Goal: Task Accomplishment & Management: Manage account settings

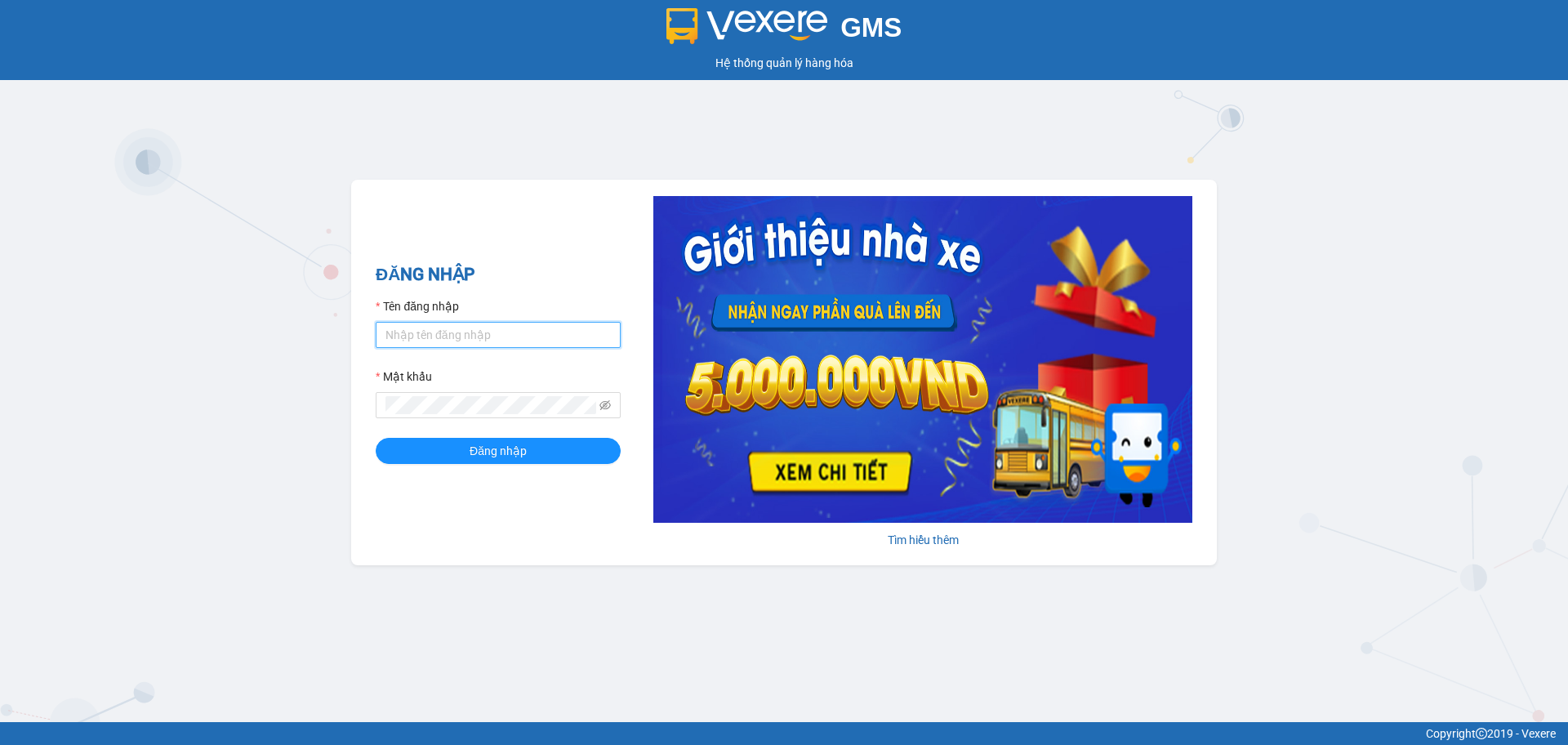
click at [466, 335] on input "Tên đăng nhập" at bounding box center [498, 334] width 245 height 26
type input "hahv.petrobp"
click at [376, 438] on button "Đăng nhập" at bounding box center [498, 451] width 245 height 26
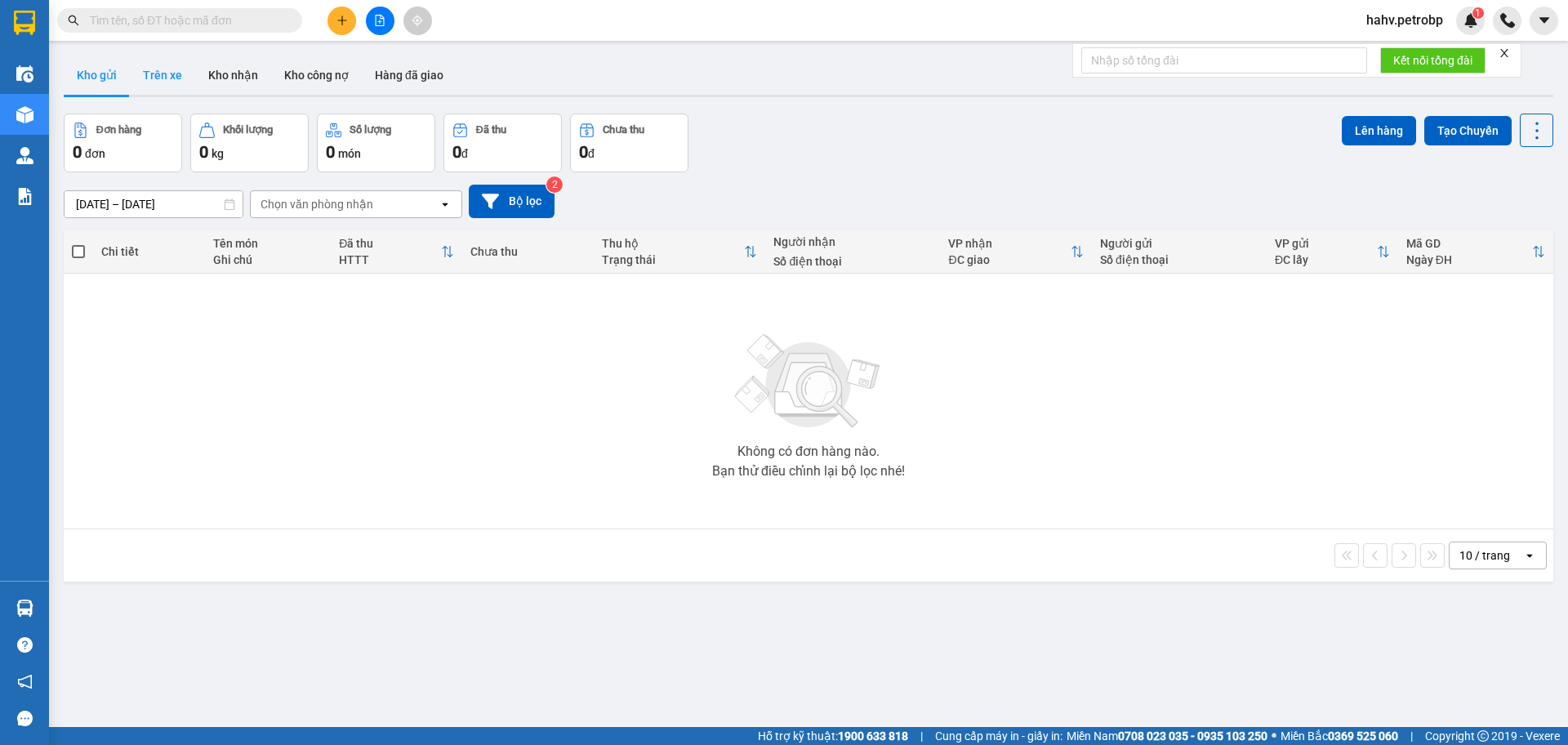
click at [166, 63] on button "Trên xe" at bounding box center [162, 75] width 66 height 39
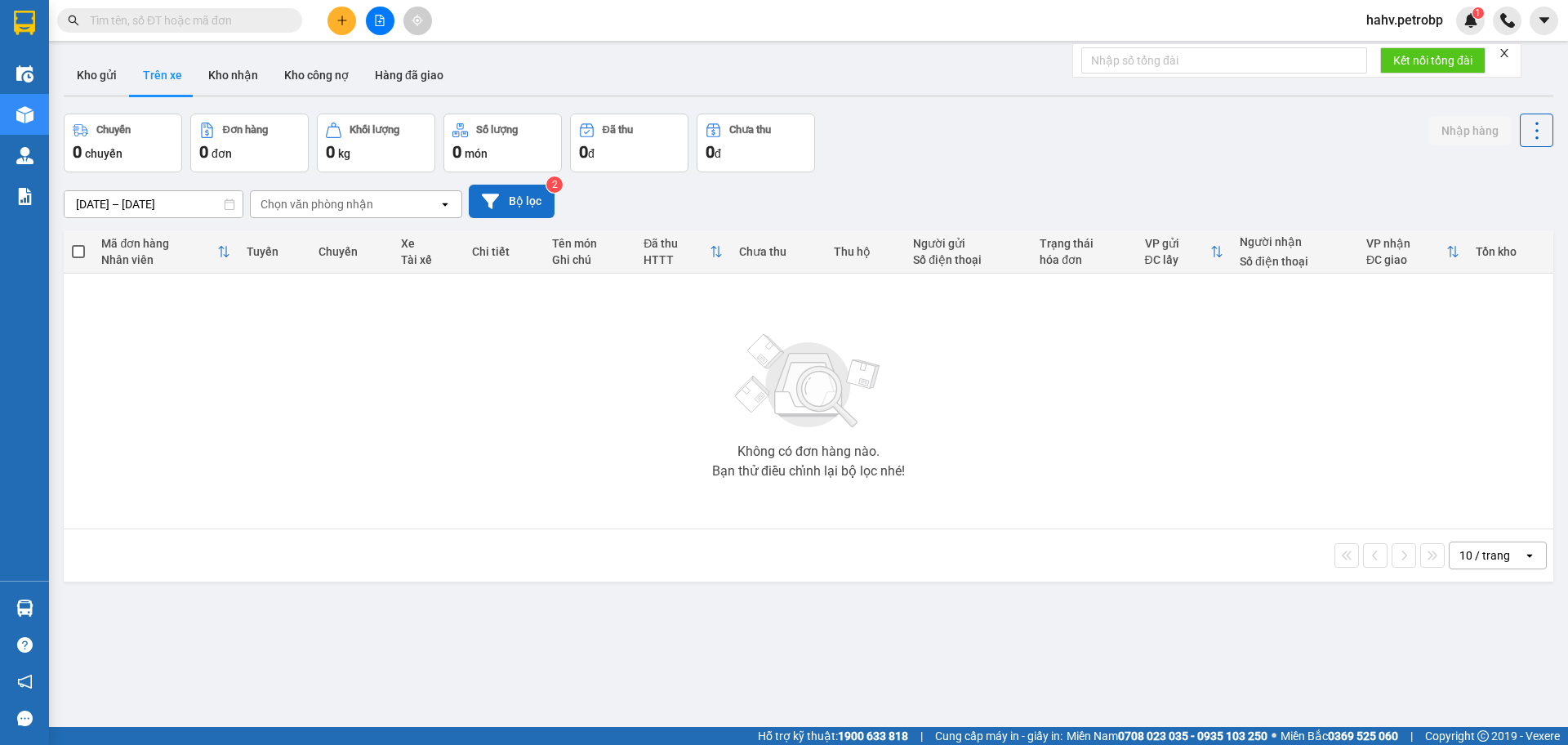
click at [512, 202] on button "Bộ lọc" at bounding box center [511, 201] width 86 height 33
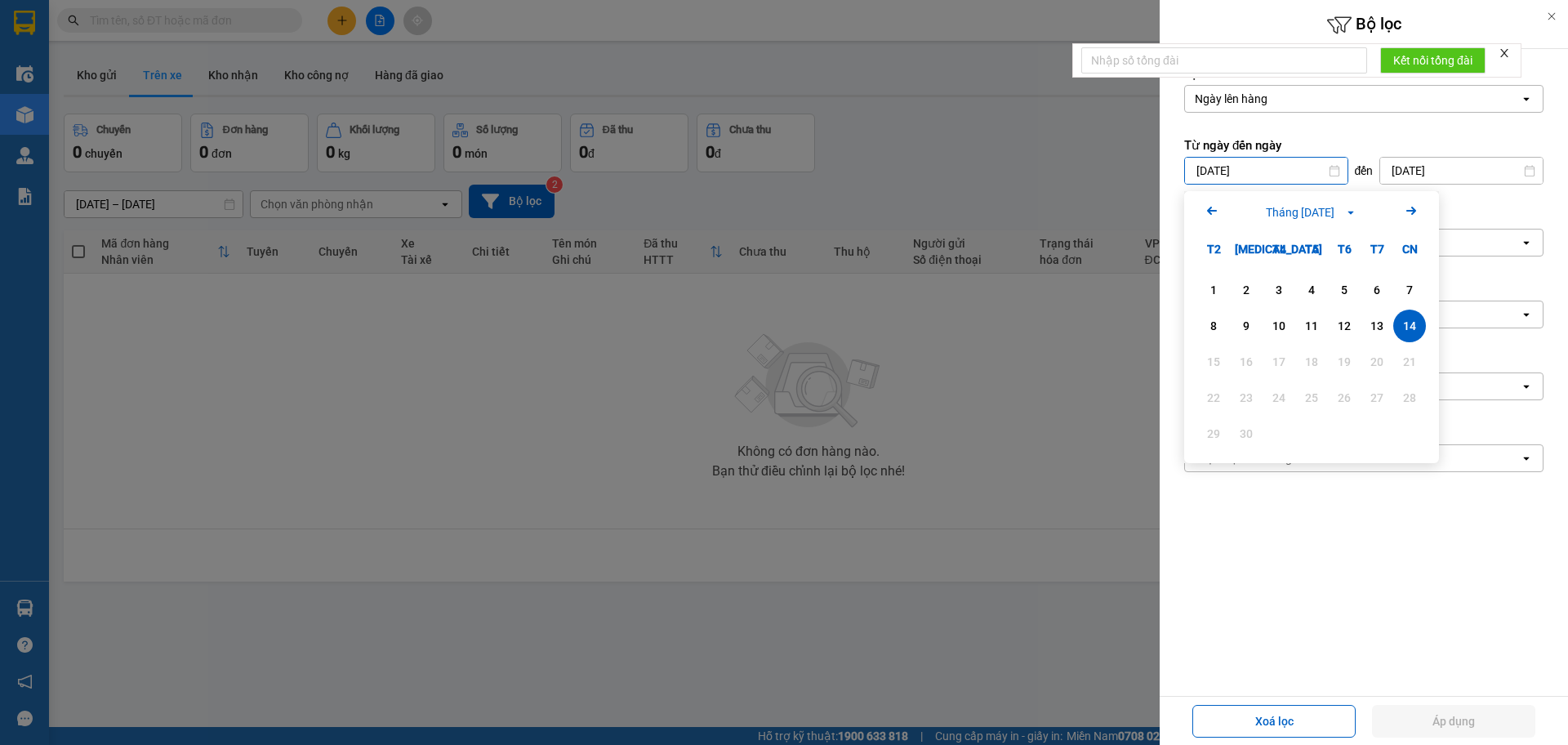
click at [1252, 179] on input "[DATE]" at bounding box center [1266, 170] width 163 height 26
drag, startPoint x: 1369, startPoint y: 325, endPoint x: 1237, endPoint y: 325, distance: 132.0
click at [1369, 325] on div "13" at bounding box center [1377, 326] width 23 height 20
type input "[DATE]"
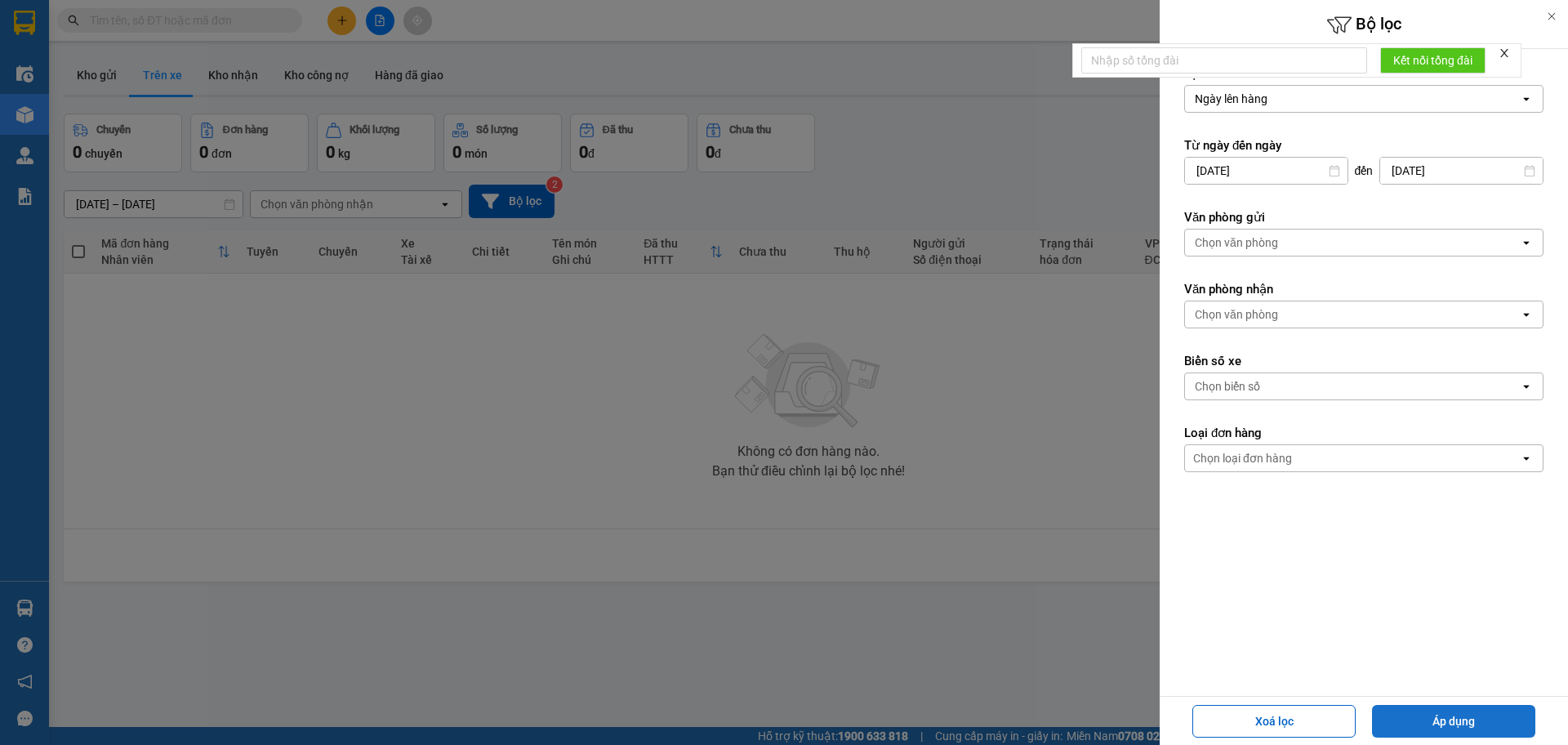
click at [1433, 716] on button "Áp dụng" at bounding box center [1453, 721] width 164 height 32
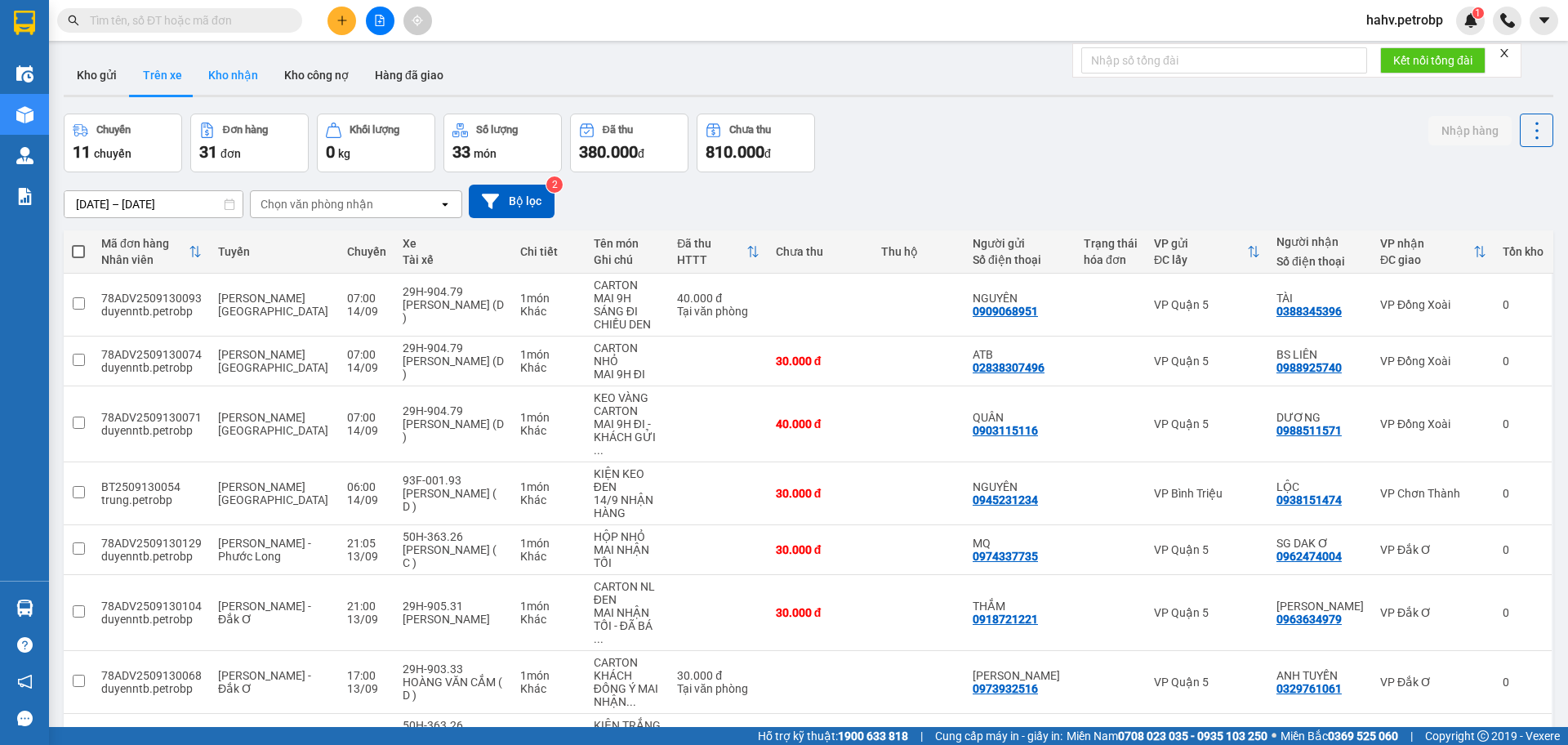
click at [247, 59] on button "Kho nhận" at bounding box center [233, 75] width 76 height 39
type input "[DATE] – [DATE]"
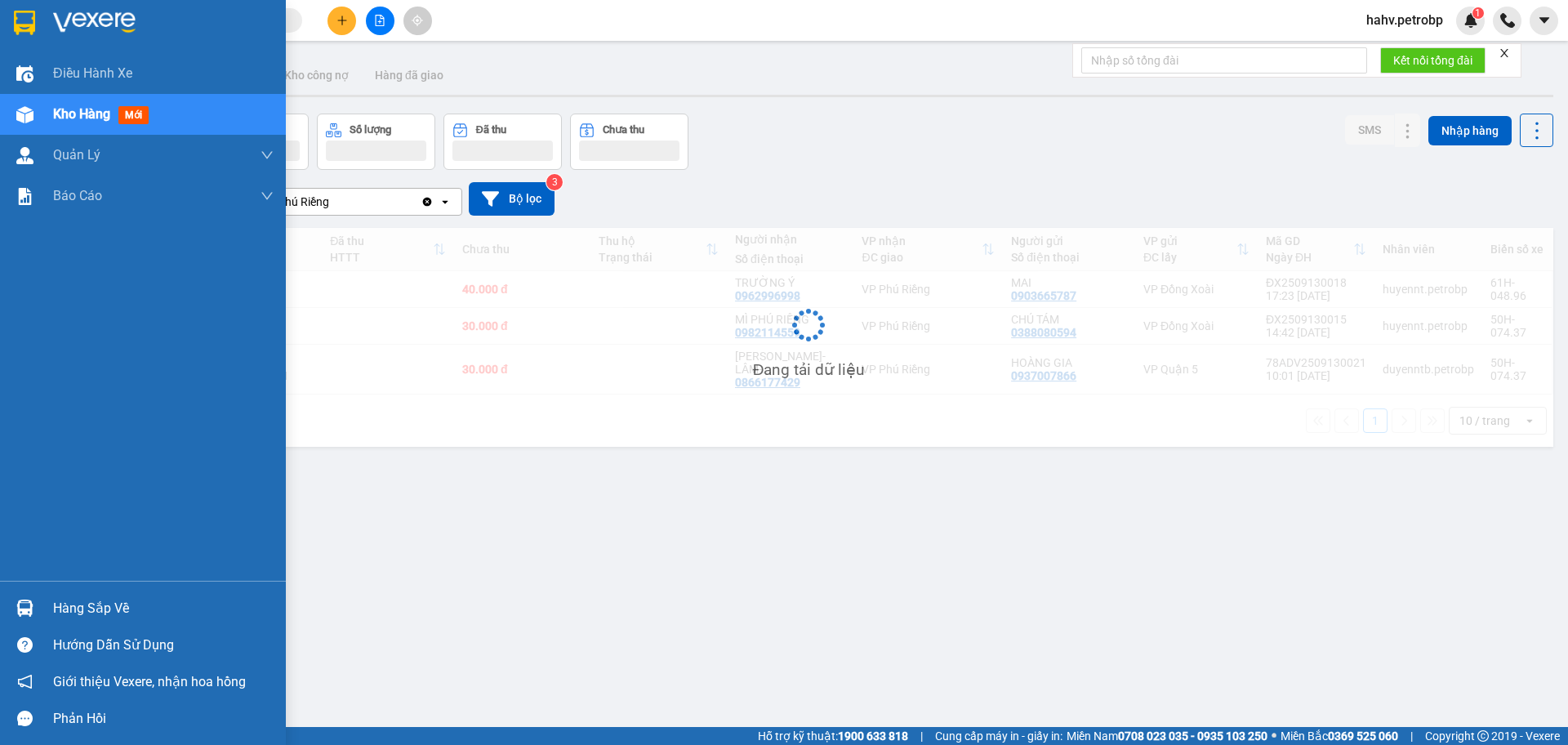
click at [143, 608] on div "Hàng sắp về" at bounding box center [163, 608] width 220 height 24
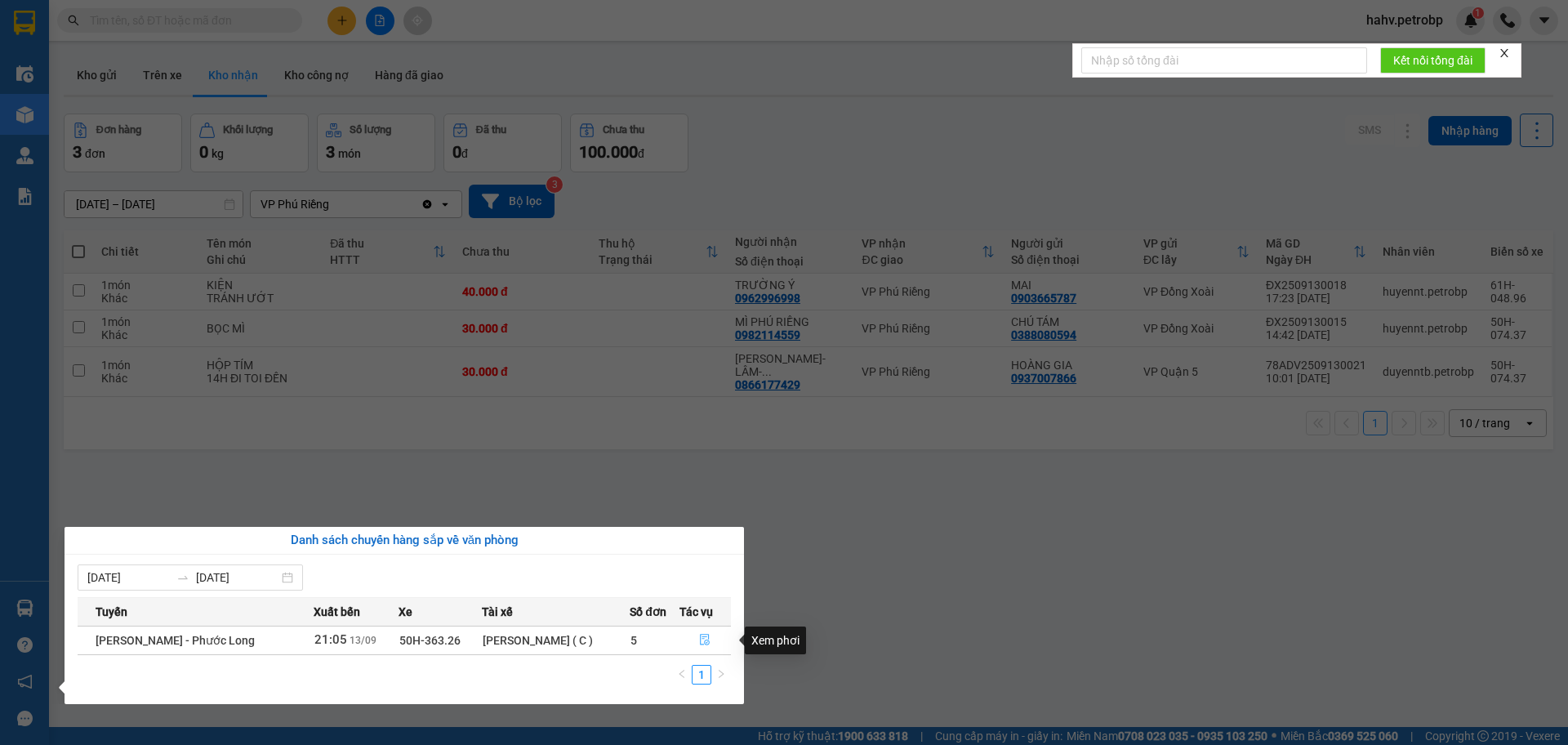
drag, startPoint x: 703, startPoint y: 639, endPoint x: 696, endPoint y: 633, distance: 9.2
click at [701, 639] on icon "file-done" at bounding box center [705, 640] width 12 height 12
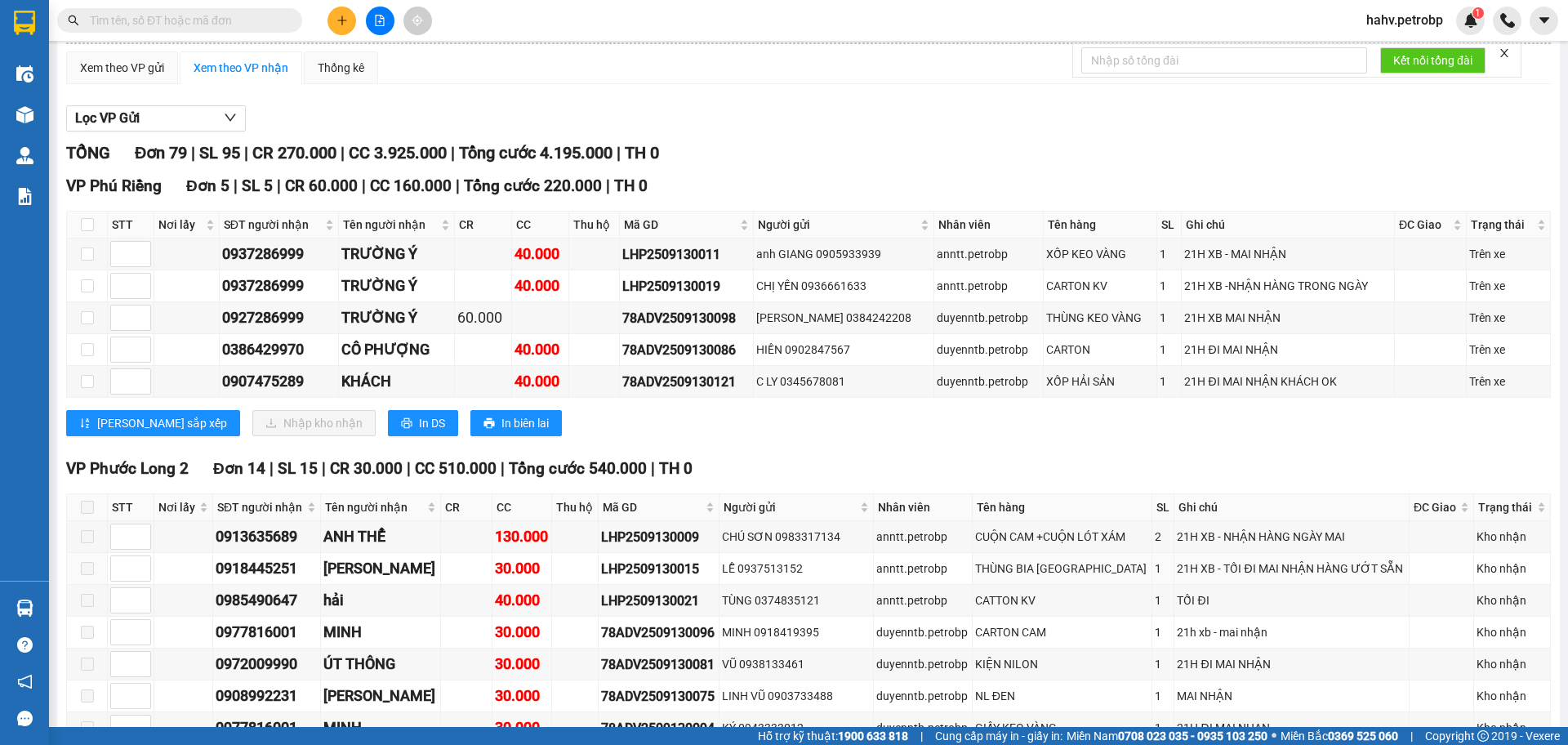
scroll to position [89, 0]
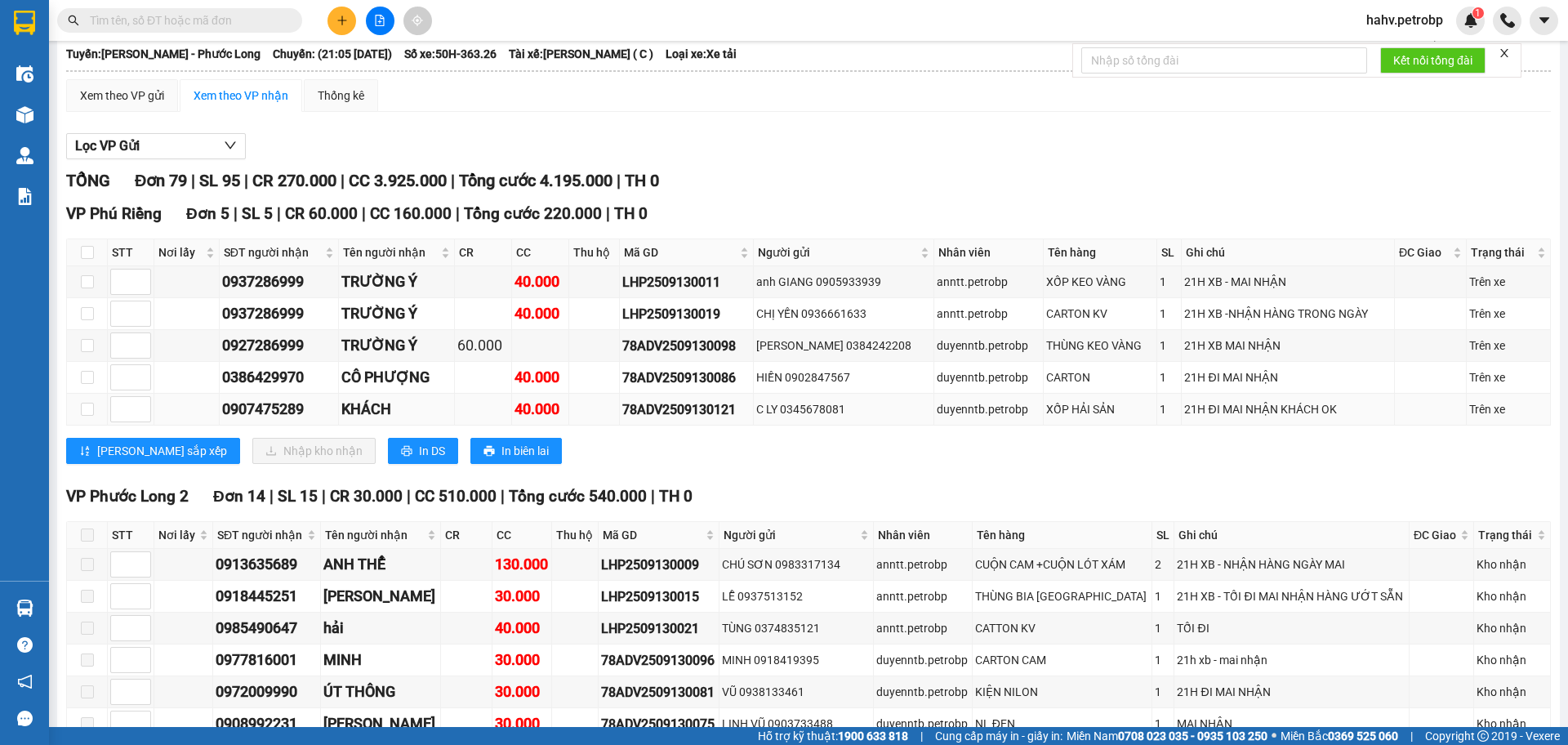
click at [817, 414] on div "C LY 0345678081" at bounding box center [843, 410] width 174 height 18
copy div "0345678081"
paste input "0345678081"
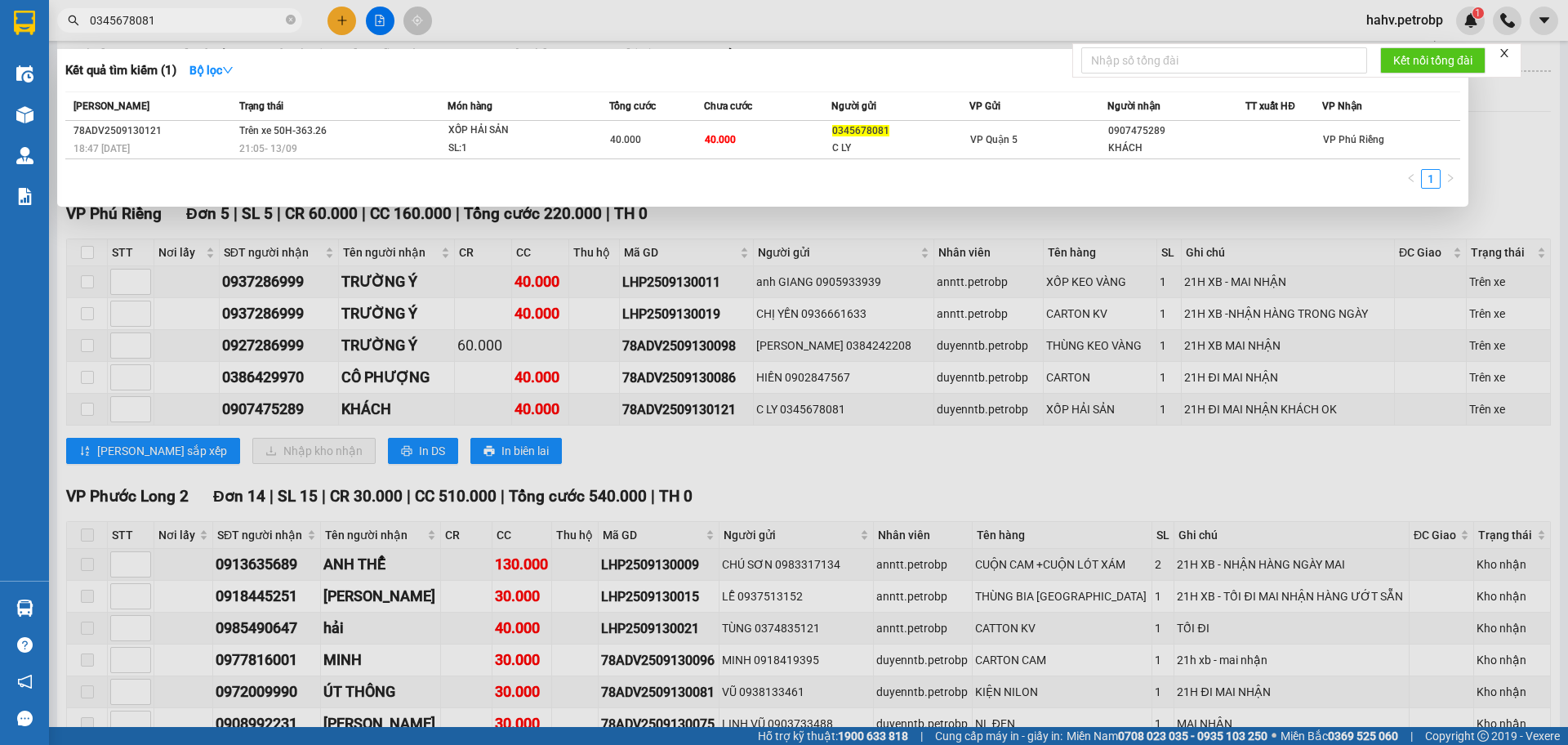
type input "0345678081"
click at [868, 453] on div at bounding box center [784, 372] width 1568 height 745
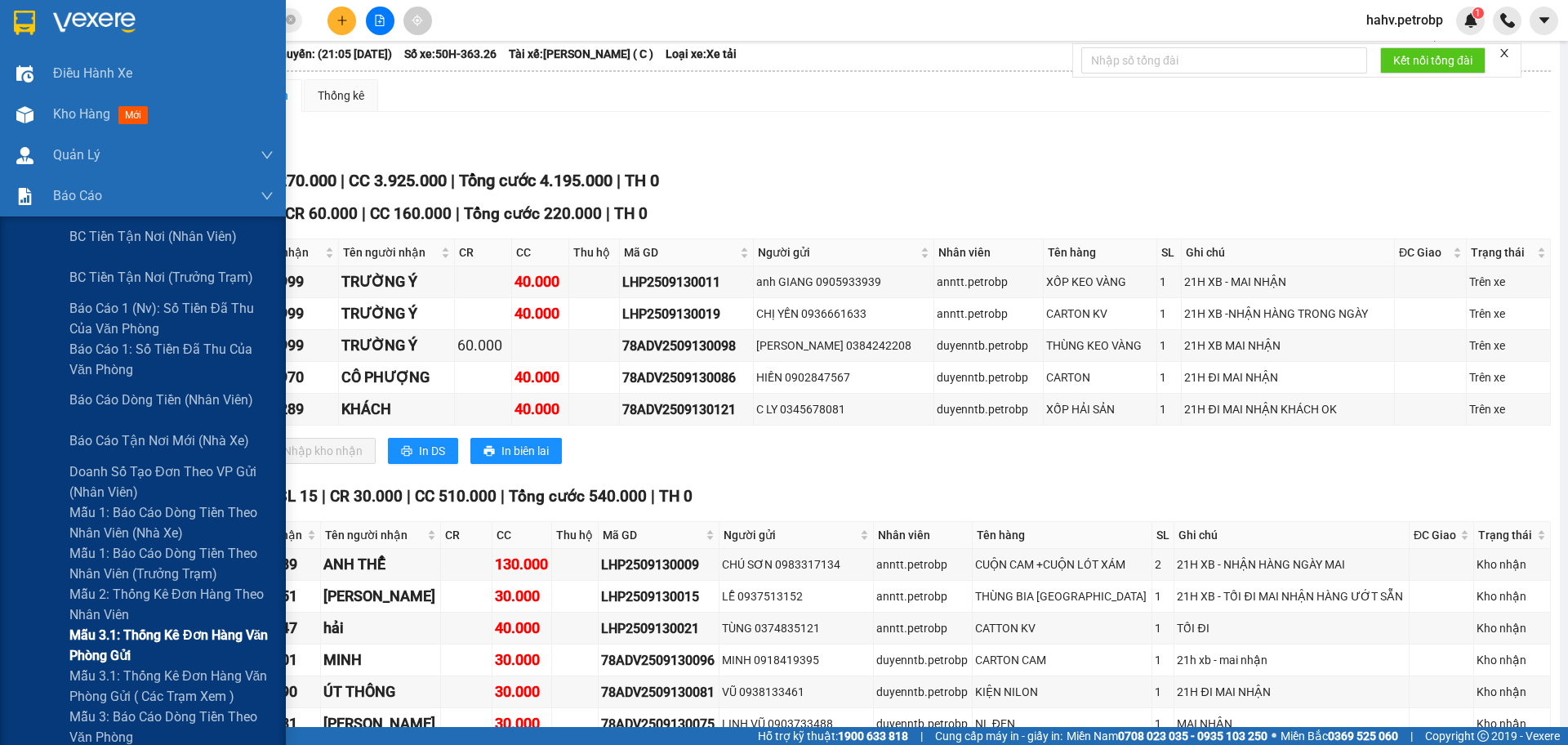
click at [42, 640] on div "Mẫu 3.1: Thống kê đơn hàng văn phòng gửi" at bounding box center [143, 645] width 286 height 41
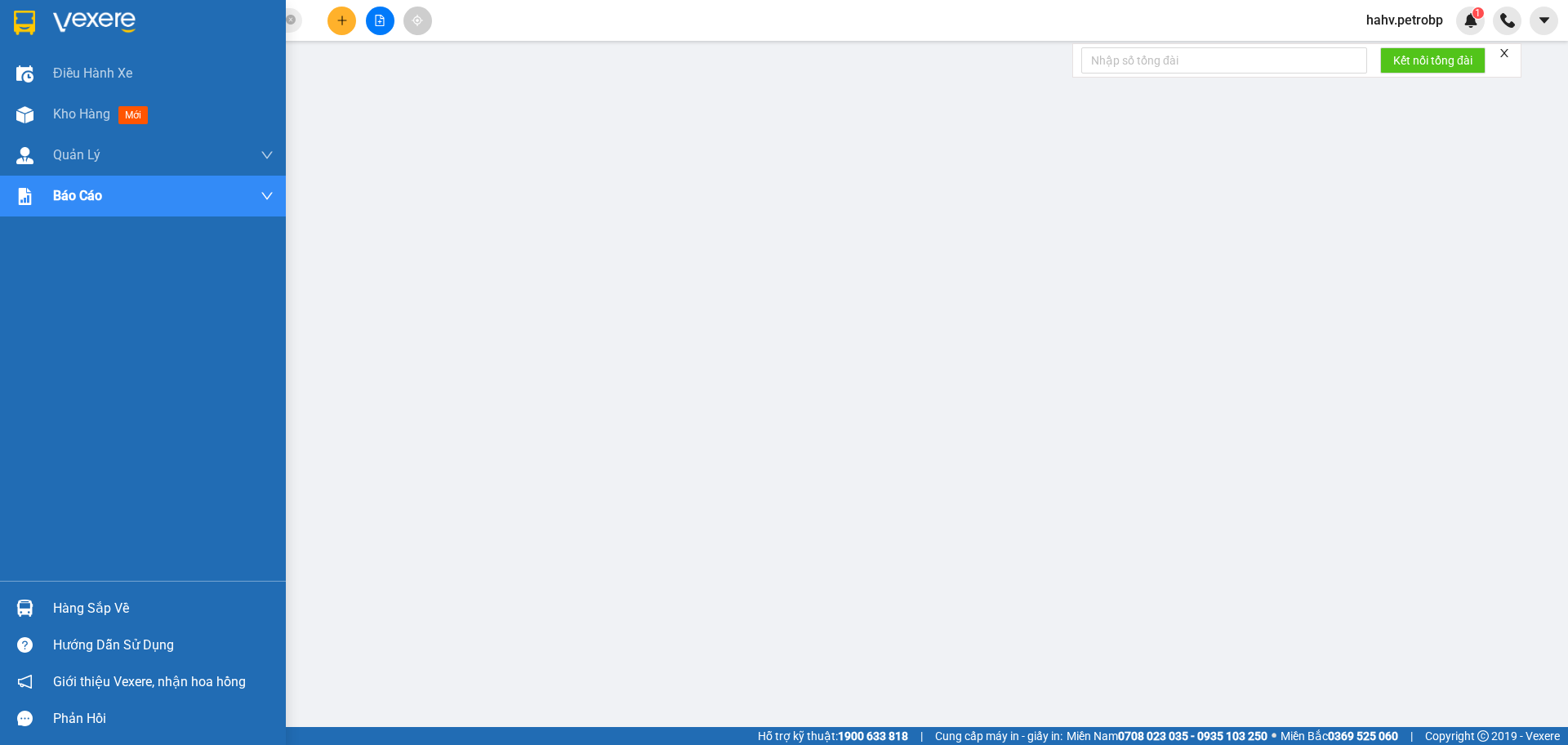
click at [0, 254] on div "Điều hành xe Kho hàng mới Quản [PERSON_NAME] lý chuyến Quản lý giao nhận mới Qu…" at bounding box center [143, 317] width 286 height 528
click at [53, 126] on div "Kho hàng mới" at bounding box center [163, 114] width 220 height 41
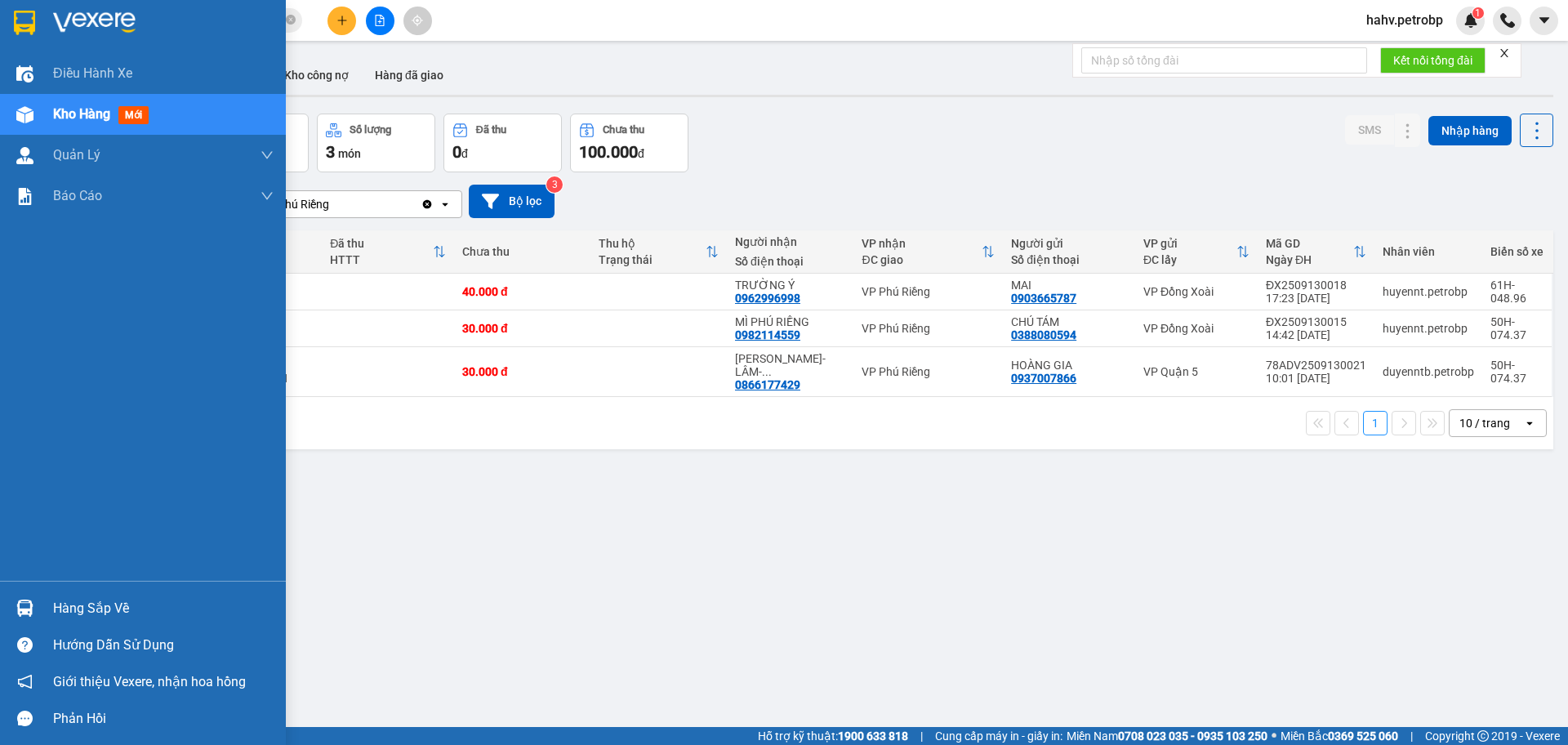
click at [139, 595] on div "Hàng sắp về" at bounding box center [143, 609] width 286 height 37
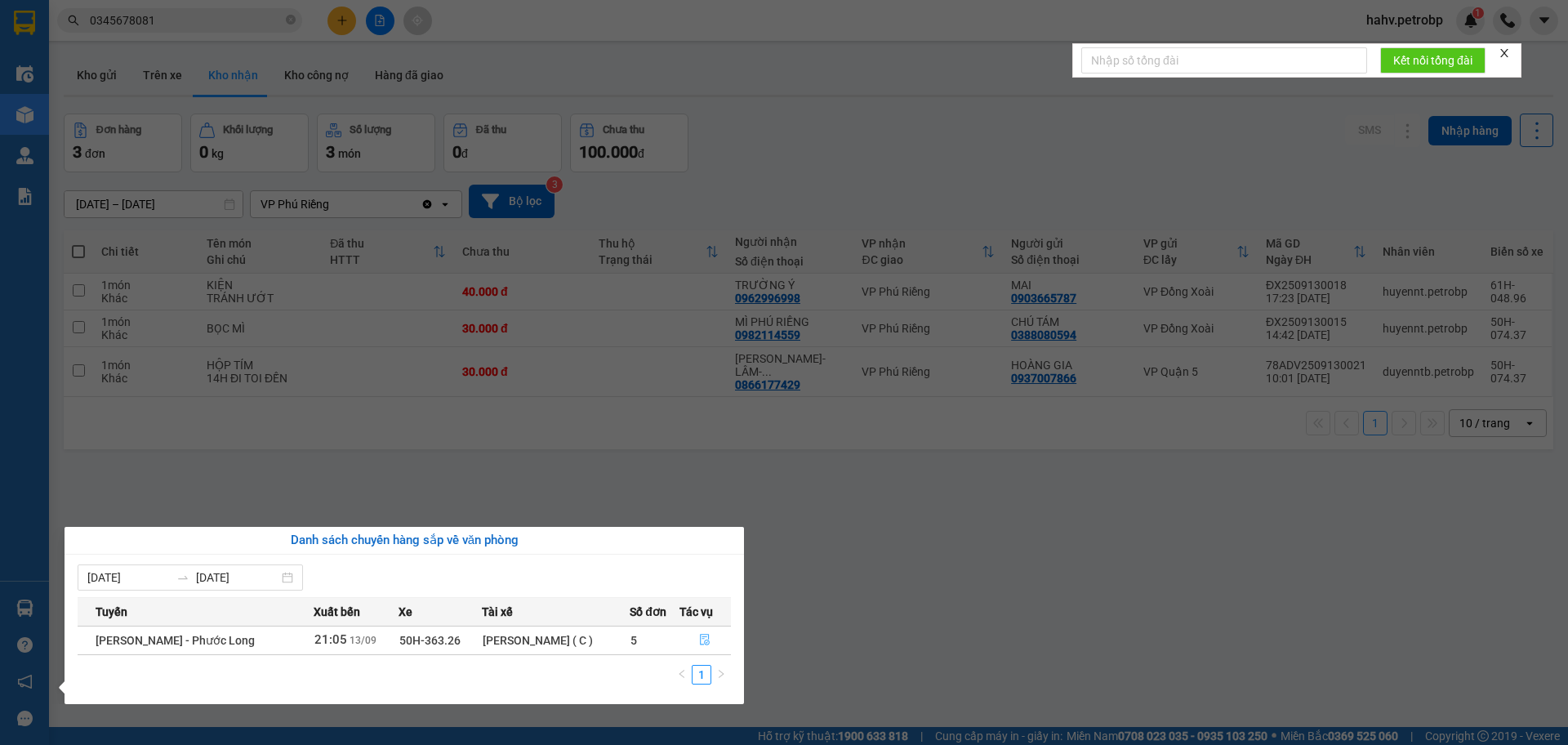
click at [703, 637] on icon "file-done" at bounding box center [705, 640] width 12 height 12
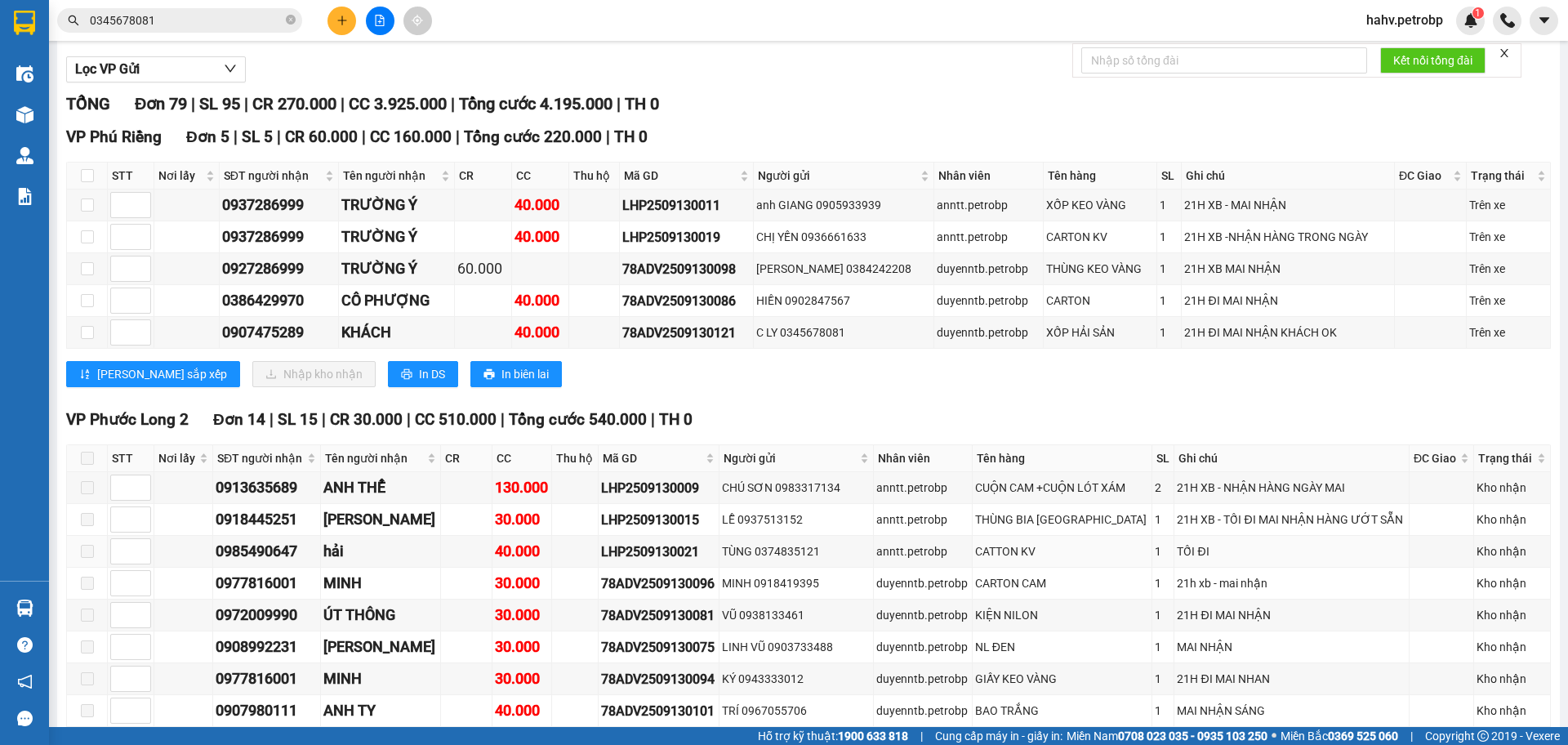
scroll to position [136, 0]
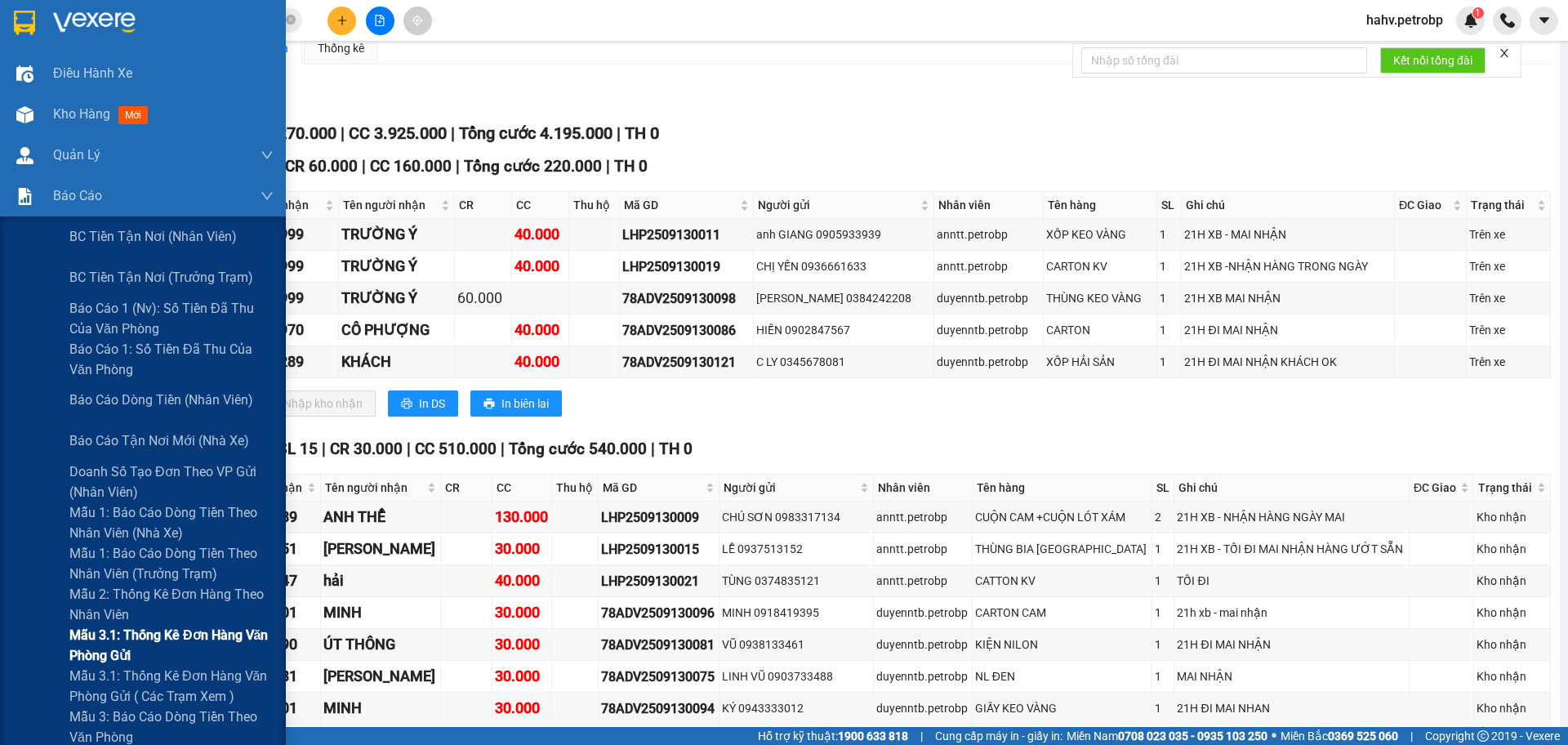
click at [17, 655] on div "Mẫu 3.1: Thống kê đơn hàng văn phòng gửi" at bounding box center [143, 645] width 286 height 41
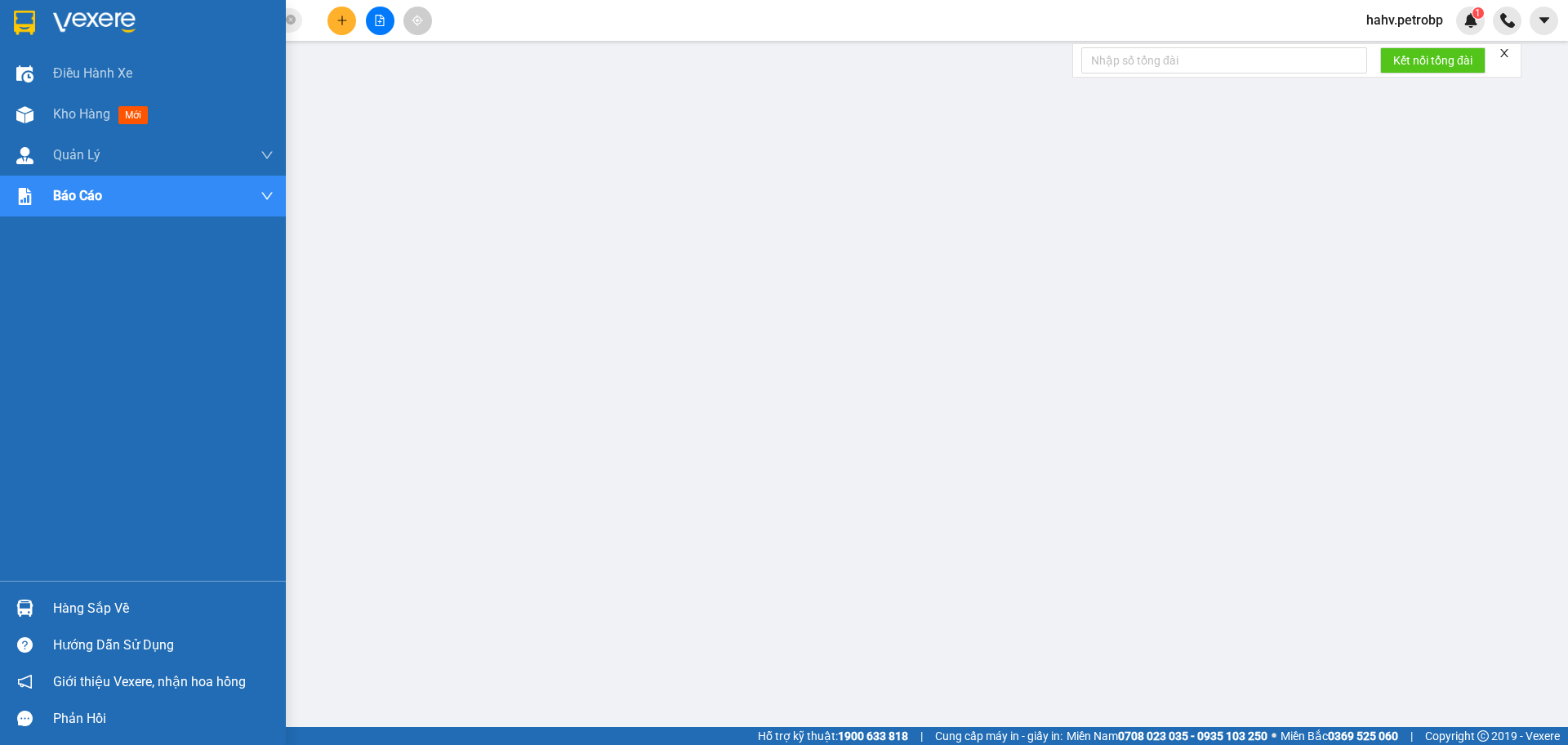
drag, startPoint x: 52, startPoint y: 595, endPoint x: 152, endPoint y: 613, distance: 101.6
click at [55, 596] on div "Hàng sắp về" at bounding box center [143, 609] width 286 height 37
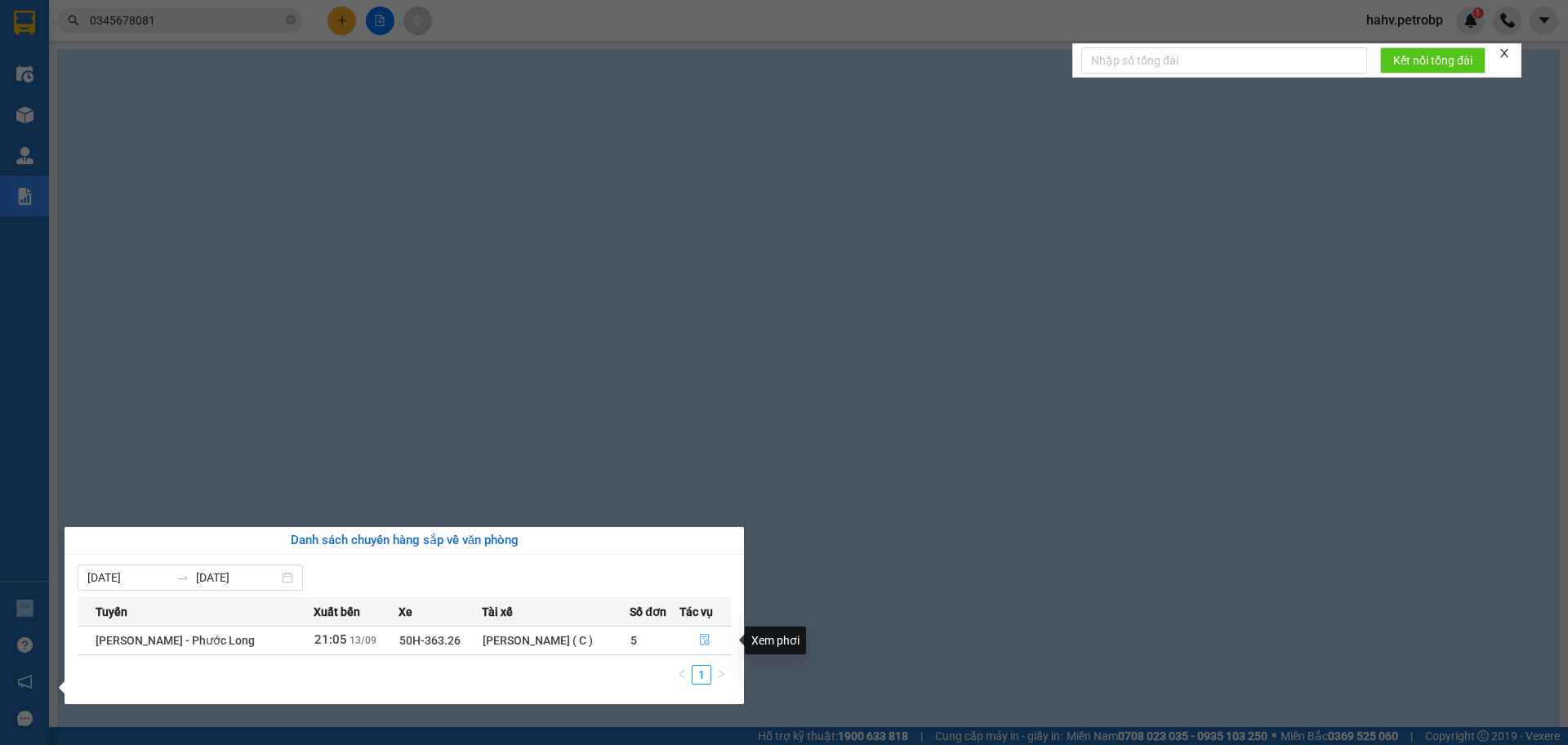
click at [703, 640] on icon "file-done" at bounding box center [705, 640] width 12 height 12
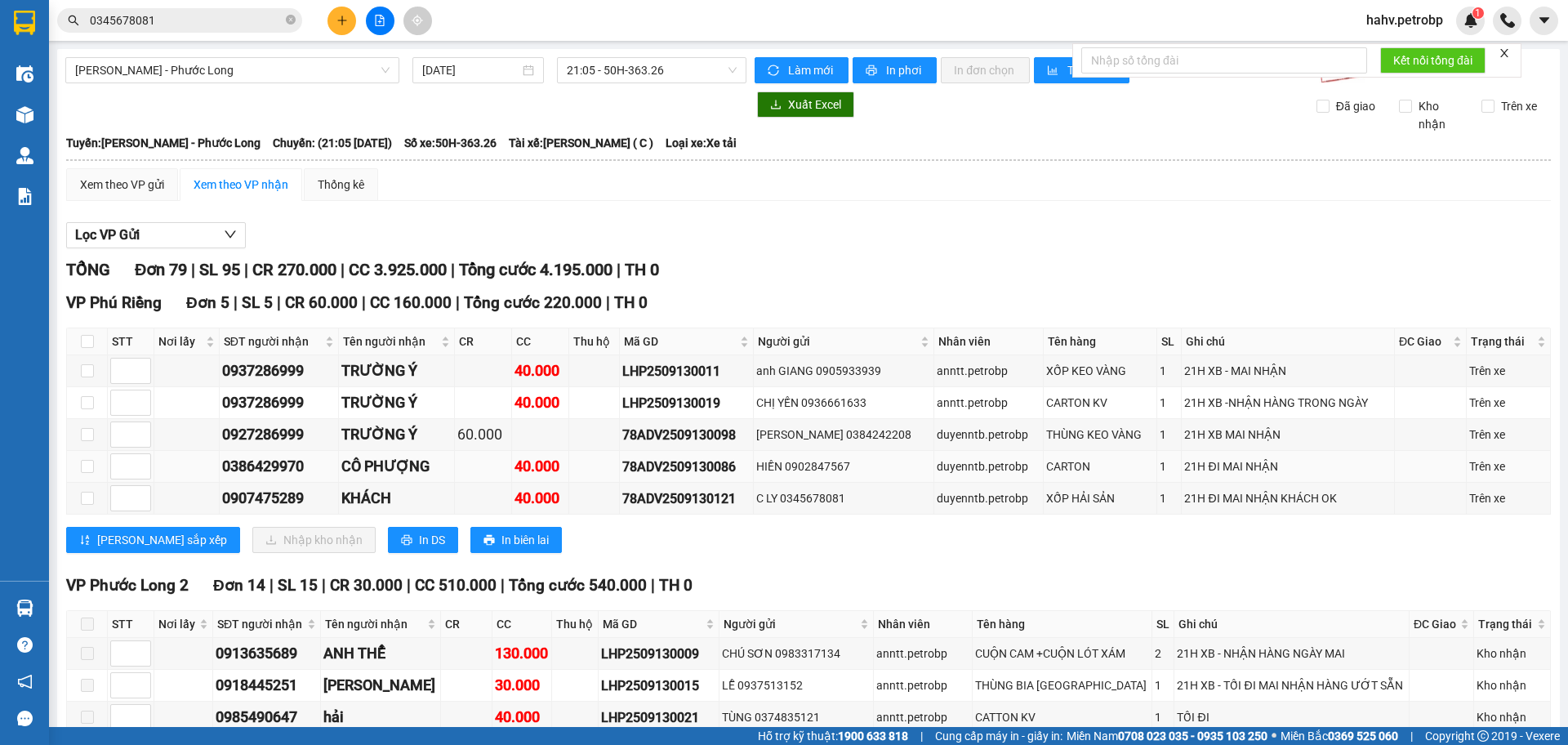
click at [241, 463] on div "0386429970" at bounding box center [278, 466] width 114 height 23
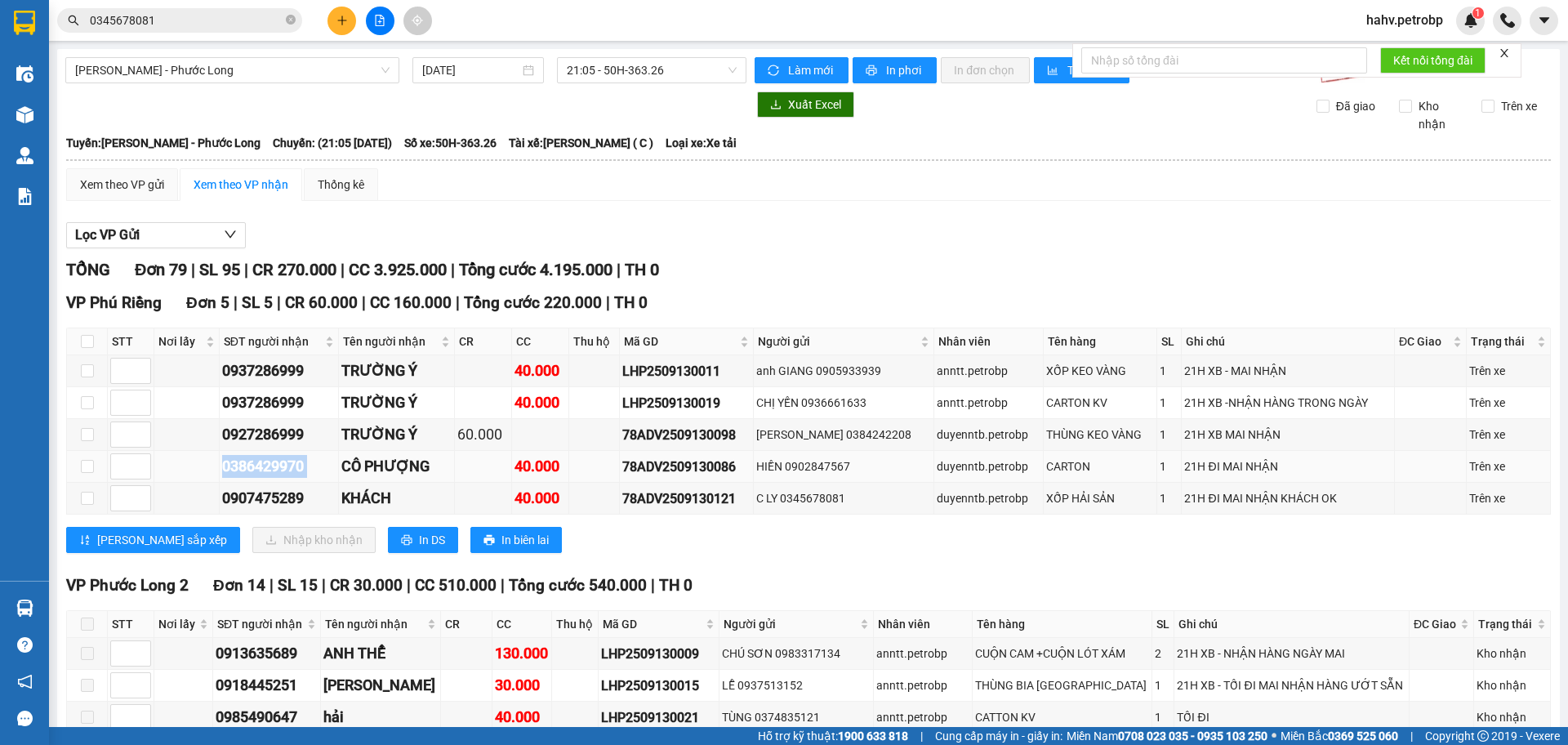
copy div "0386429970"
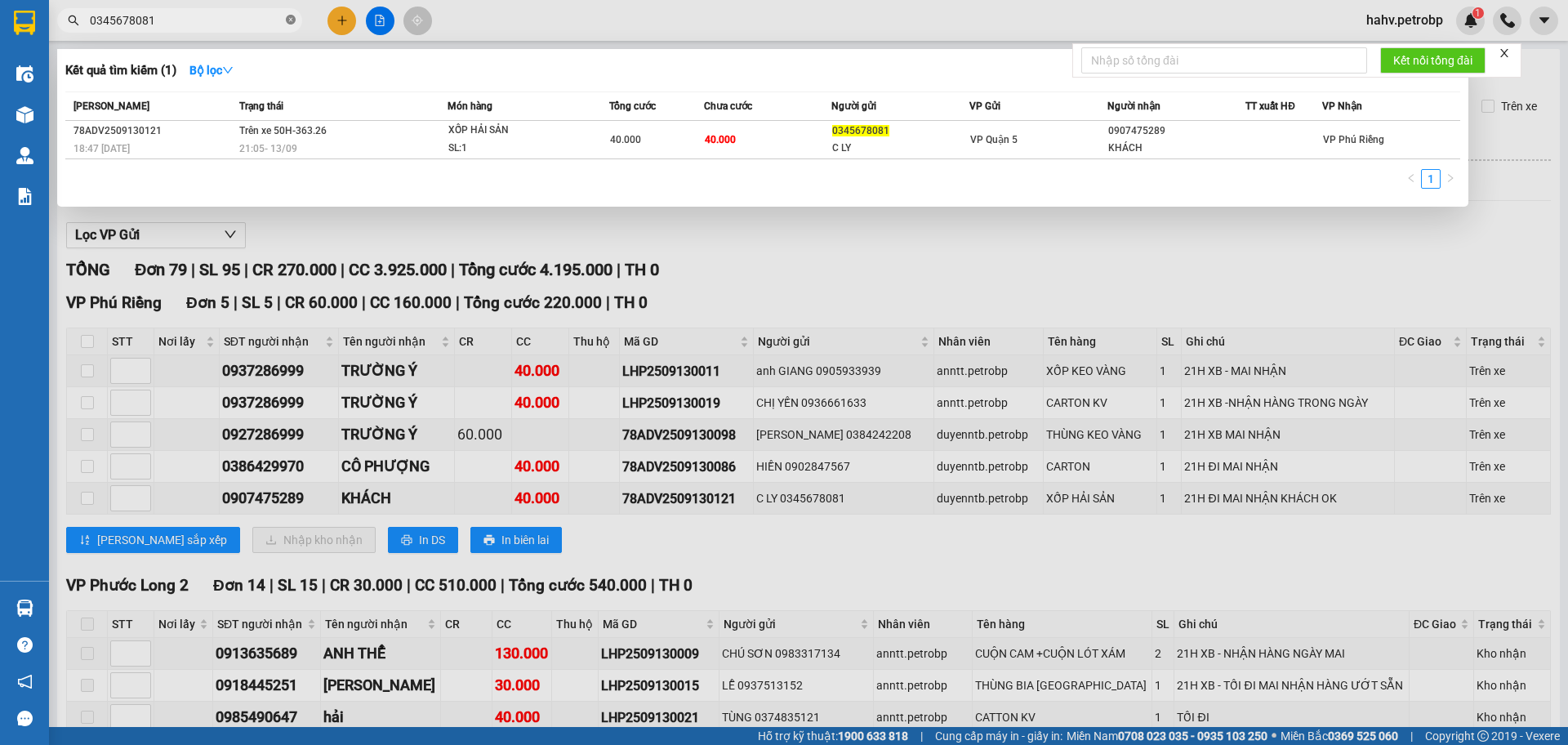
click at [288, 21] on icon "close-circle" at bounding box center [291, 20] width 10 height 10
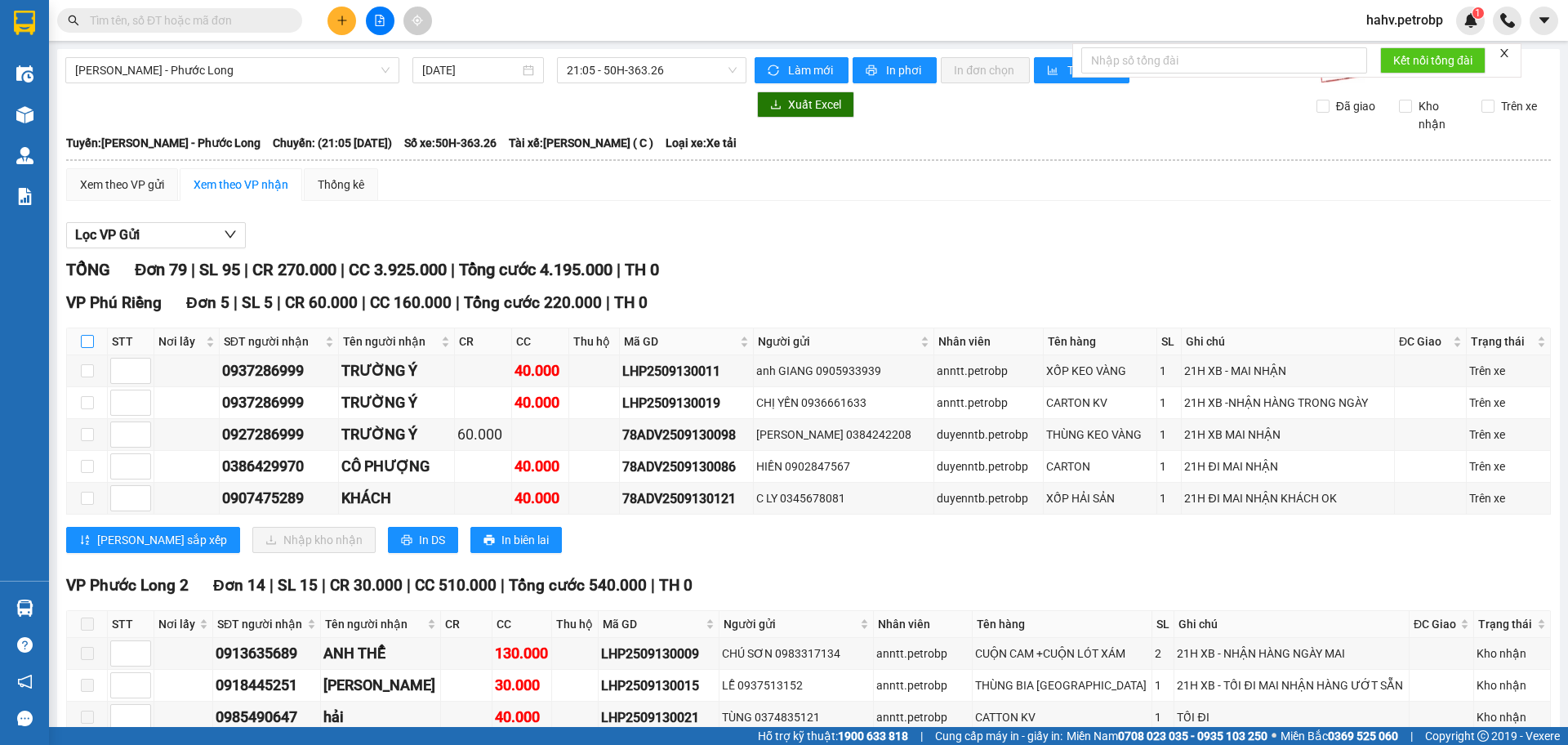
click at [86, 344] on input "checkbox" at bounding box center [87, 342] width 13 height 13
checkbox input "true"
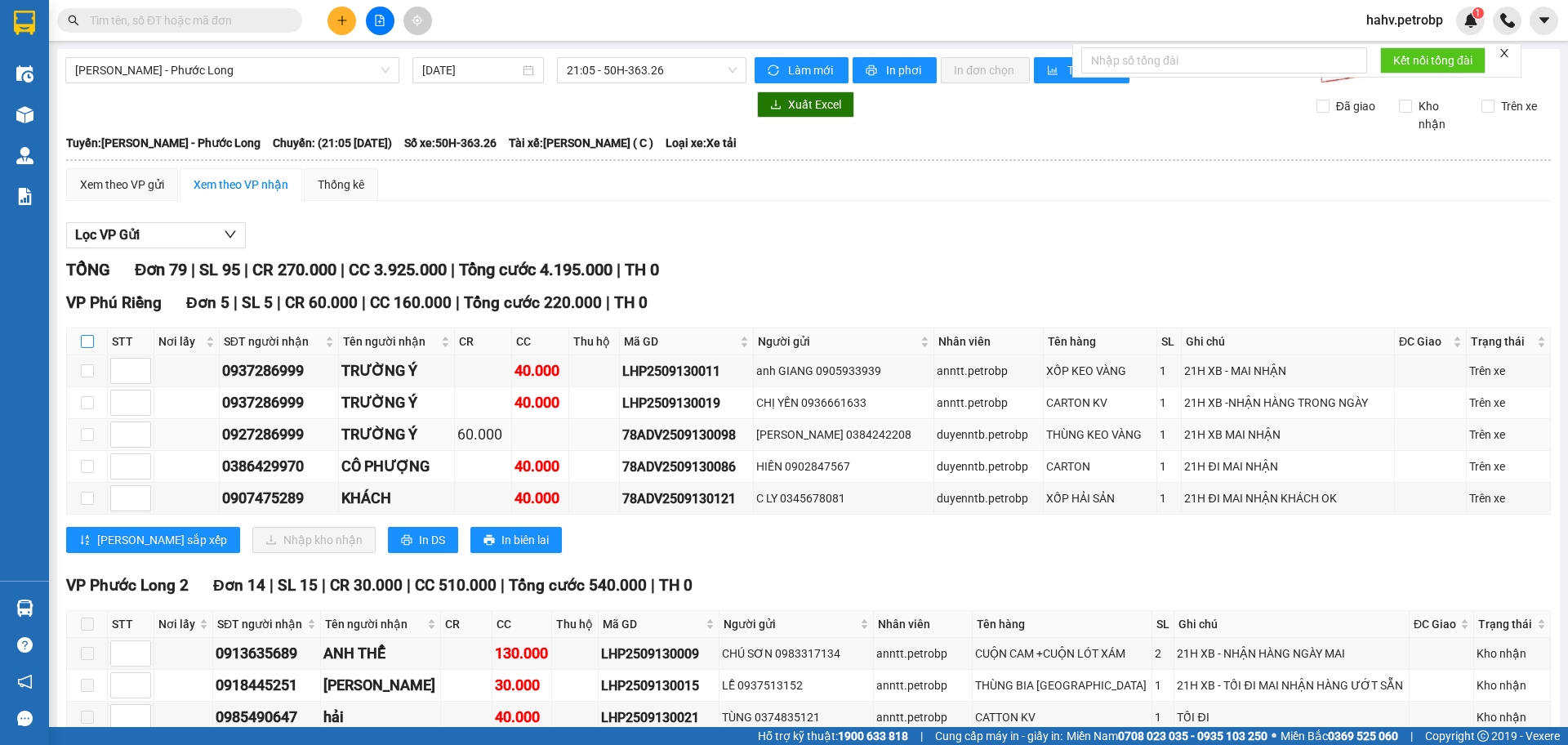
checkbox input "true"
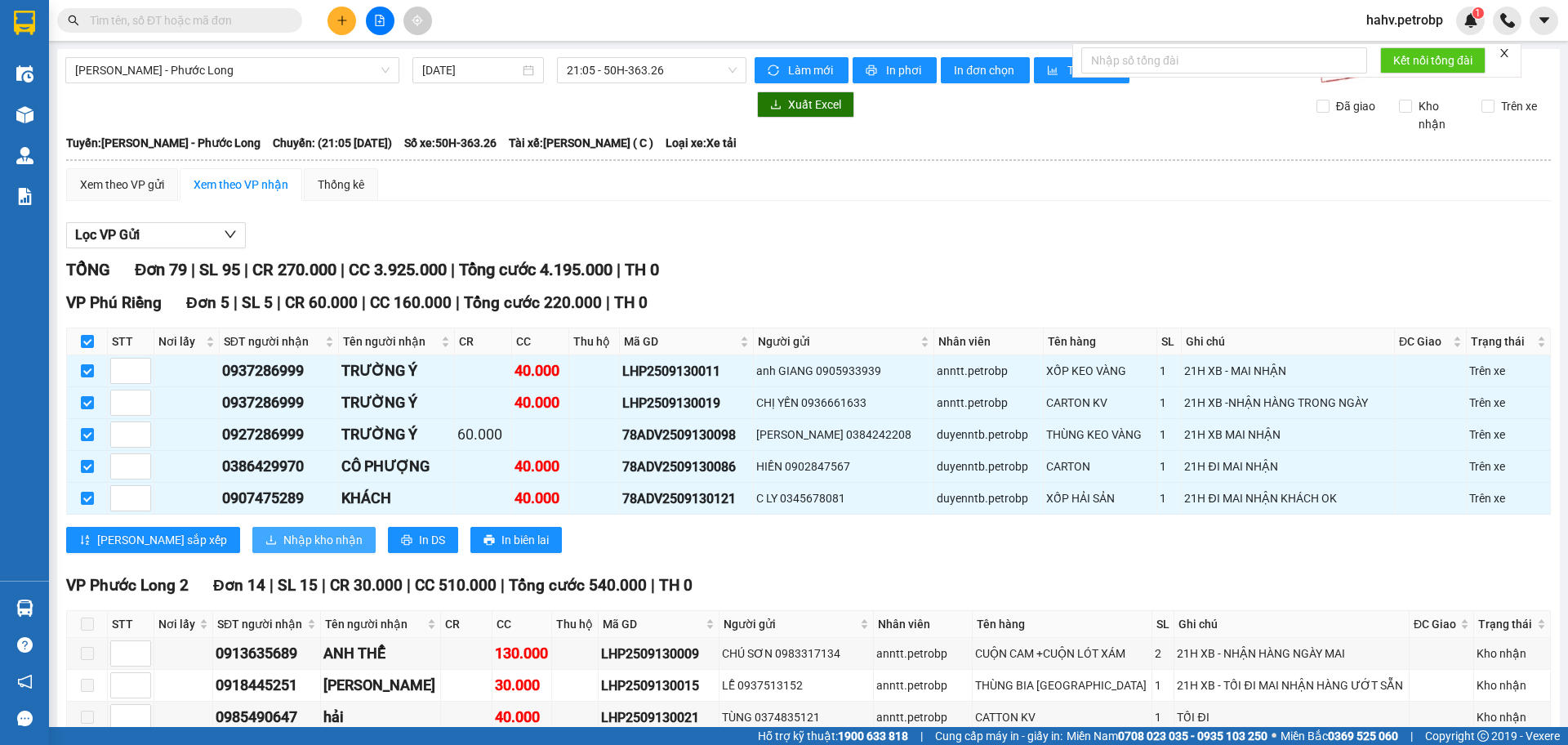
click at [283, 532] on span "Nhập kho nhận" at bounding box center [322, 540] width 79 height 18
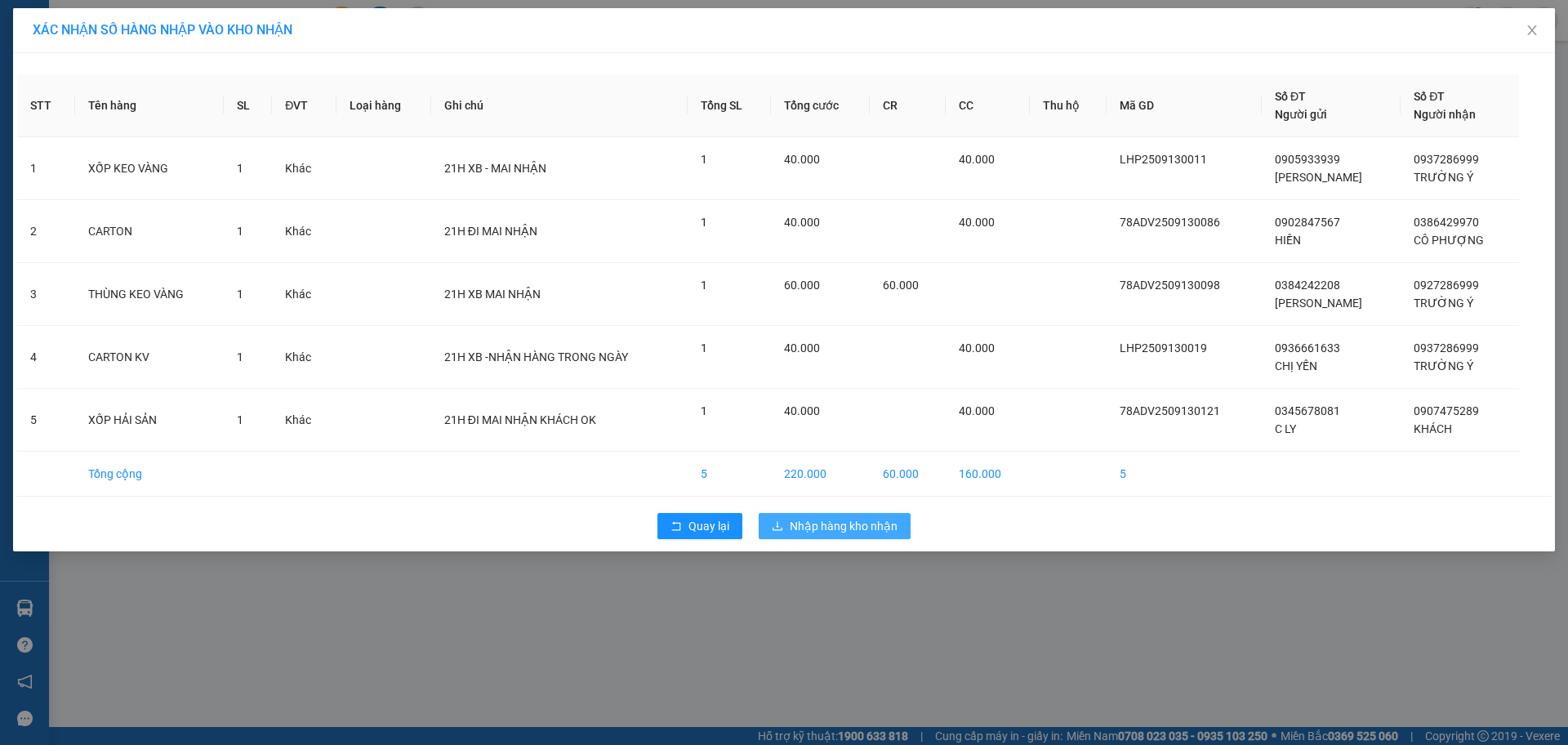
click at [884, 519] on span "Nhập hàng kho nhận" at bounding box center [843, 526] width 108 height 18
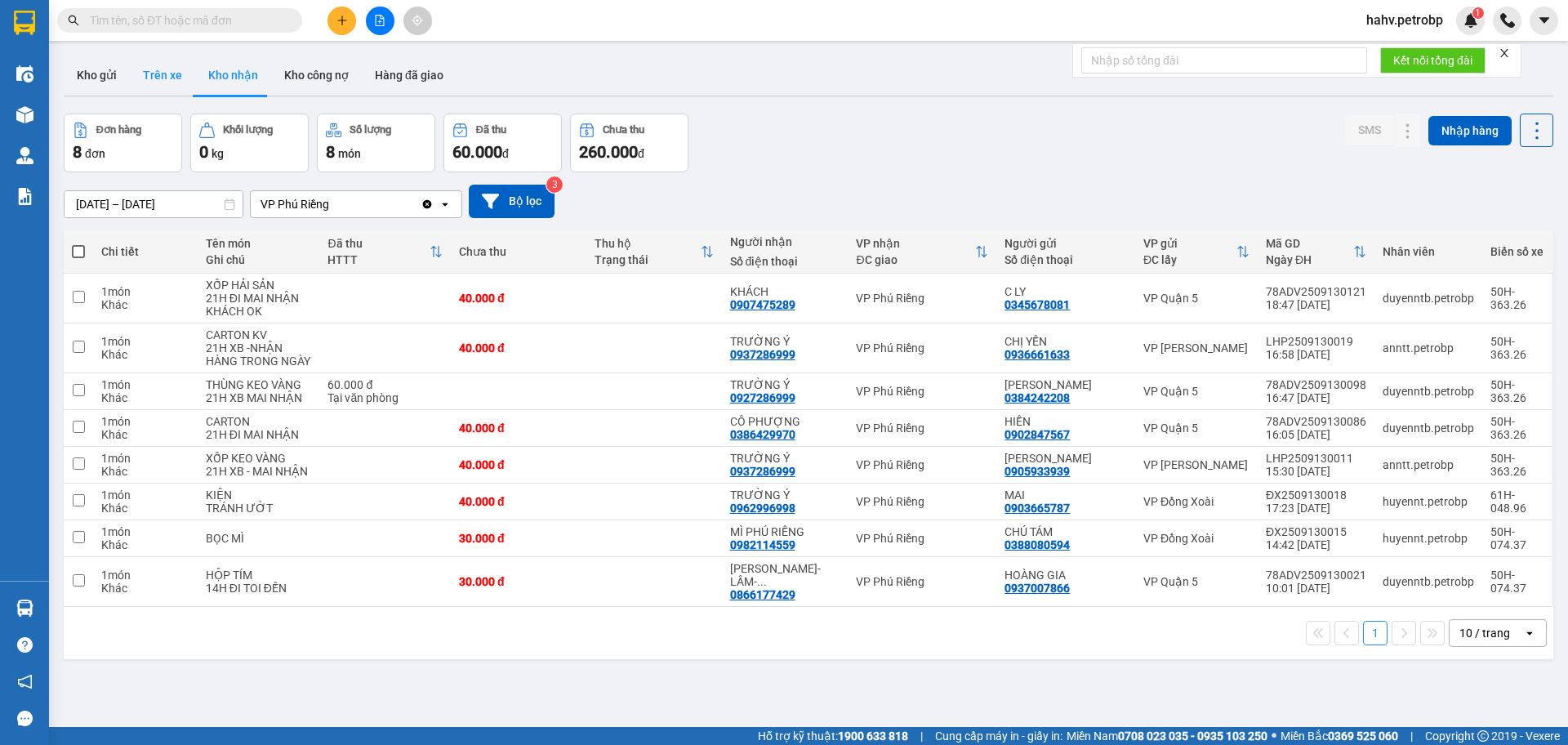
drag, startPoint x: 161, startPoint y: 81, endPoint x: 181, endPoint y: 93, distance: 23.3
click at [166, 83] on button "Trên xe" at bounding box center [162, 75] width 66 height 39
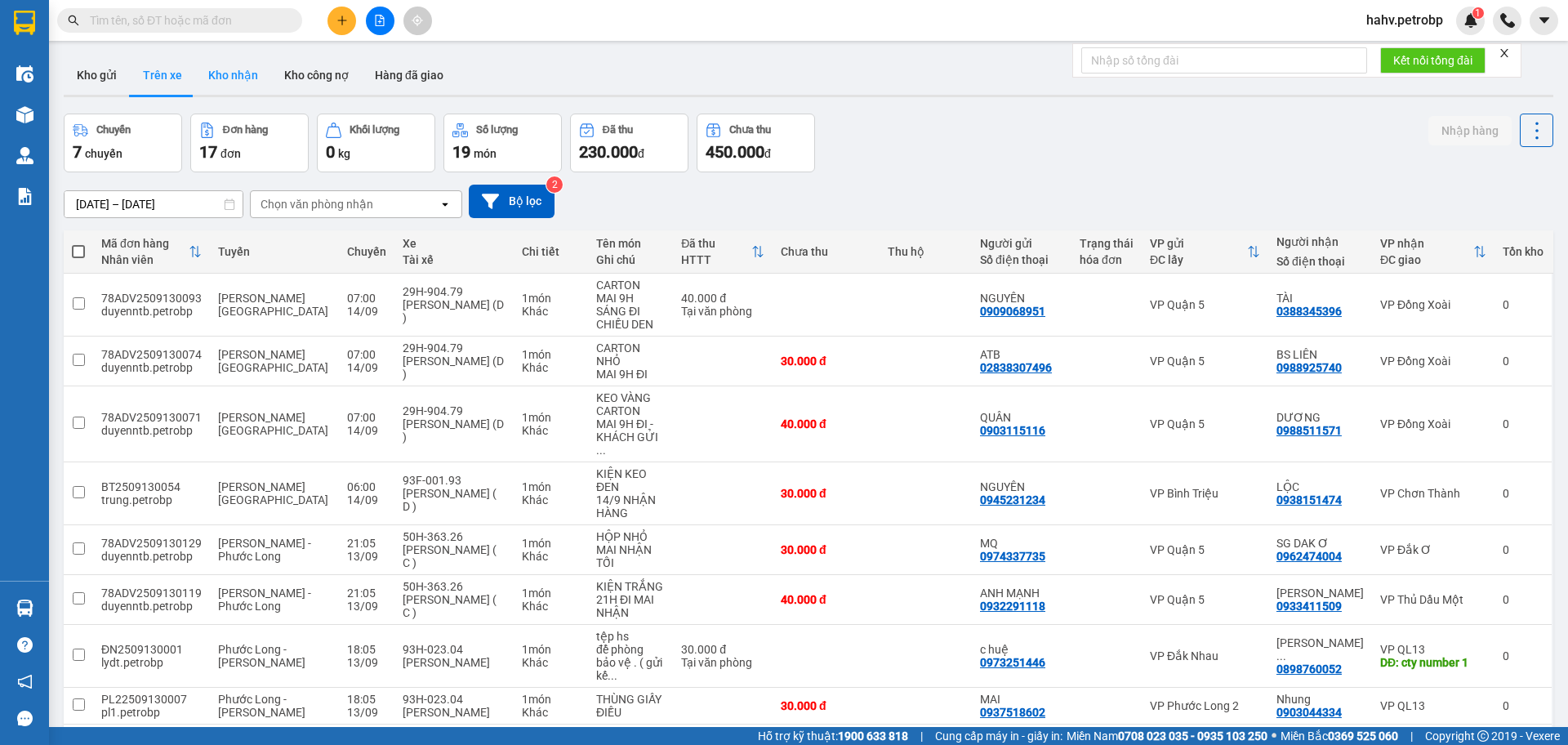
click at [213, 83] on button "Kho nhận" at bounding box center [233, 75] width 76 height 39
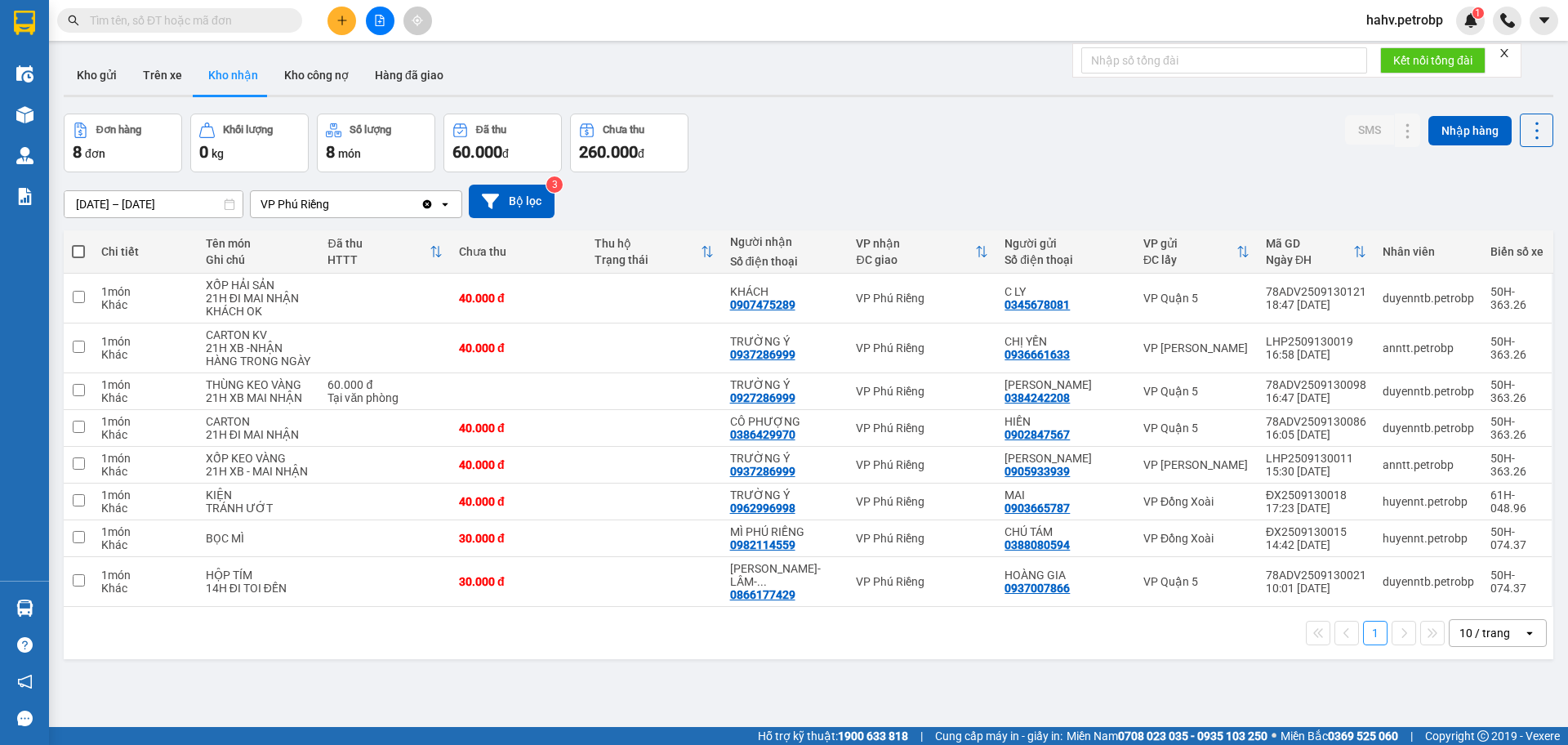
click at [179, 95] on div at bounding box center [809, 96] width 1490 height 2
click at [174, 86] on button "Trên xe" at bounding box center [162, 75] width 66 height 39
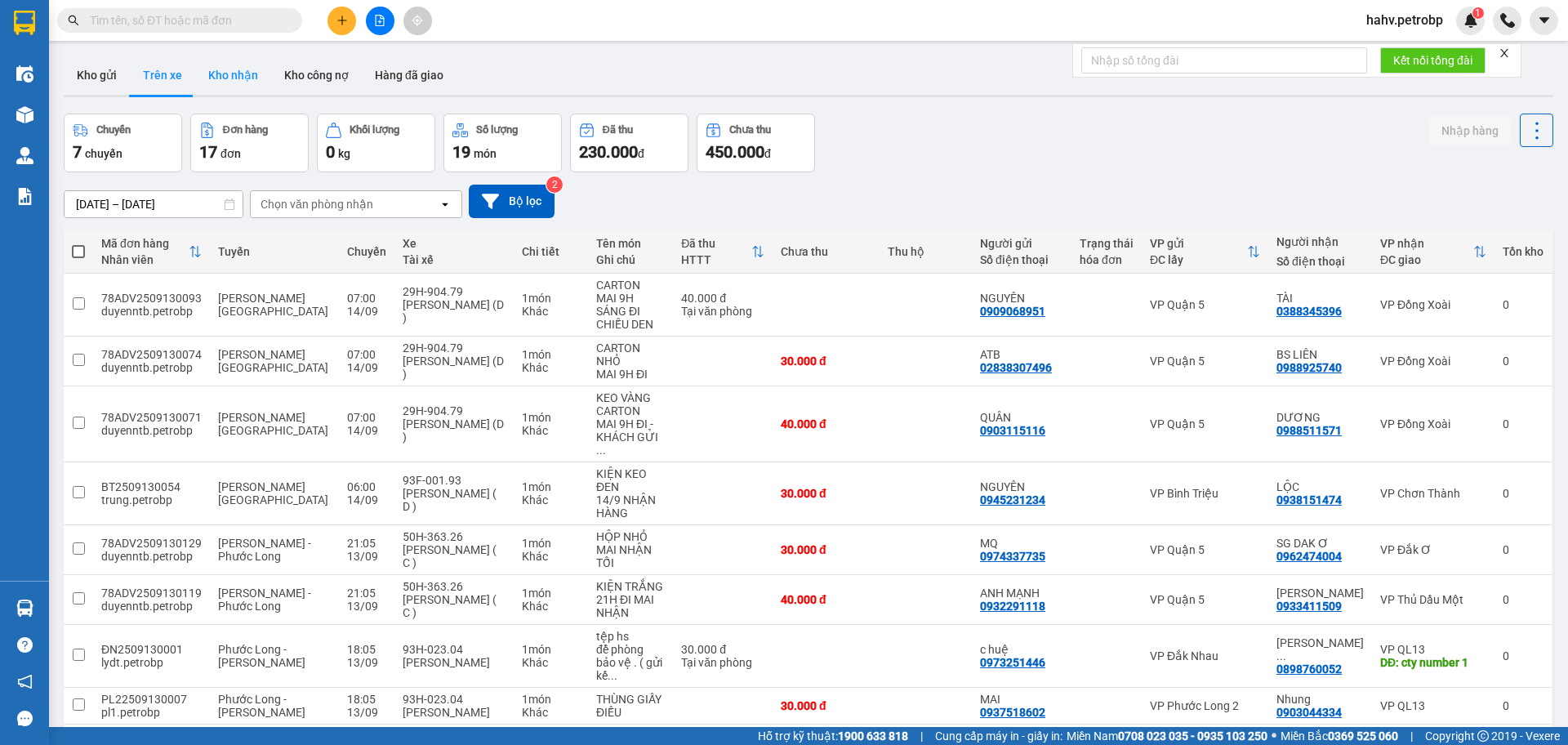
click at [218, 86] on button "Kho nhận" at bounding box center [233, 75] width 76 height 39
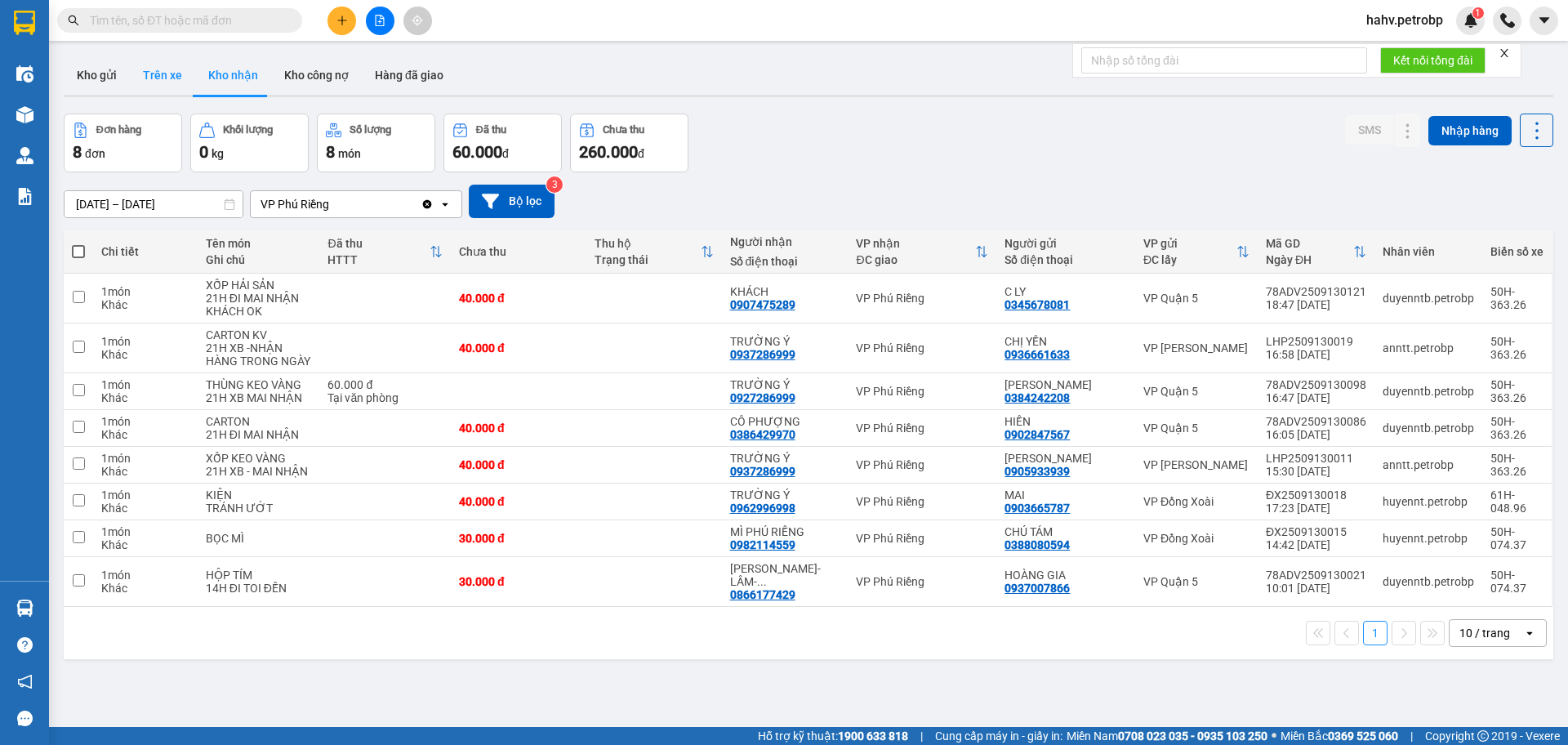
click at [166, 85] on button "Trên xe" at bounding box center [162, 75] width 66 height 39
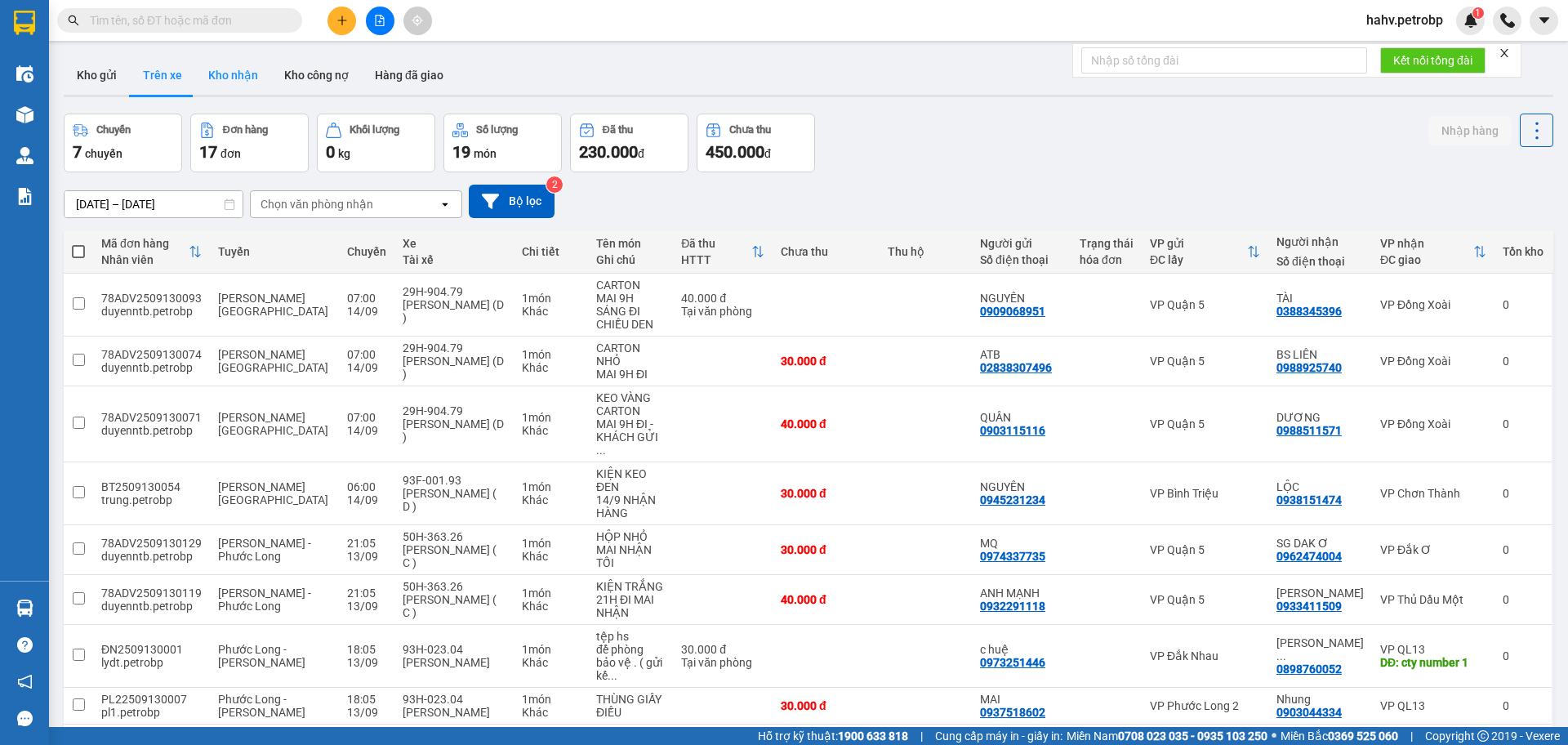
click at [212, 86] on button "Kho nhận" at bounding box center [233, 75] width 76 height 39
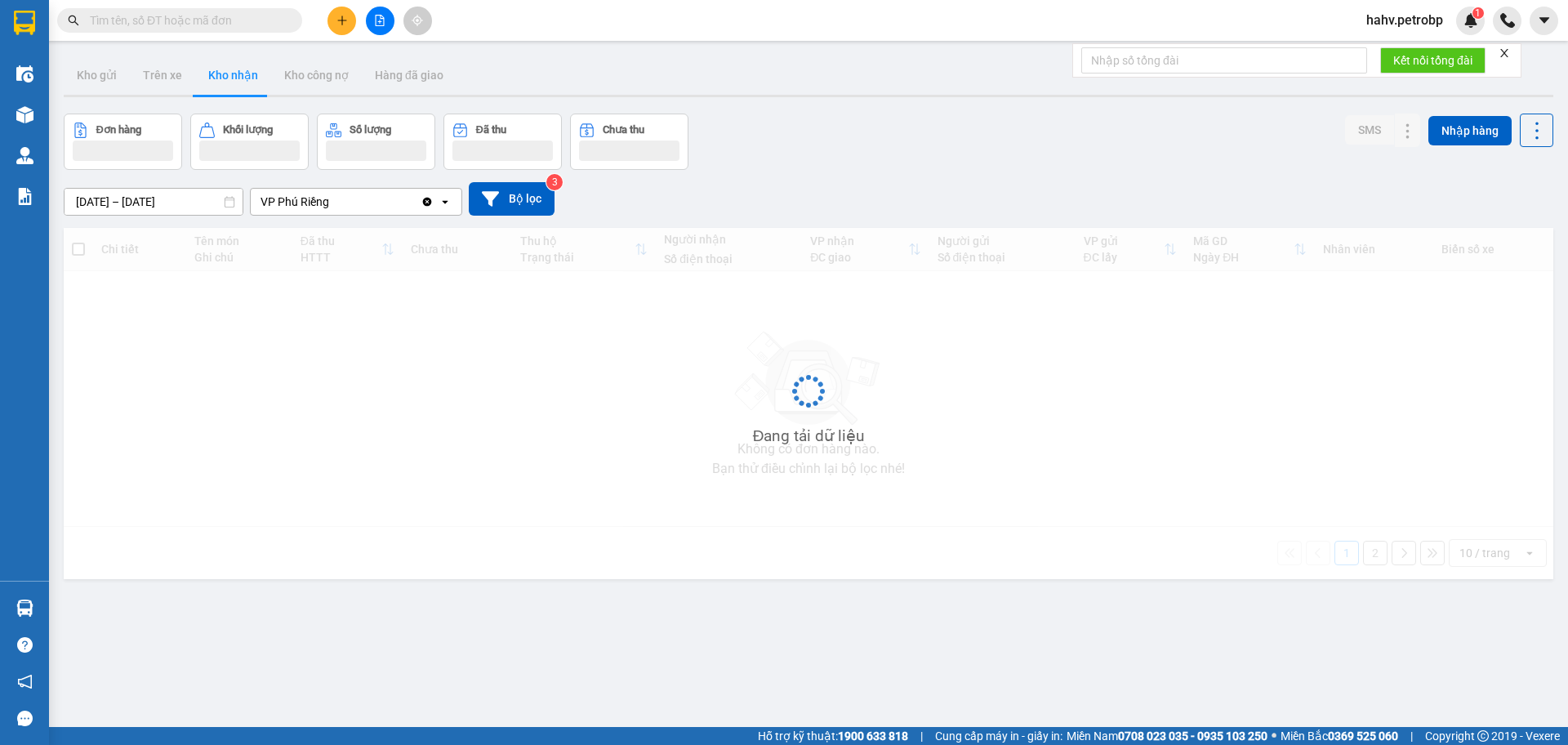
type input "[DATE] – [DATE]"
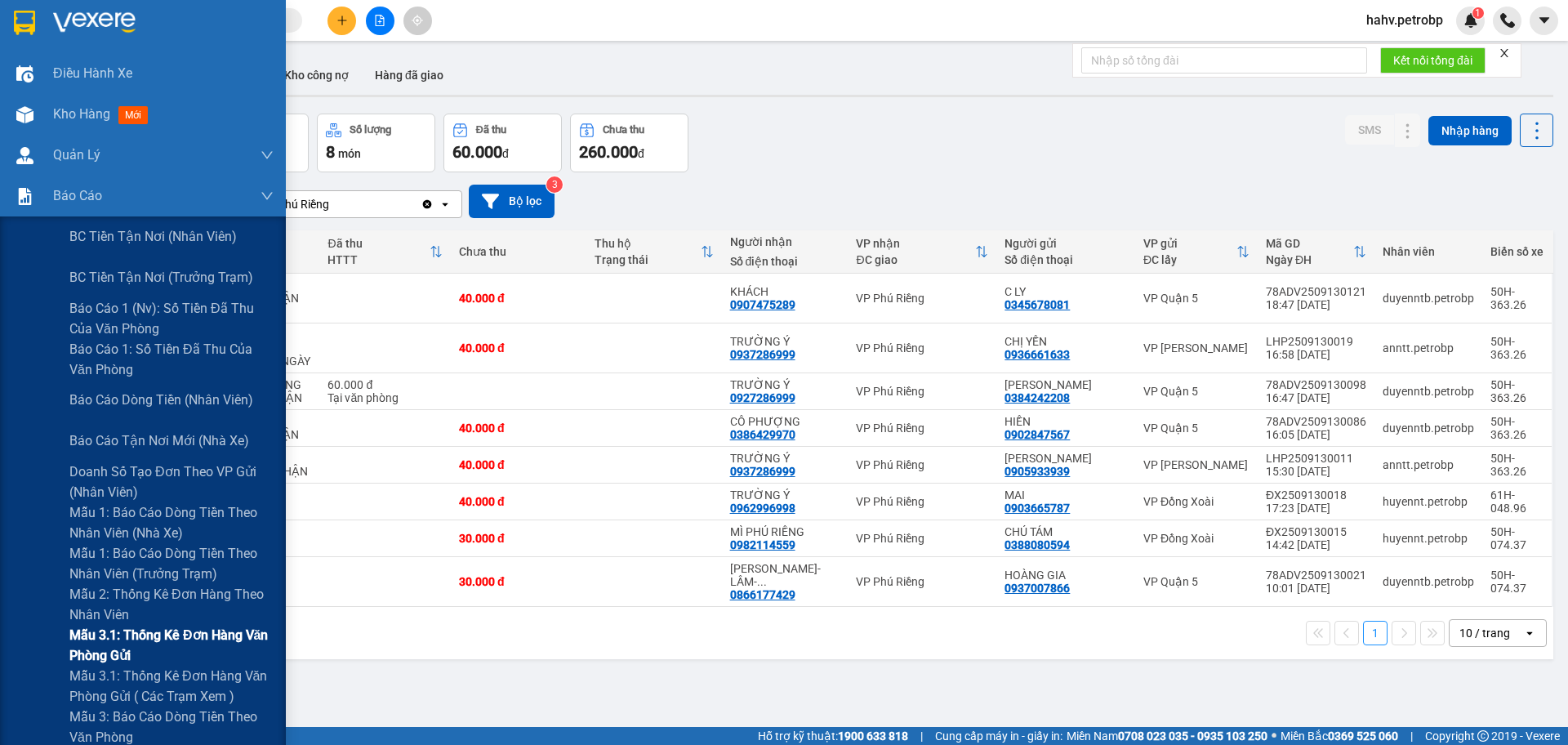
click at [1, 654] on div "Mẫu 3.1: Thống kê đơn hàng văn phòng gửi" at bounding box center [143, 645] width 286 height 41
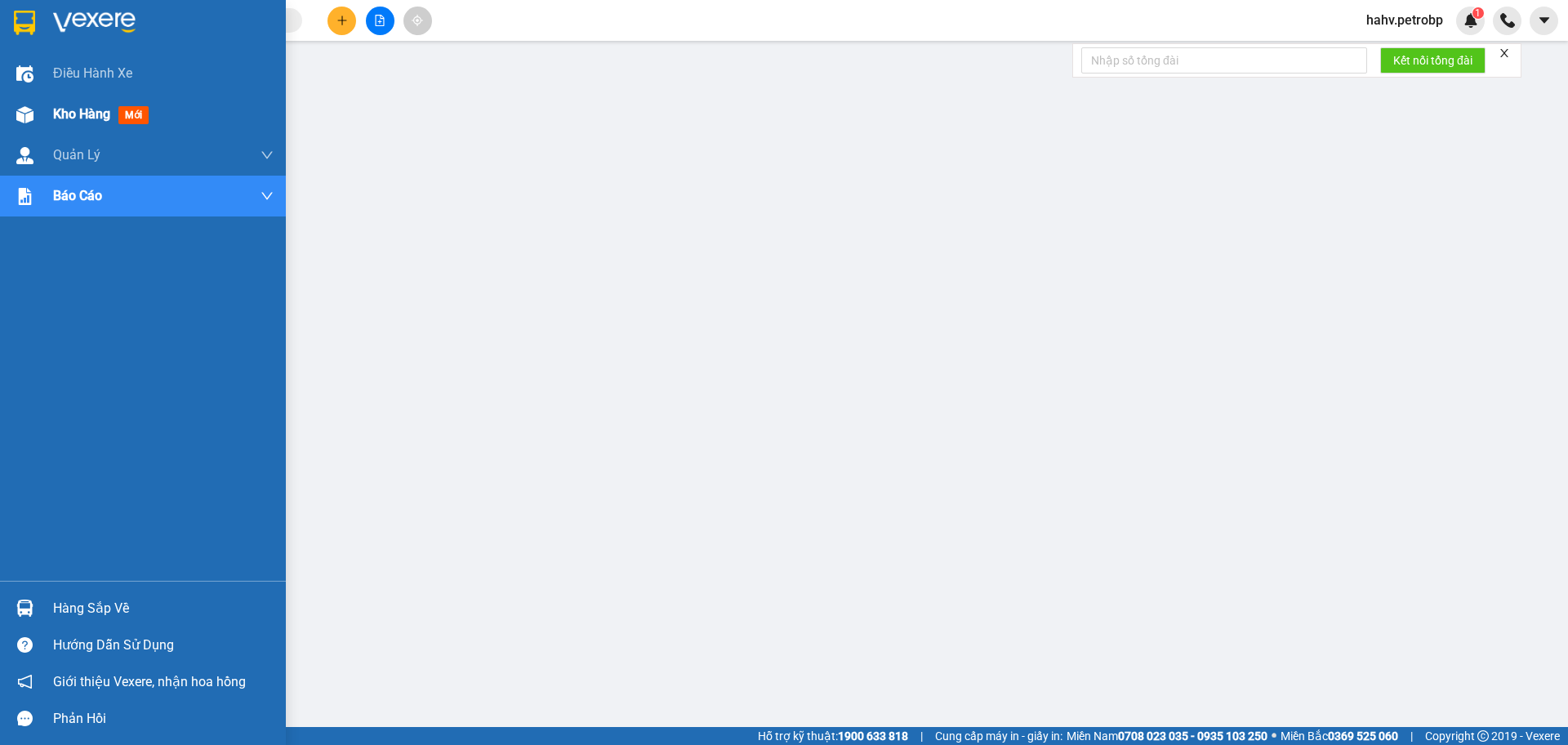
click at [24, 106] on img at bounding box center [25, 115] width 17 height 17
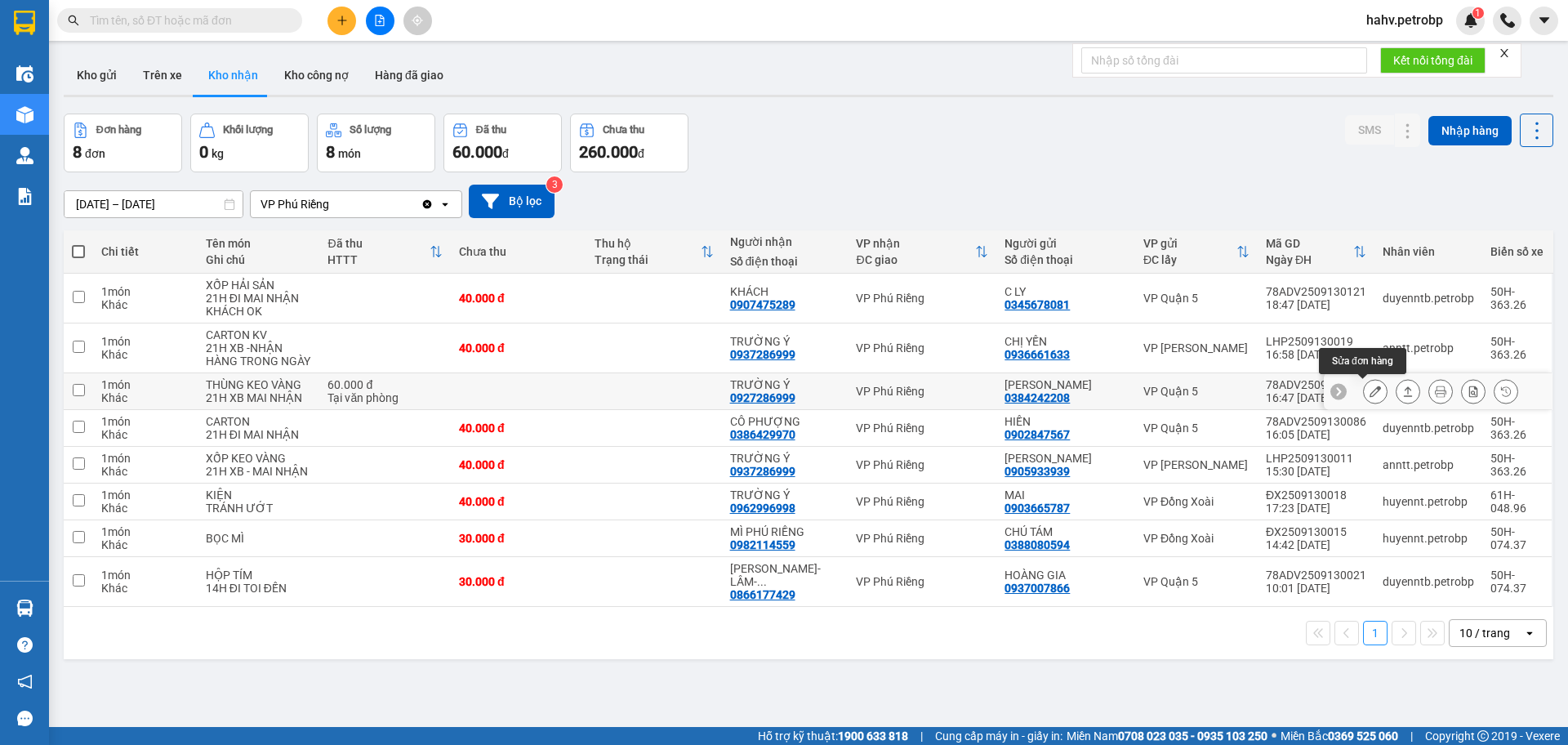
click at [1369, 388] on icon at bounding box center [1375, 392] width 12 height 12
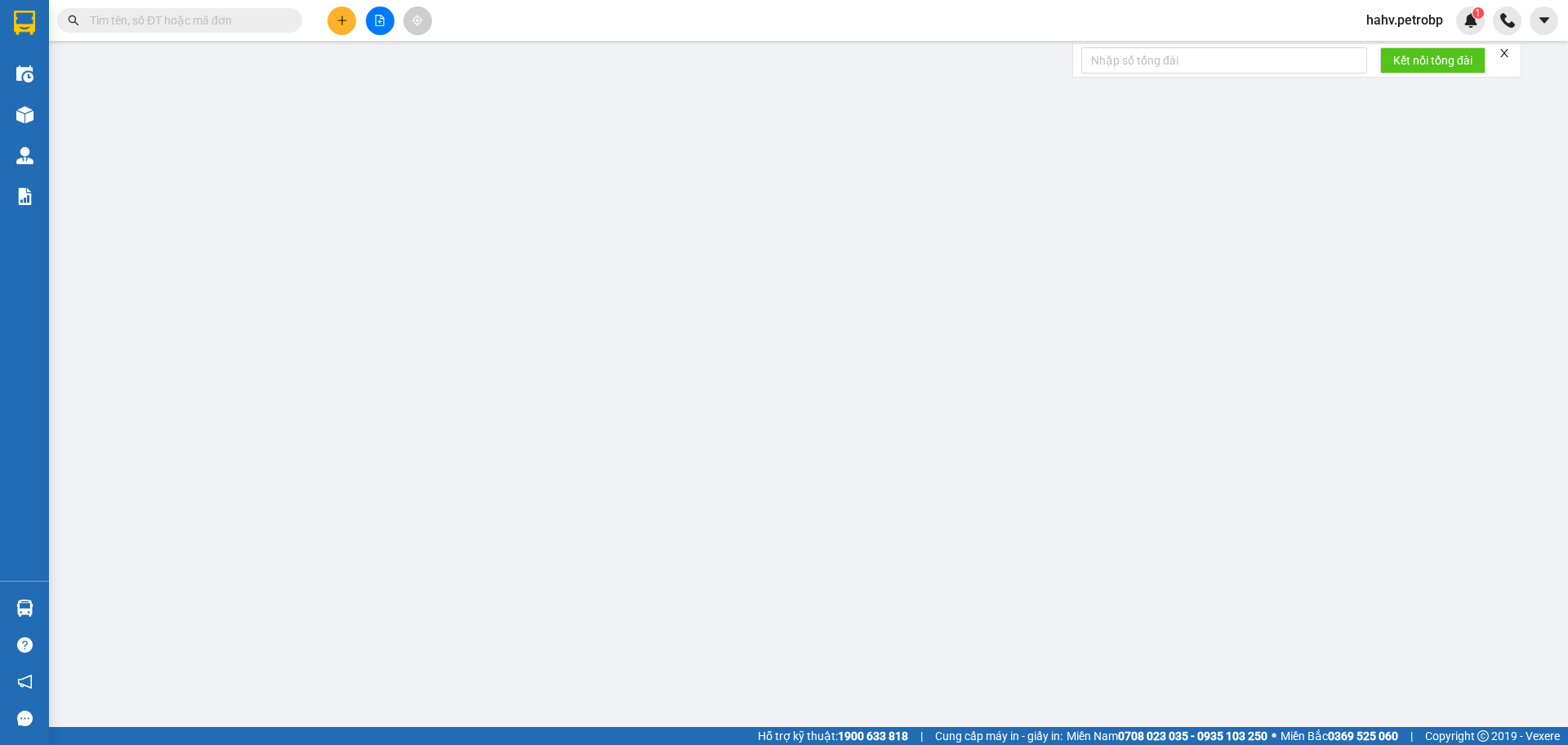
type input "0384242208"
type input "[PERSON_NAME]"
type input "0927286999"
type input "TRƯỜNG Ý"
type input "60.000"
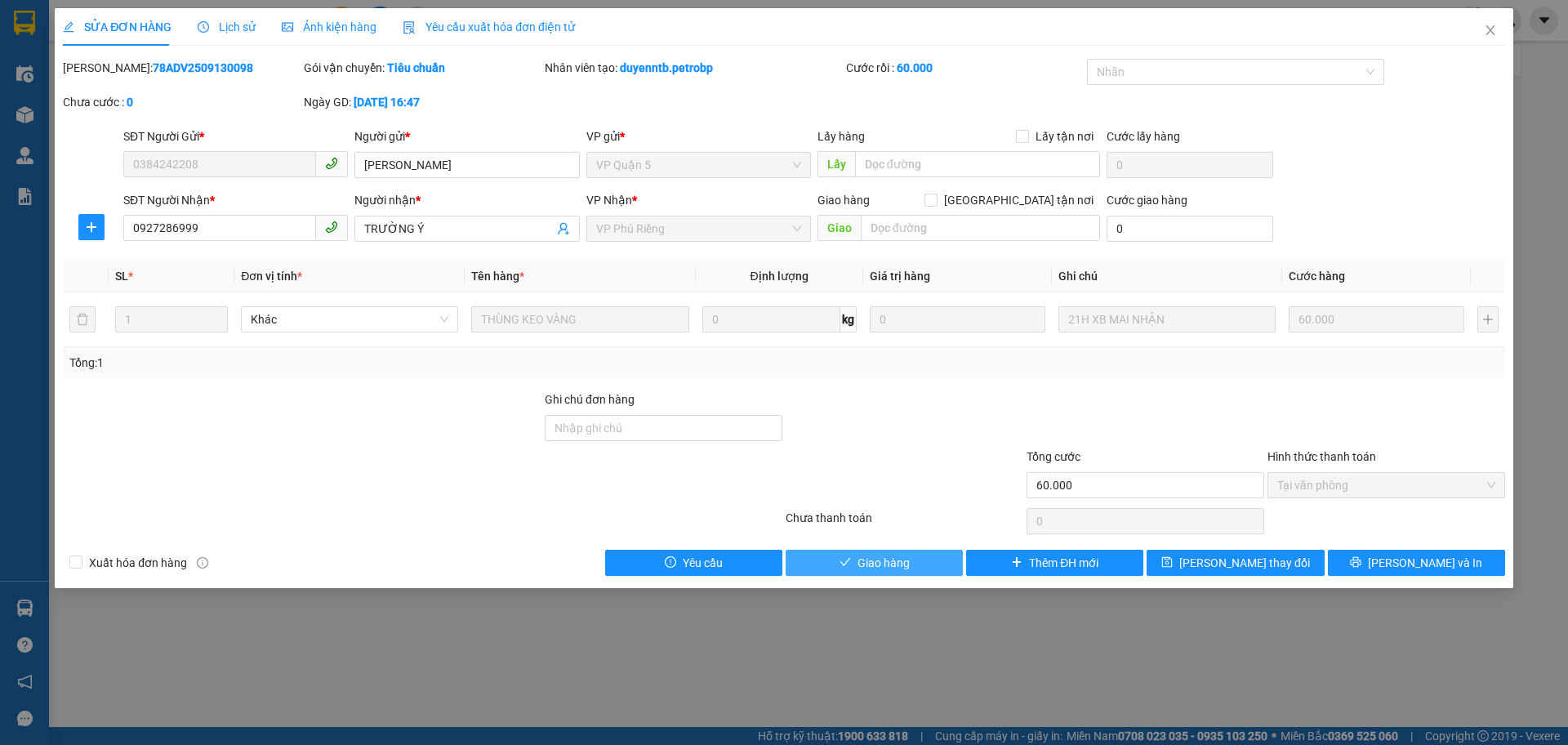
click at [908, 563] on span "Giao hàng" at bounding box center [883, 563] width 52 height 18
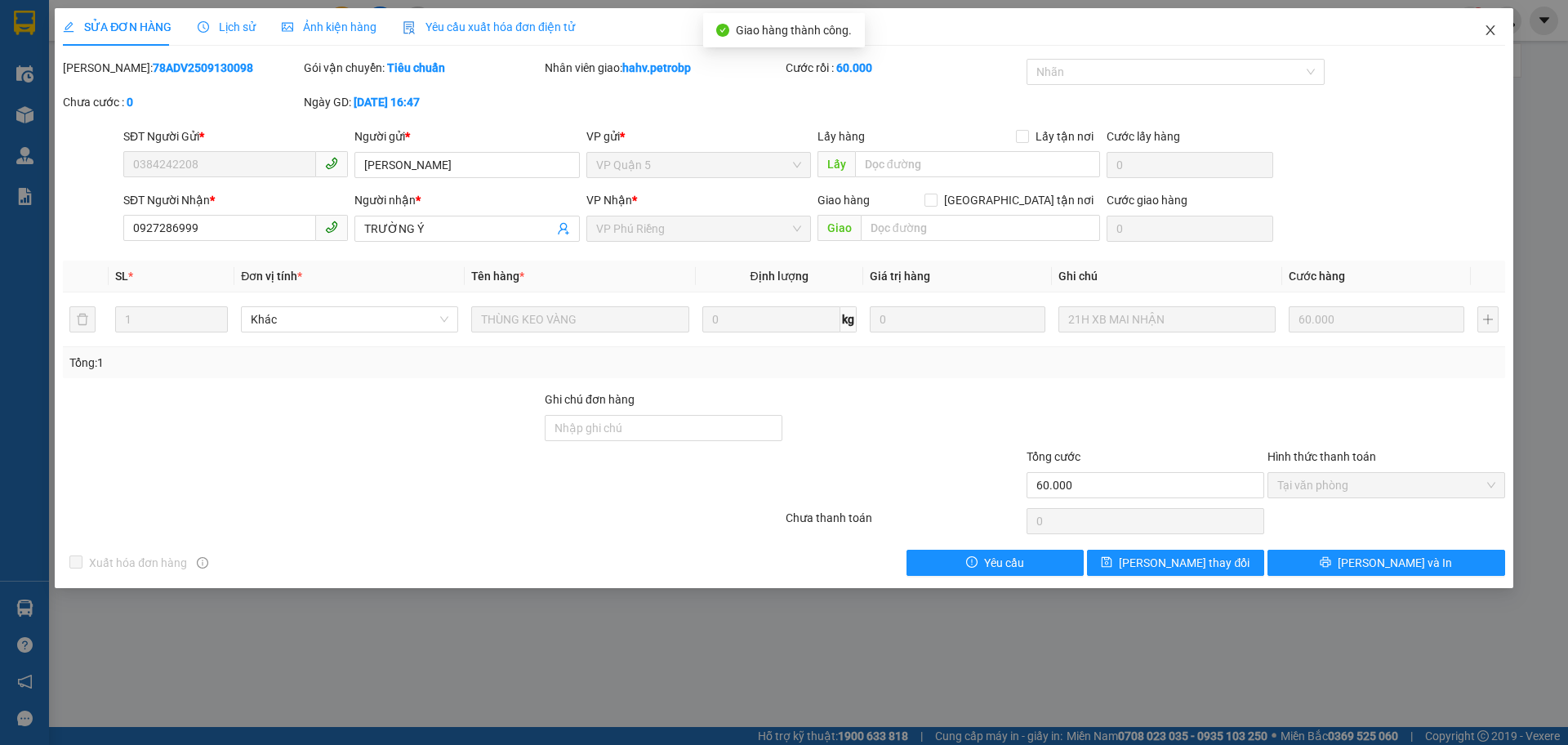
click at [1487, 36] on icon "close" at bounding box center [1491, 31] width 13 height 13
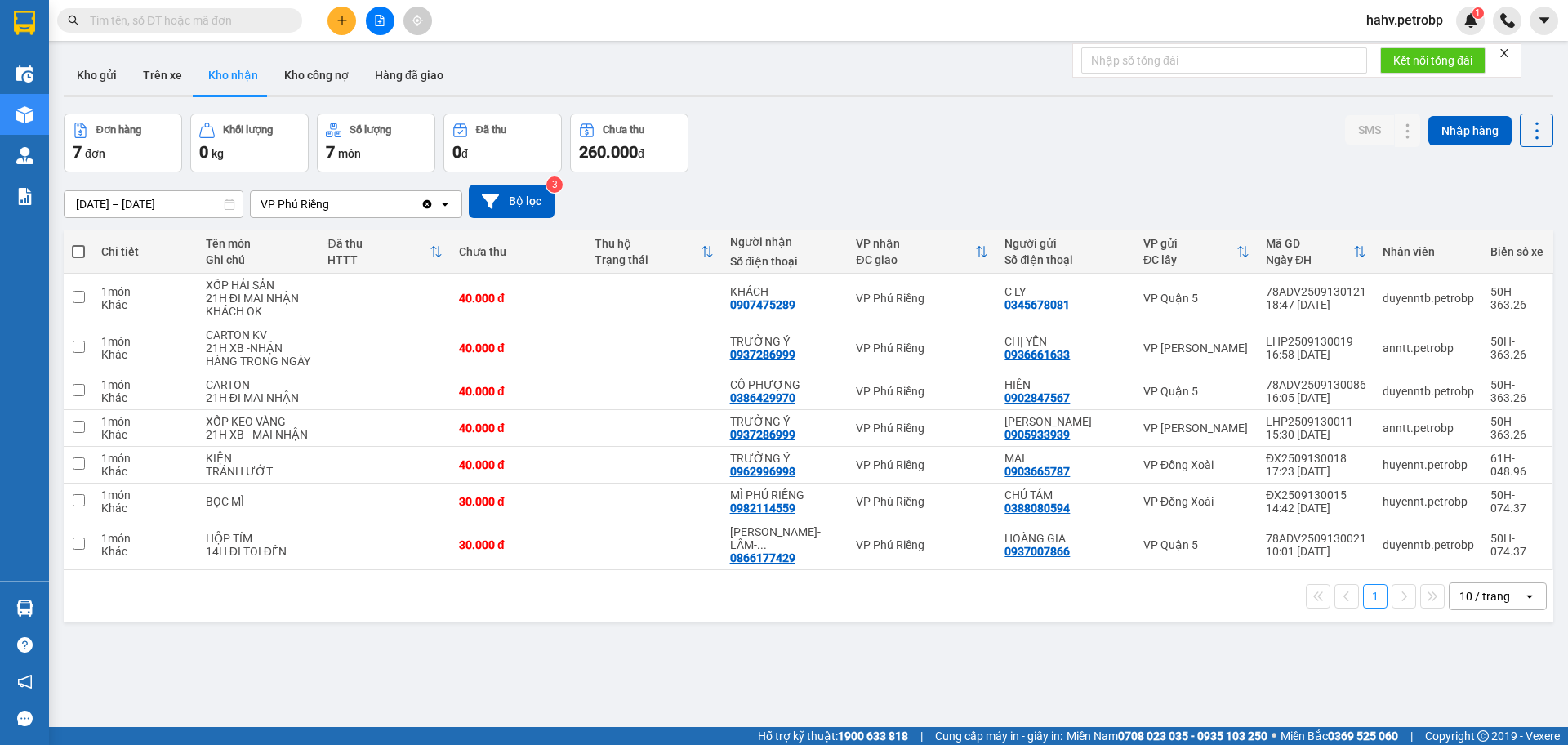
click at [587, 681] on div "ver 1.8.143 Kho gửi Trên xe Kho nhận Kho công nợ Hàng đã giao Đơn hàng 7 đơn Kh…" at bounding box center [809, 422] width 1502 height 745
drag, startPoint x: 163, startPoint y: 45, endPoint x: 170, endPoint y: 62, distance: 18.4
click at [168, 52] on main "ver 1.8.143 Kho gửi Trên xe Kho nhận Kho công nợ Hàng đã giao Đơn hàng 7 đơn Kh…" at bounding box center [784, 363] width 1568 height 728
click at [170, 66] on button "Trên xe" at bounding box center [162, 75] width 66 height 39
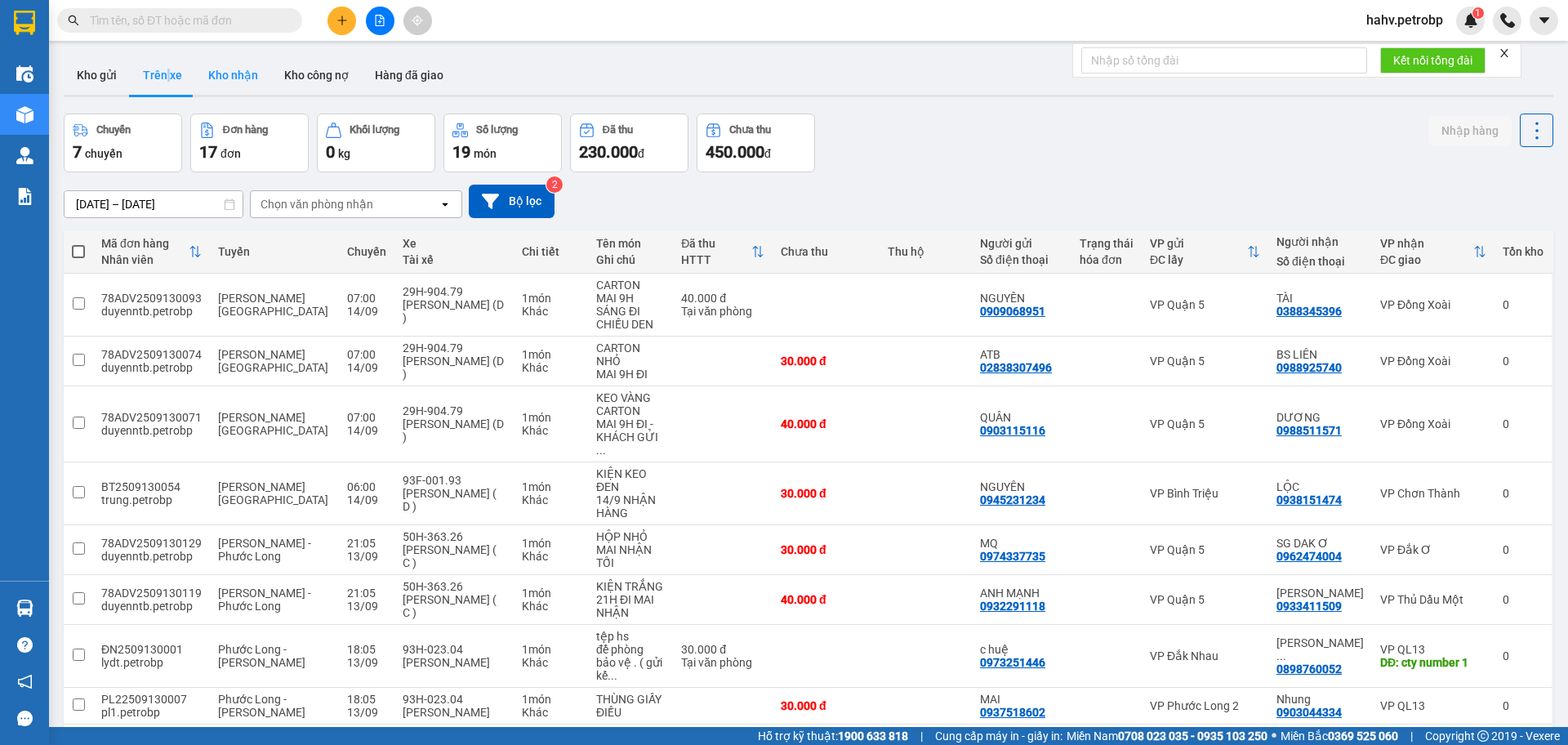
click at [222, 67] on button "Kho nhận" at bounding box center [233, 75] width 76 height 39
type input "[DATE] – [DATE]"
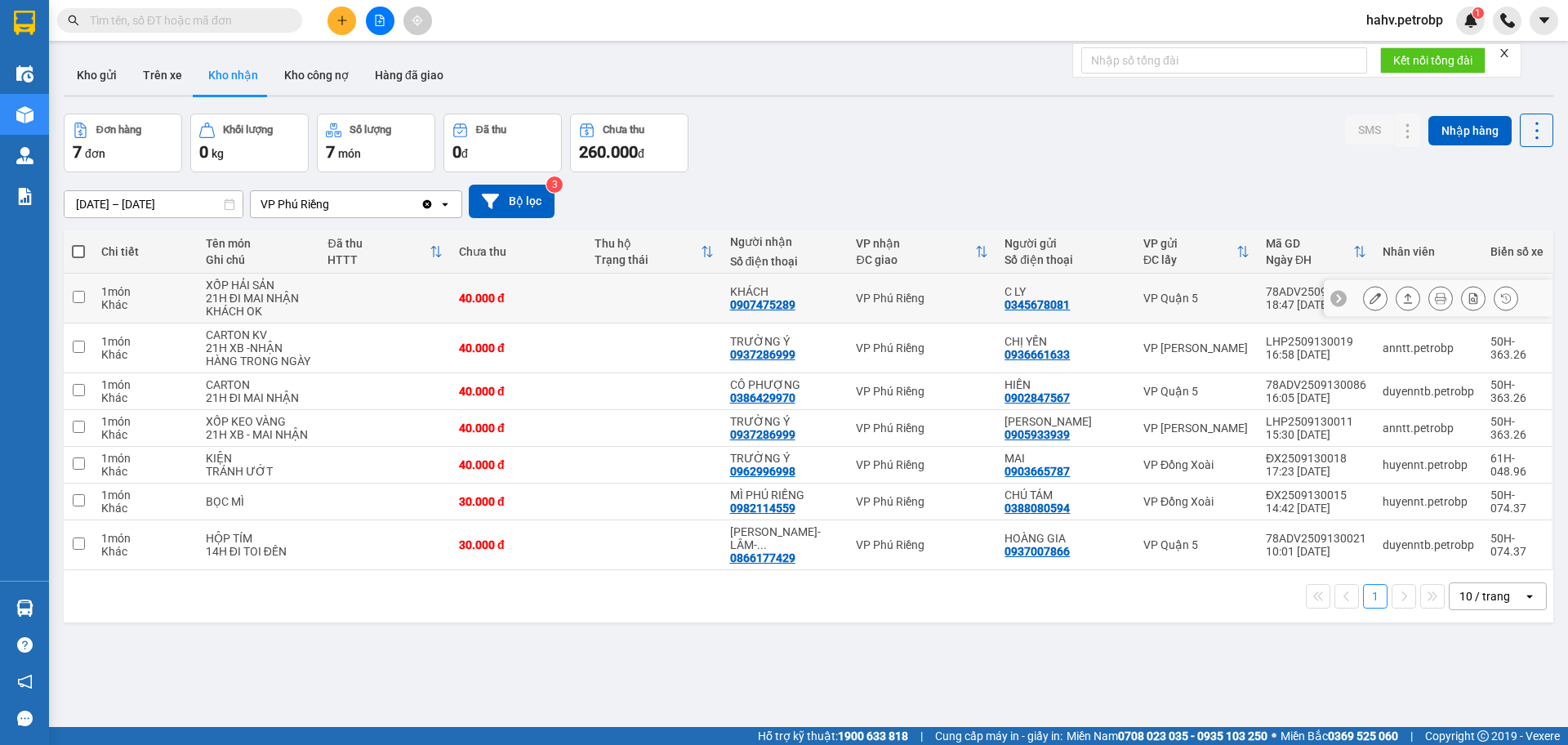
click at [746, 300] on div "0907475289" at bounding box center [763, 305] width 66 height 13
copy div "0907475289"
click at [1041, 315] on td "C LY 0345678081" at bounding box center [1065, 298] width 139 height 50
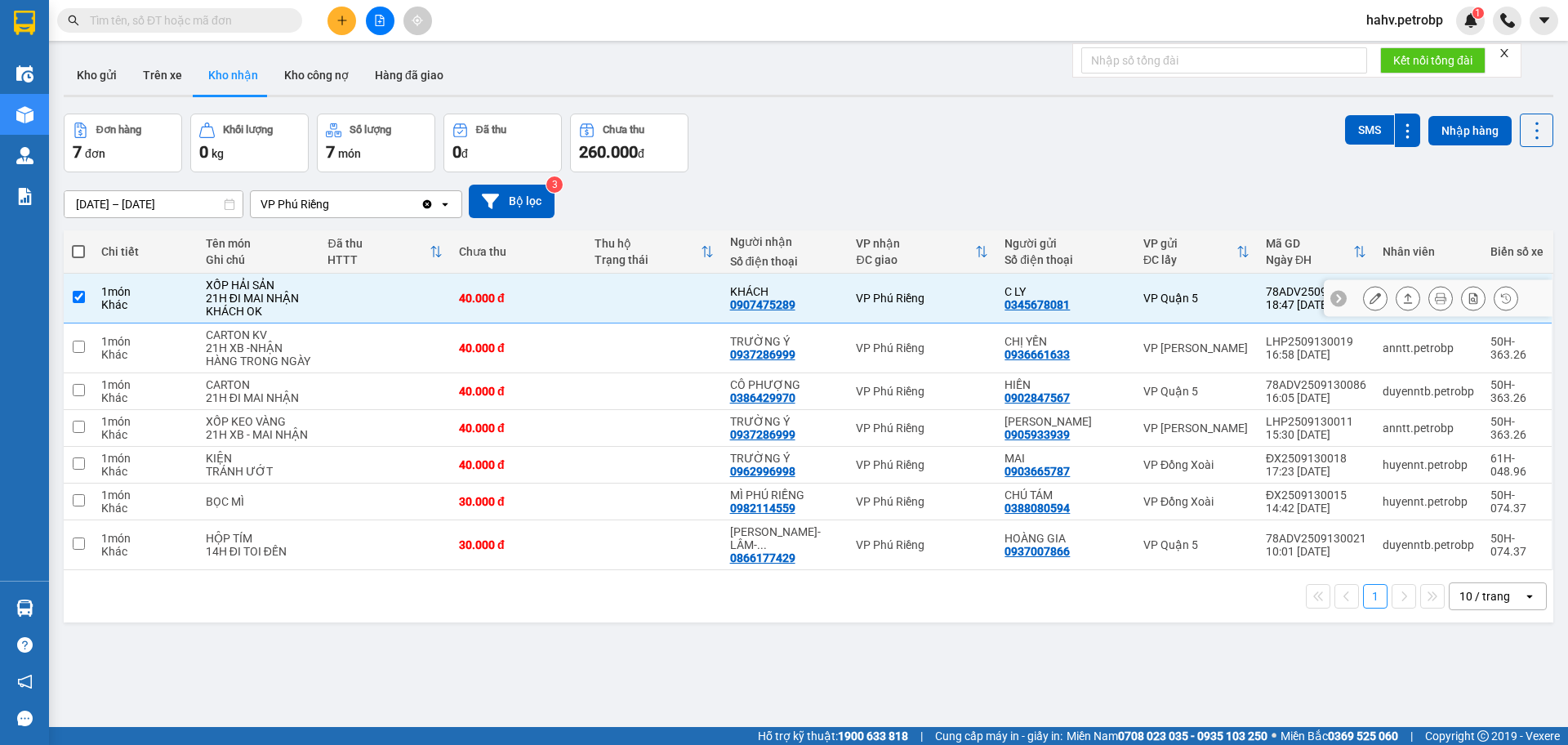
click at [1041, 315] on td "C LY 0345678081" at bounding box center [1065, 298] width 139 height 50
checkbox input "false"
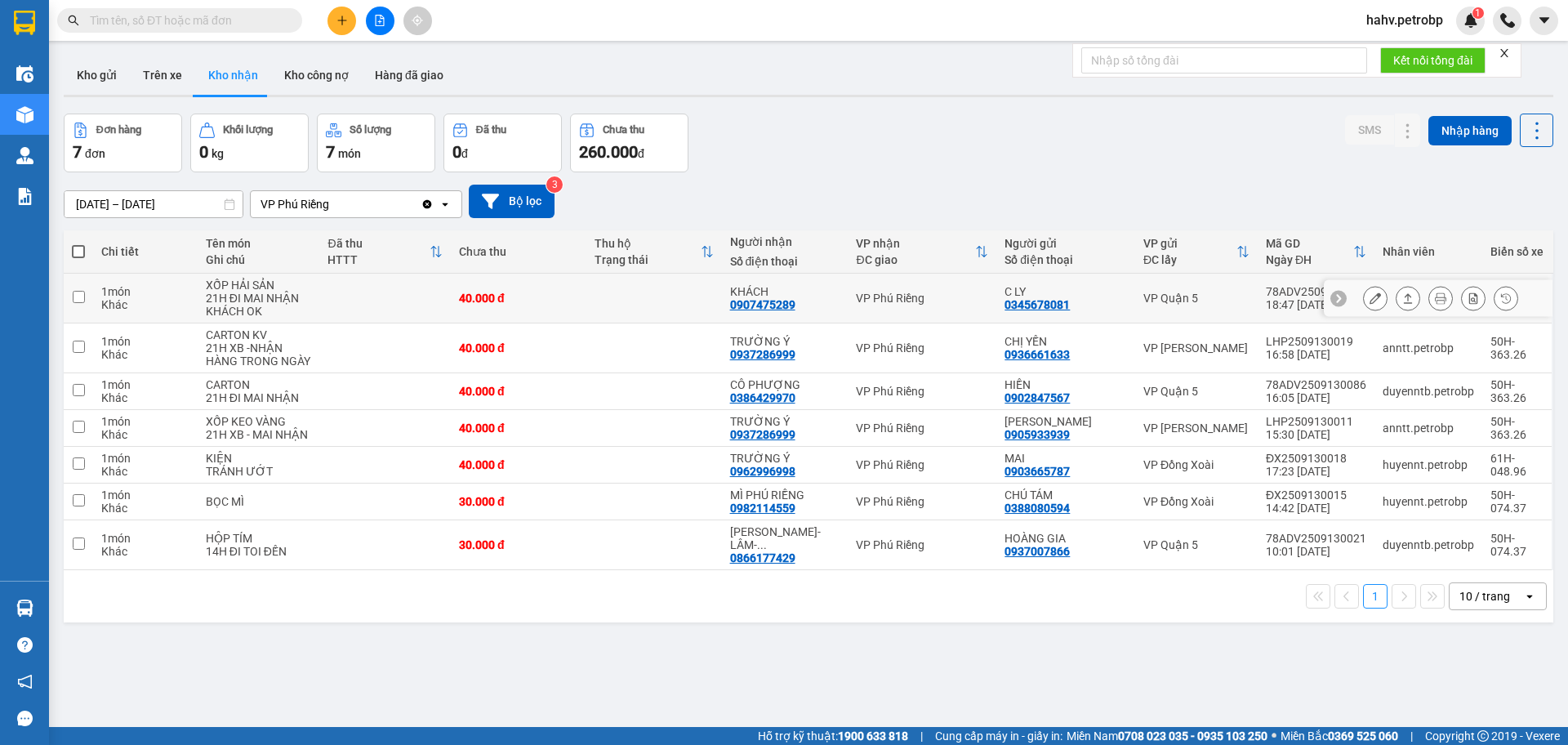
click at [1042, 303] on div "0345678081" at bounding box center [1037, 305] width 66 height 13
copy div "0345678081"
paste input "0345678081"
type input "0345678081"
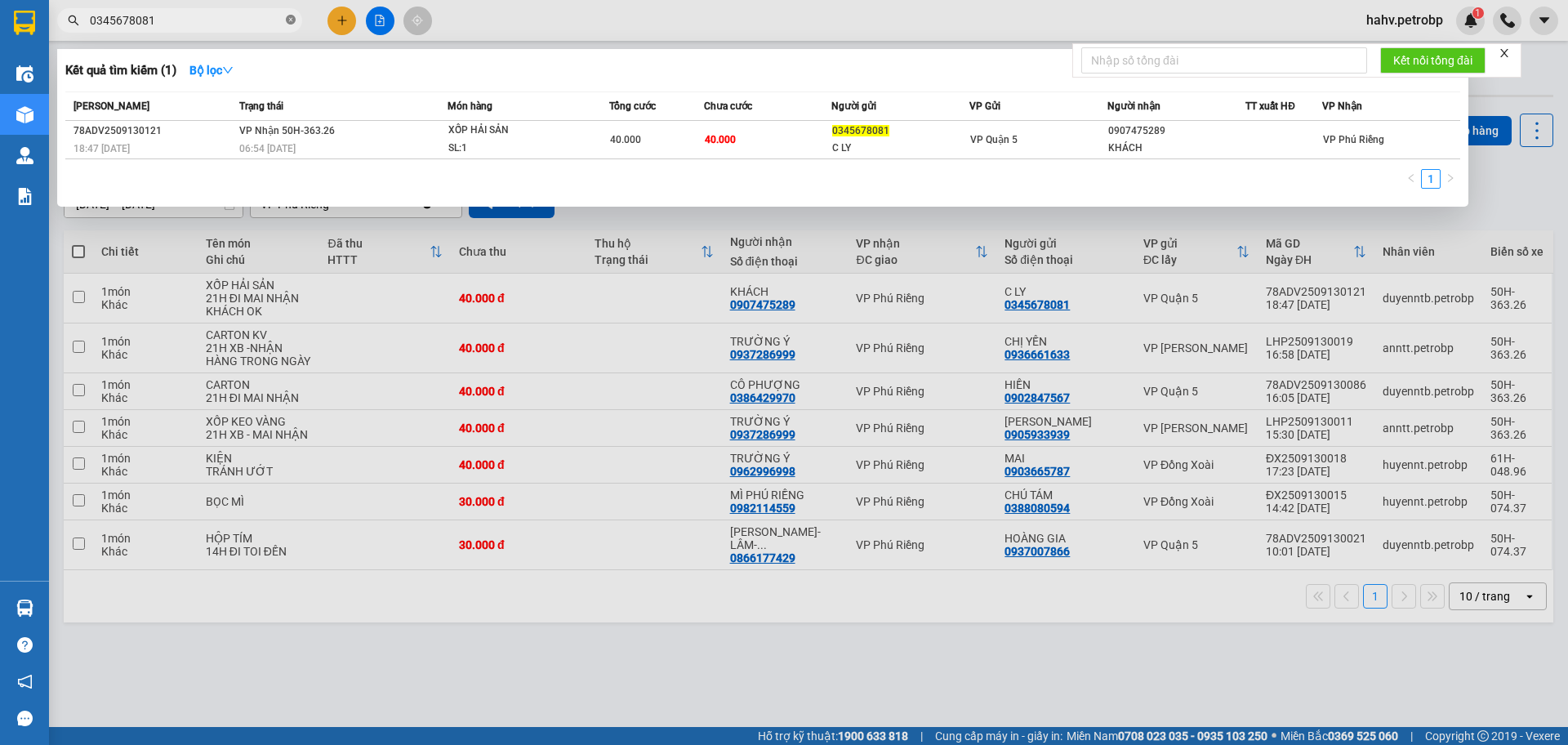
click at [288, 16] on icon "close-circle" at bounding box center [291, 20] width 10 height 10
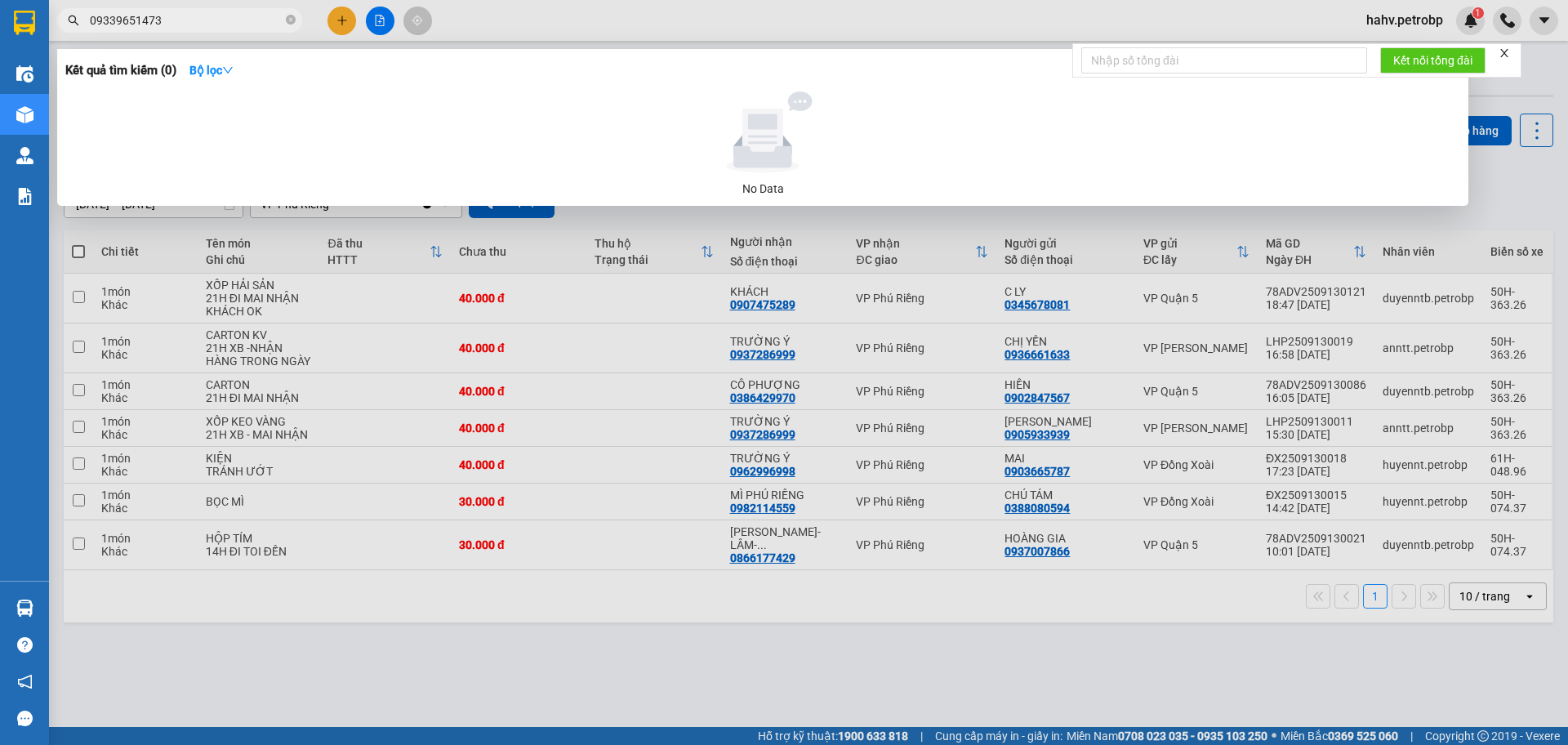
click at [148, 24] on input "09339651473" at bounding box center [186, 21] width 193 height 18
type input "0933965173"
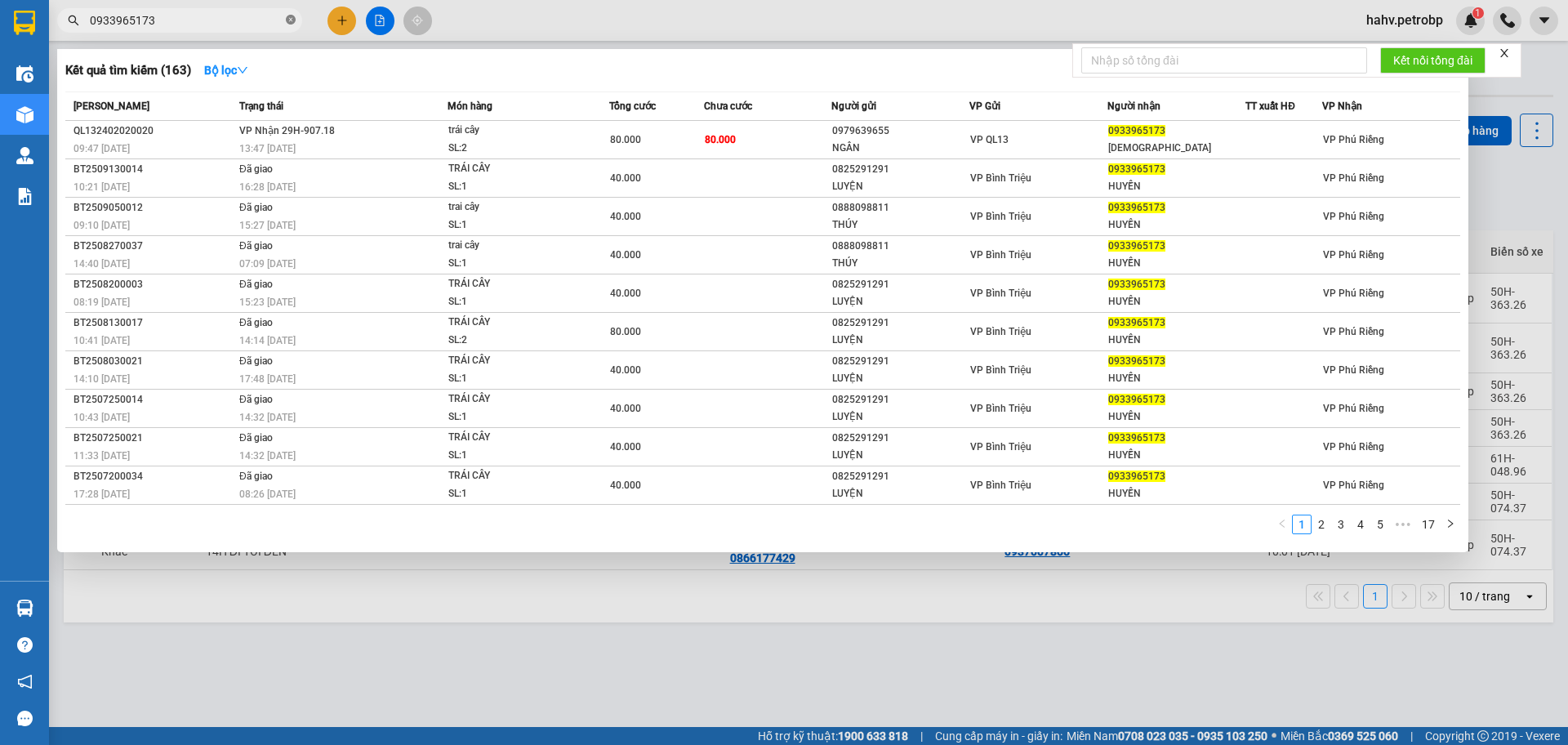
click at [291, 22] on icon "close-circle" at bounding box center [291, 20] width 10 height 10
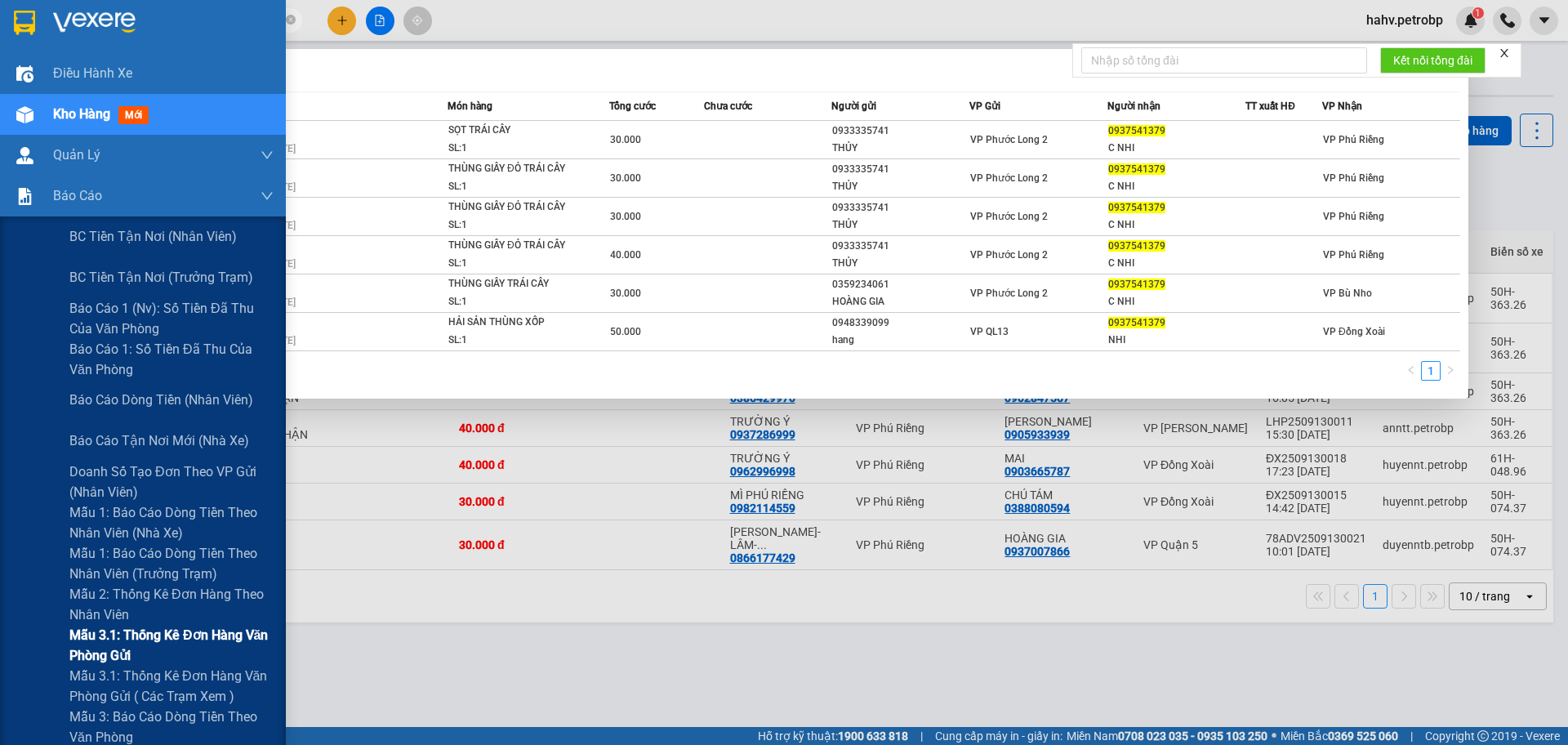
type input "0937541379"
click at [25, 655] on div "Mẫu 3.1: Thống kê đơn hàng văn phòng gửi" at bounding box center [143, 645] width 286 height 41
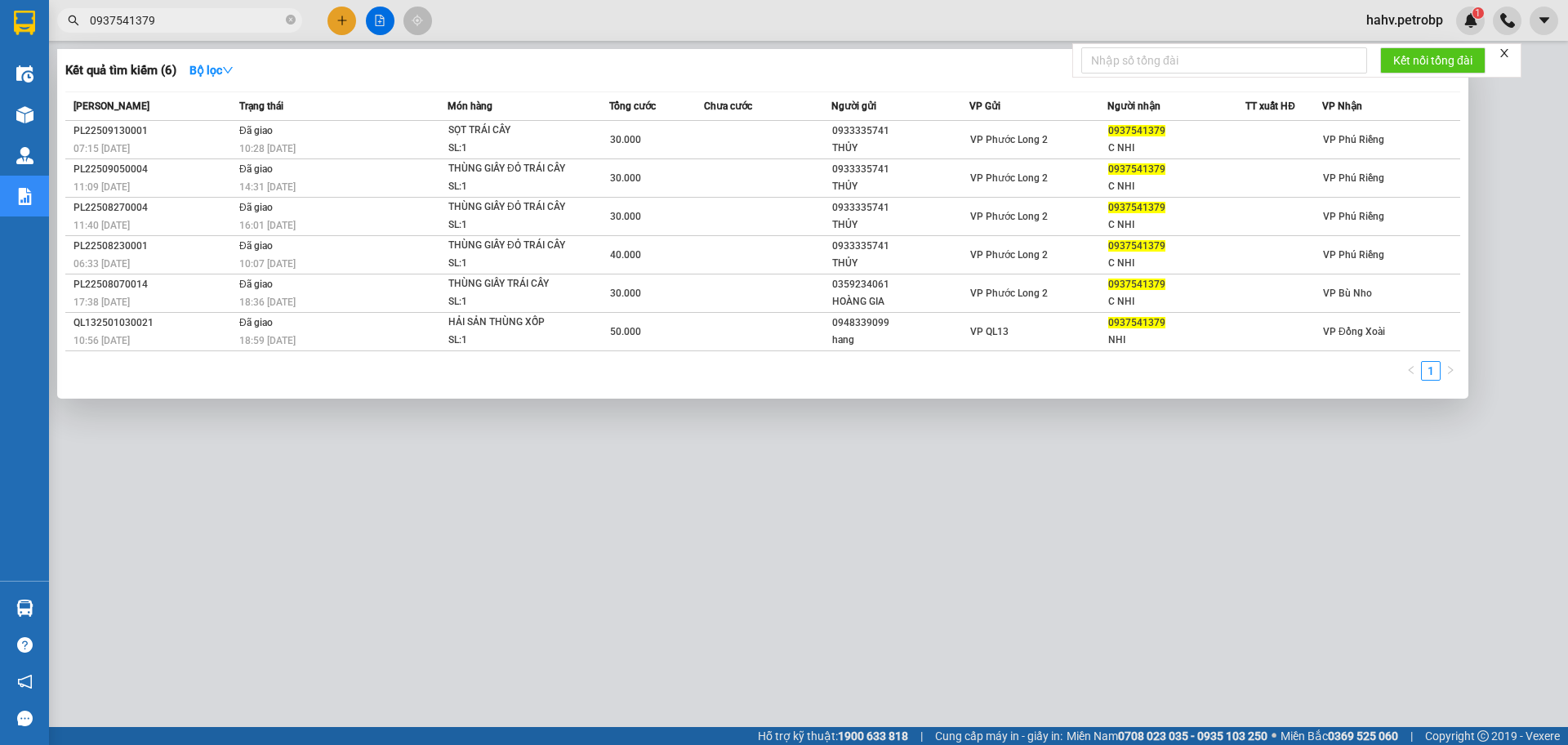
click at [617, 631] on div at bounding box center [784, 372] width 1568 height 745
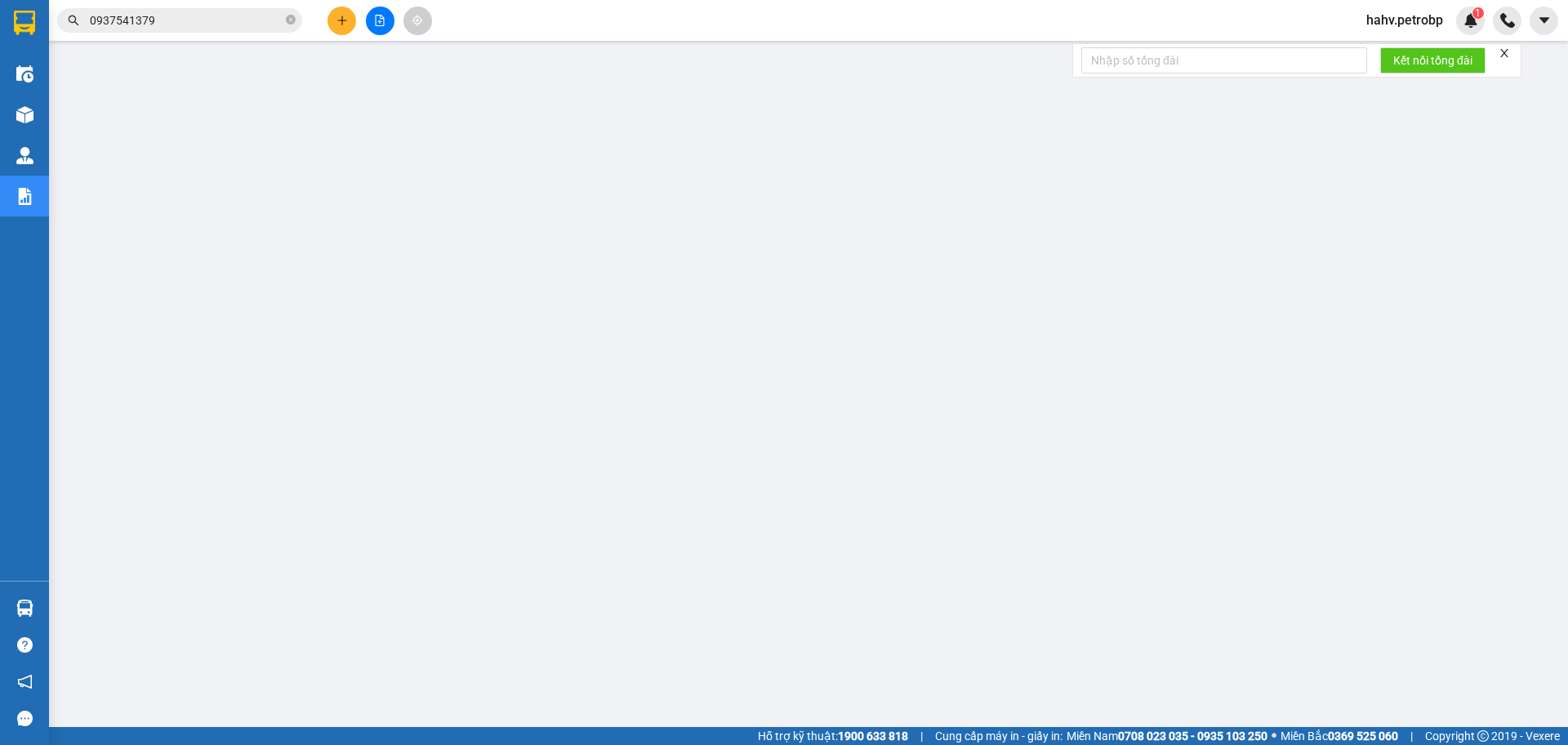
scroll to position [11, 0]
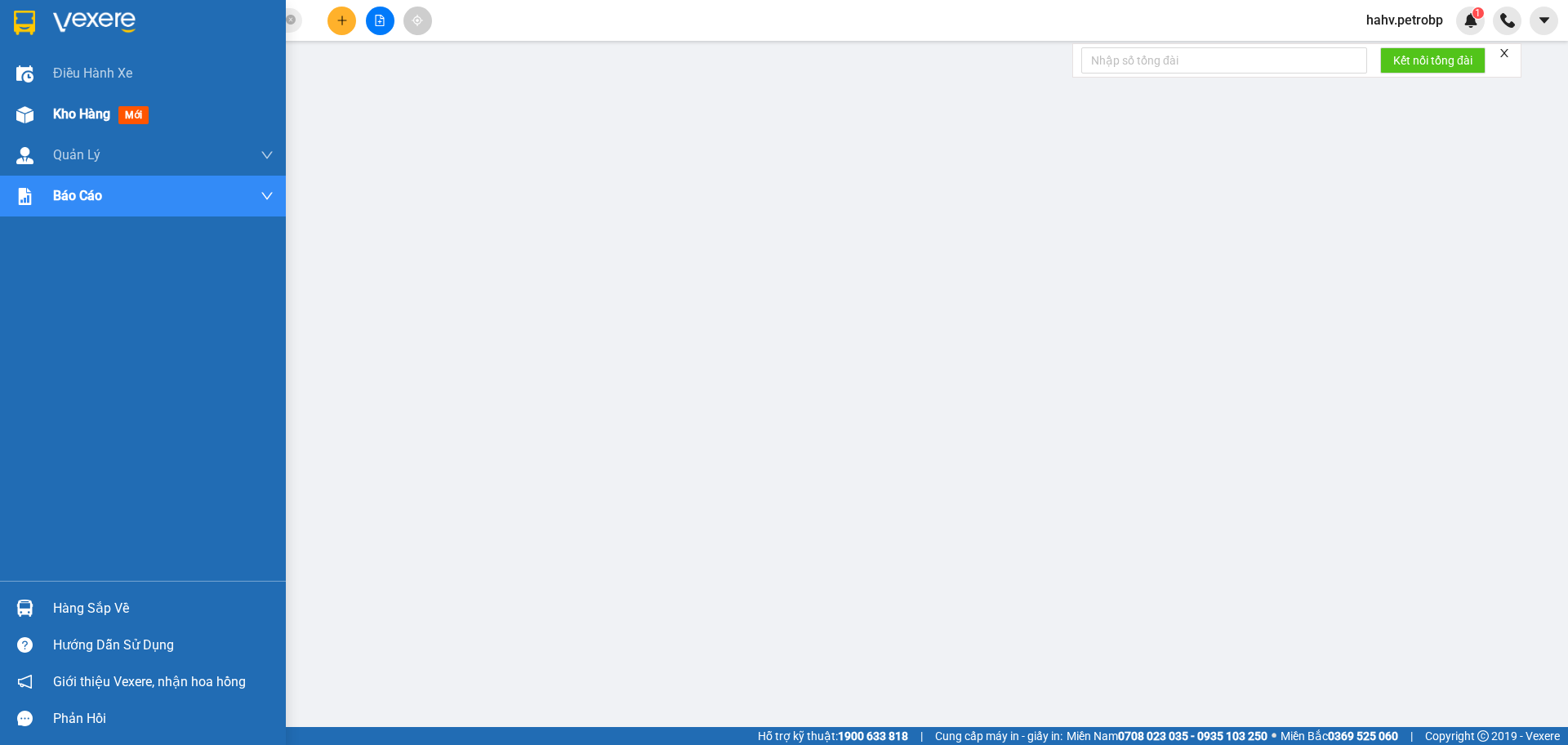
click at [37, 119] on div at bounding box center [25, 115] width 28 height 28
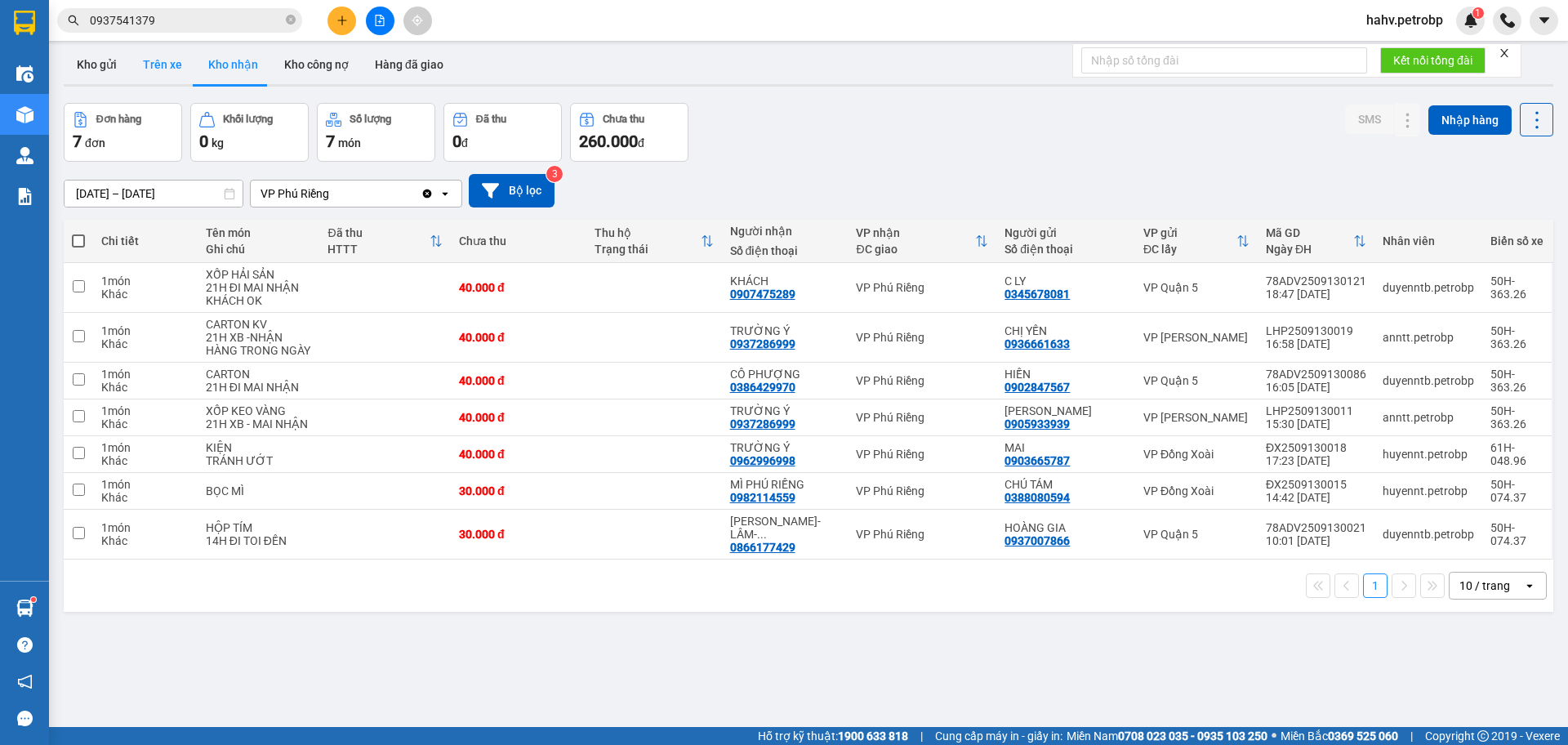
click at [188, 75] on button "Trên xe" at bounding box center [162, 64] width 66 height 39
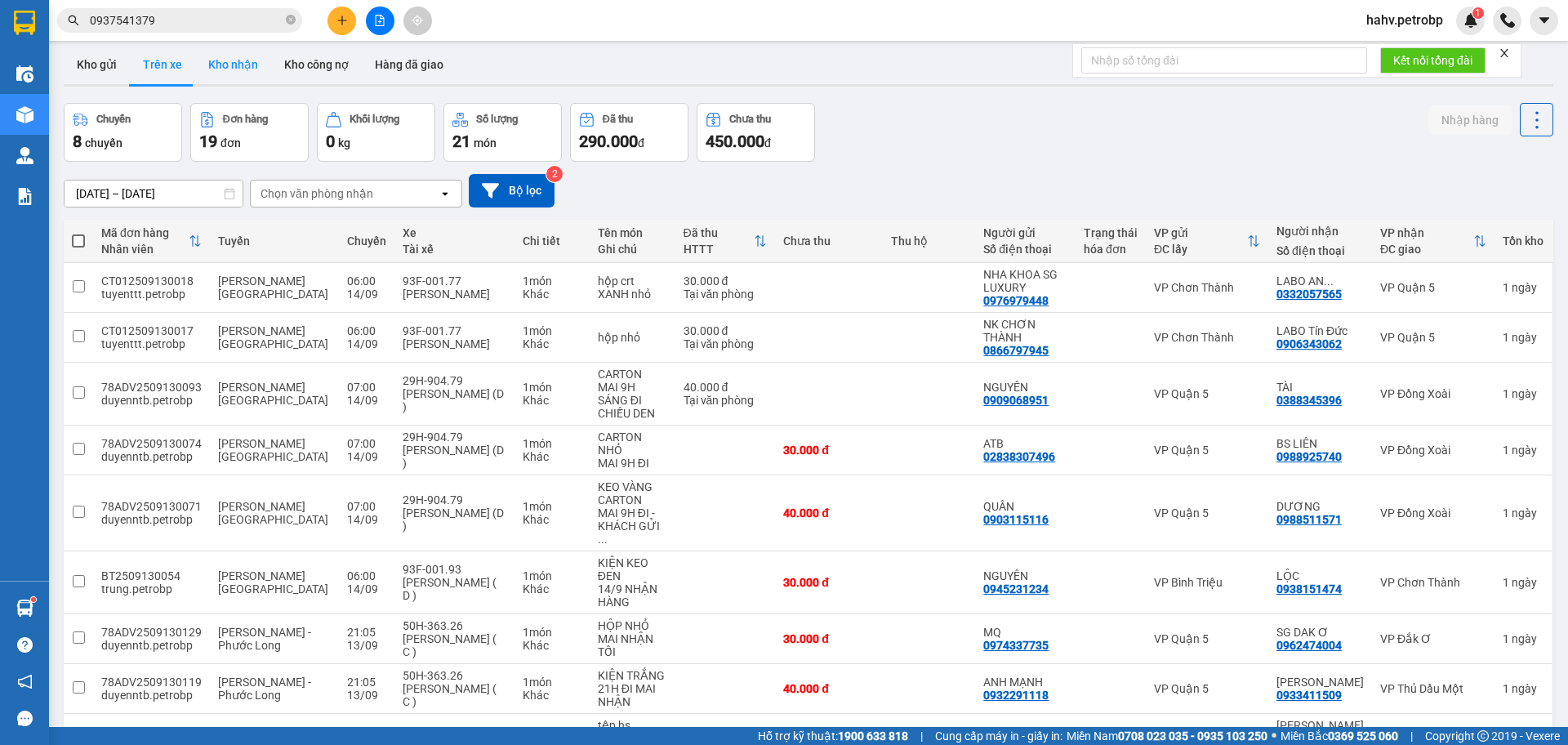
click at [231, 75] on button "Kho nhận" at bounding box center [233, 64] width 76 height 39
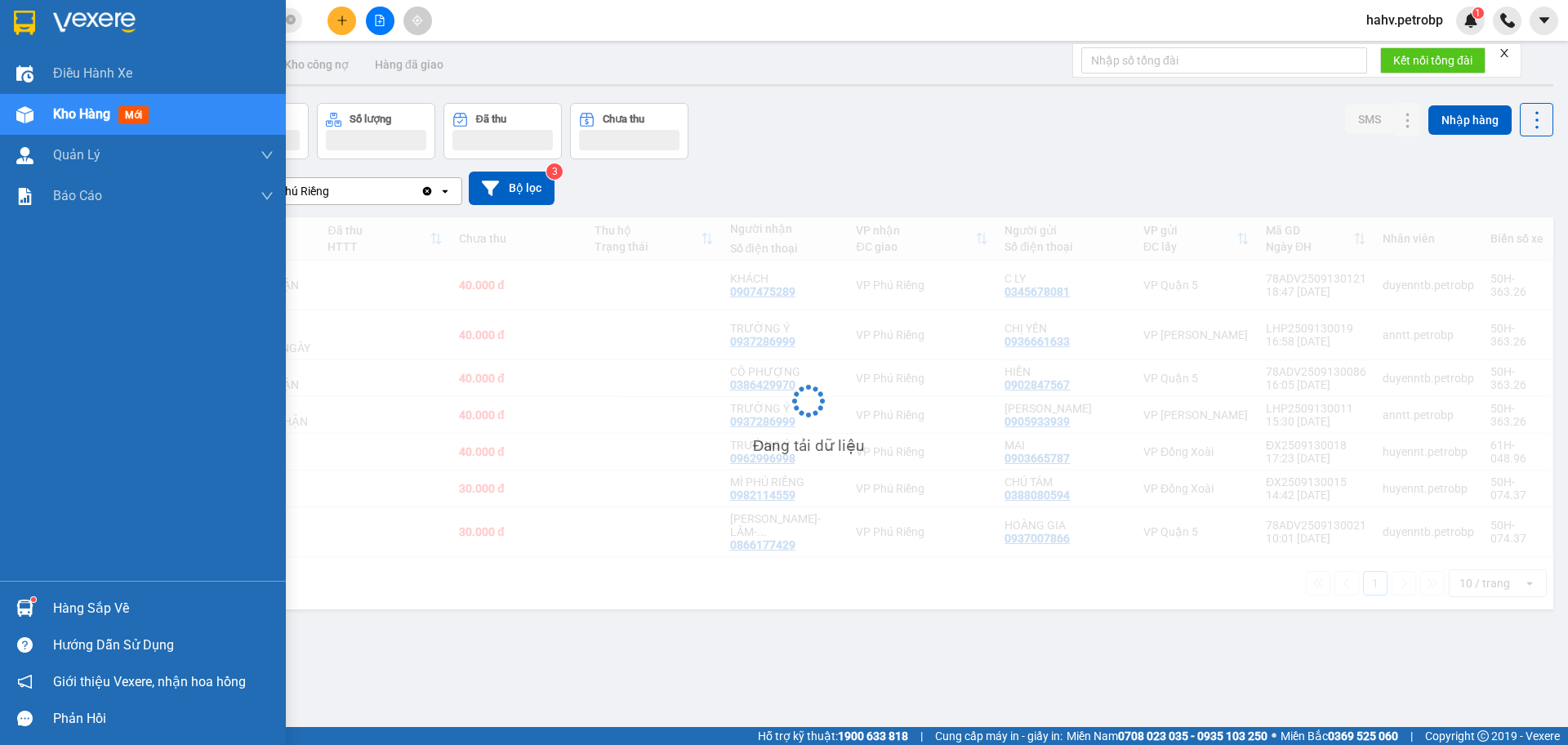
click at [130, 614] on div "Hàng sắp về" at bounding box center [163, 608] width 220 height 24
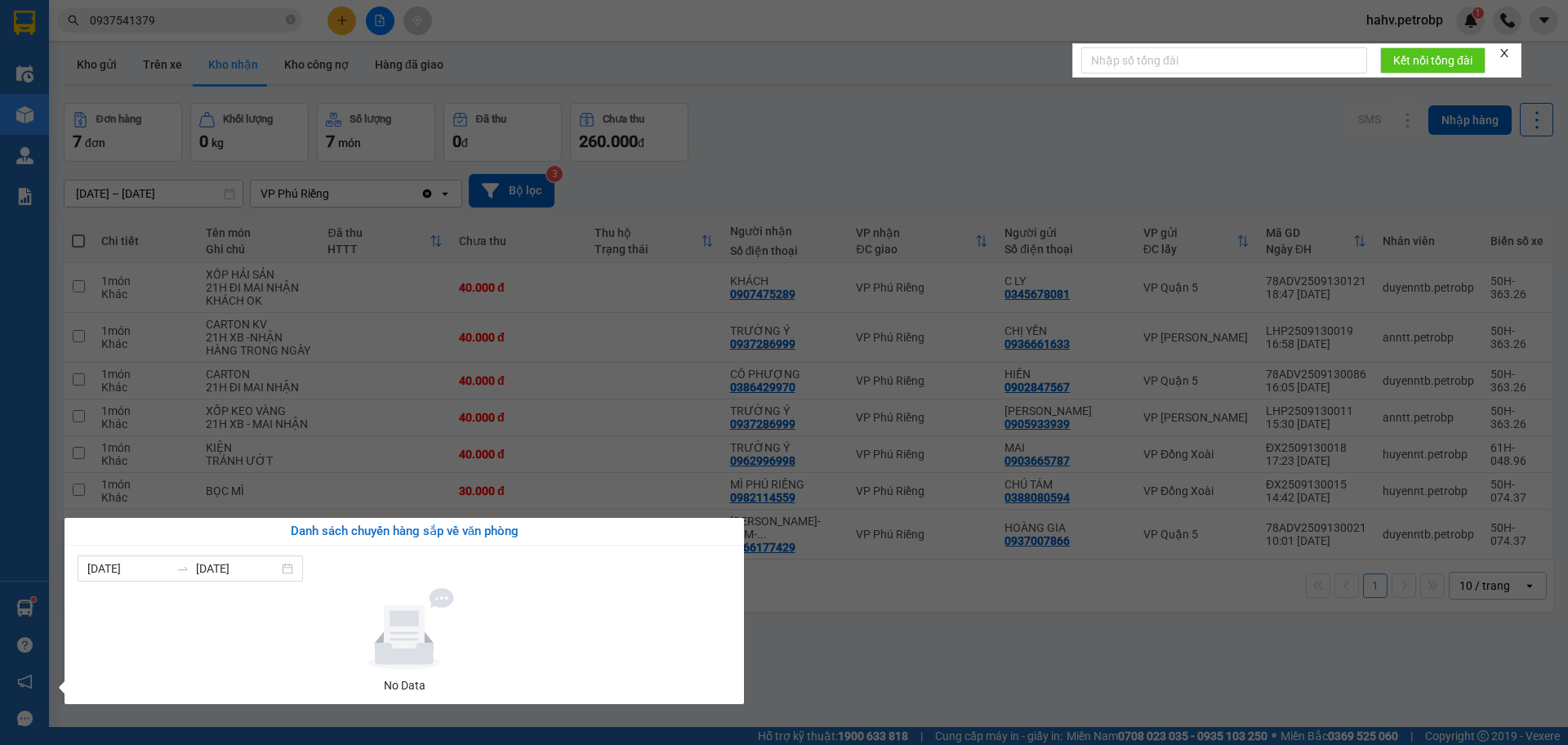
click at [1031, 693] on section "Kết quả tìm kiếm ( 6 ) Bộ lọc Mã ĐH Trạng thái Món hàng Tổng cước Chưa cước Ngư…" at bounding box center [784, 372] width 1568 height 745
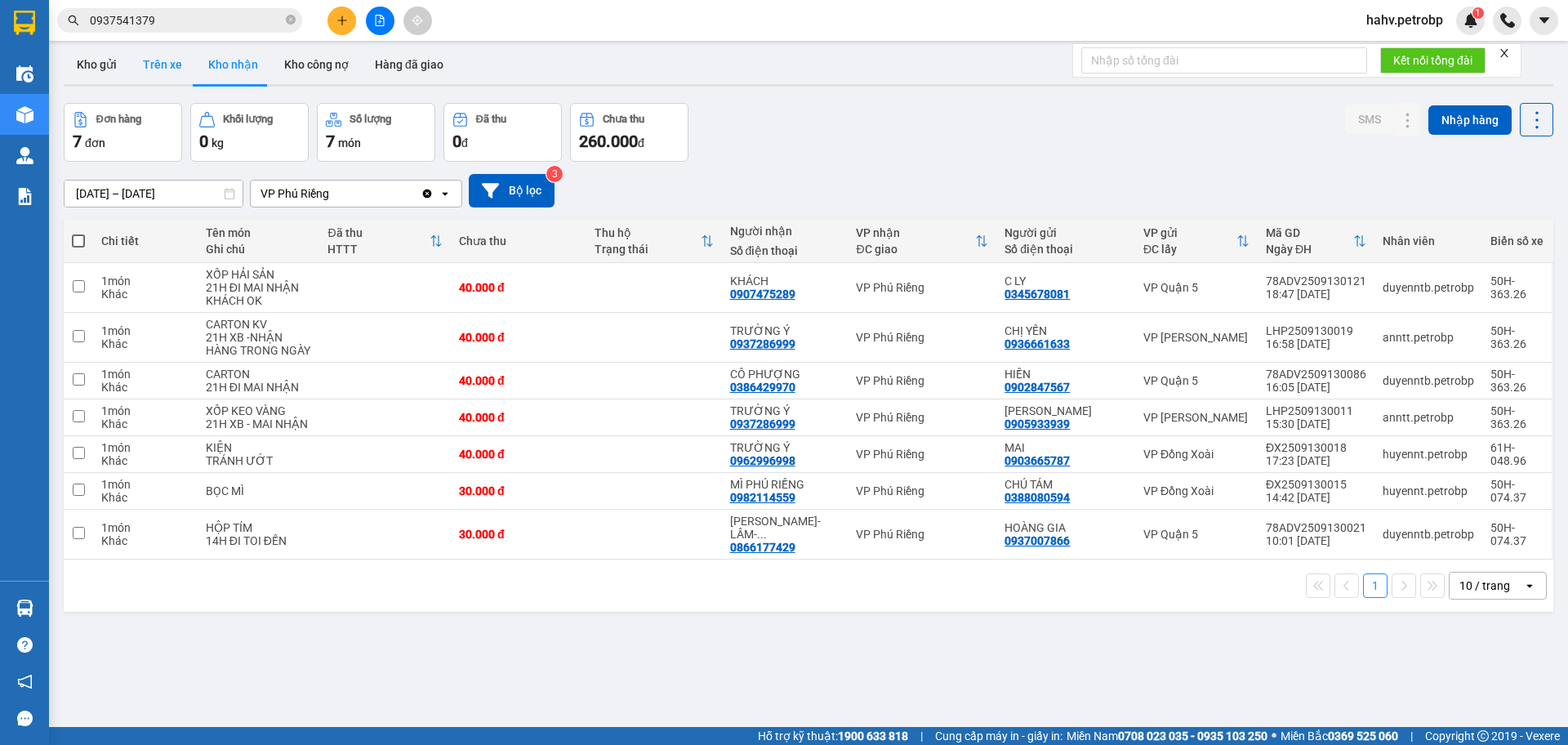
click at [169, 63] on button "Trên xe" at bounding box center [162, 64] width 66 height 39
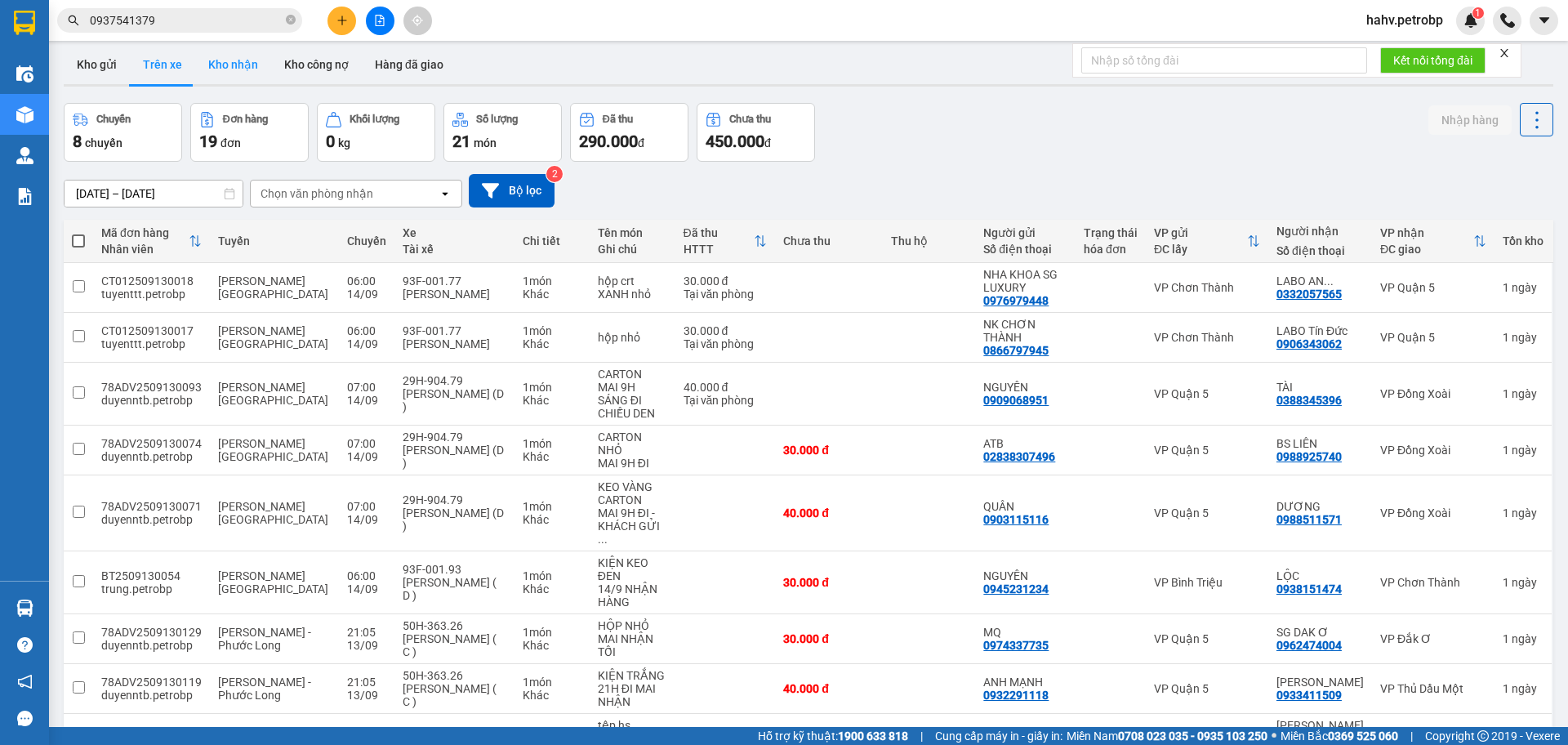
click at [209, 64] on button "Kho nhận" at bounding box center [233, 64] width 76 height 39
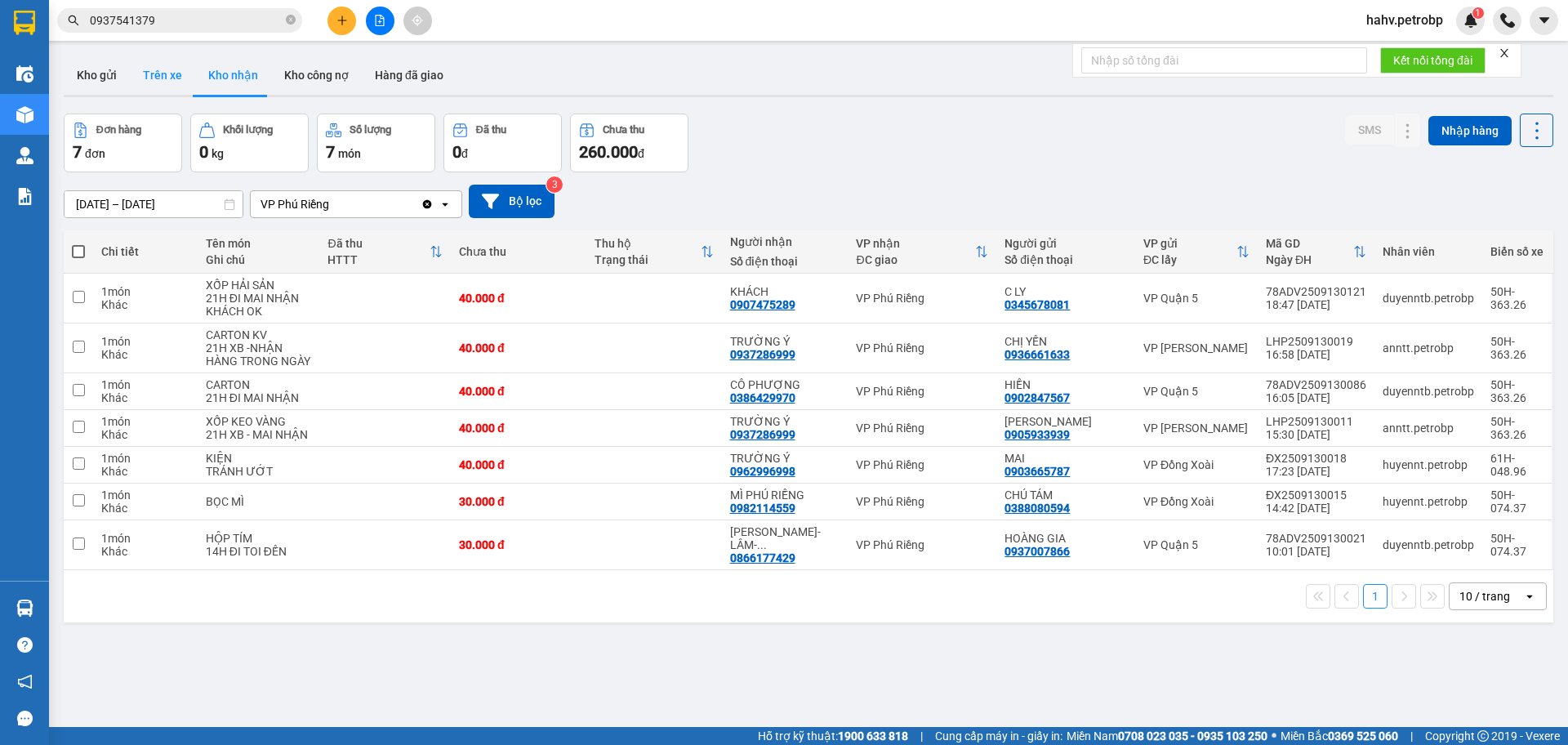
click at [176, 72] on button "Trên xe" at bounding box center [162, 75] width 66 height 39
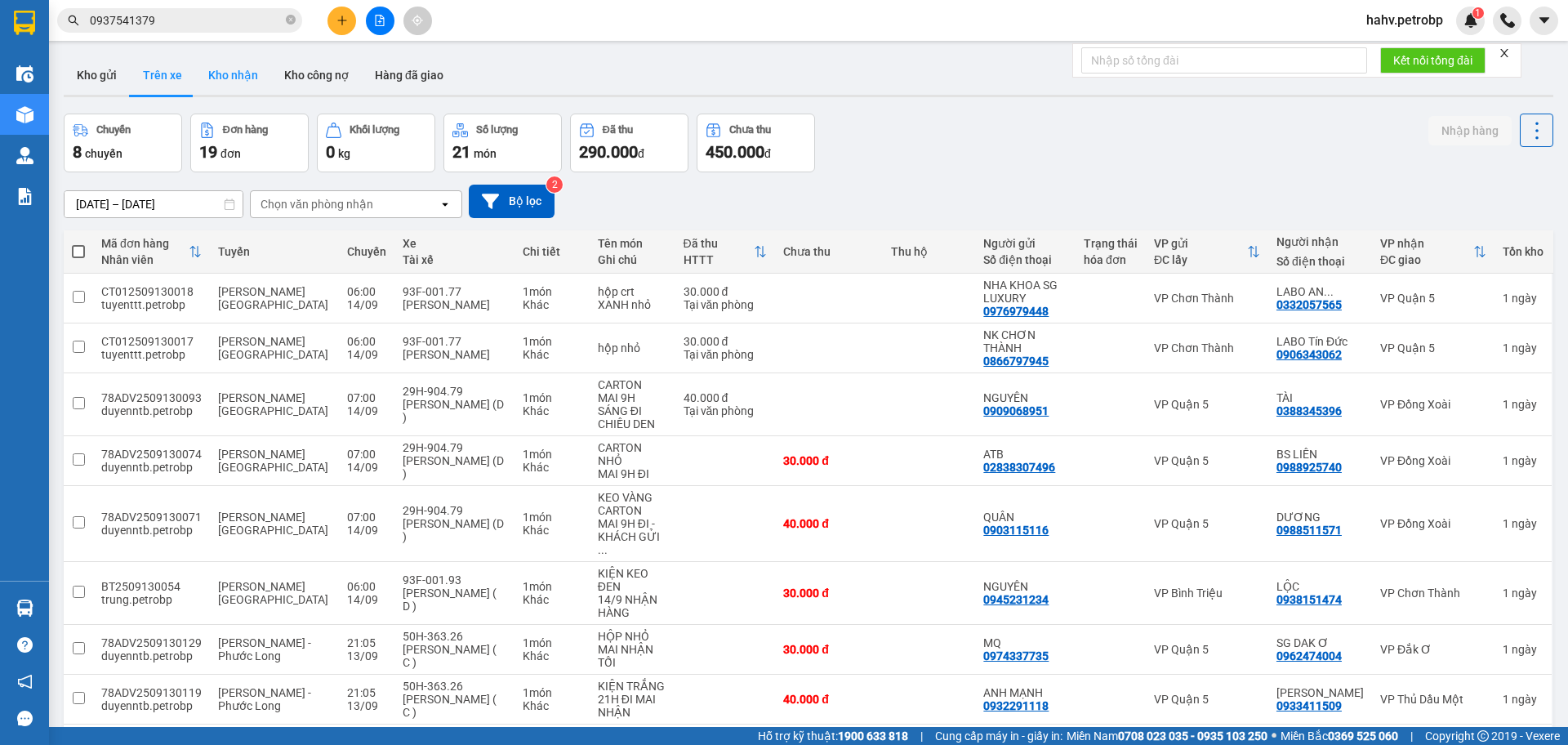
click at [214, 80] on button "Kho nhận" at bounding box center [233, 75] width 76 height 39
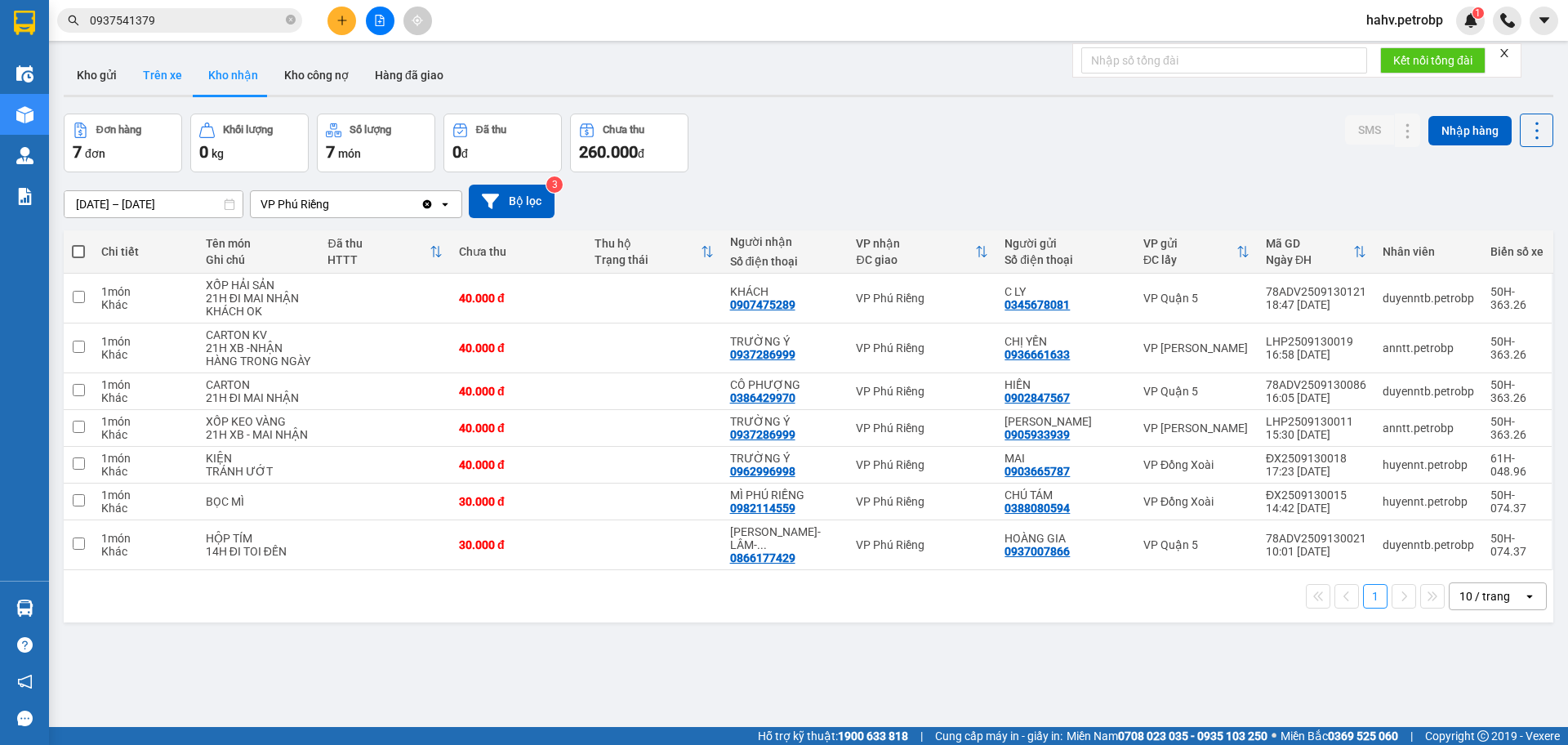
click at [179, 80] on button "Trên xe" at bounding box center [162, 75] width 66 height 39
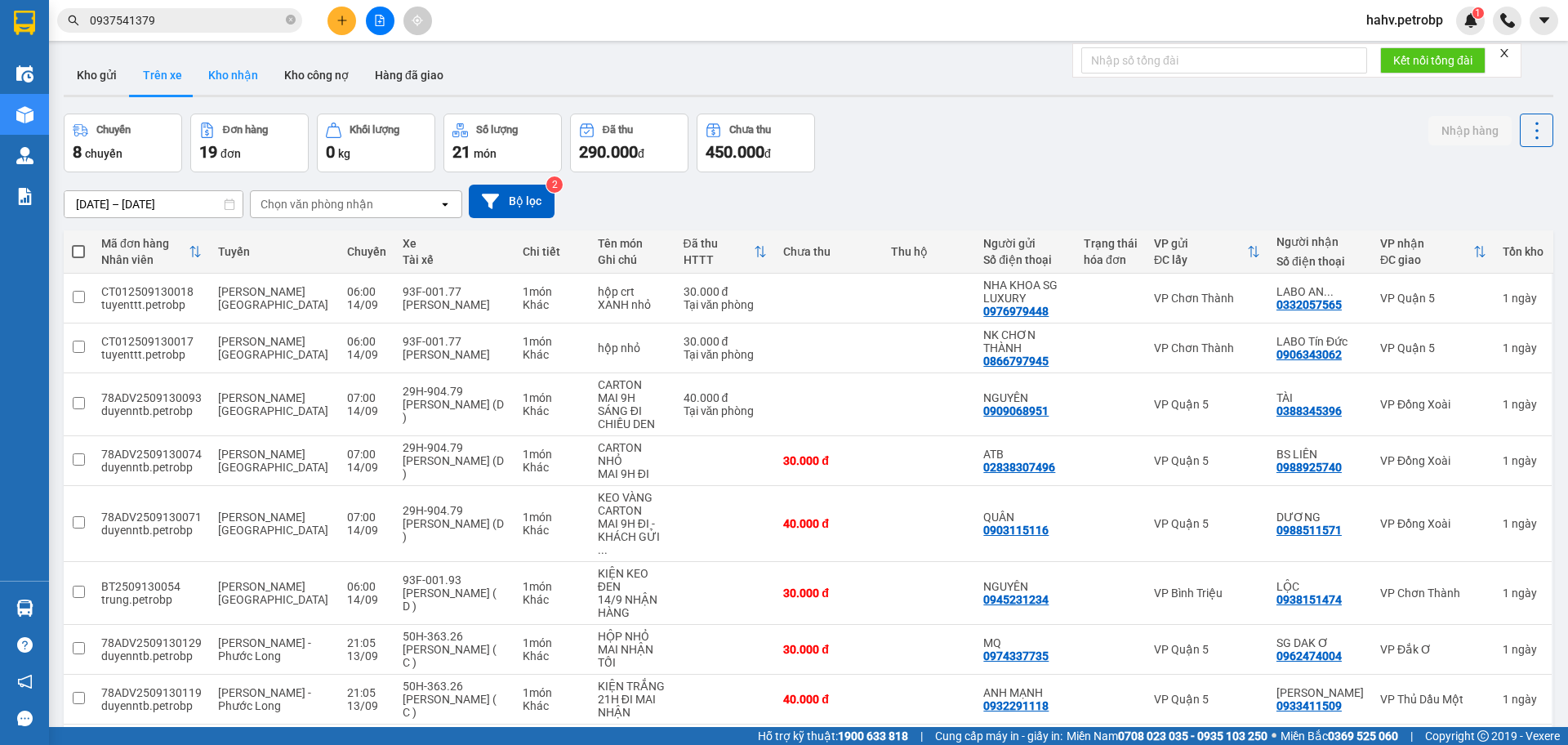
click at [226, 80] on button "Kho nhận" at bounding box center [233, 75] width 76 height 39
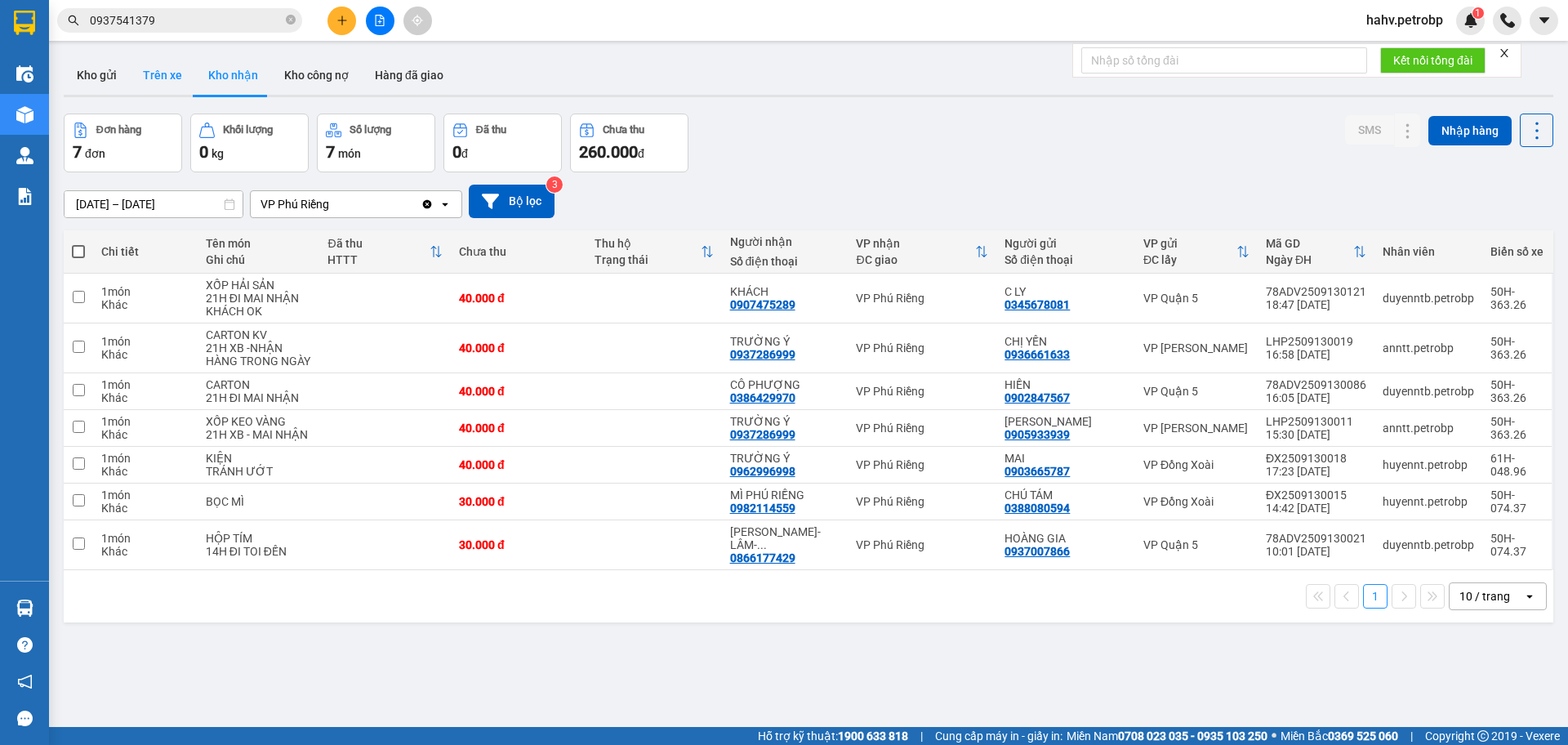
click at [185, 71] on button "Trên xe" at bounding box center [162, 75] width 66 height 39
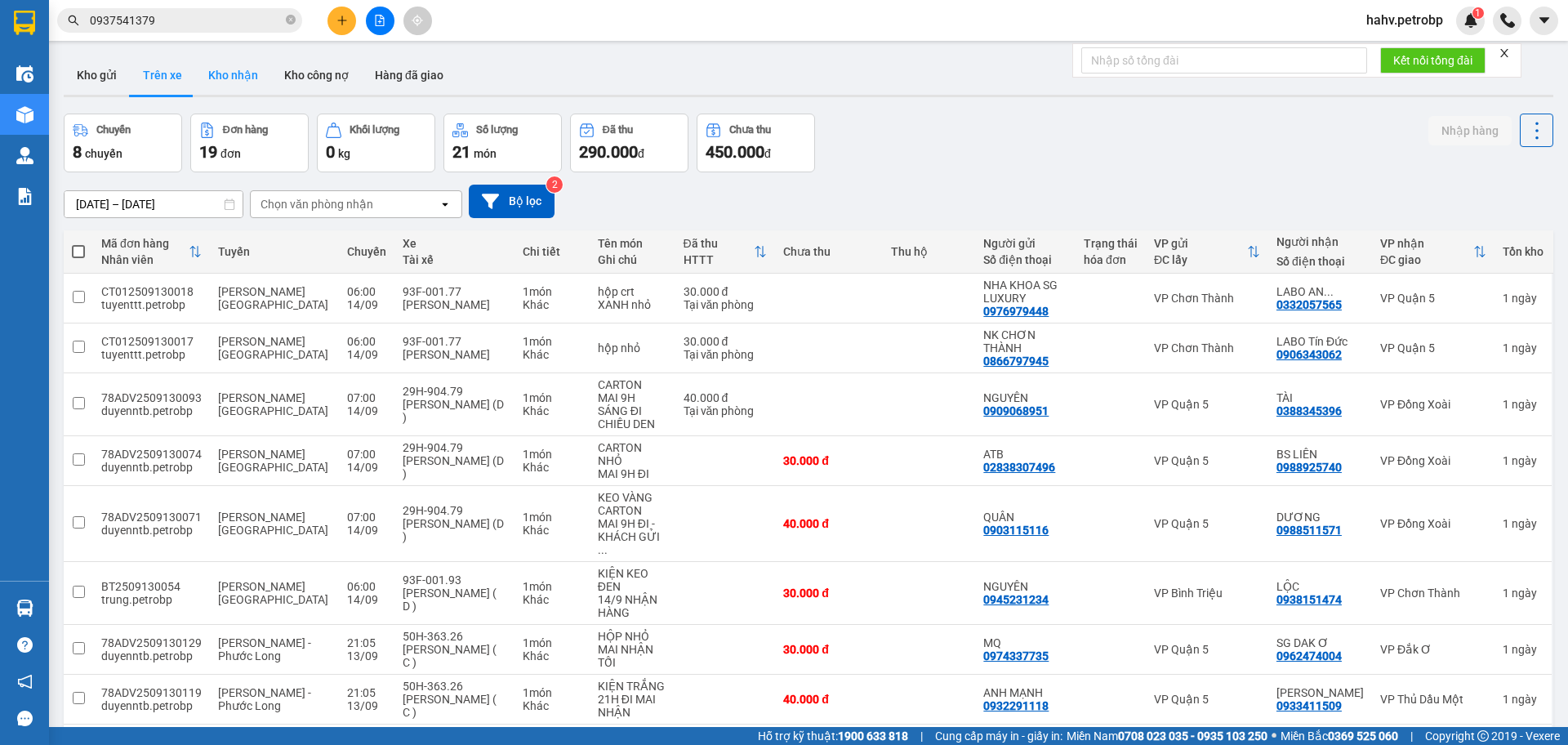
click at [224, 80] on button "Kho nhận" at bounding box center [233, 75] width 76 height 39
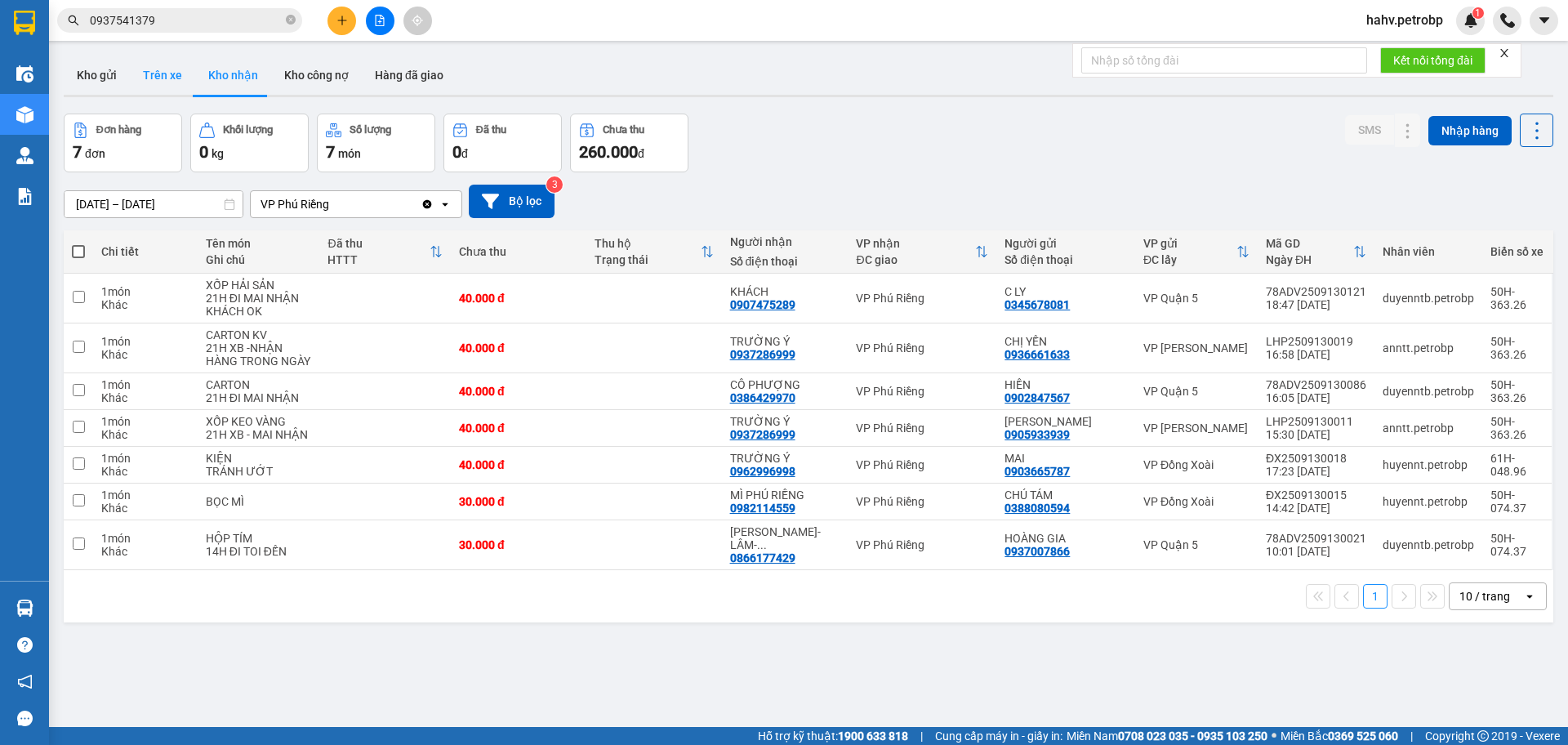
click at [185, 64] on button "Trên xe" at bounding box center [162, 75] width 66 height 39
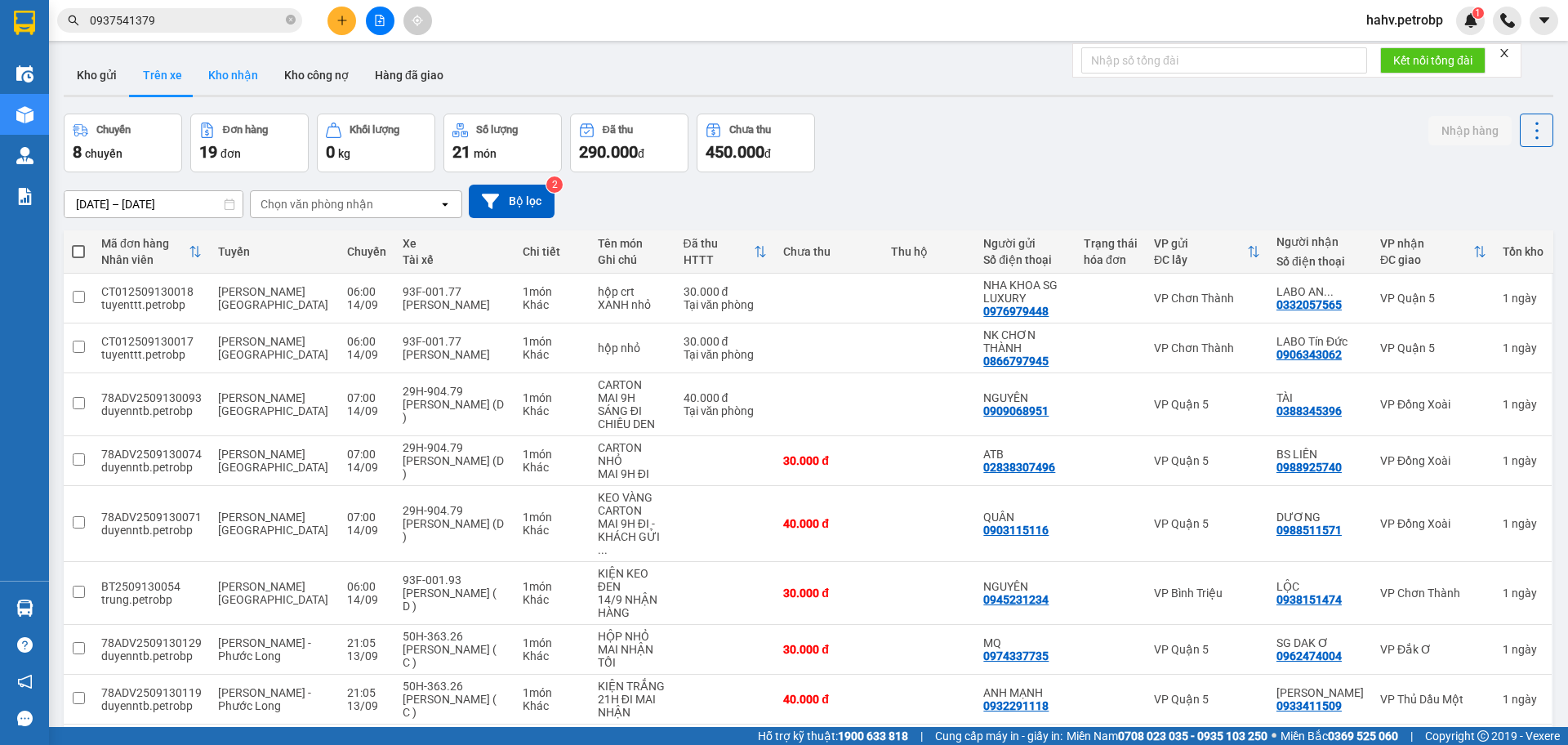
click at [256, 81] on button "Kho nhận" at bounding box center [233, 75] width 76 height 39
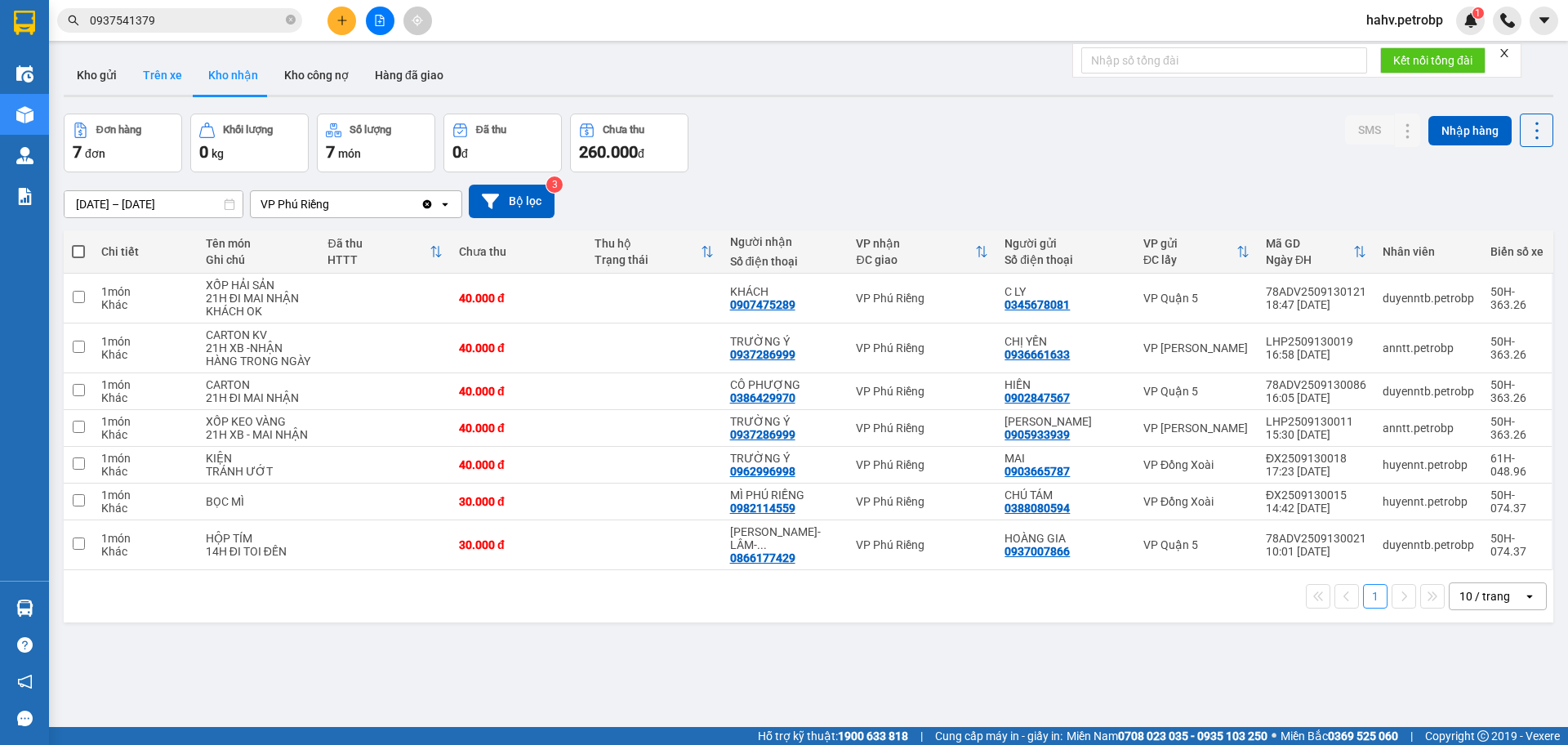
click at [171, 78] on button "Trên xe" at bounding box center [162, 75] width 66 height 39
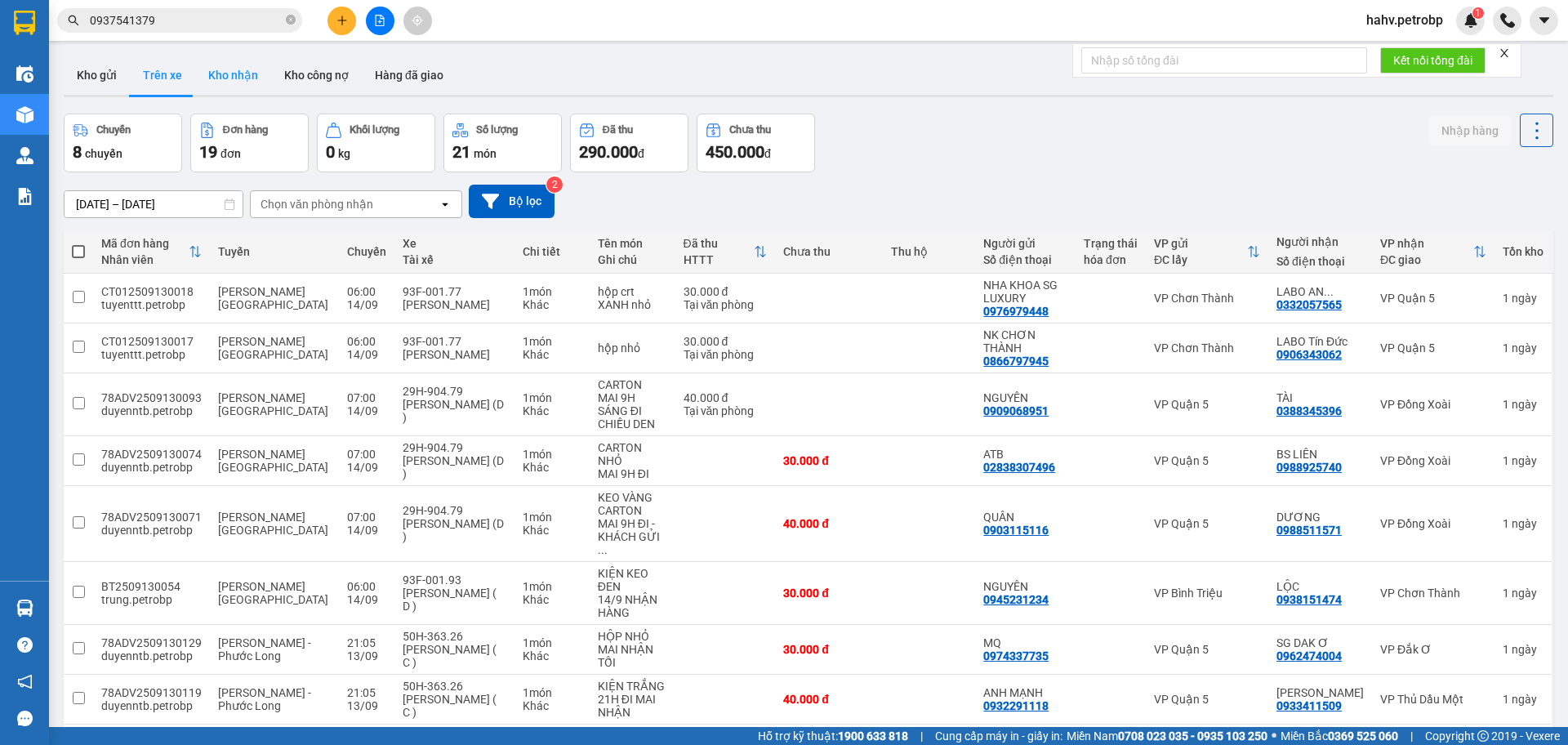
click at [257, 86] on button "Kho nhận" at bounding box center [233, 75] width 76 height 39
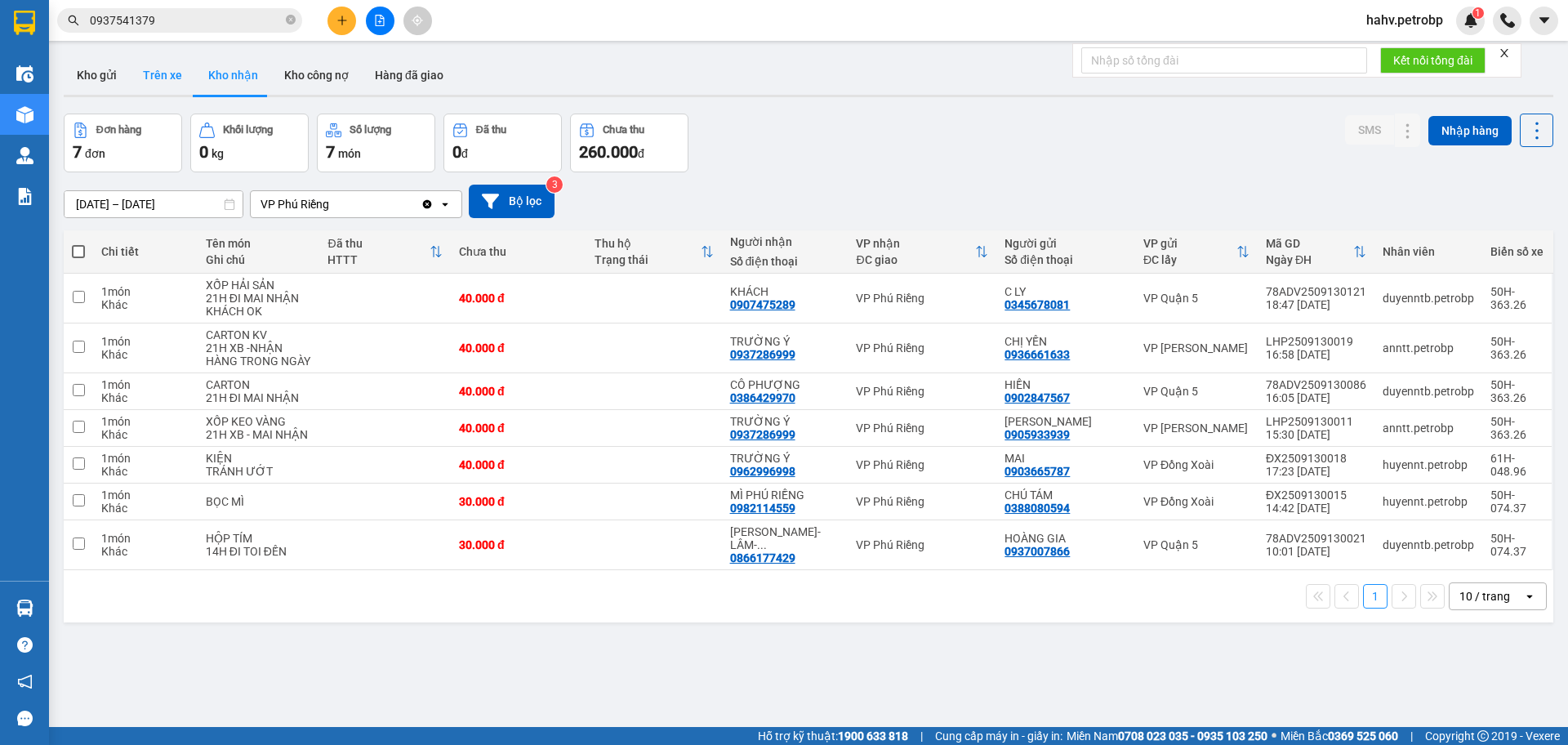
click at [171, 70] on button "Trên xe" at bounding box center [162, 75] width 66 height 39
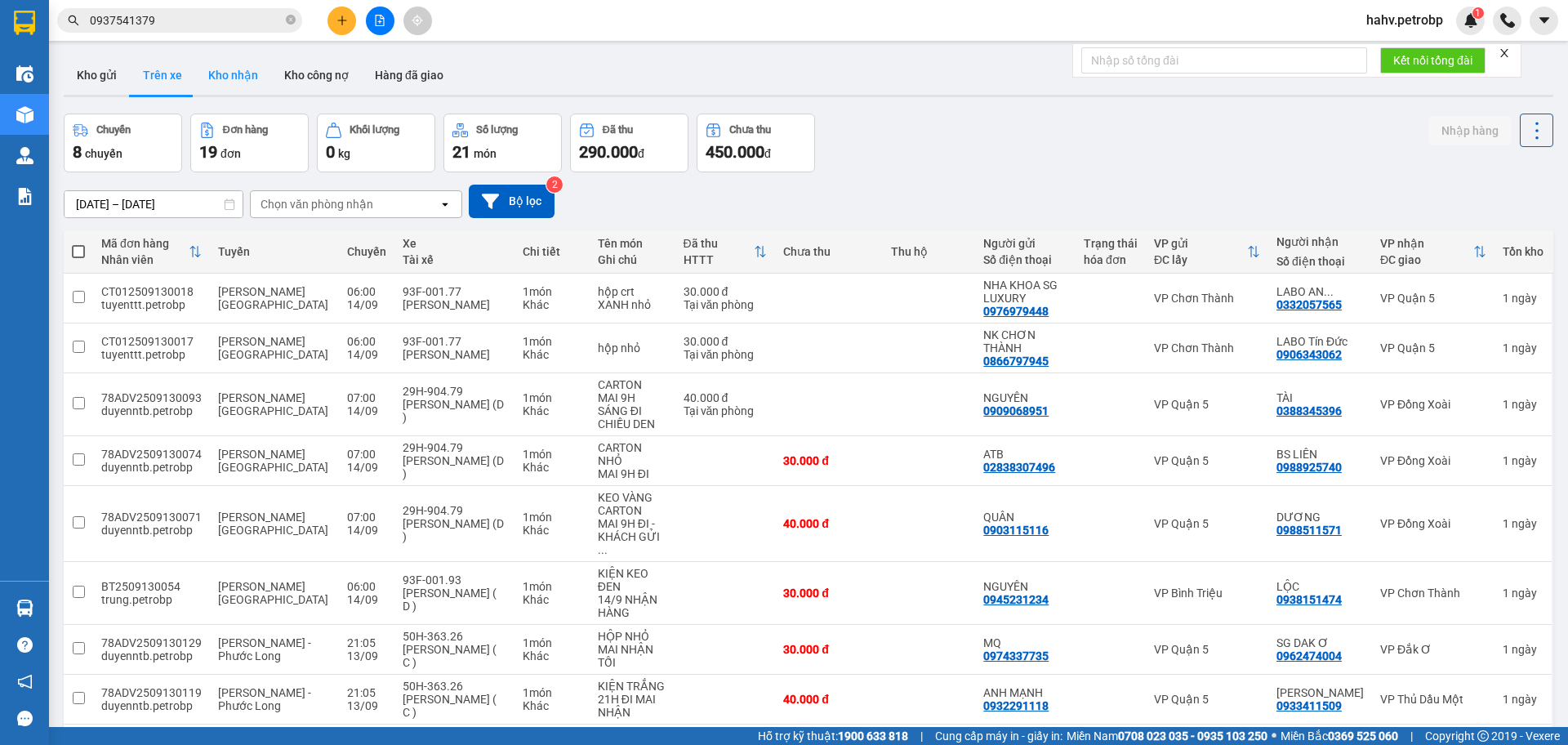
click at [217, 70] on button "Kho nhận" at bounding box center [233, 75] width 76 height 39
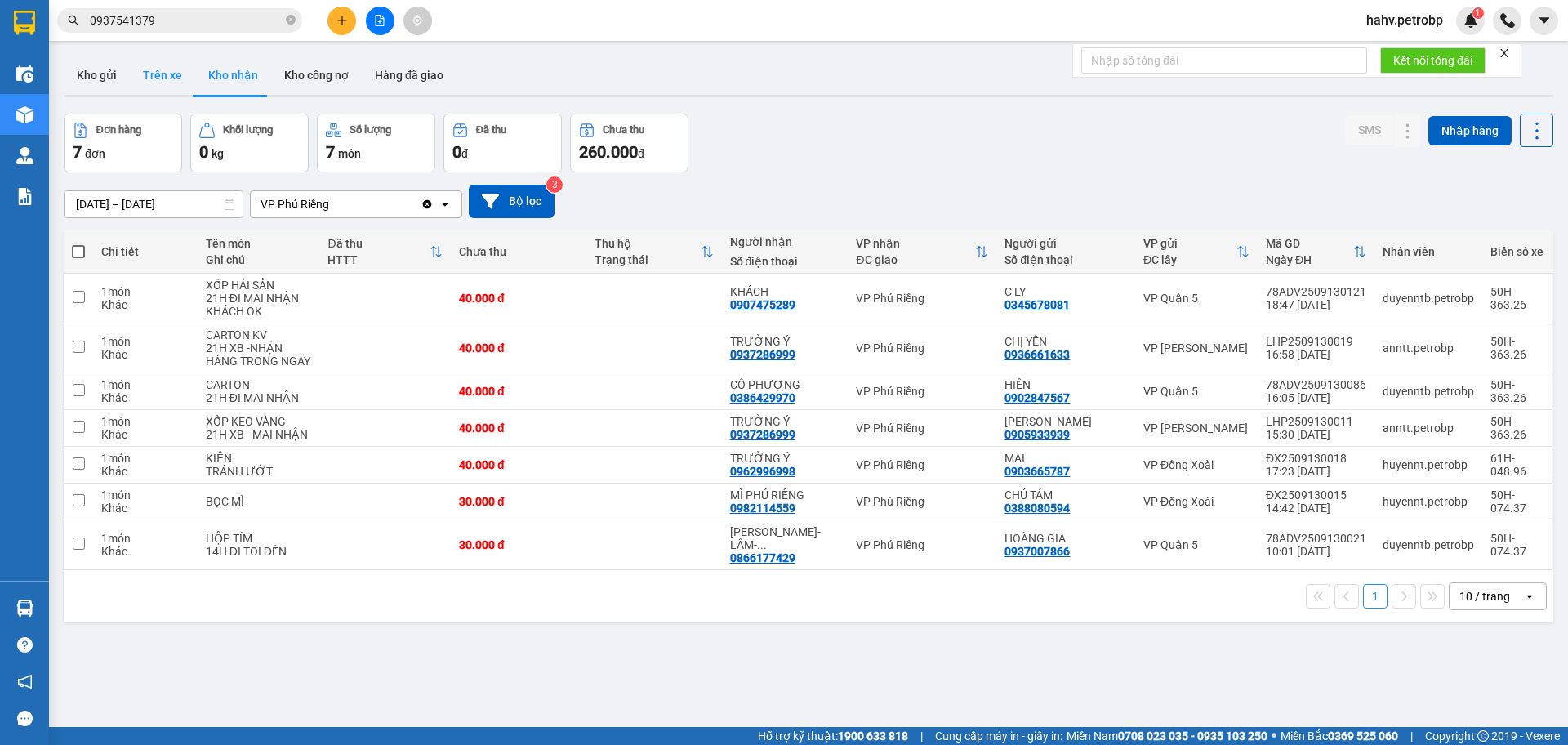
click at [170, 62] on button "Trên xe" at bounding box center [162, 75] width 66 height 39
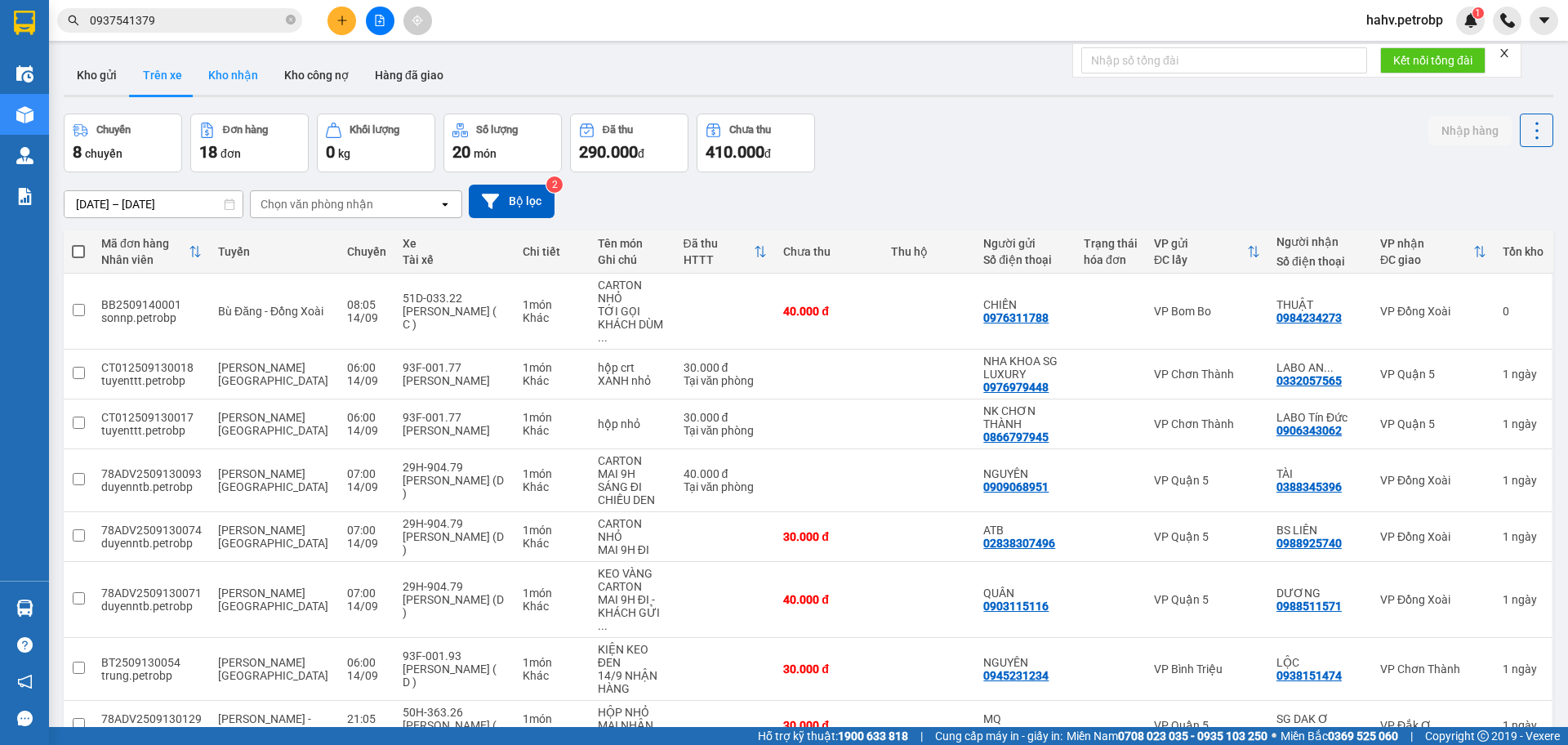
click at [229, 60] on button "Kho nhận" at bounding box center [233, 75] width 76 height 39
type input "[DATE] – [DATE]"
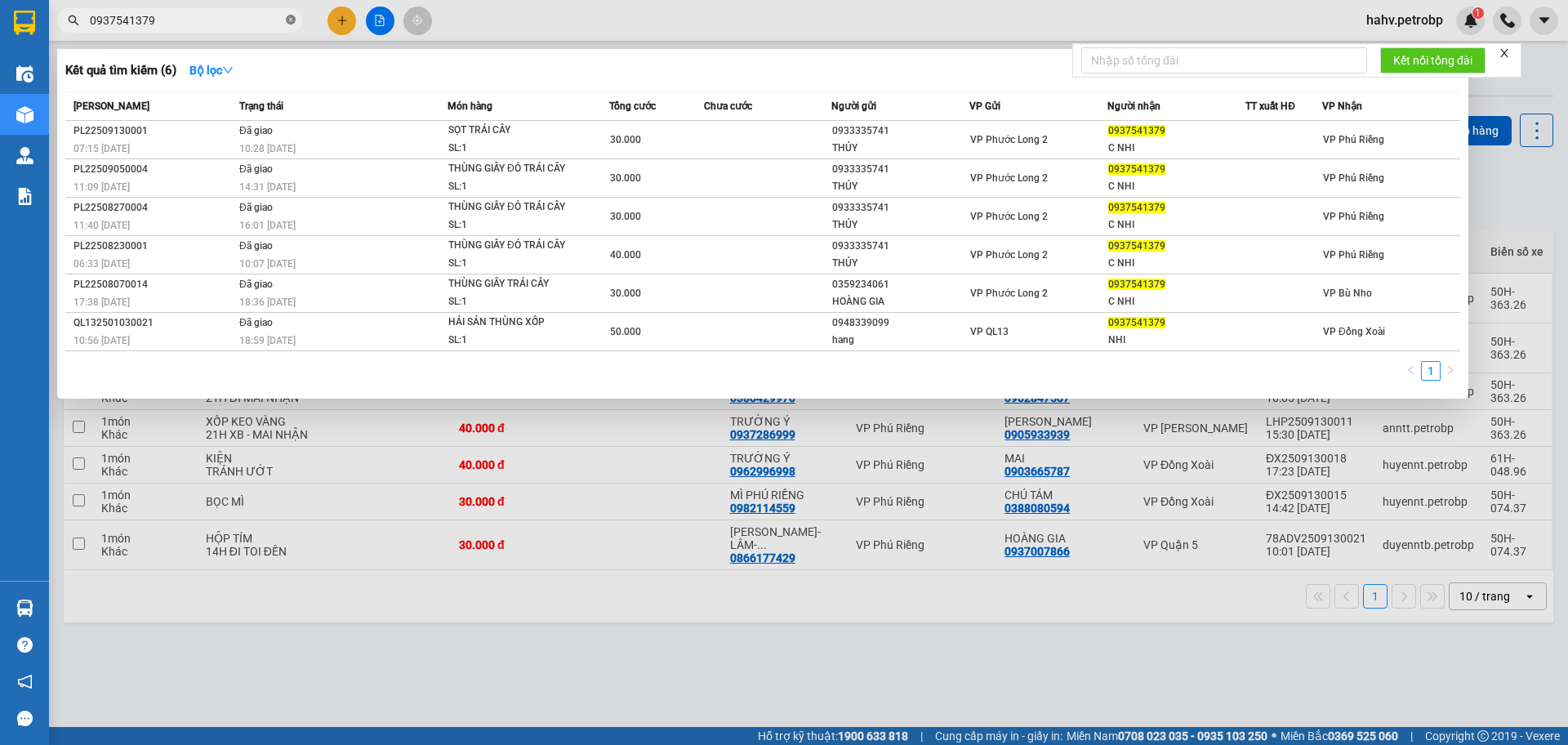
click at [288, 13] on span at bounding box center [291, 21] width 10 height 16
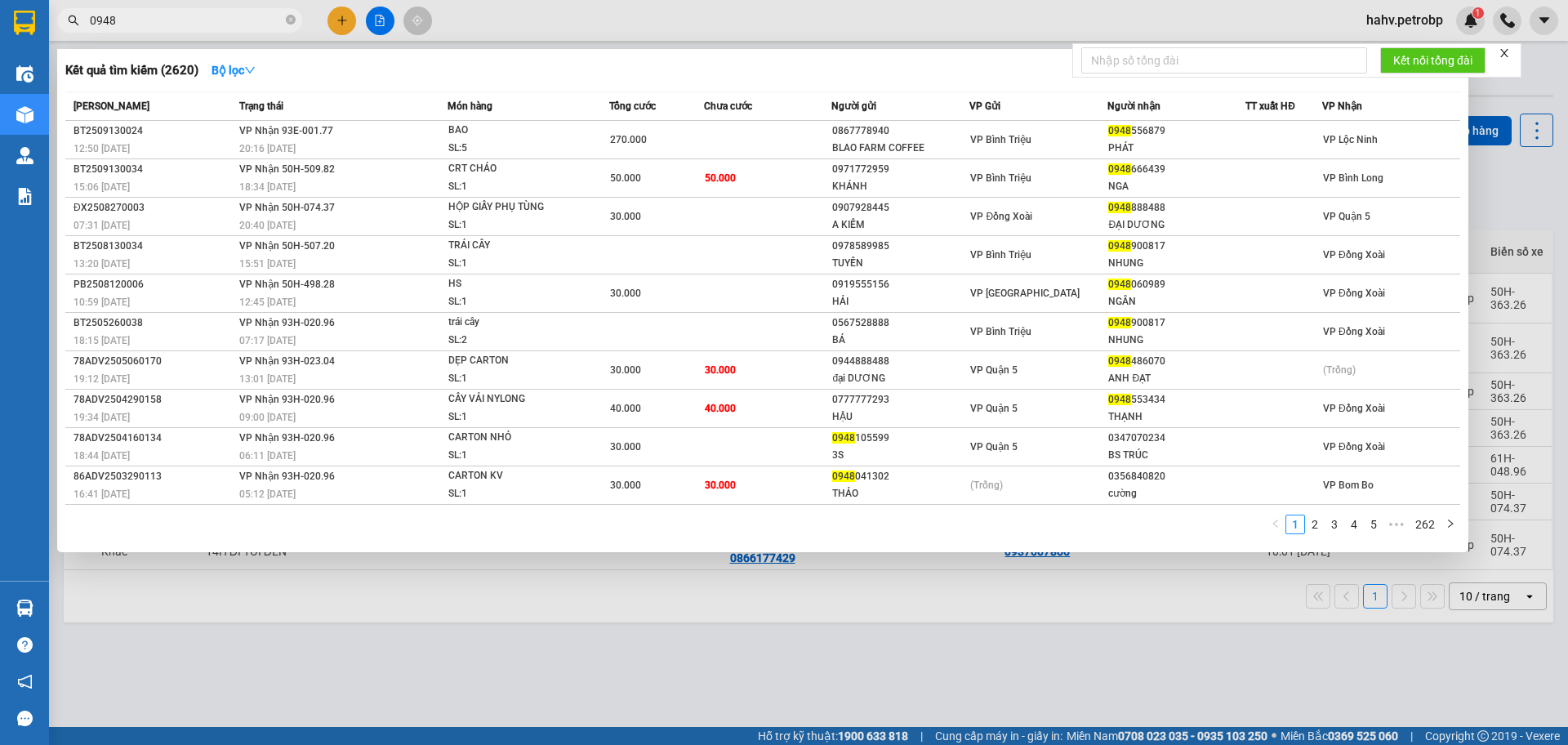
type input "0948"
click at [467, 623] on div at bounding box center [784, 372] width 1568 height 745
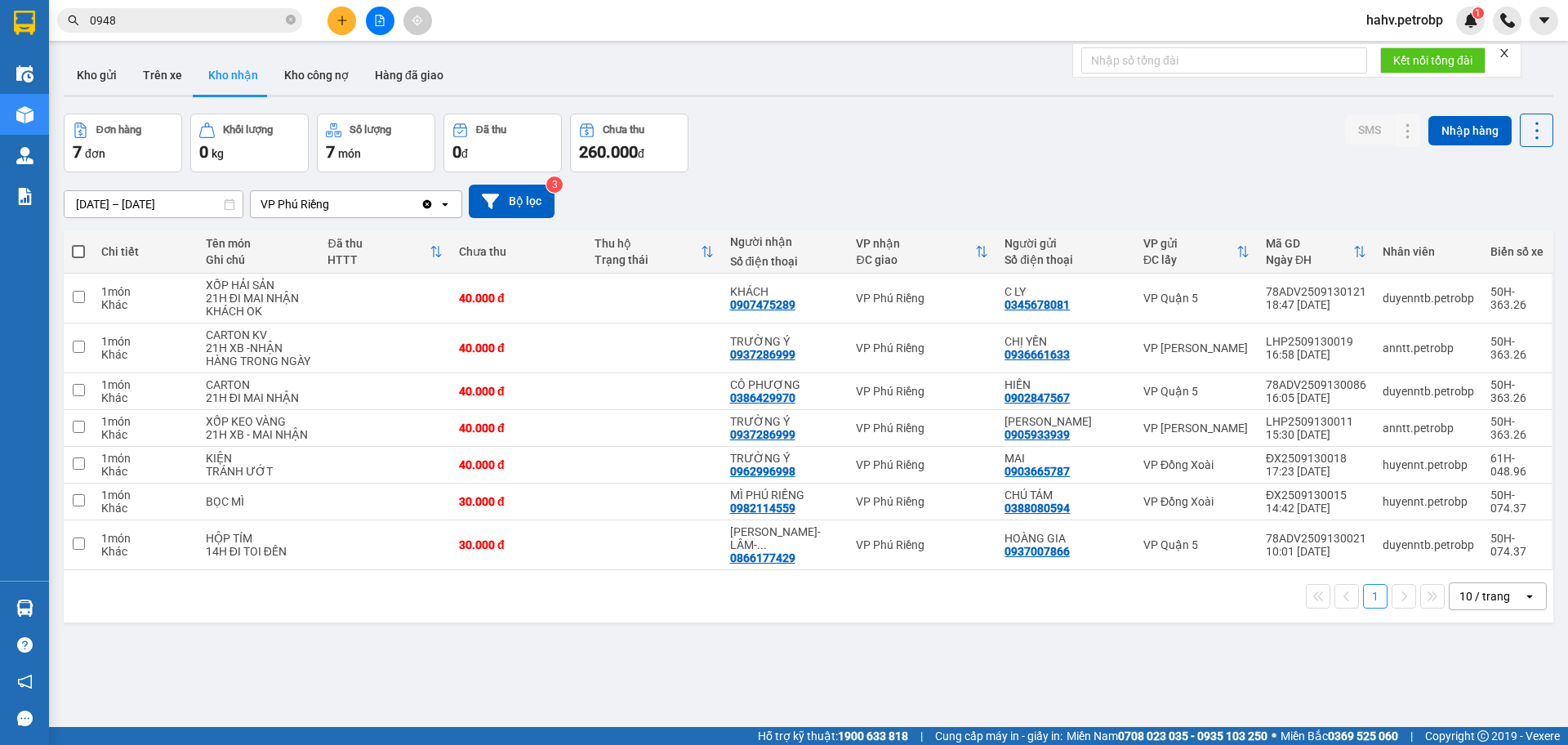
click at [345, 16] on icon "plus" at bounding box center [342, 21] width 12 height 12
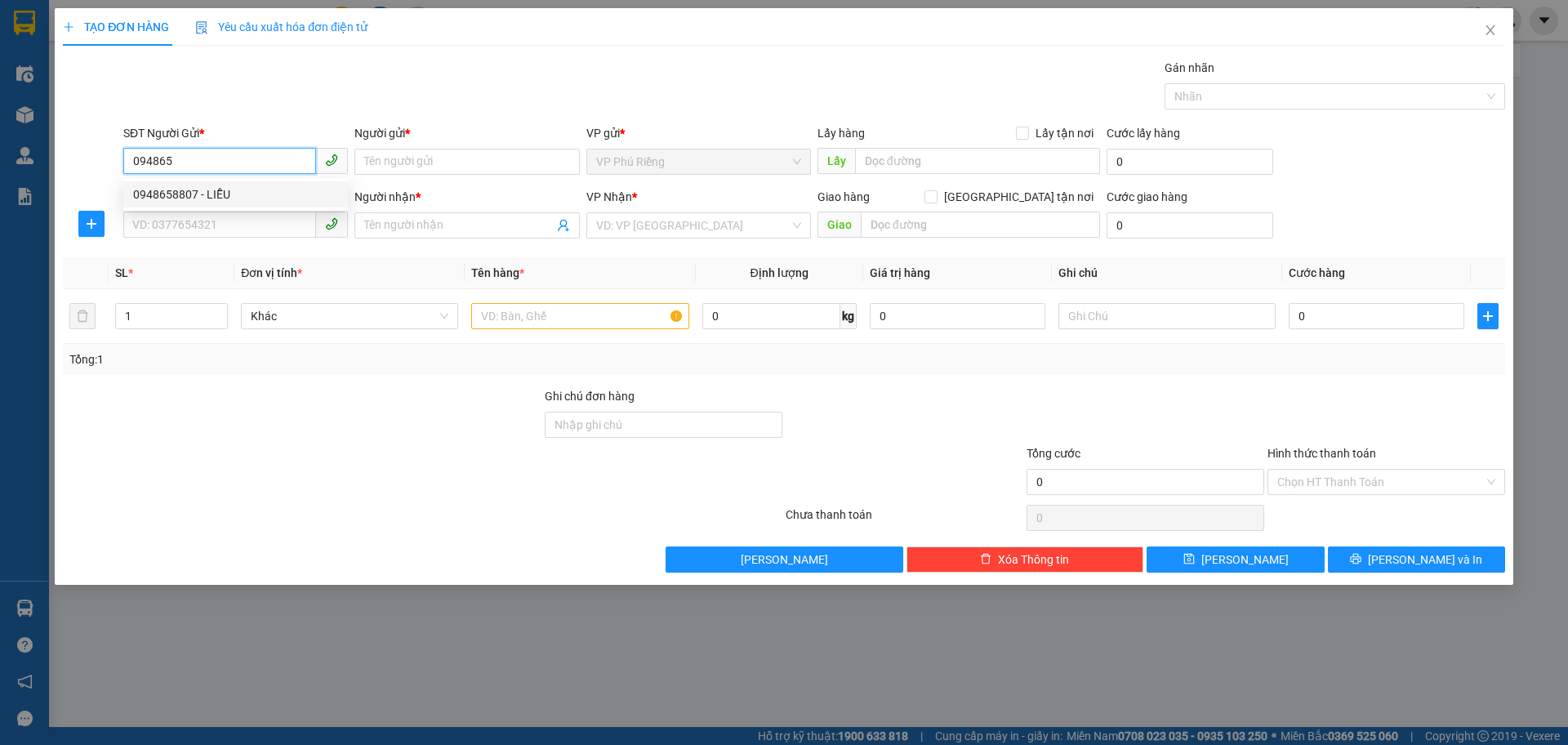
click at [273, 204] on div "0948658807 - LIỄU" at bounding box center [235, 194] width 224 height 26
type input "0948658807"
type input "LIỄU"
type input "0915015524"
type input "PHƯỚC"
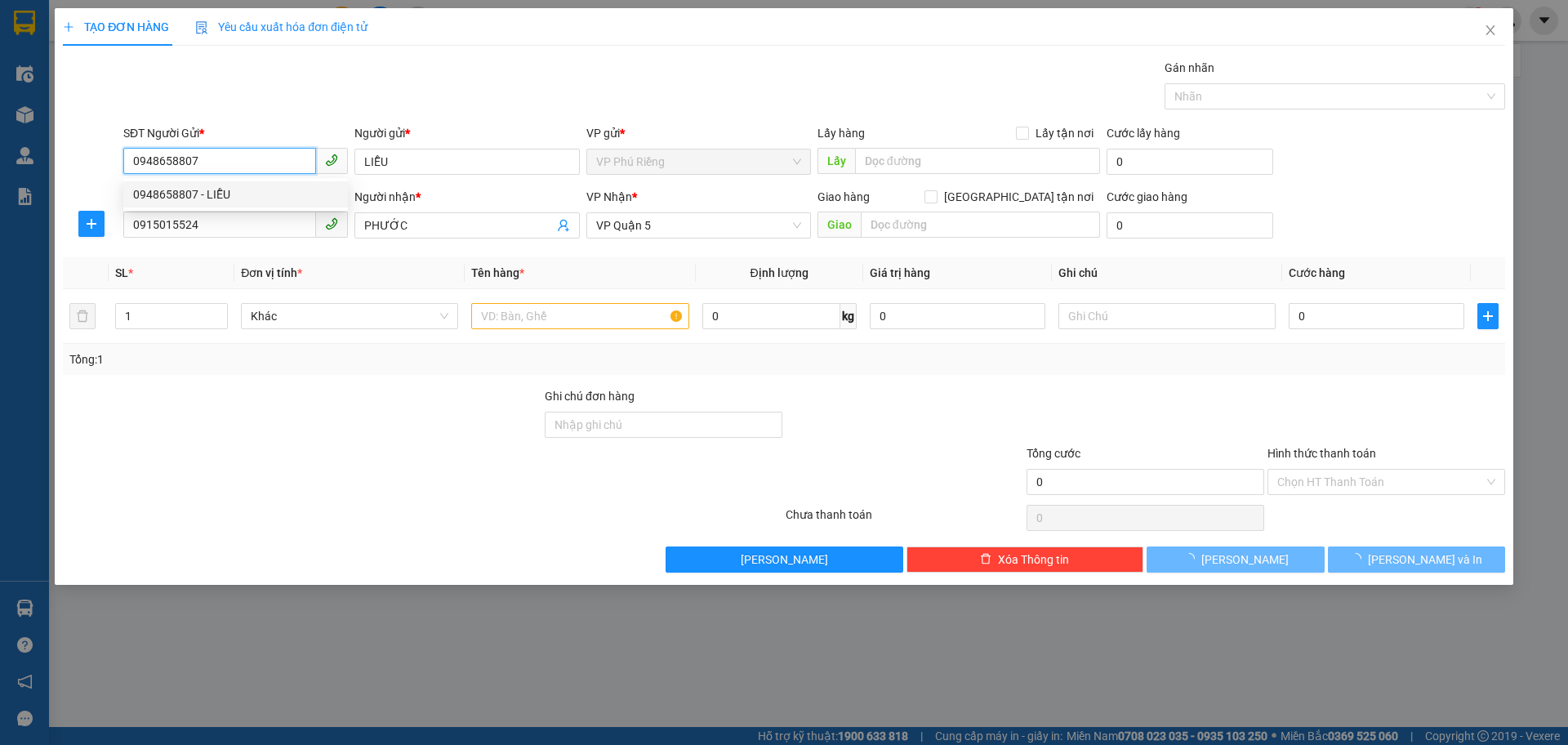
type input "50.000"
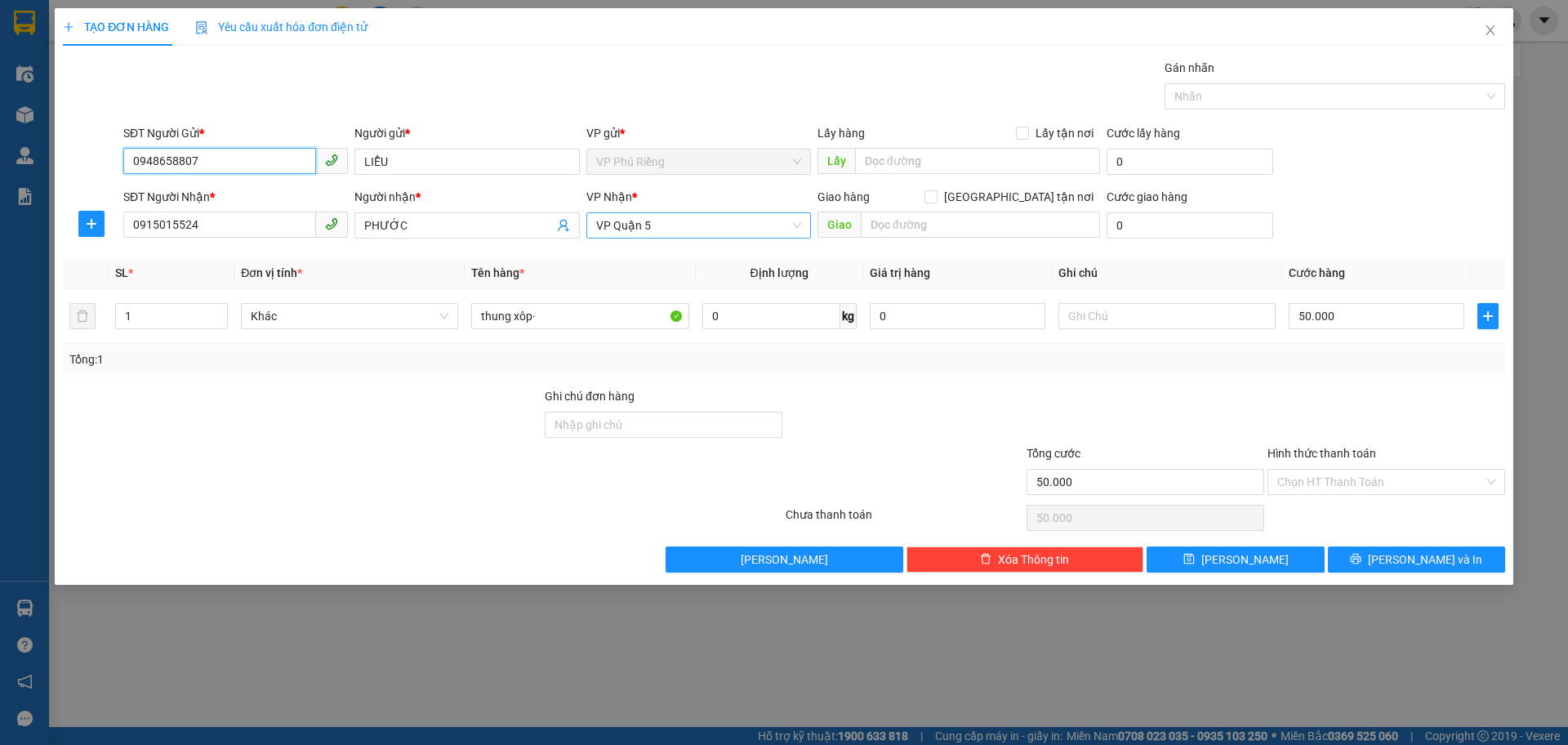
click at [691, 230] on span "VP Quận 5" at bounding box center [698, 225] width 205 height 24
type input "0948658807"
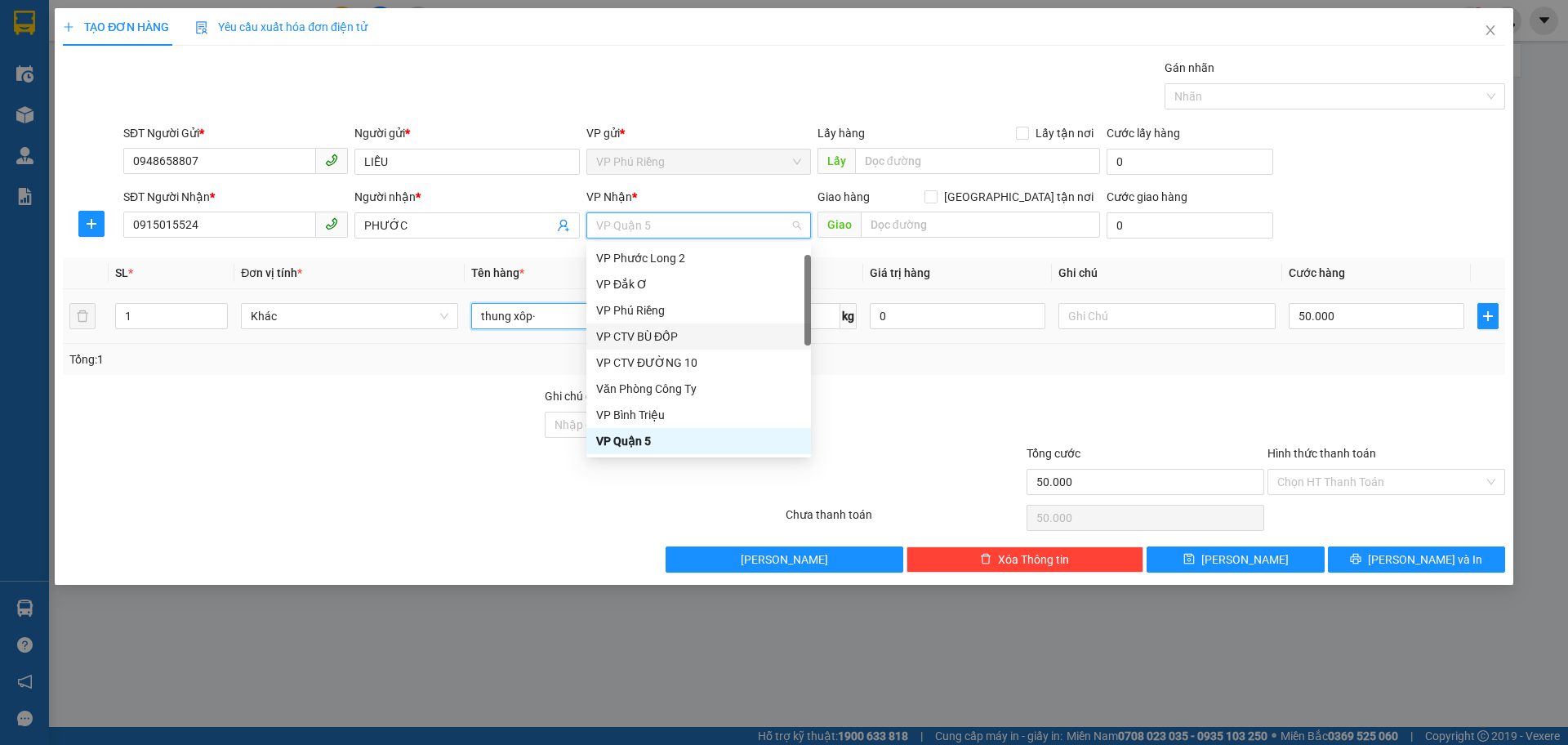
click at [561, 319] on input "thung xôp·" at bounding box center [579, 316] width 217 height 26
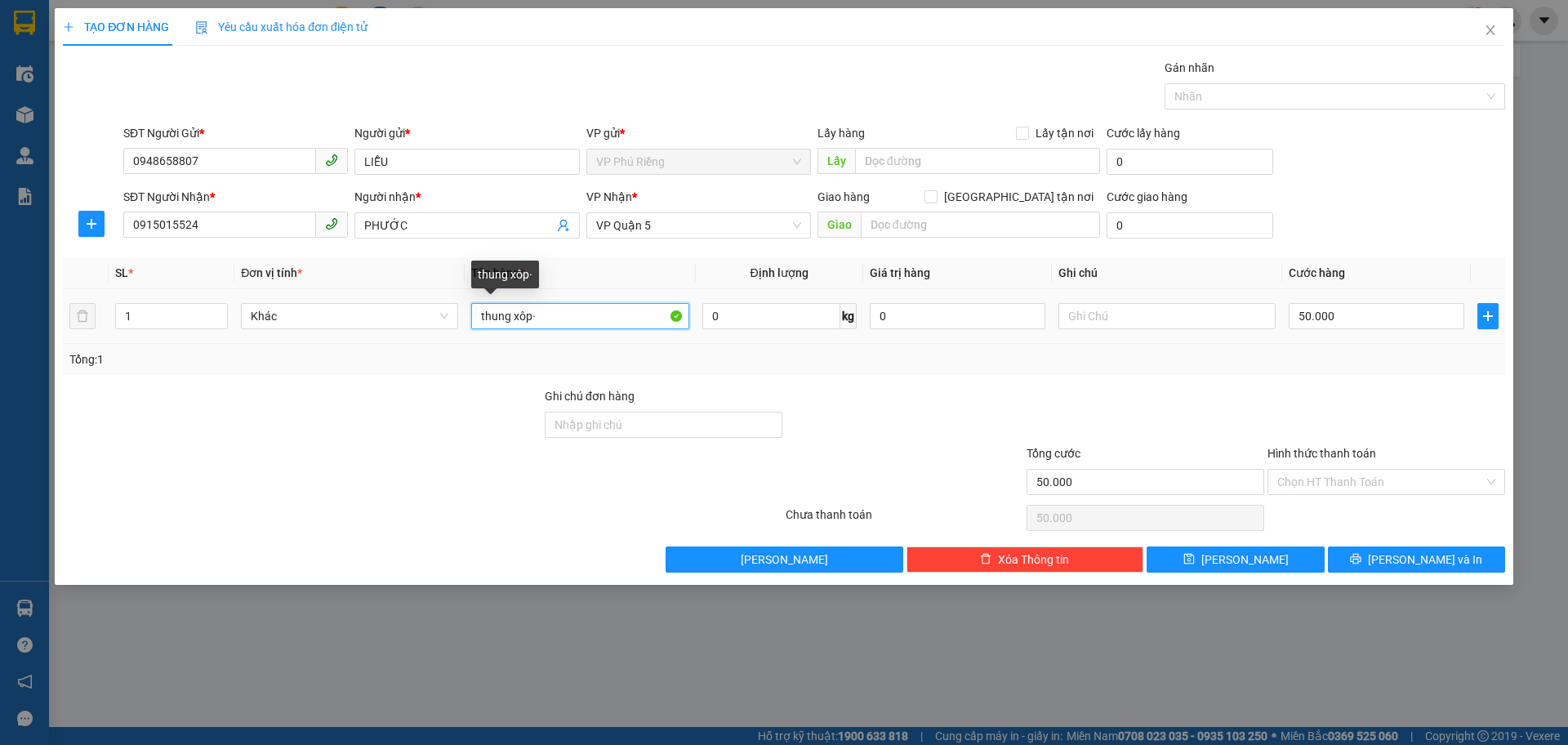
click at [509, 314] on input "thung xôp·" at bounding box center [579, 316] width 217 height 26
click at [720, 235] on span "VP Quận 5" at bounding box center [698, 225] width 205 height 24
type input "thùng xôp·"
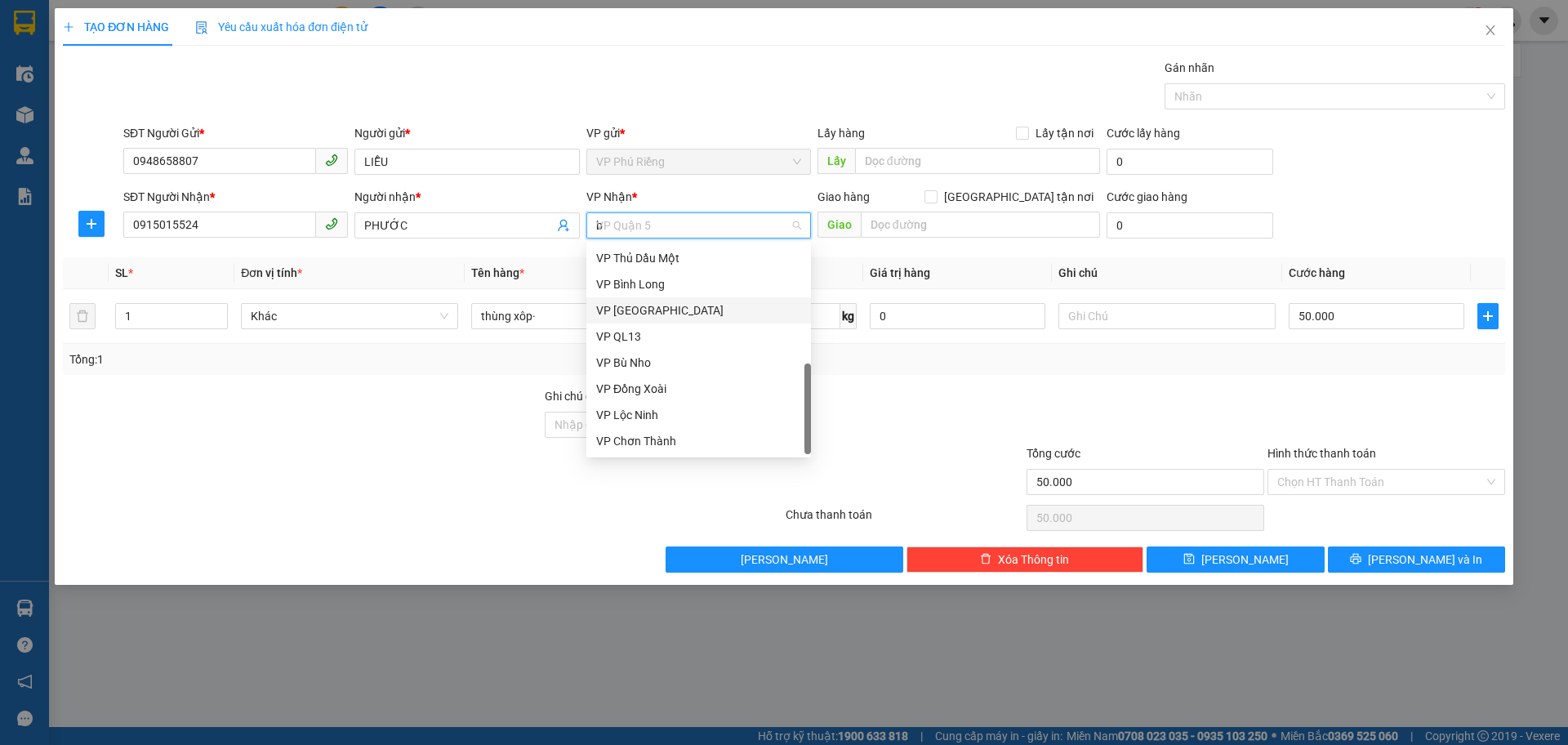
scroll to position [0, 0]
type input "bình"
click at [660, 260] on div "VP Bình Triệu" at bounding box center [698, 259] width 205 height 18
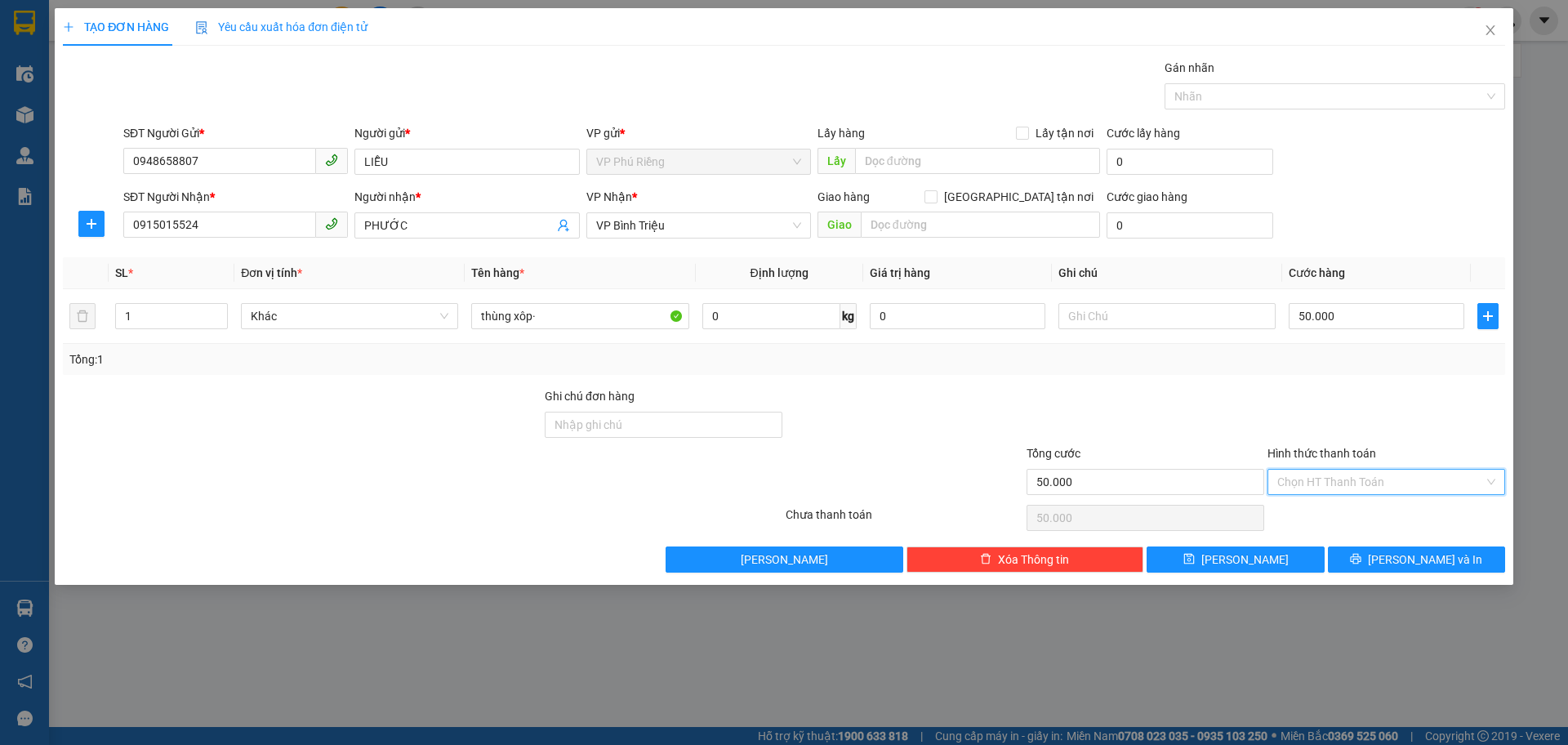
click at [1318, 482] on input "Hình thức thanh toán" at bounding box center [1380, 481] width 207 height 24
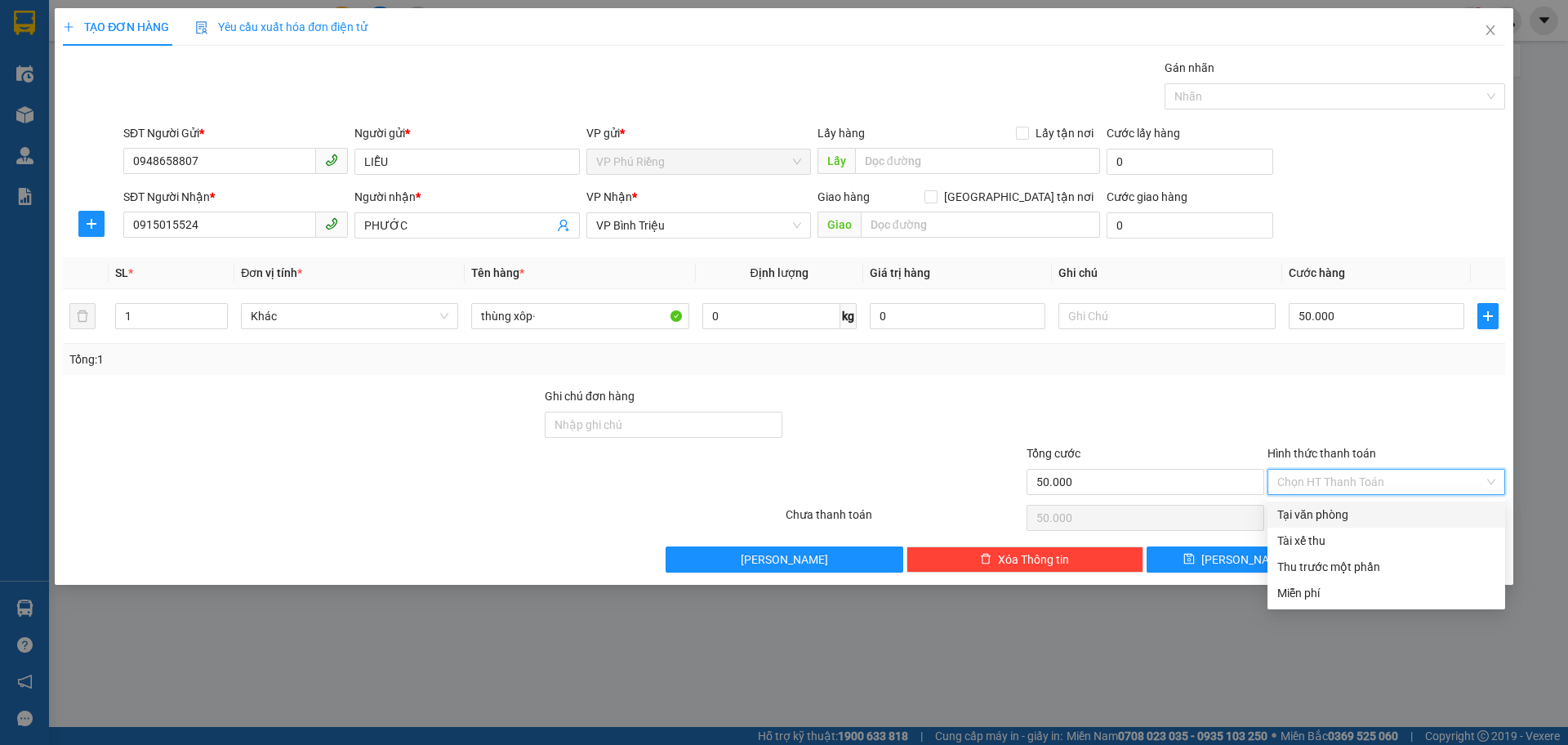
click at [1328, 506] on div "Tại văn phòng" at bounding box center [1386, 515] width 218 height 18
type input "0"
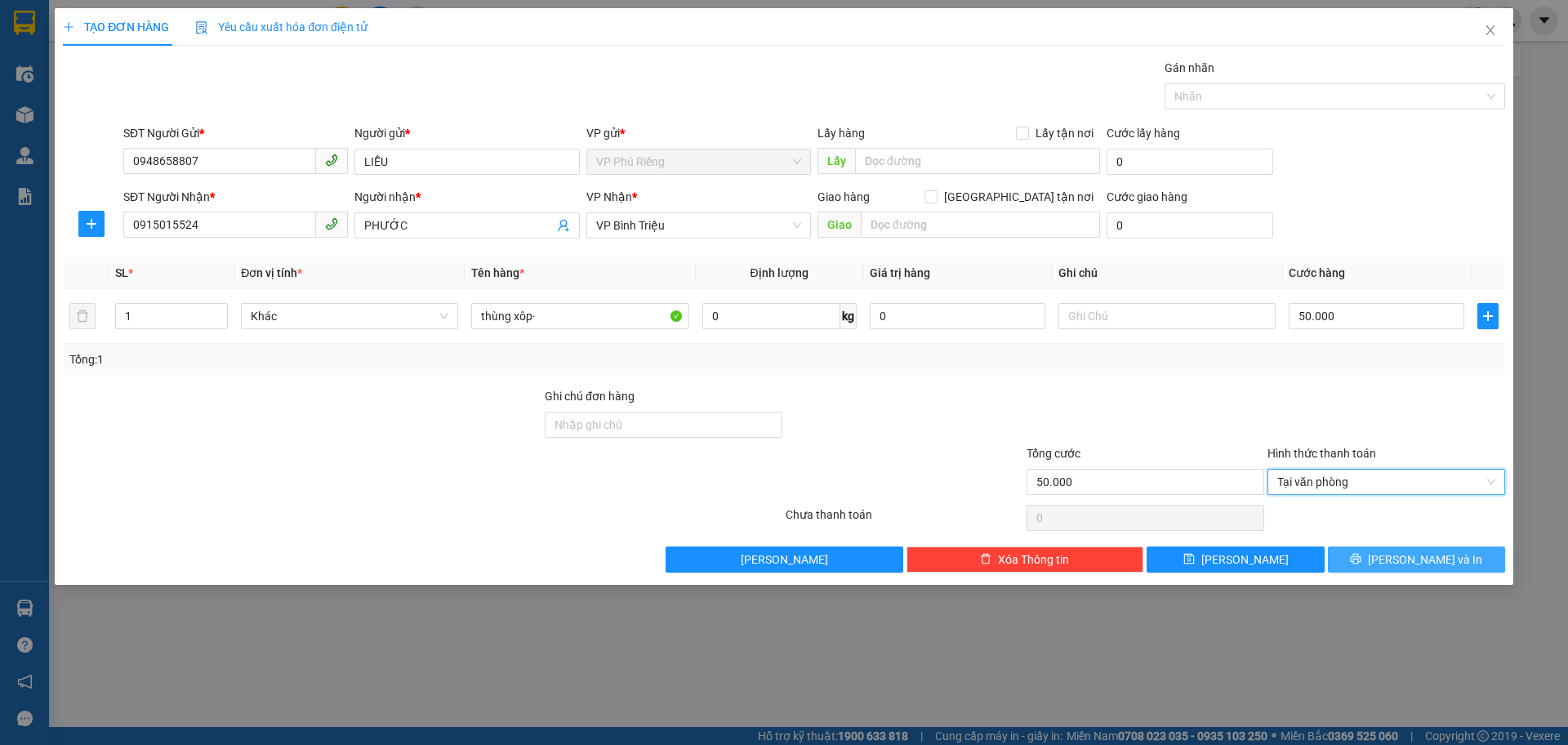
click at [1419, 550] on span "[PERSON_NAME] và In" at bounding box center [1425, 560] width 115 height 18
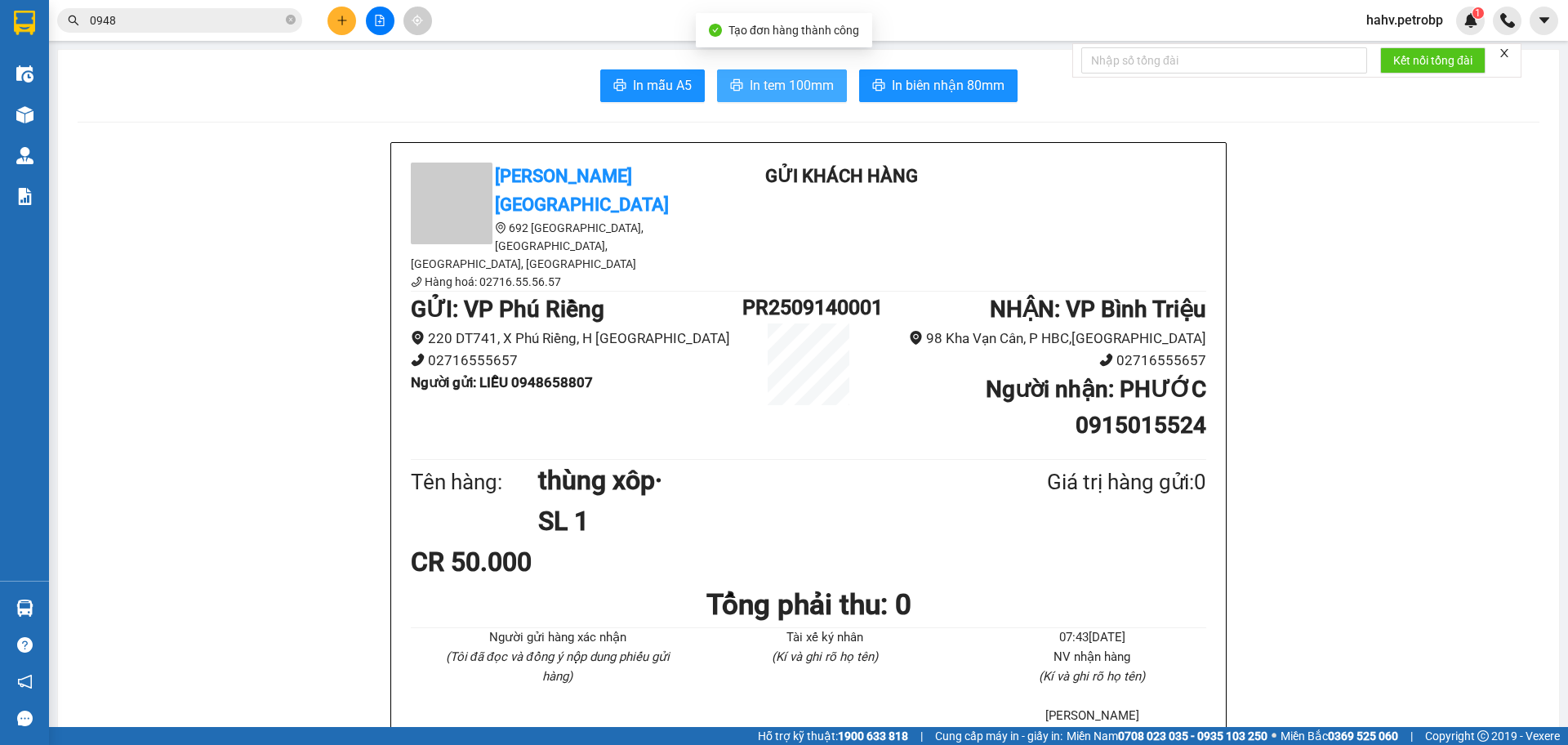
click at [795, 90] on span "In tem 100mm" at bounding box center [791, 85] width 84 height 21
click at [538, 374] on b "Người gửi : LIỄU 0948658807" at bounding box center [501, 382] width 182 height 17
copy b "0948658807"
click at [290, 19] on icon "close-circle" at bounding box center [291, 20] width 10 height 10
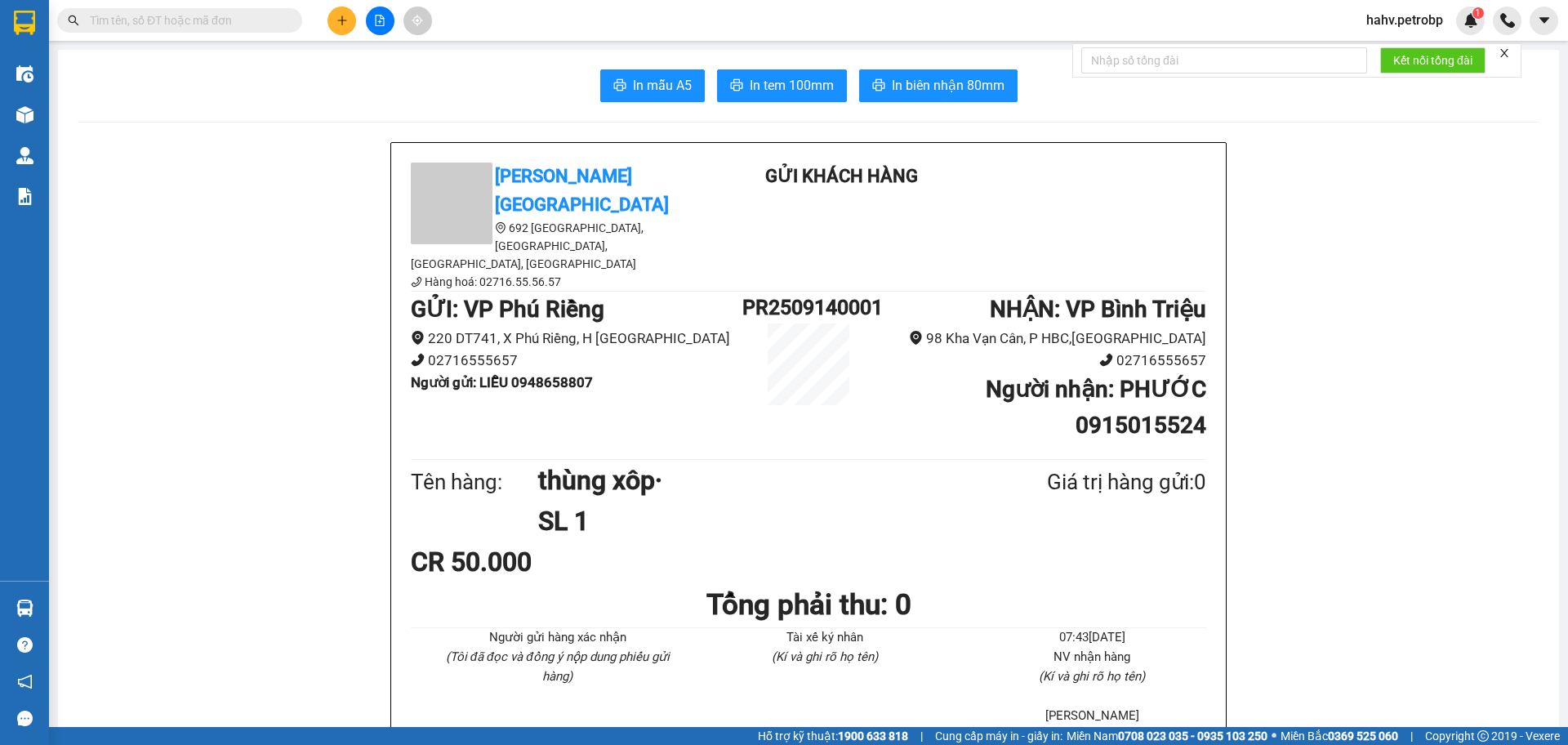
paste input "0948658807"
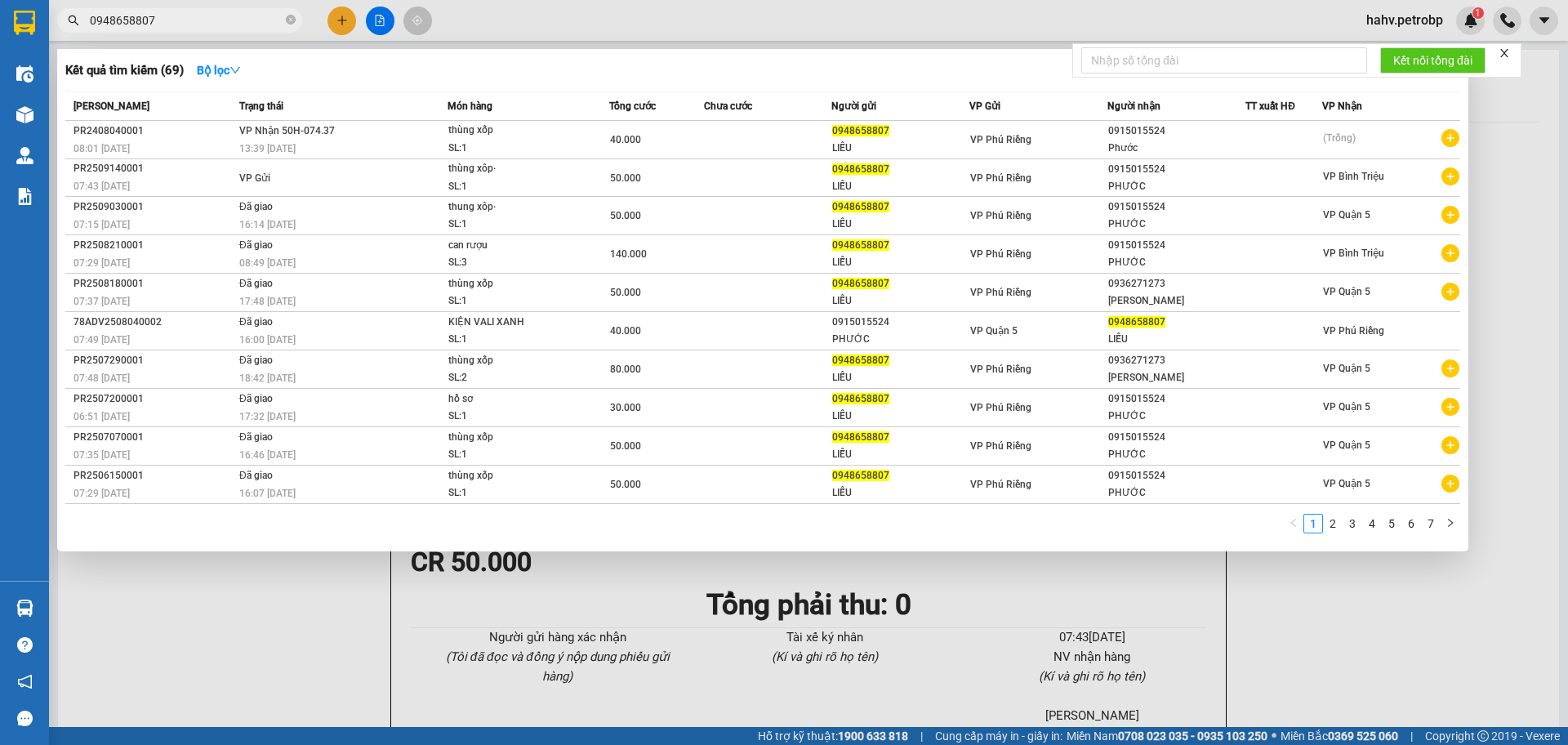
type input "0948658807"
click at [343, 11] on div at bounding box center [784, 372] width 1568 height 745
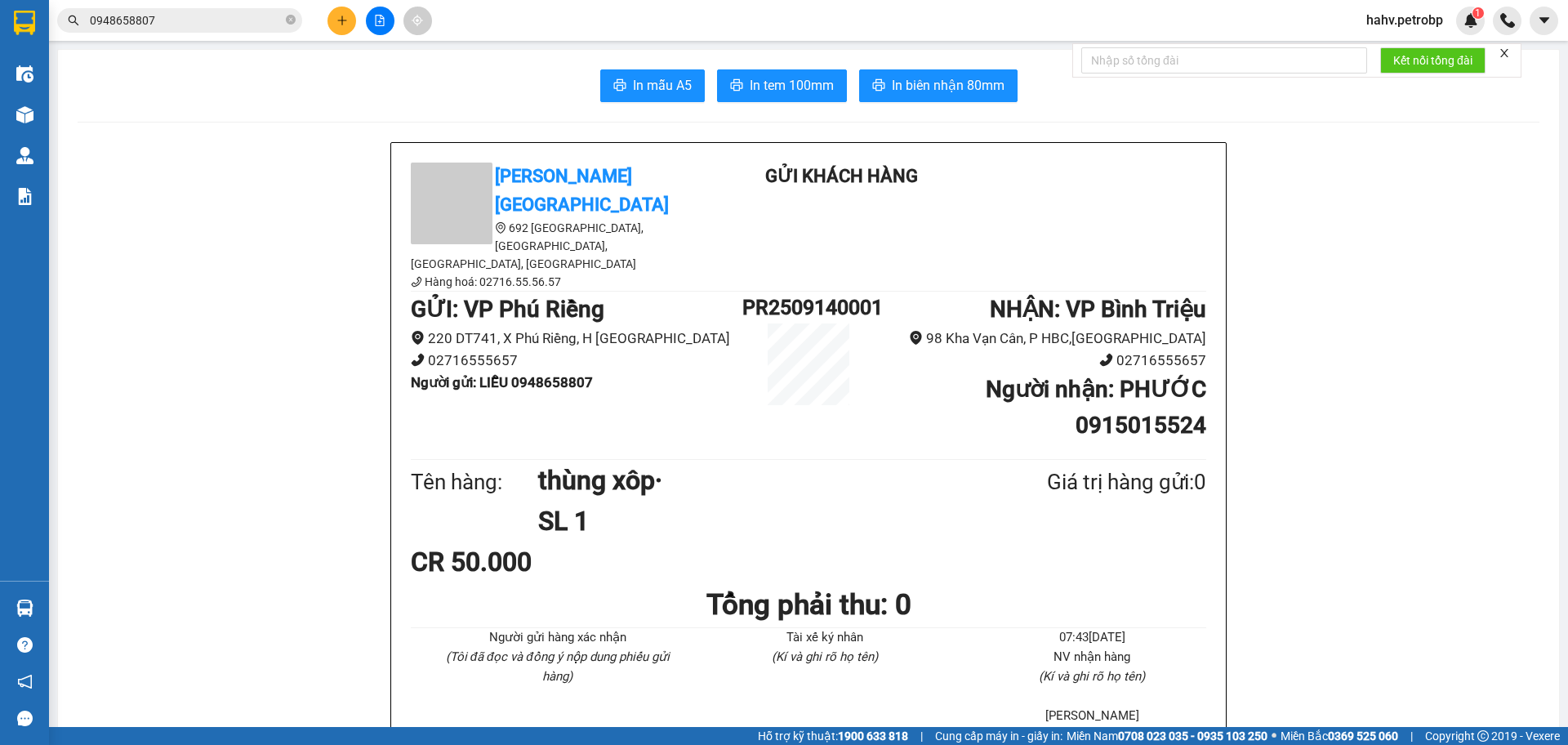
click at [343, 11] on button at bounding box center [342, 21] width 28 height 28
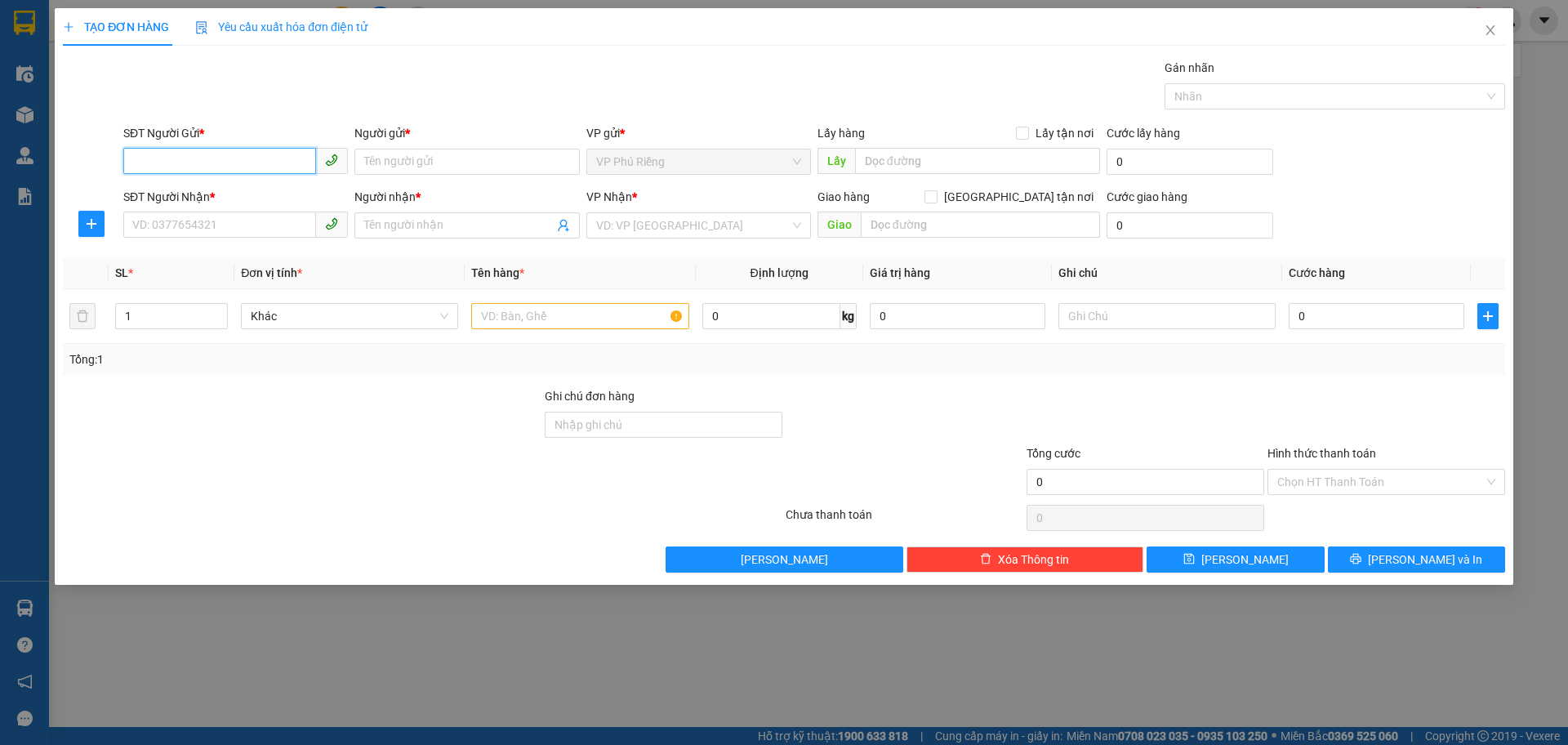
paste input "0948658807"
type input "0948658807"
click at [224, 190] on div "0948658807 - LIỄU" at bounding box center [235, 195] width 205 height 18
type input "LIỄU"
type input "0915015524"
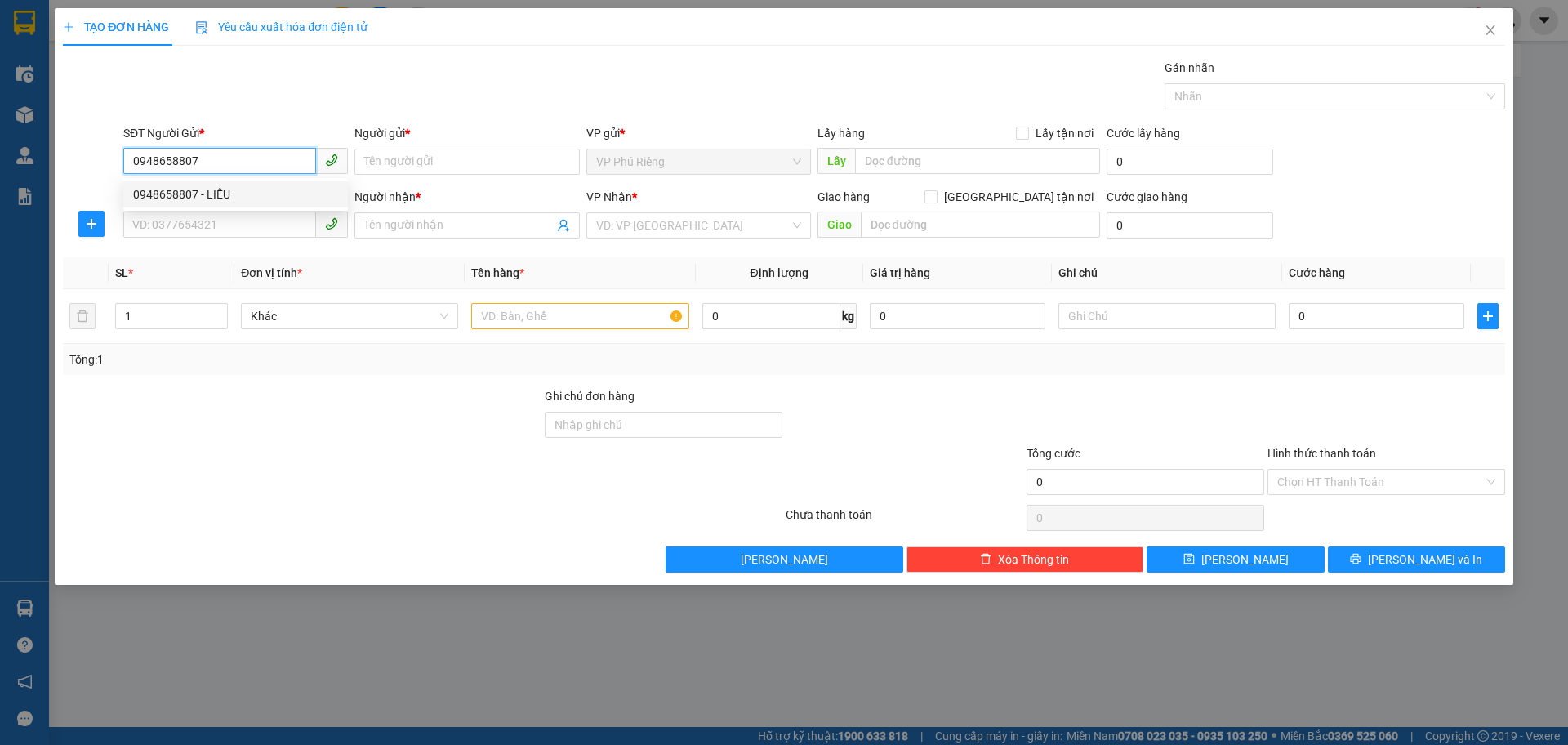
type input "PHƯỚC"
type input "50.000"
type input "0948658807"
click at [232, 231] on input "0915015524" at bounding box center [219, 224] width 193 height 26
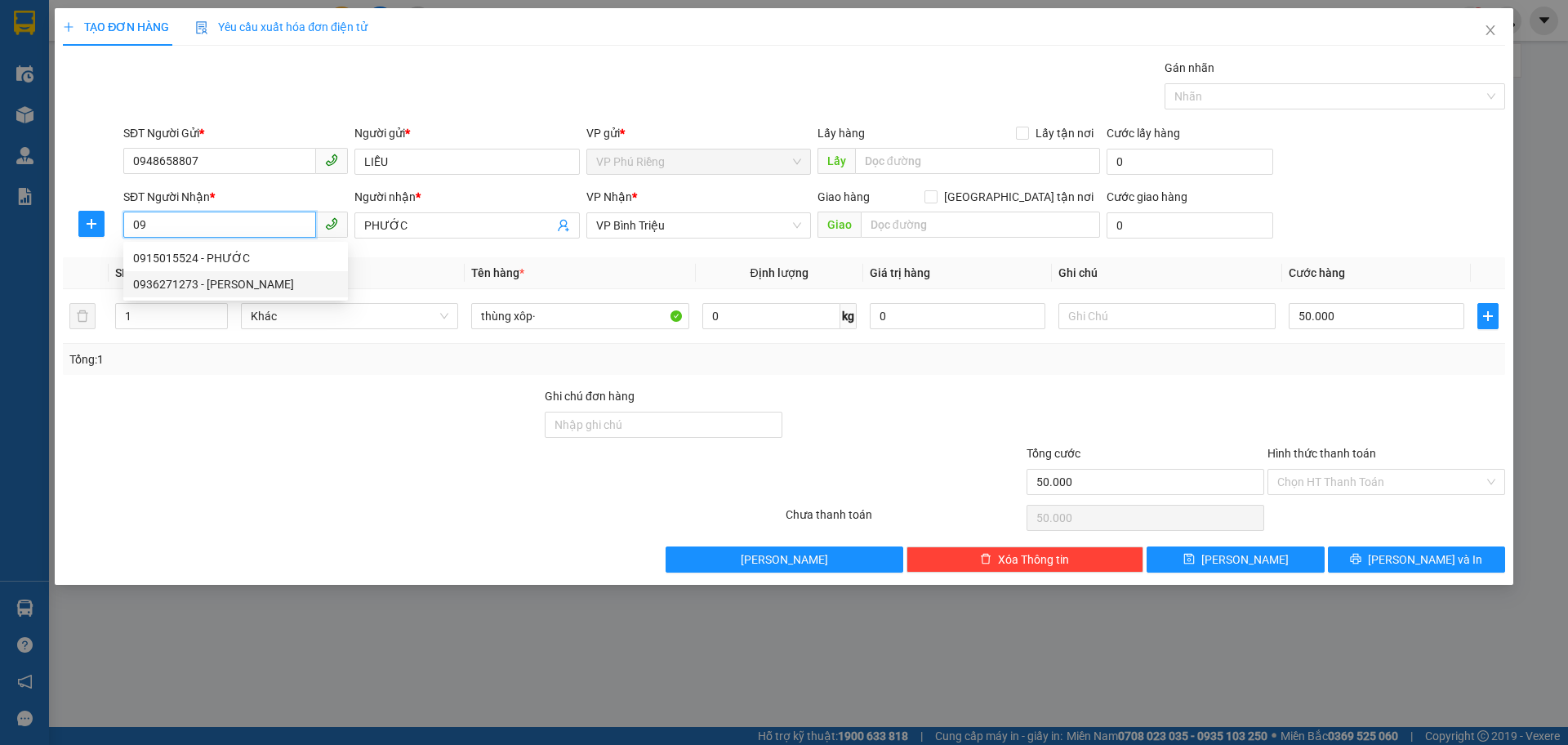
click at [212, 275] on div "0936271273 - [PERSON_NAME]" at bounding box center [235, 284] width 205 height 18
type input "0936271273"
type input "[PERSON_NAME]"
type input "0936271273"
click at [1299, 474] on input "Hình thức thanh toán" at bounding box center [1380, 481] width 207 height 24
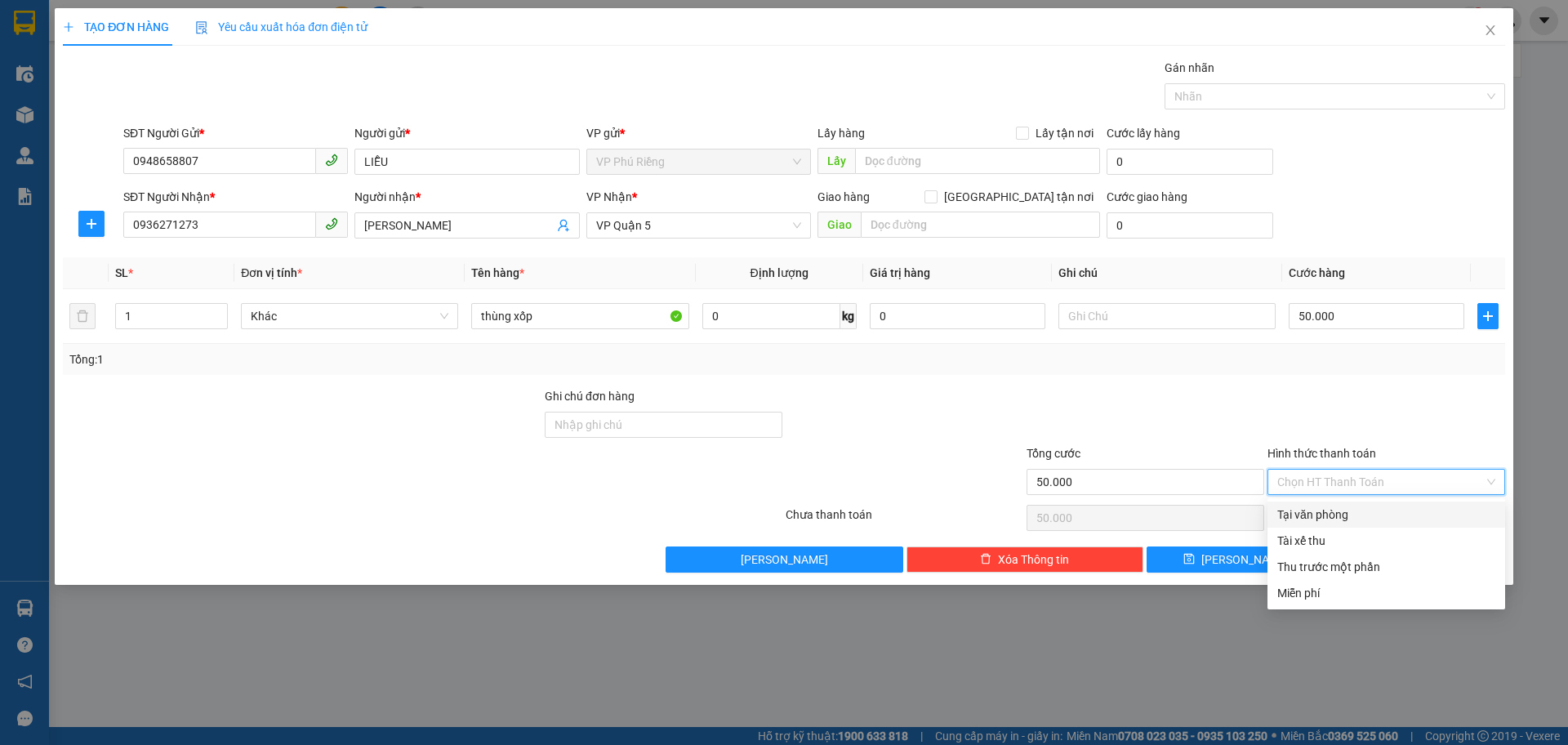
click at [1295, 507] on div "Tại văn phòng" at bounding box center [1386, 515] width 218 height 18
type input "0"
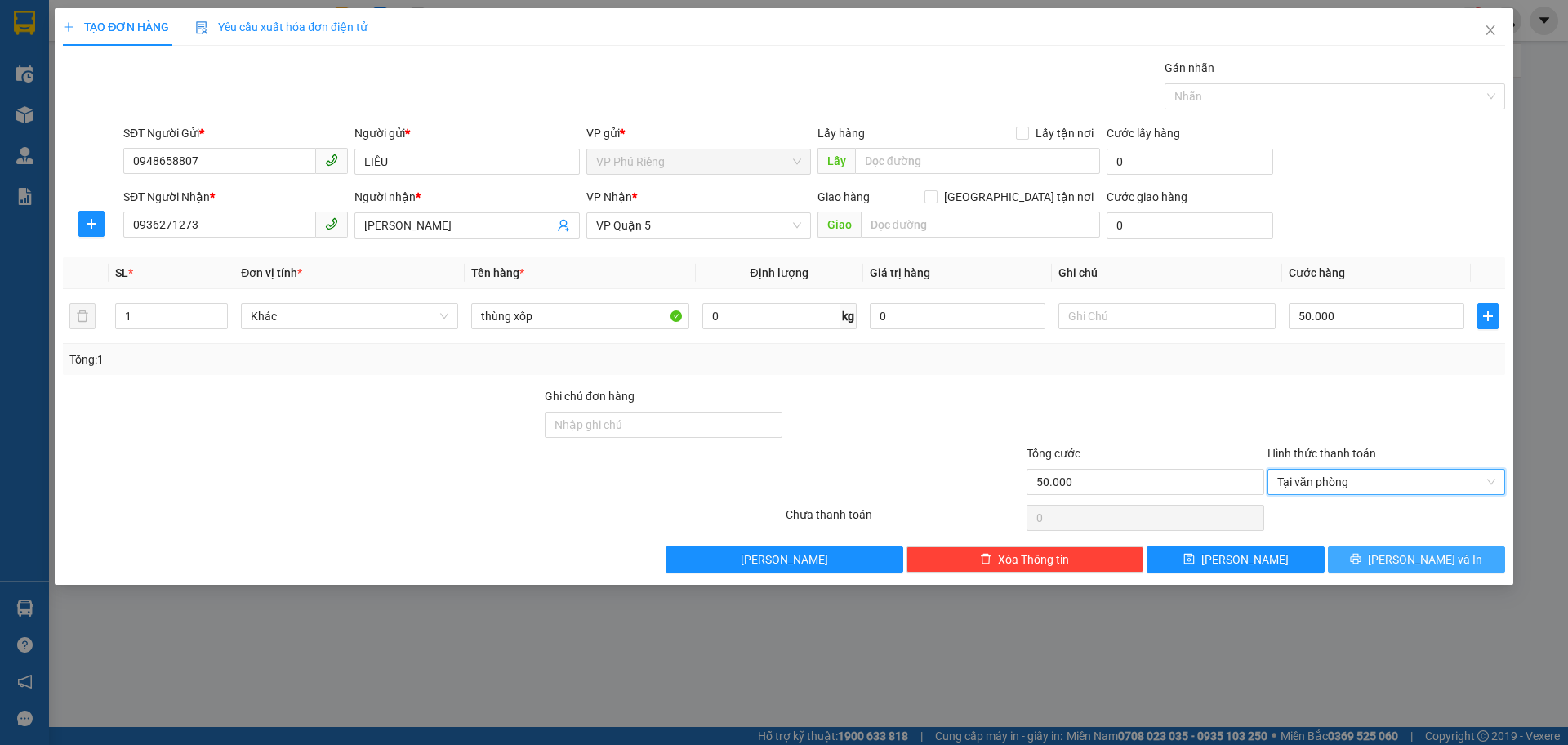
click at [1403, 556] on span "[PERSON_NAME] và In" at bounding box center [1425, 560] width 115 height 18
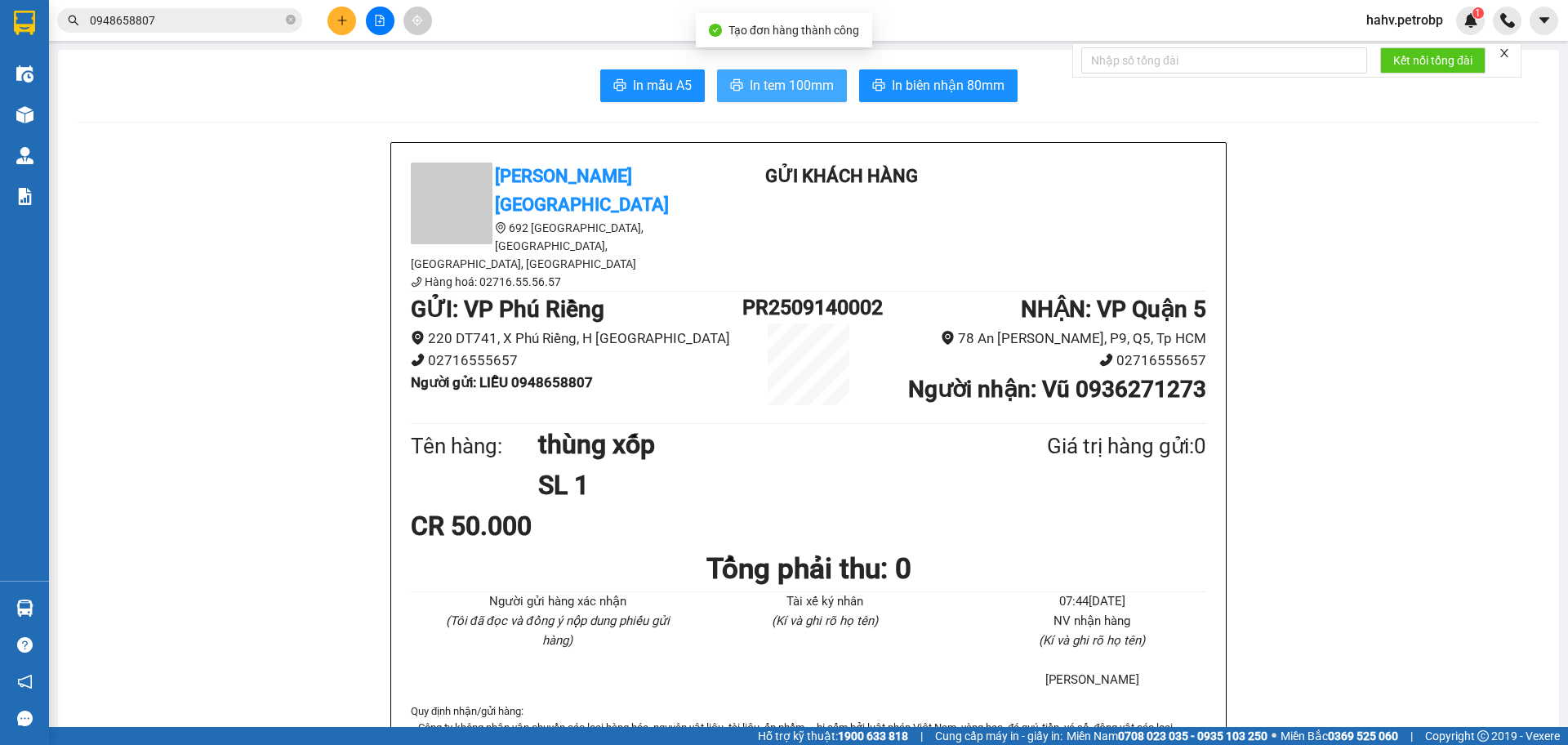
click at [767, 90] on span "In tem 100mm" at bounding box center [791, 85] width 84 height 21
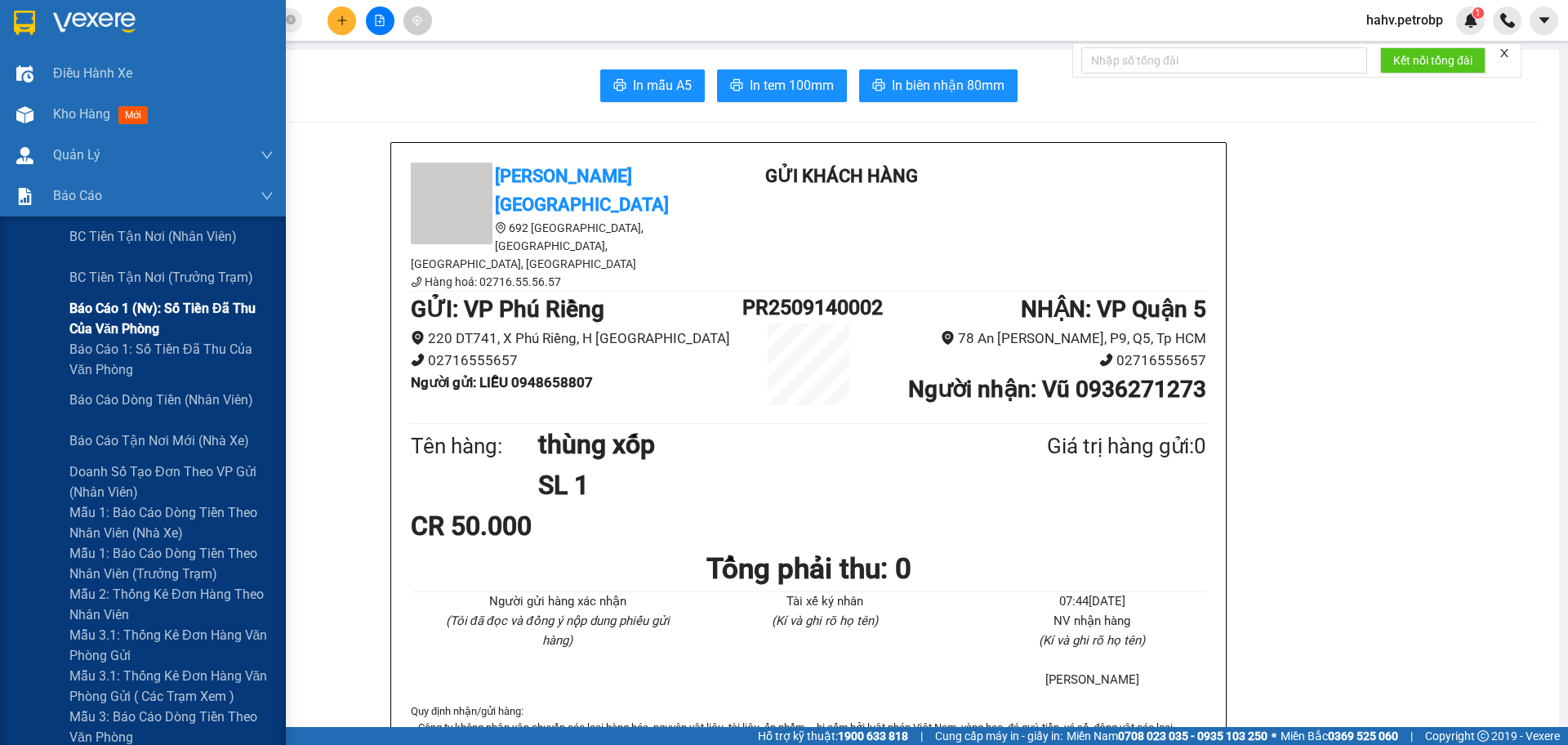
click at [27, 330] on div "Báo cáo 1 (nv): Số tiền đã thu của văn phòng" at bounding box center [143, 318] width 286 height 41
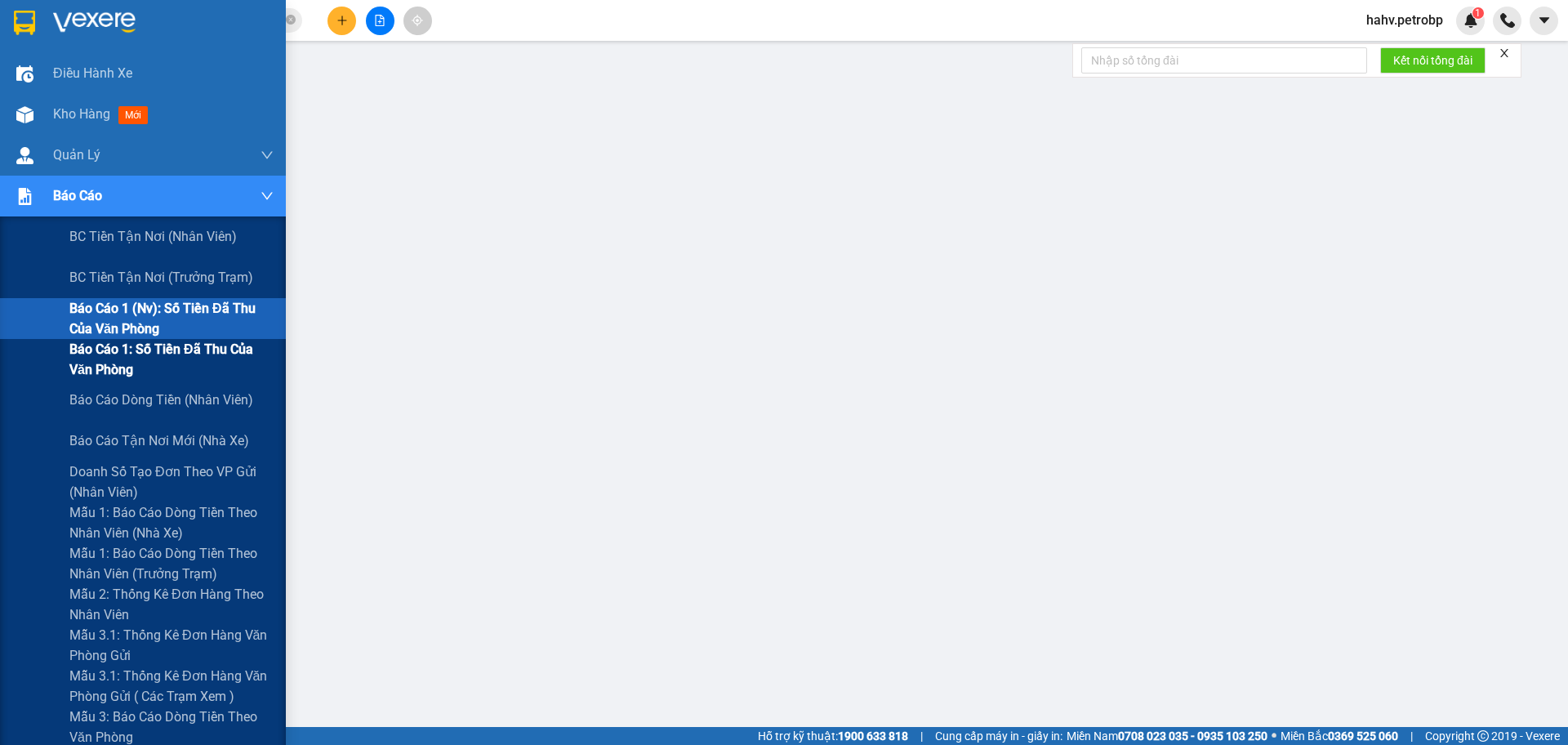
click at [25, 365] on div "Báo cáo 1: Số tiền đã thu của văn phòng" at bounding box center [143, 359] width 286 height 41
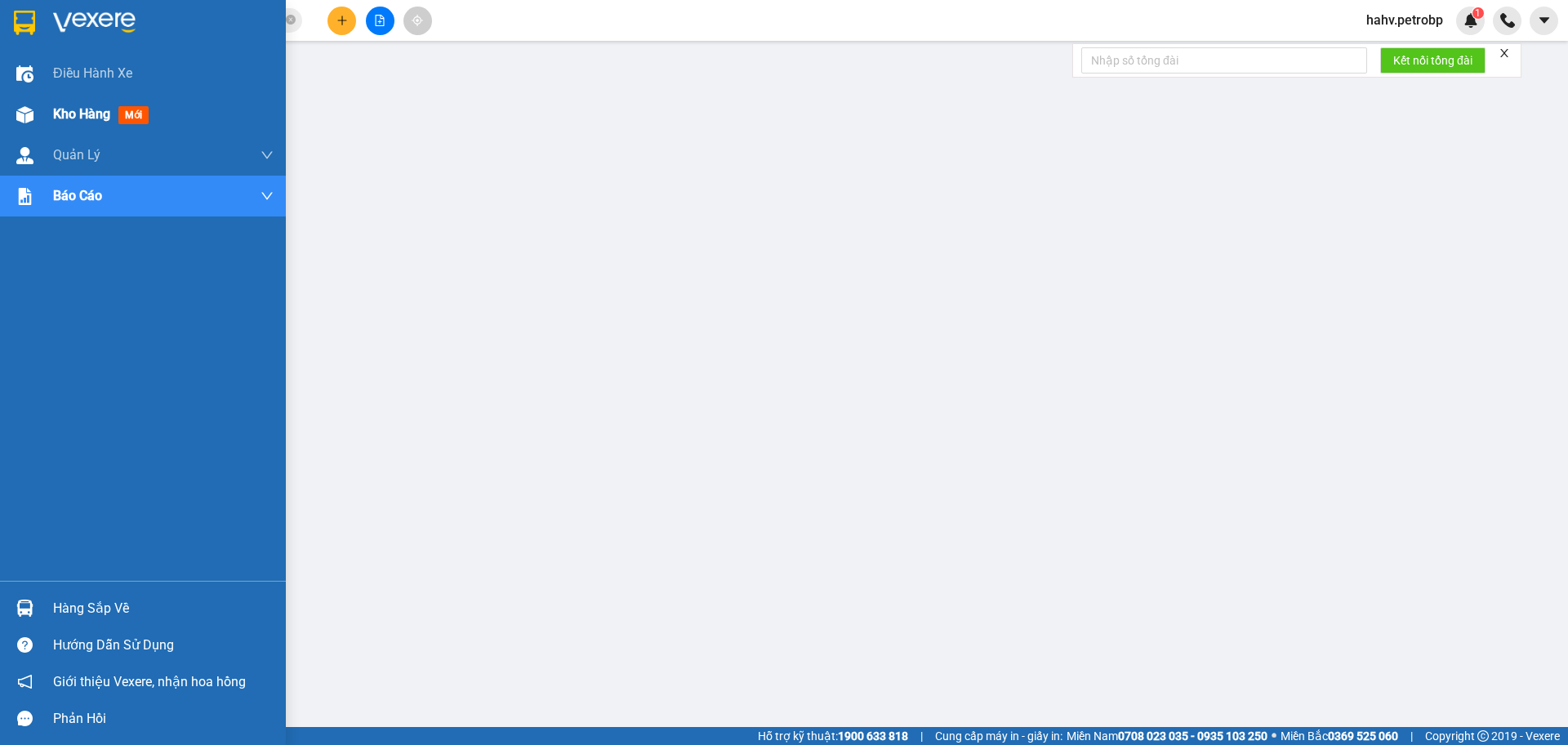
click at [32, 110] on img at bounding box center [25, 115] width 17 height 17
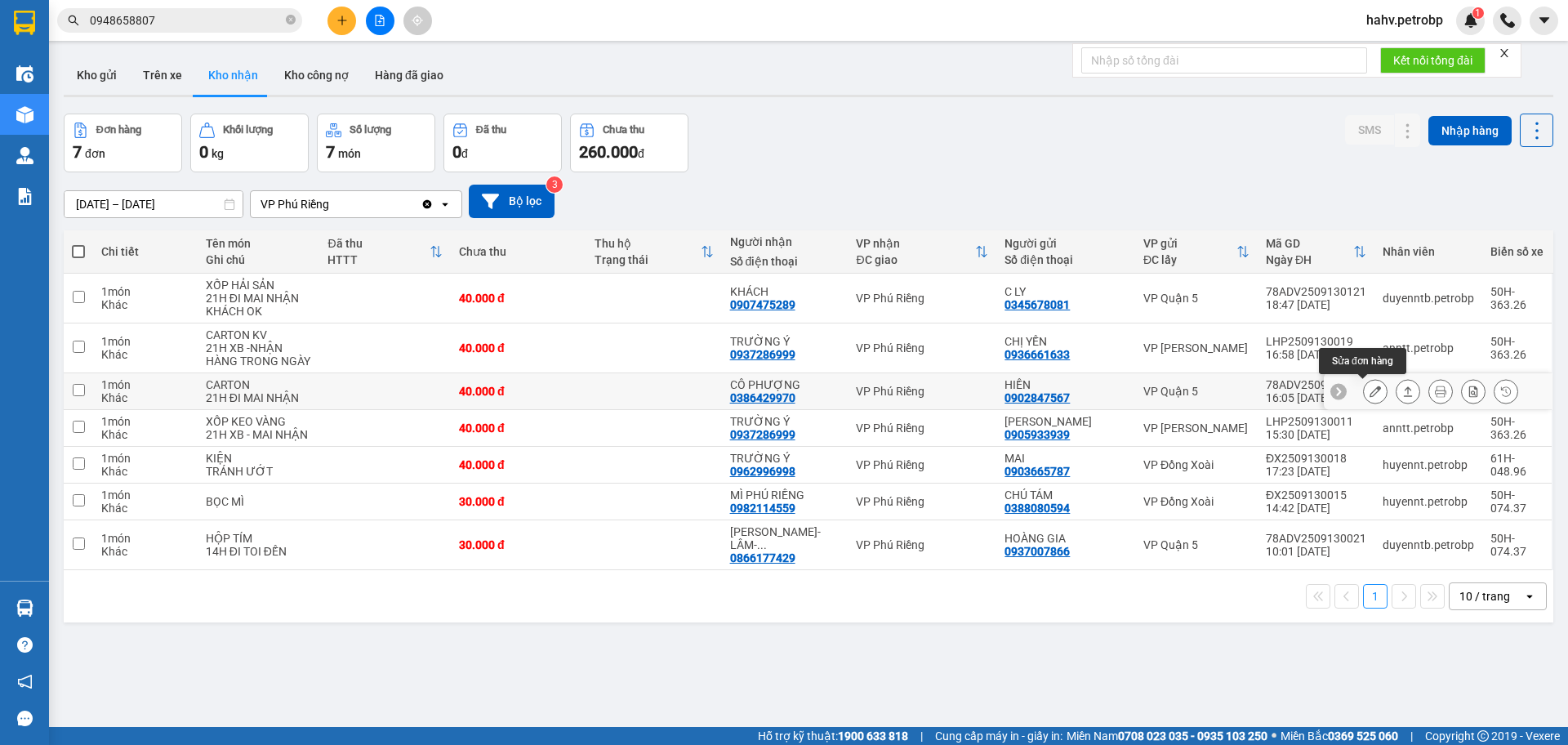
click at [1369, 389] on icon at bounding box center [1375, 392] width 12 height 12
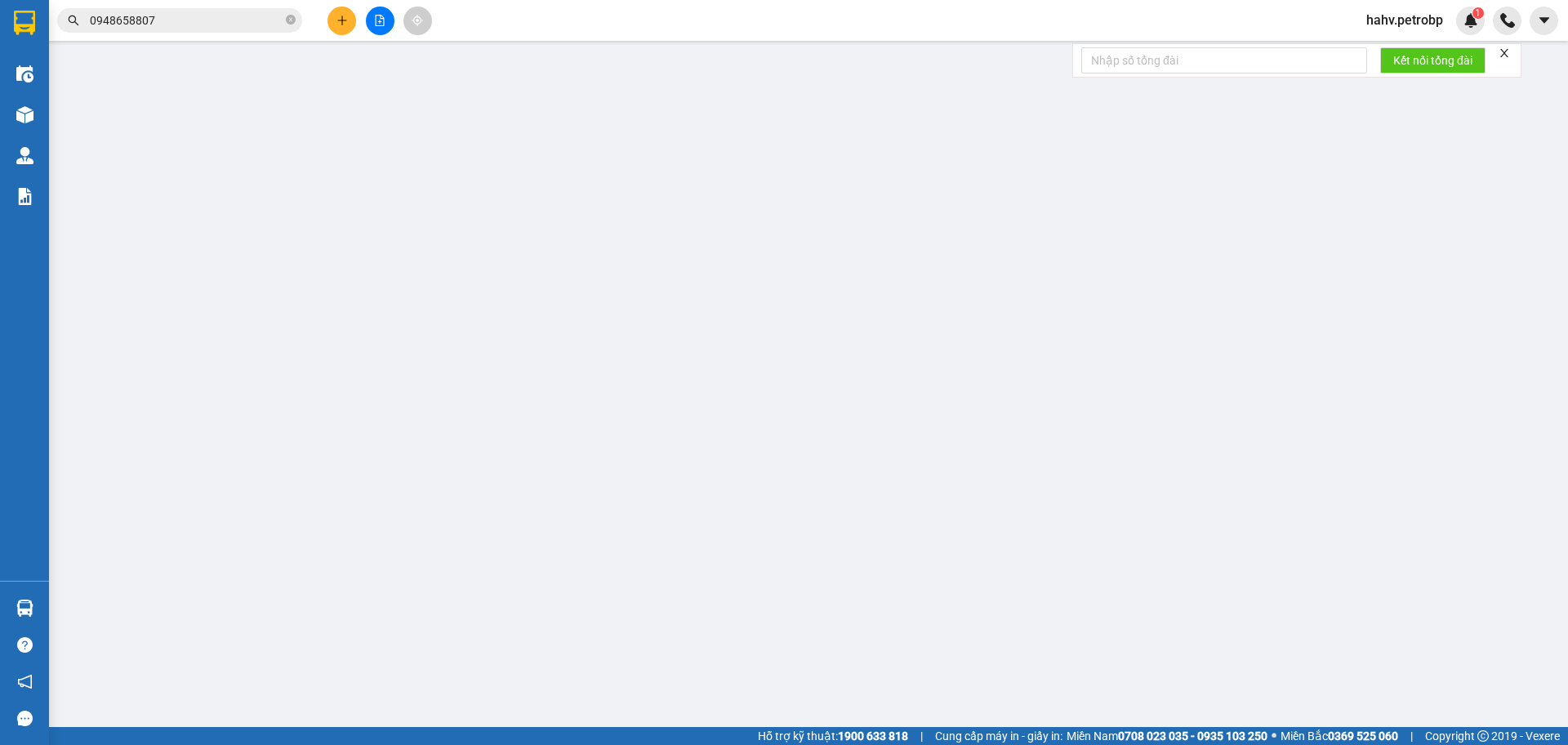
type input "0902847567"
type input "HIỀN"
type input "0386429970"
type input "CÔ PHƯỢNG"
type input "40.000"
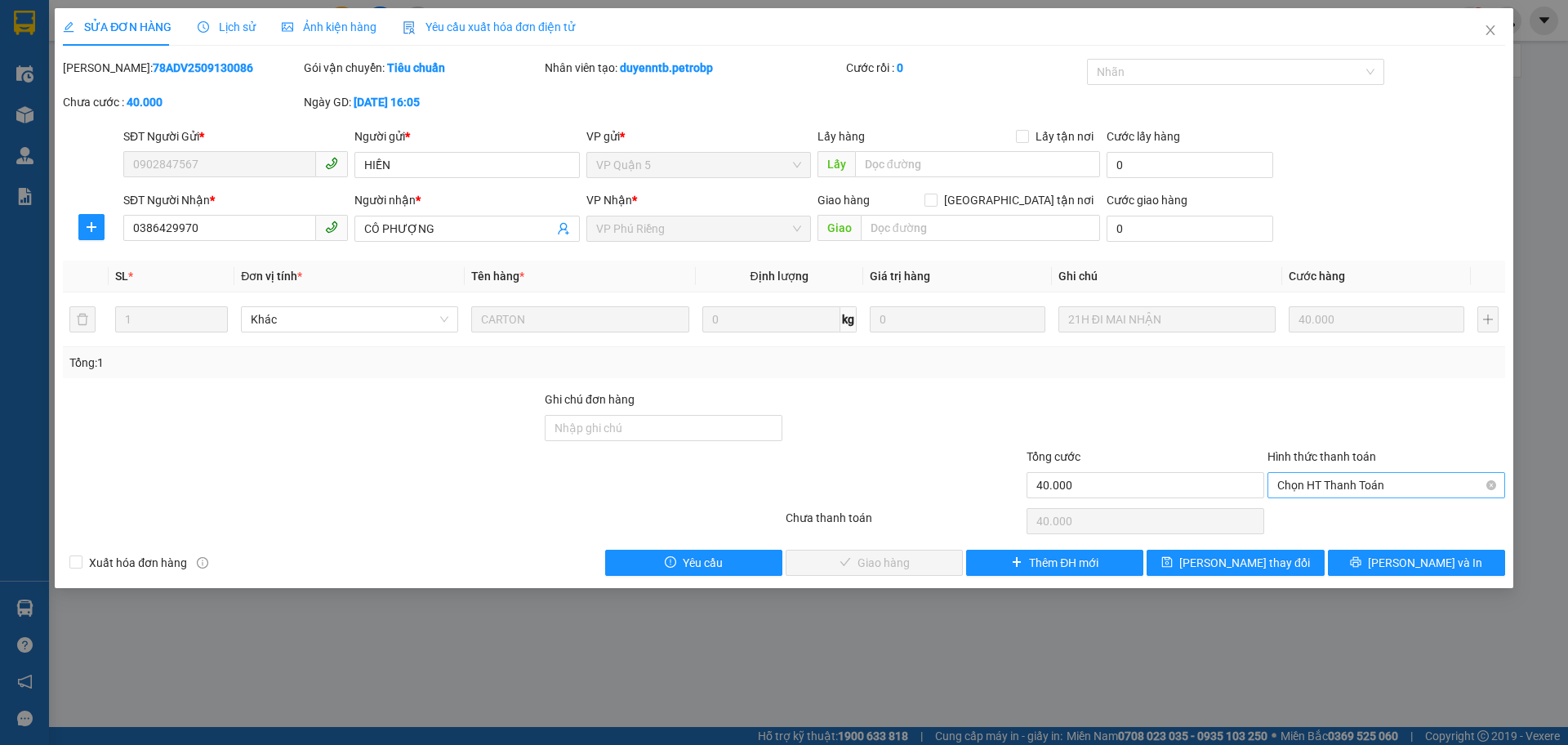
click at [1333, 481] on span "Chọn HT Thanh Toán" at bounding box center [1386, 485] width 218 height 24
click at [1330, 521] on div "Tại văn phòng" at bounding box center [1386, 518] width 218 height 18
type input "0"
click at [916, 560] on span "[PERSON_NAME] và Giao hàng" at bounding box center [895, 563] width 157 height 18
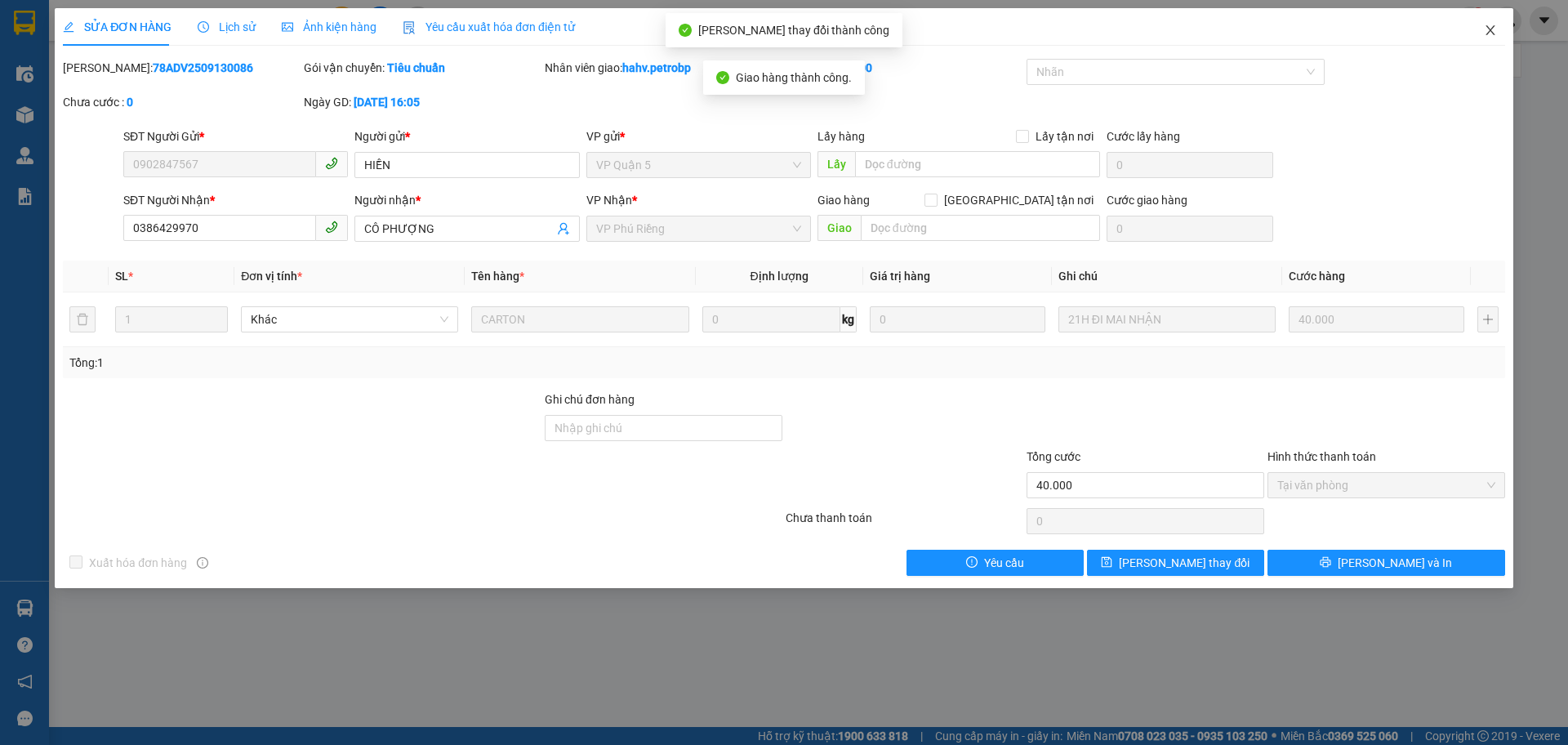
click at [1503, 27] on span "Close" at bounding box center [1490, 31] width 46 height 46
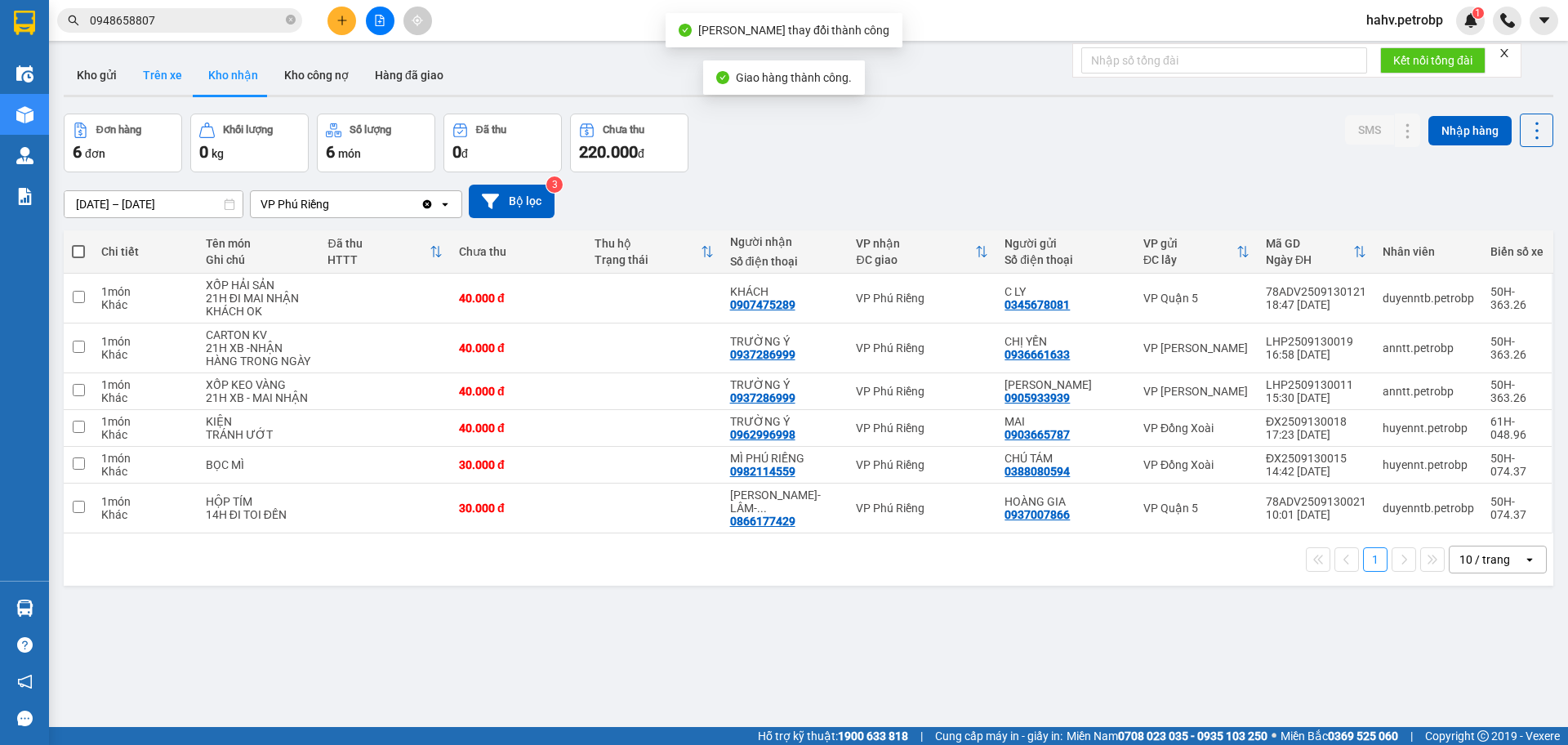
click at [187, 75] on button "Trên xe" at bounding box center [162, 75] width 66 height 39
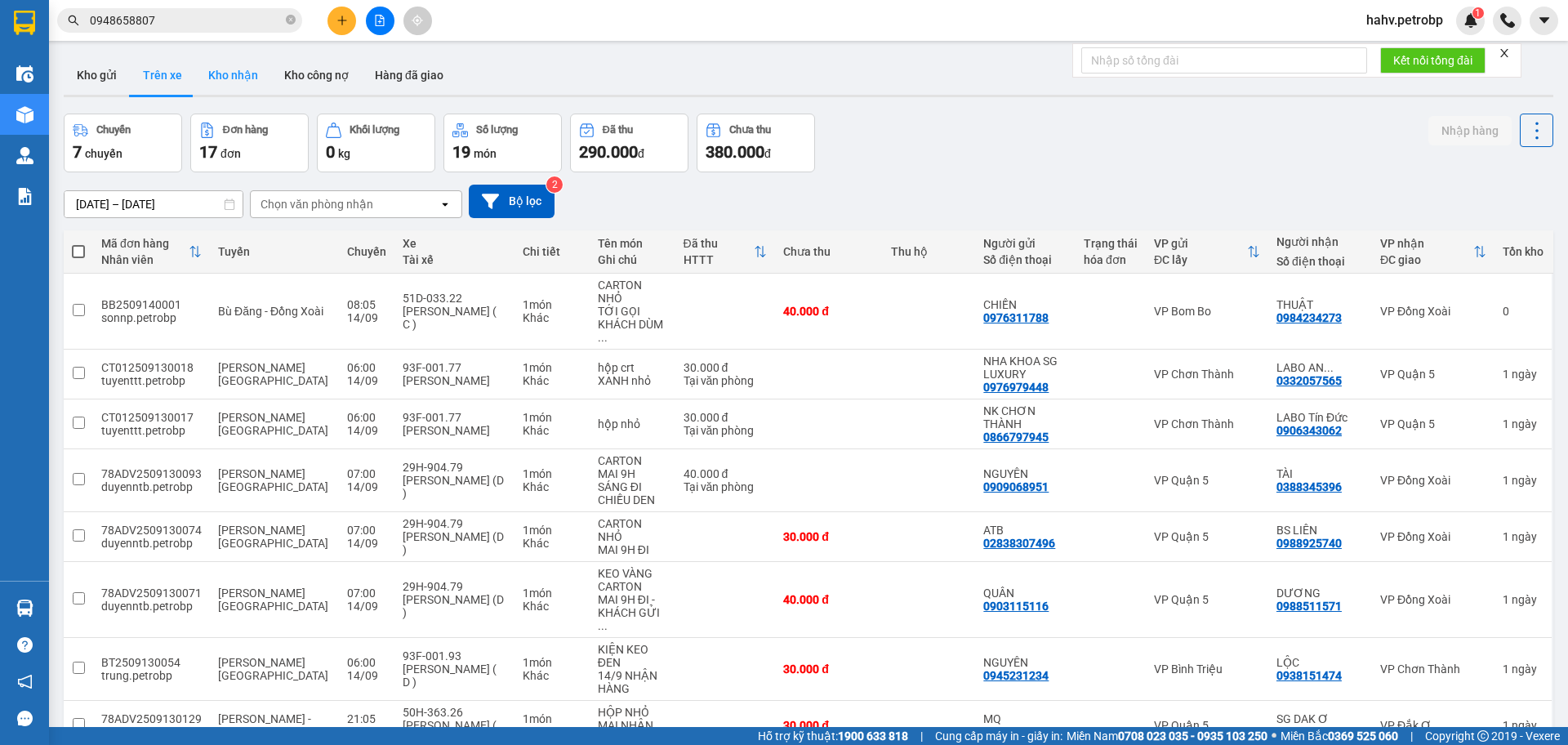
click at [230, 75] on button "Kho nhận" at bounding box center [233, 75] width 76 height 39
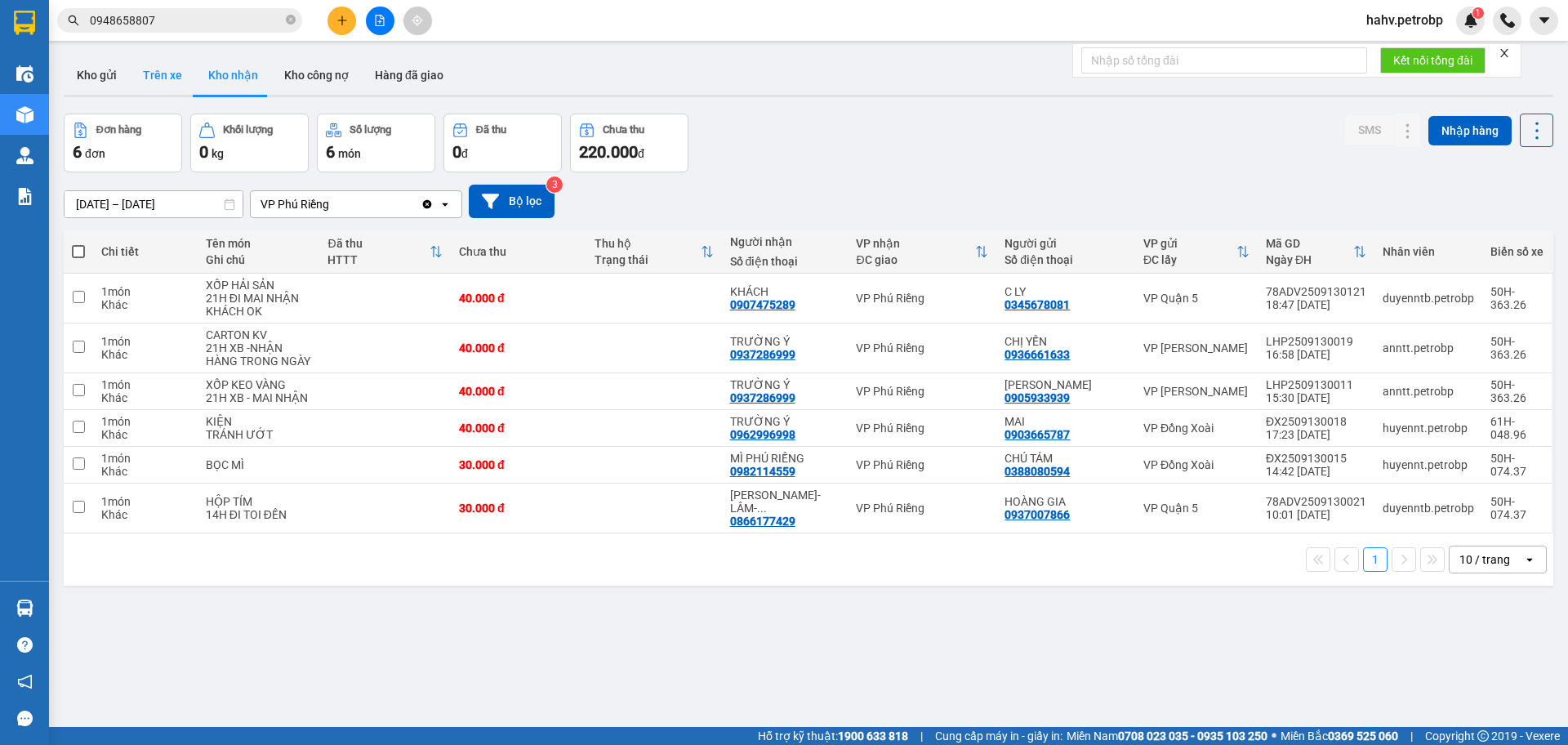
click at [144, 92] on button "Trên xe" at bounding box center [162, 75] width 66 height 39
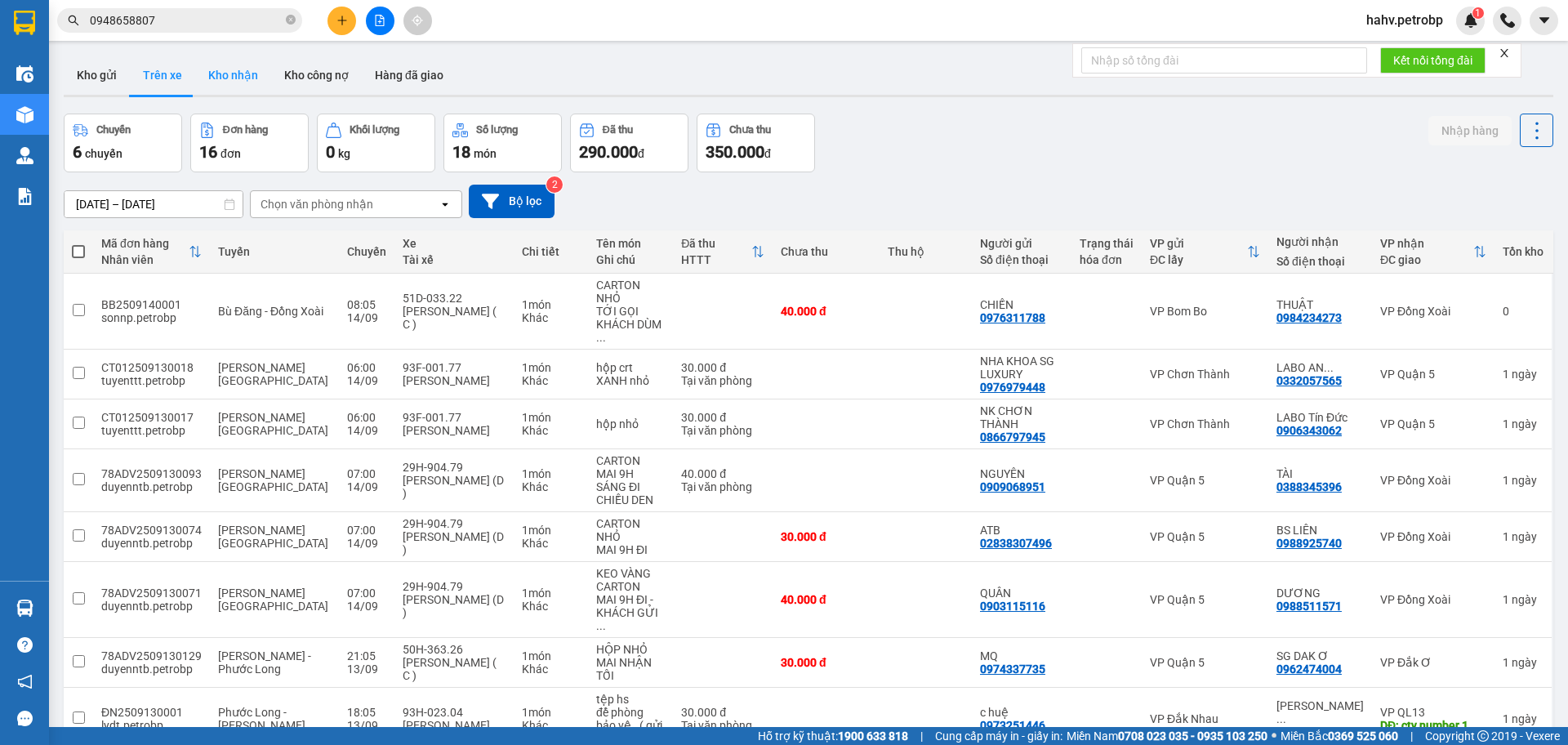
click at [209, 72] on button "Kho nhận" at bounding box center [233, 75] width 76 height 39
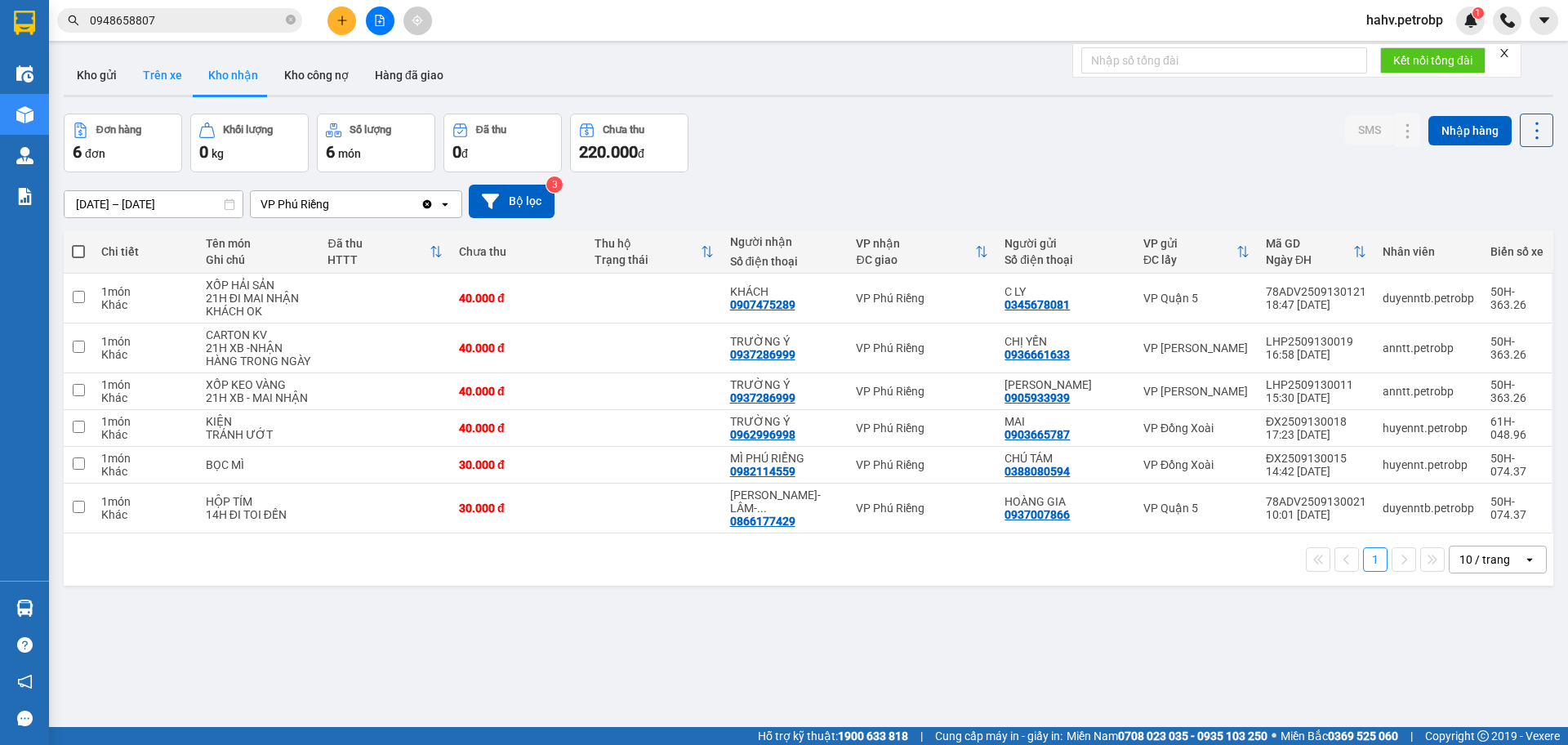
click at [170, 72] on button "Trên xe" at bounding box center [162, 75] width 66 height 39
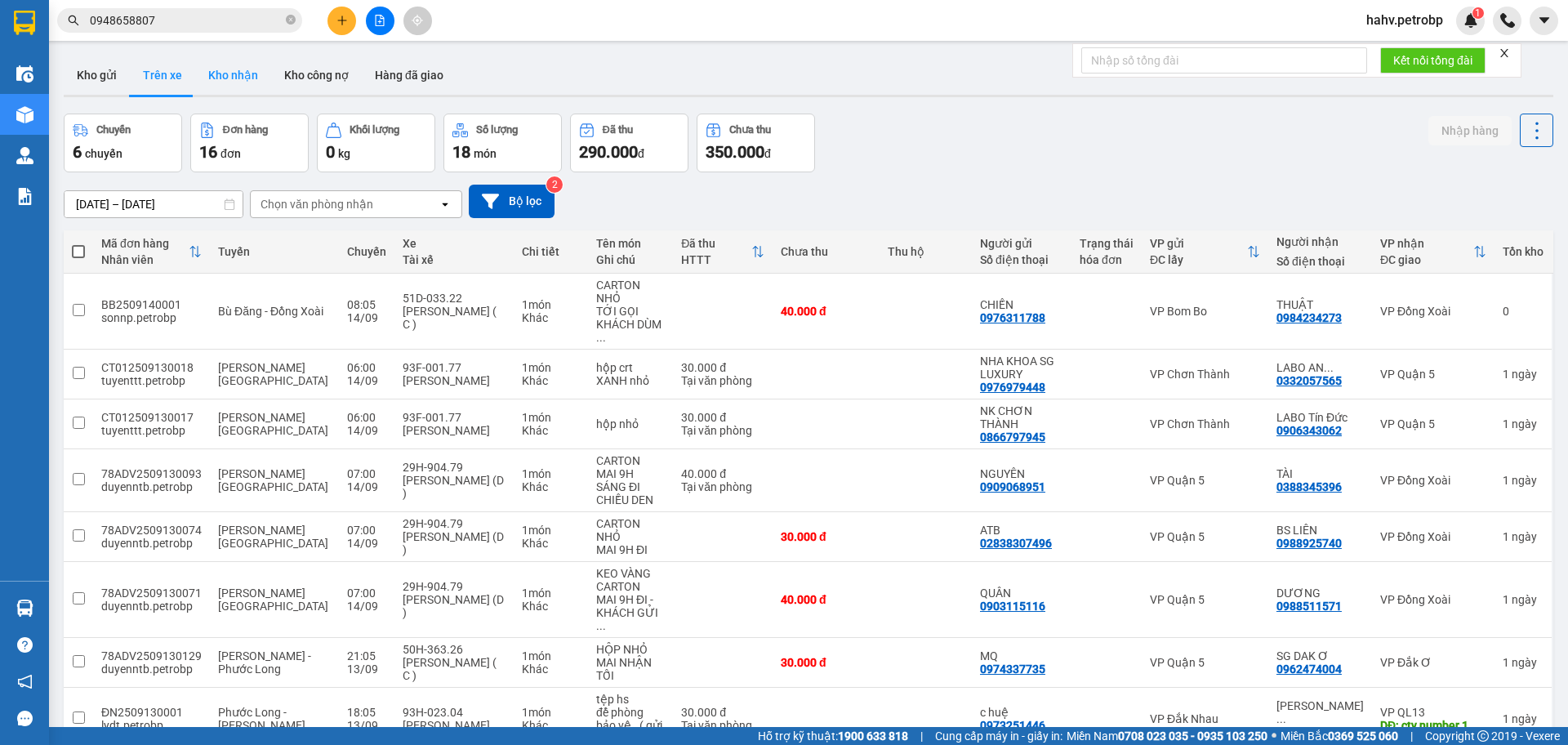
click at [224, 72] on button "Kho nhận" at bounding box center [233, 75] width 76 height 39
type input "[DATE] – [DATE]"
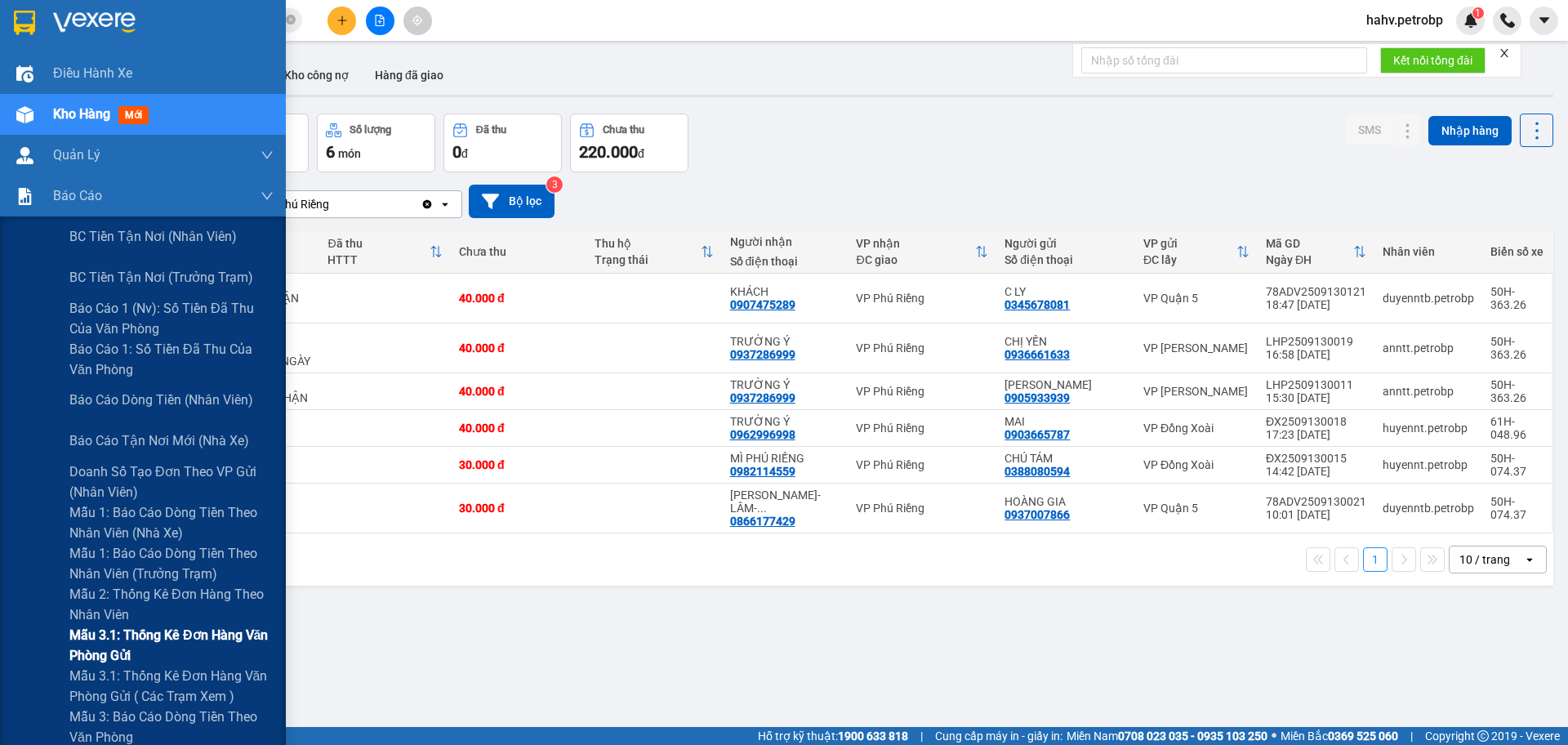
click at [30, 631] on div "Mẫu 3.1: Thống kê đơn hàng văn phòng gửi" at bounding box center [143, 645] width 286 height 41
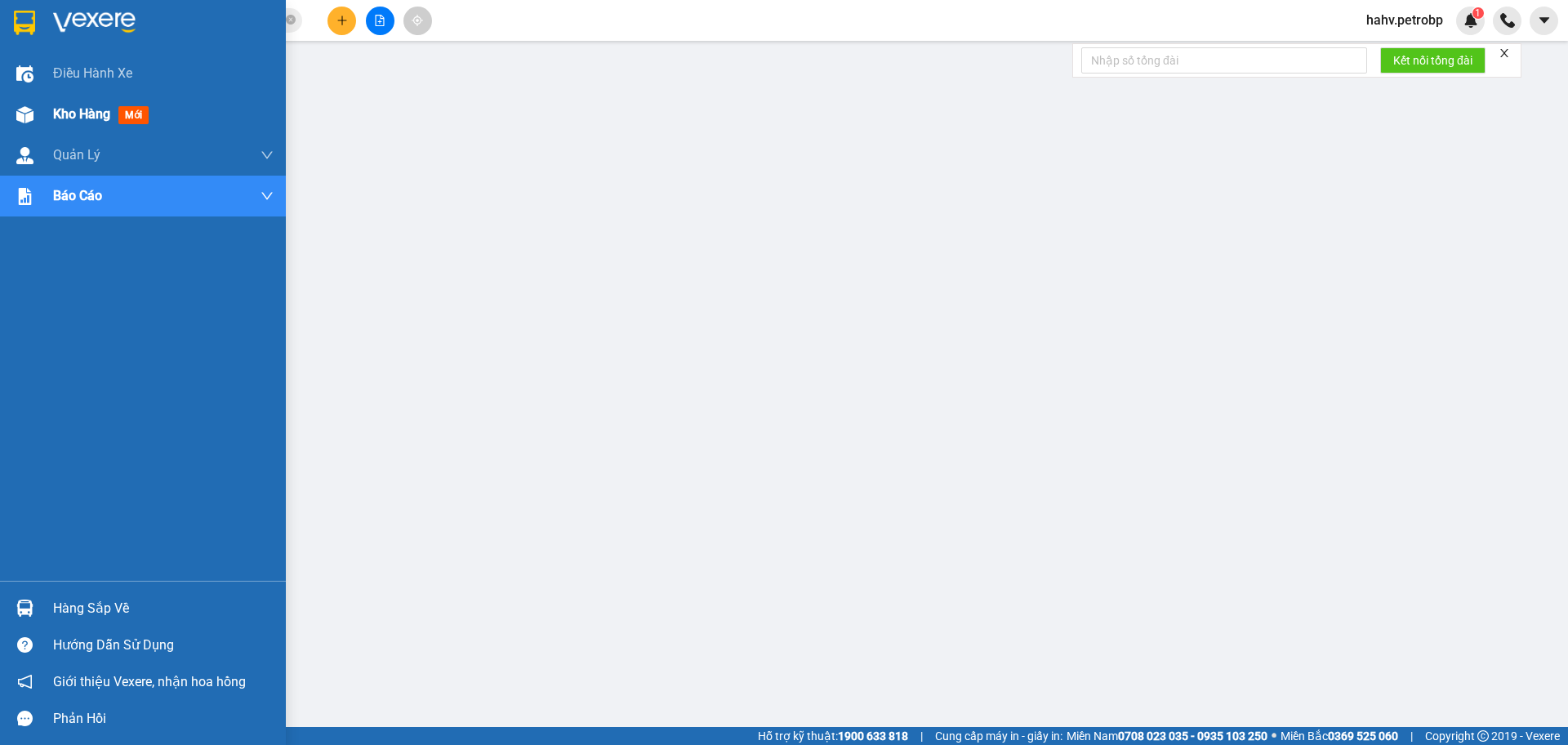
click at [55, 130] on div "Kho hàng mới" at bounding box center [163, 114] width 220 height 41
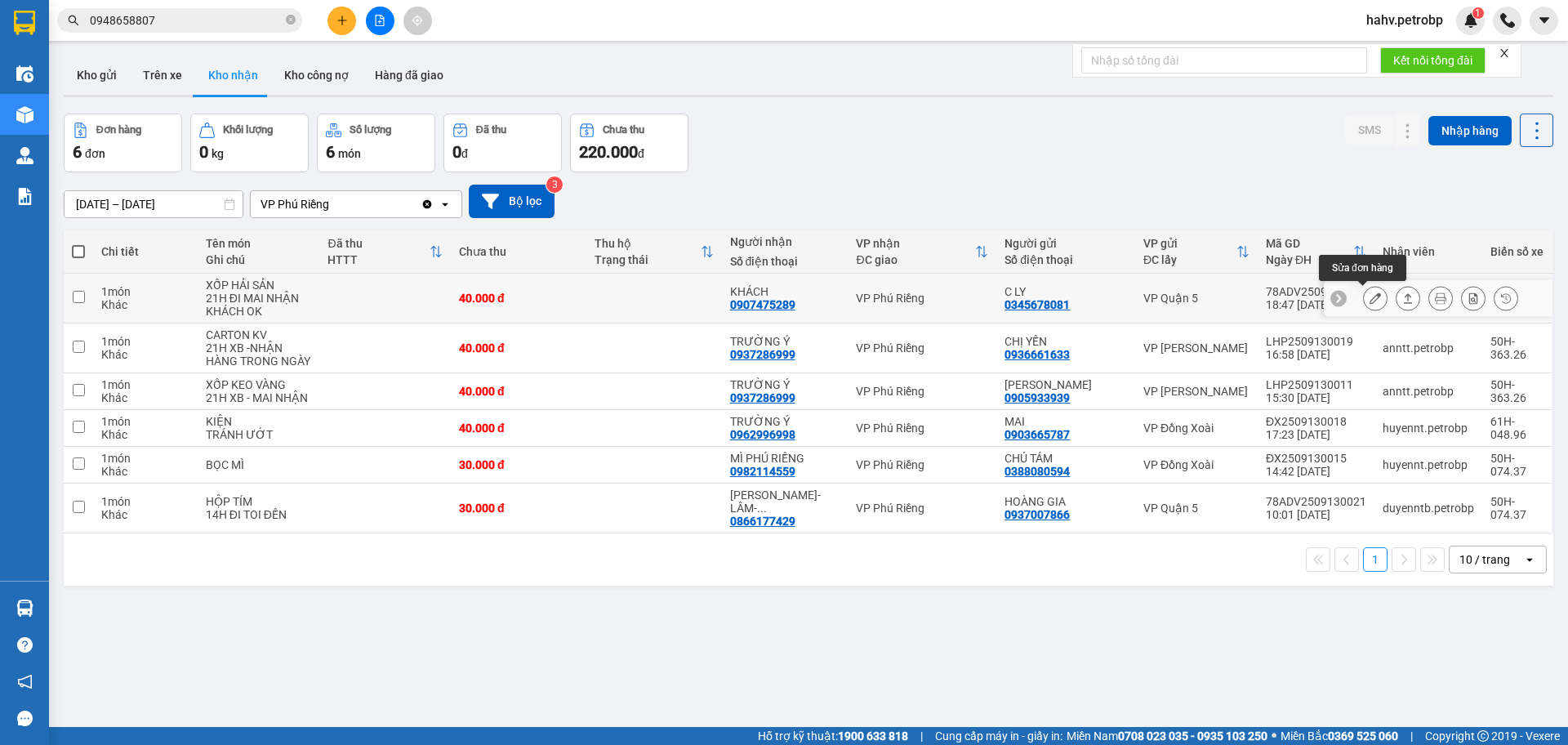
click at [1369, 301] on icon at bounding box center [1375, 298] width 12 height 12
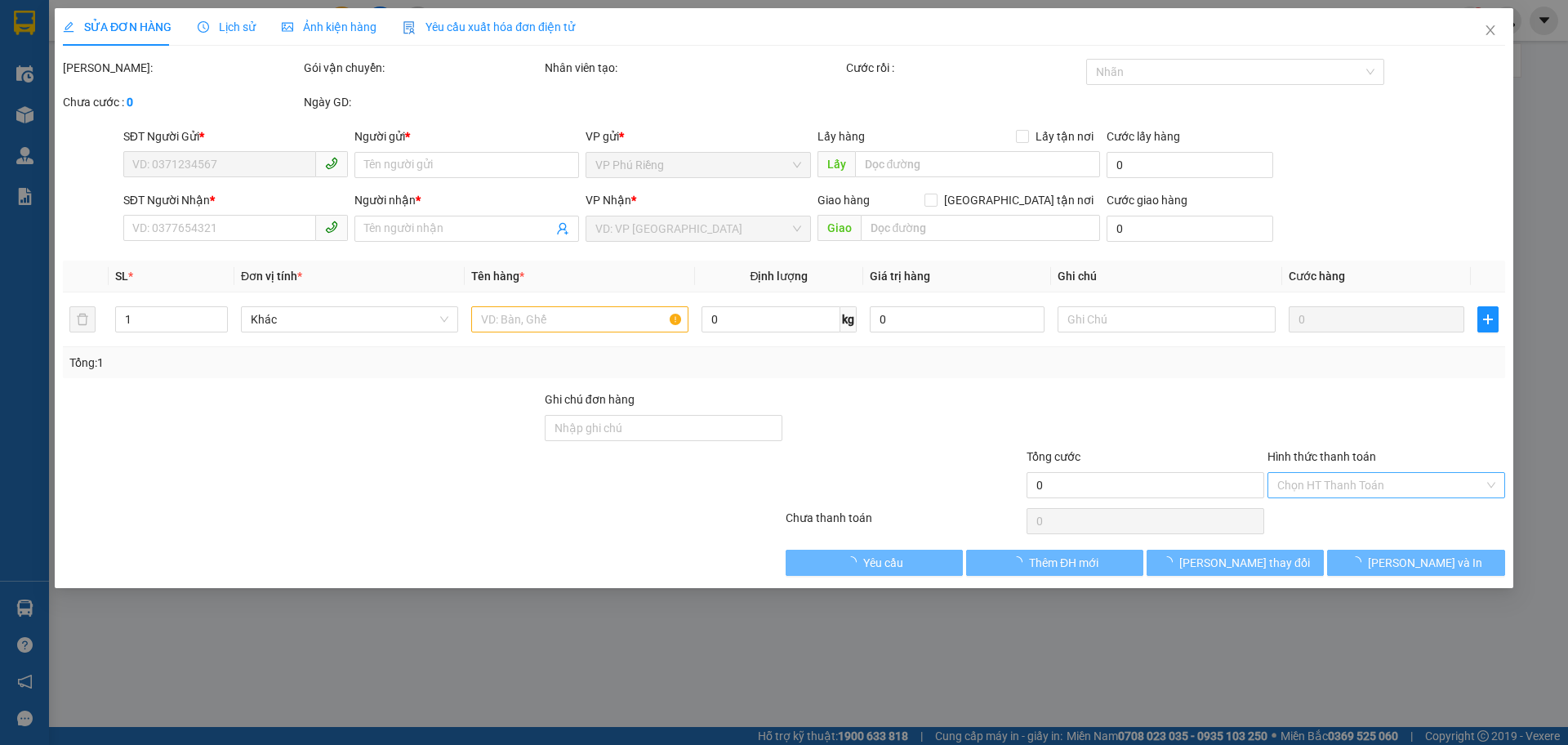
type input "0345678081"
type input "C LY"
type input "0907475289"
type input "KHÁCH"
type input "40.000"
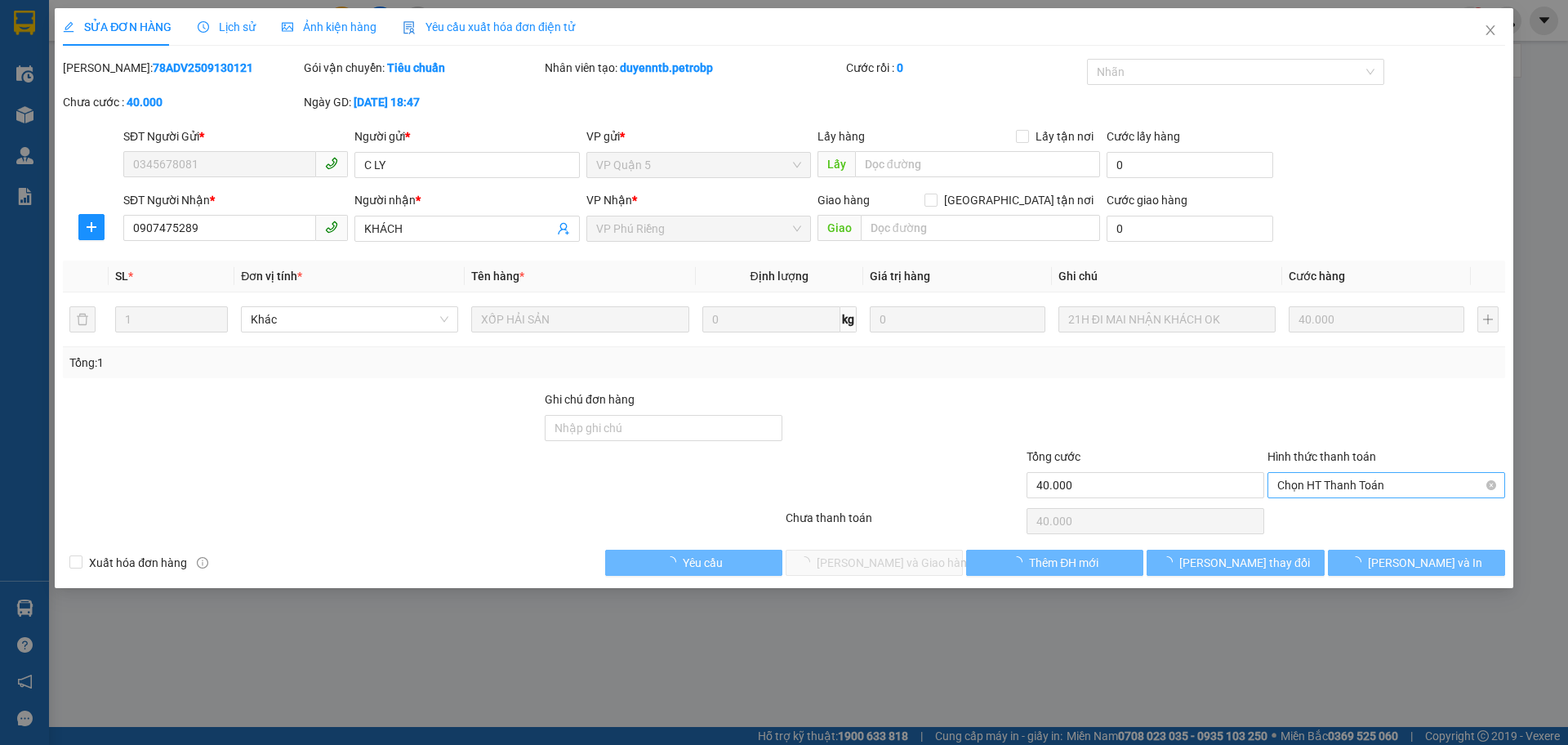
drag, startPoint x: 1351, startPoint y: 471, endPoint x: 1356, endPoint y: 481, distance: 11.2
click at [1354, 477] on div "Chọn HT Thanh Toán" at bounding box center [1386, 485] width 238 height 26
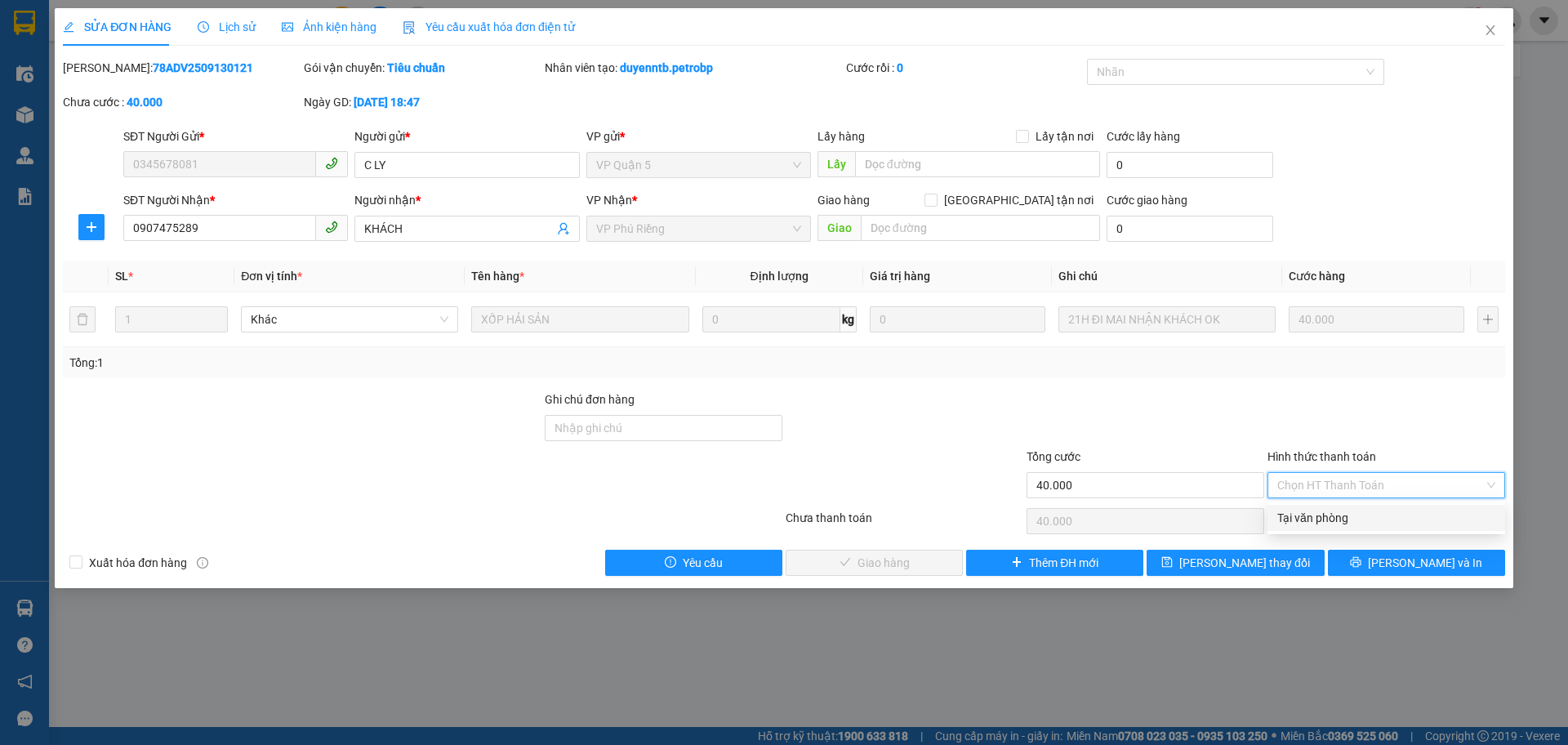
click at [1352, 514] on div "Tại văn phòng" at bounding box center [1386, 518] width 218 height 18
type input "0"
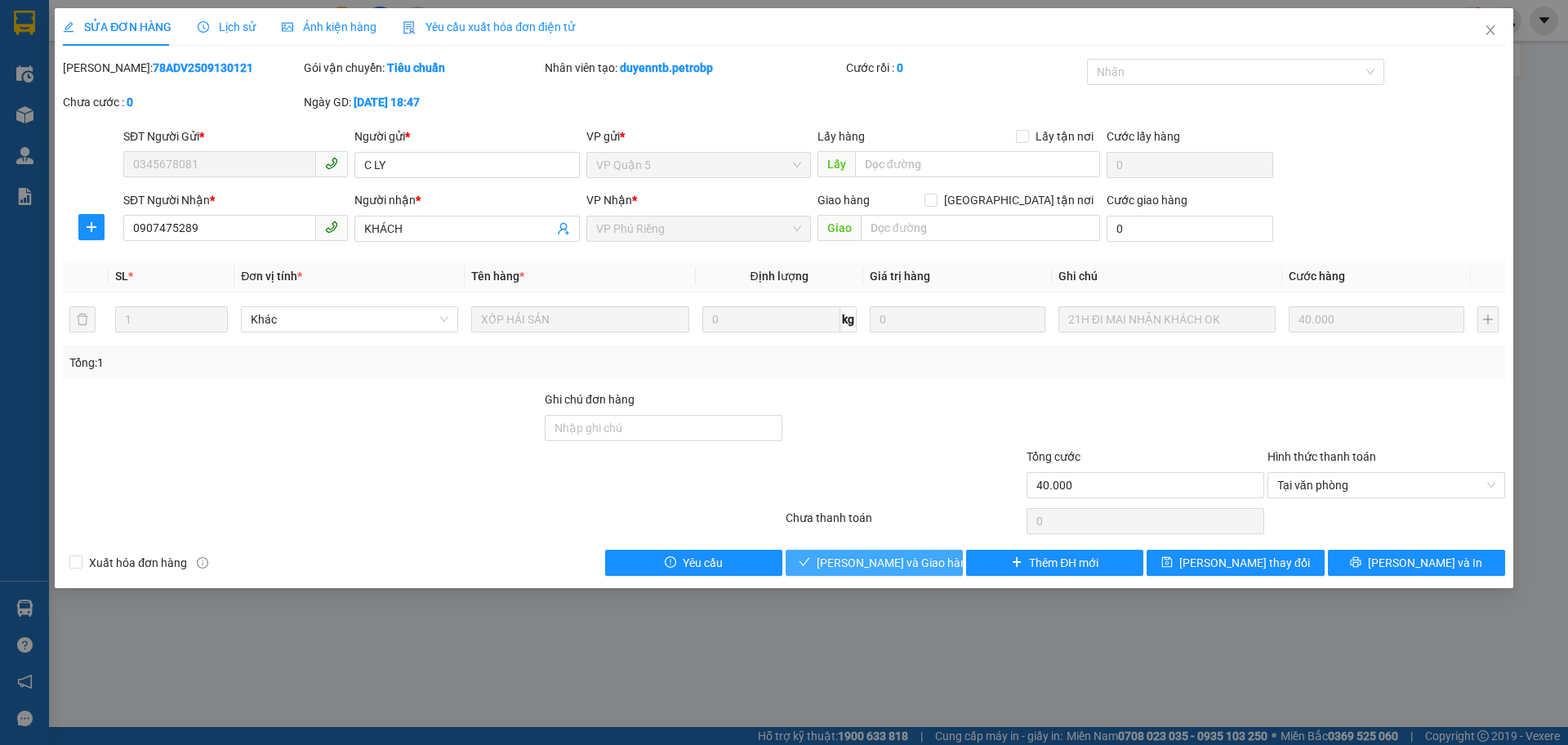
click at [858, 571] on span "[PERSON_NAME] và Giao hàng" at bounding box center [895, 563] width 157 height 18
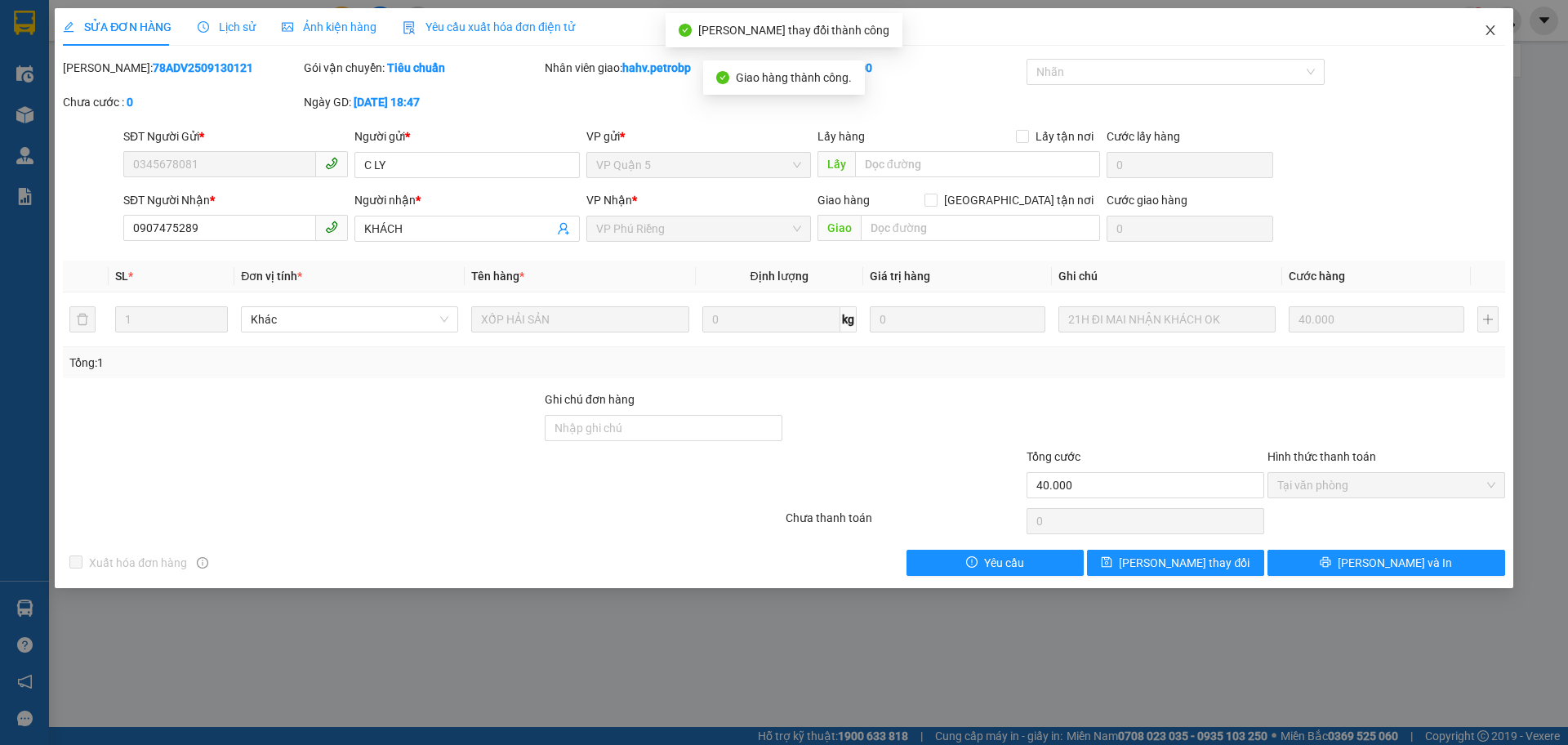
click at [1499, 26] on span "Close" at bounding box center [1490, 31] width 46 height 46
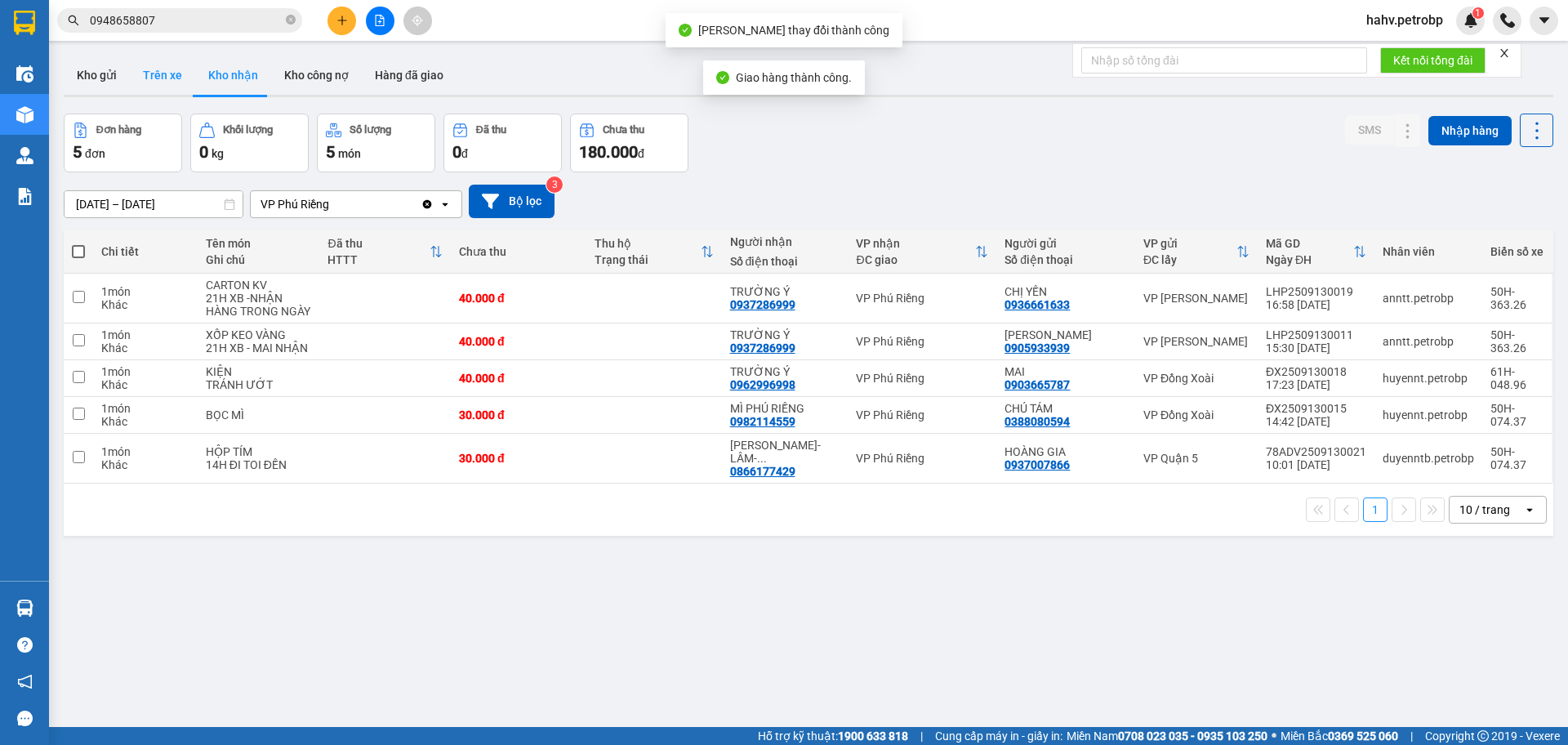
drag, startPoint x: 162, startPoint y: 74, endPoint x: 171, endPoint y: 76, distance: 9.2
click at [163, 74] on button "Trên xe" at bounding box center [162, 75] width 66 height 39
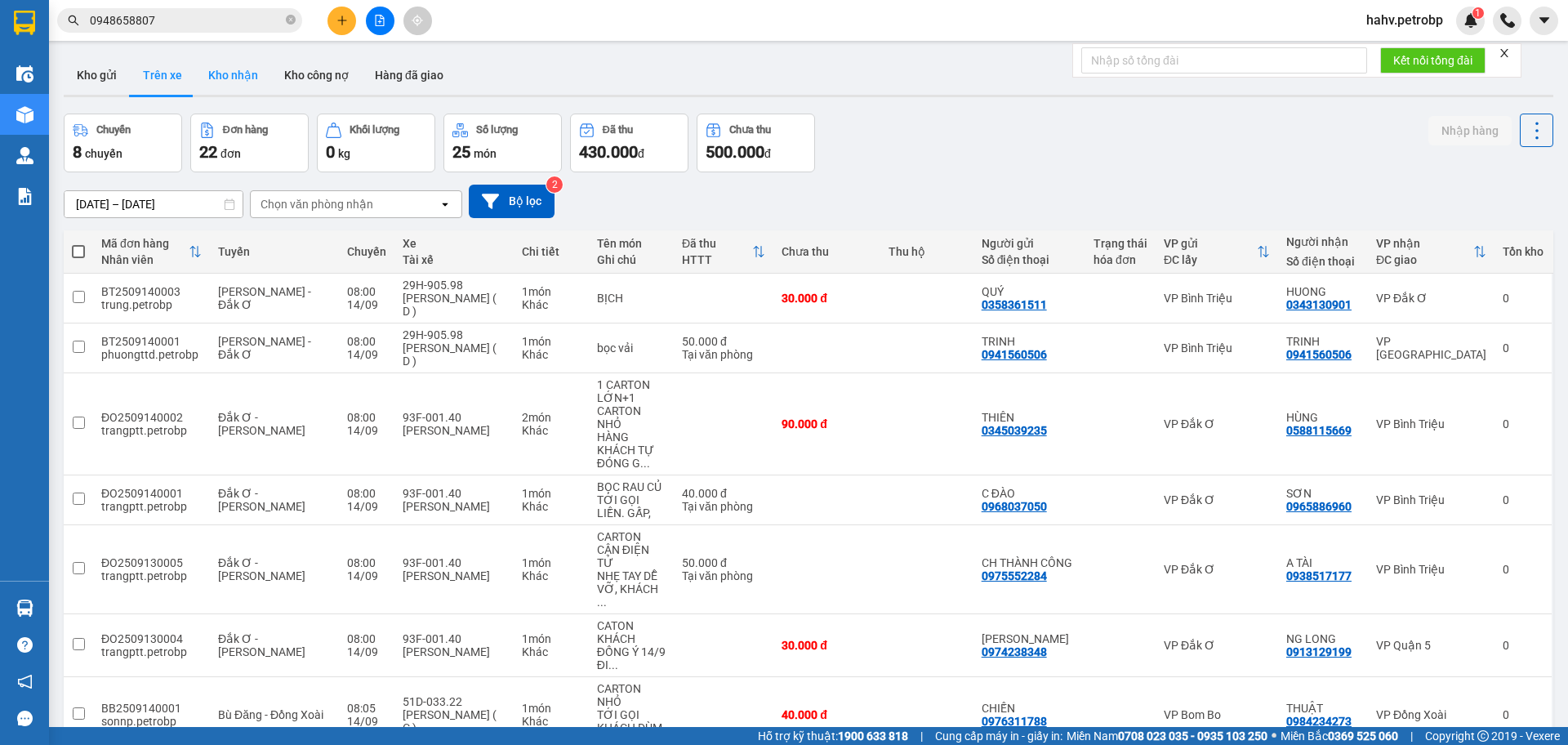
click at [206, 77] on button "Kho nhận" at bounding box center [233, 75] width 76 height 39
type input "[DATE] – [DATE]"
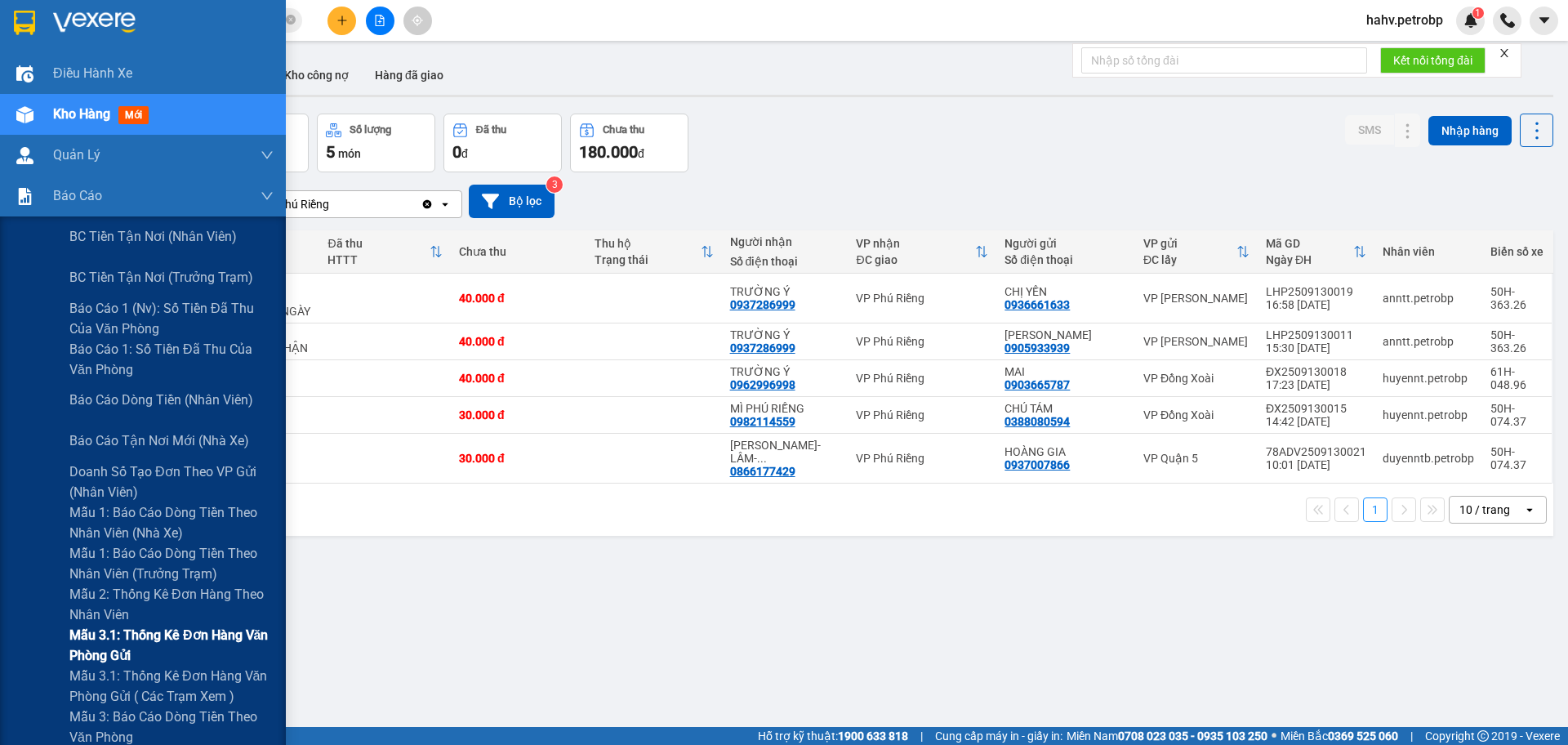
click at [22, 647] on div "Mẫu 3.1: Thống kê đơn hàng văn phòng gửi" at bounding box center [143, 645] width 286 height 41
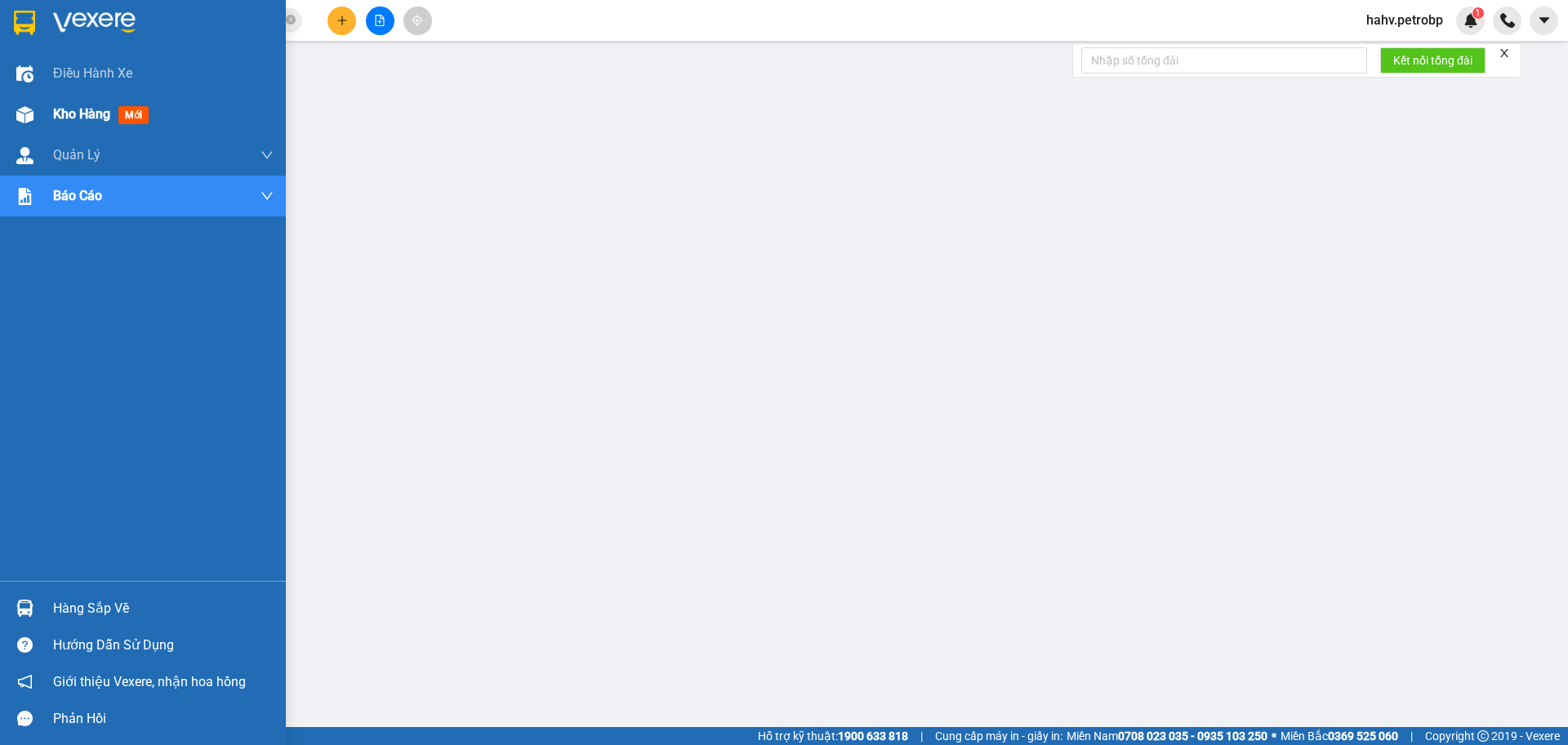
click at [12, 106] on div at bounding box center [25, 115] width 28 height 28
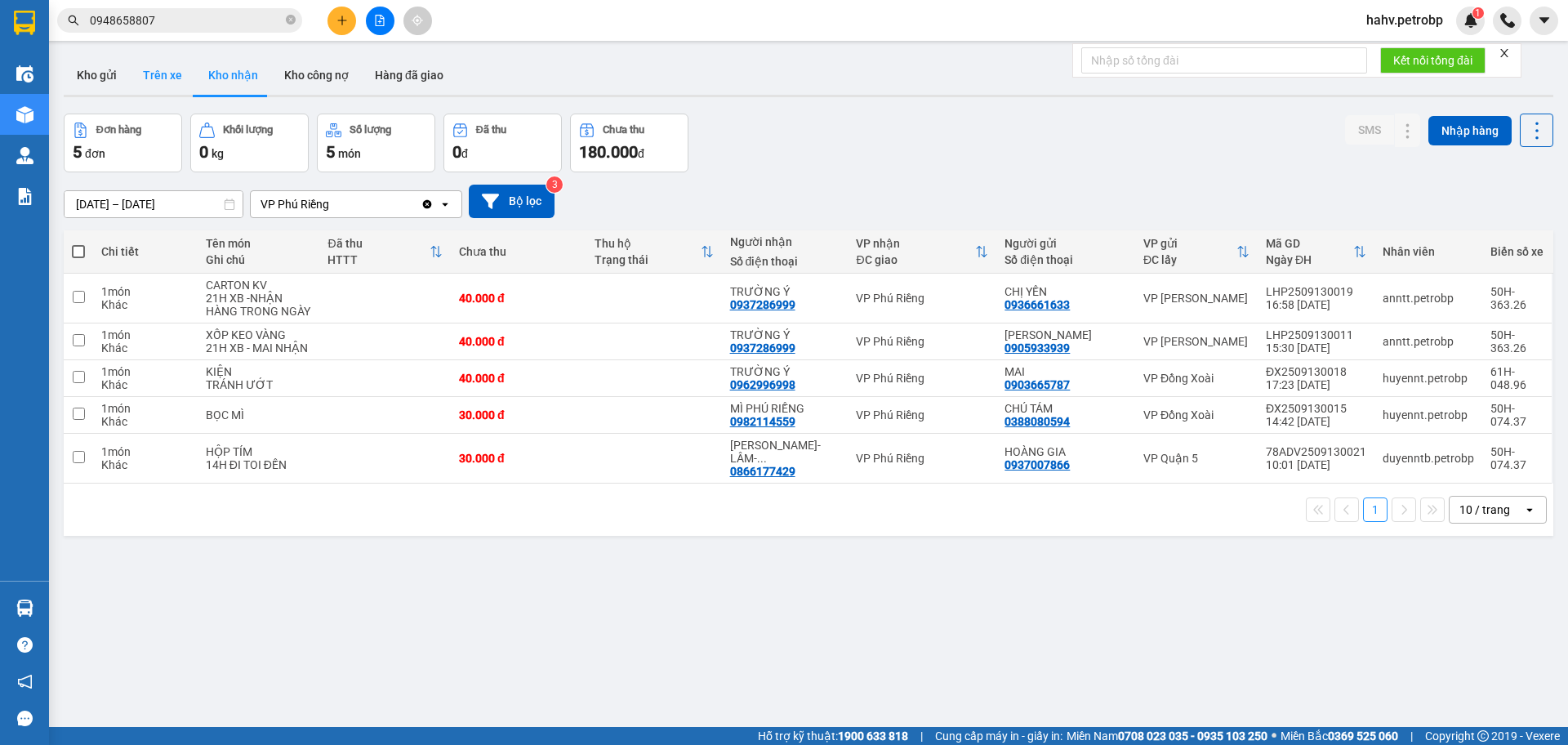
click at [153, 75] on button "Trên xe" at bounding box center [162, 75] width 66 height 39
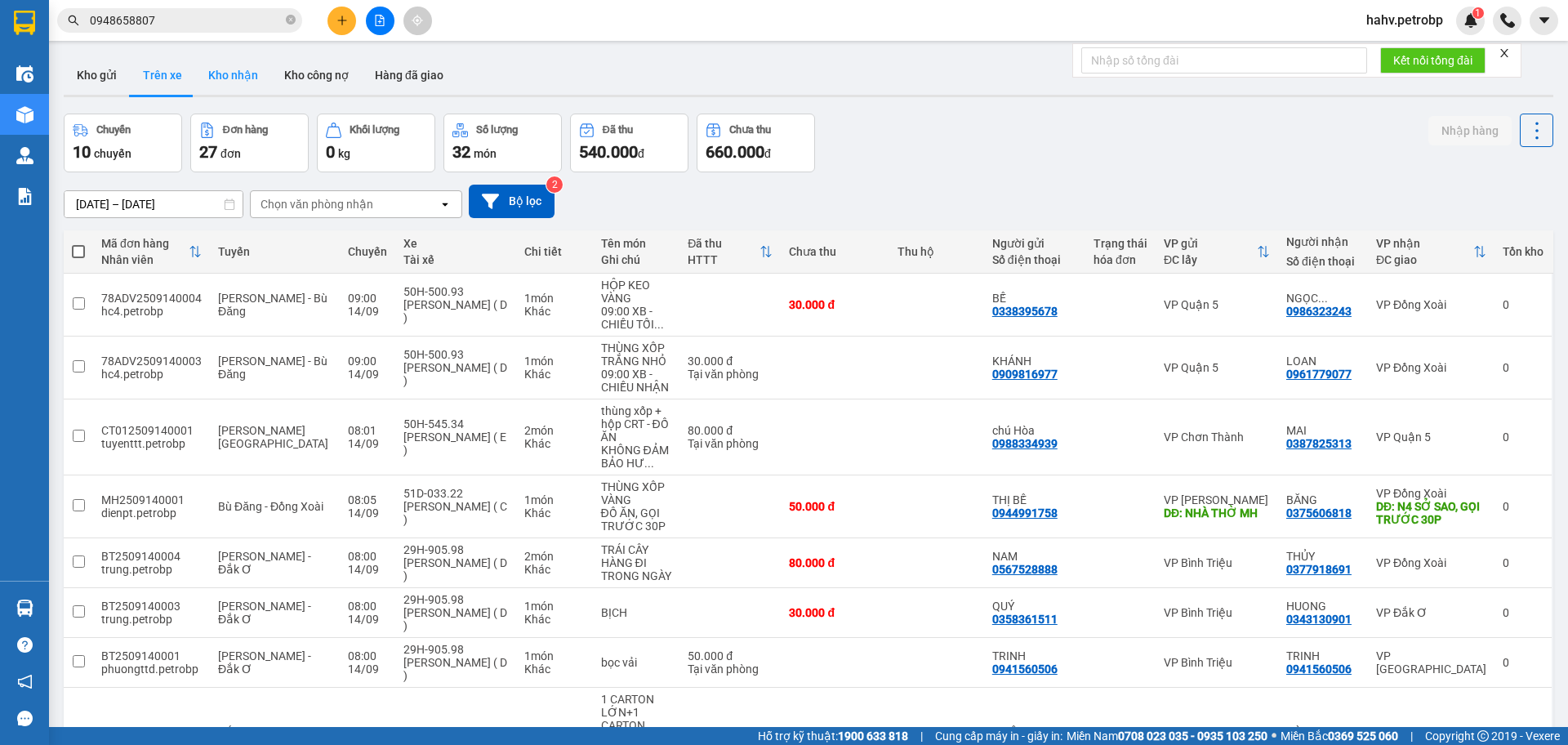
click at [234, 77] on button "Kho nhận" at bounding box center [233, 75] width 76 height 39
type input "[DATE] – [DATE]"
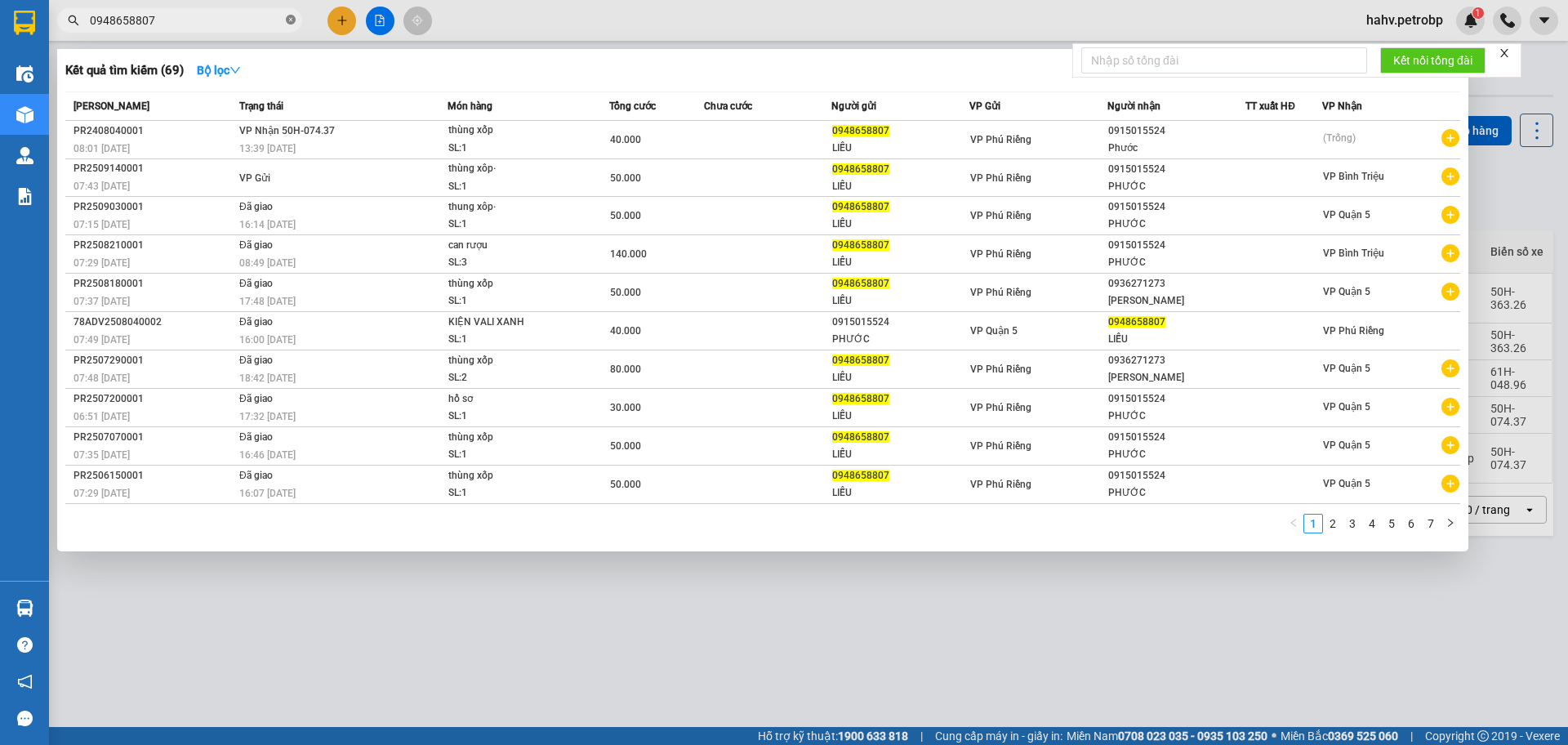
drag, startPoint x: 290, startPoint y: 22, endPoint x: 293, endPoint y: 3, distance: 19.2
click at [291, 22] on icon "close-circle" at bounding box center [291, 20] width 10 height 10
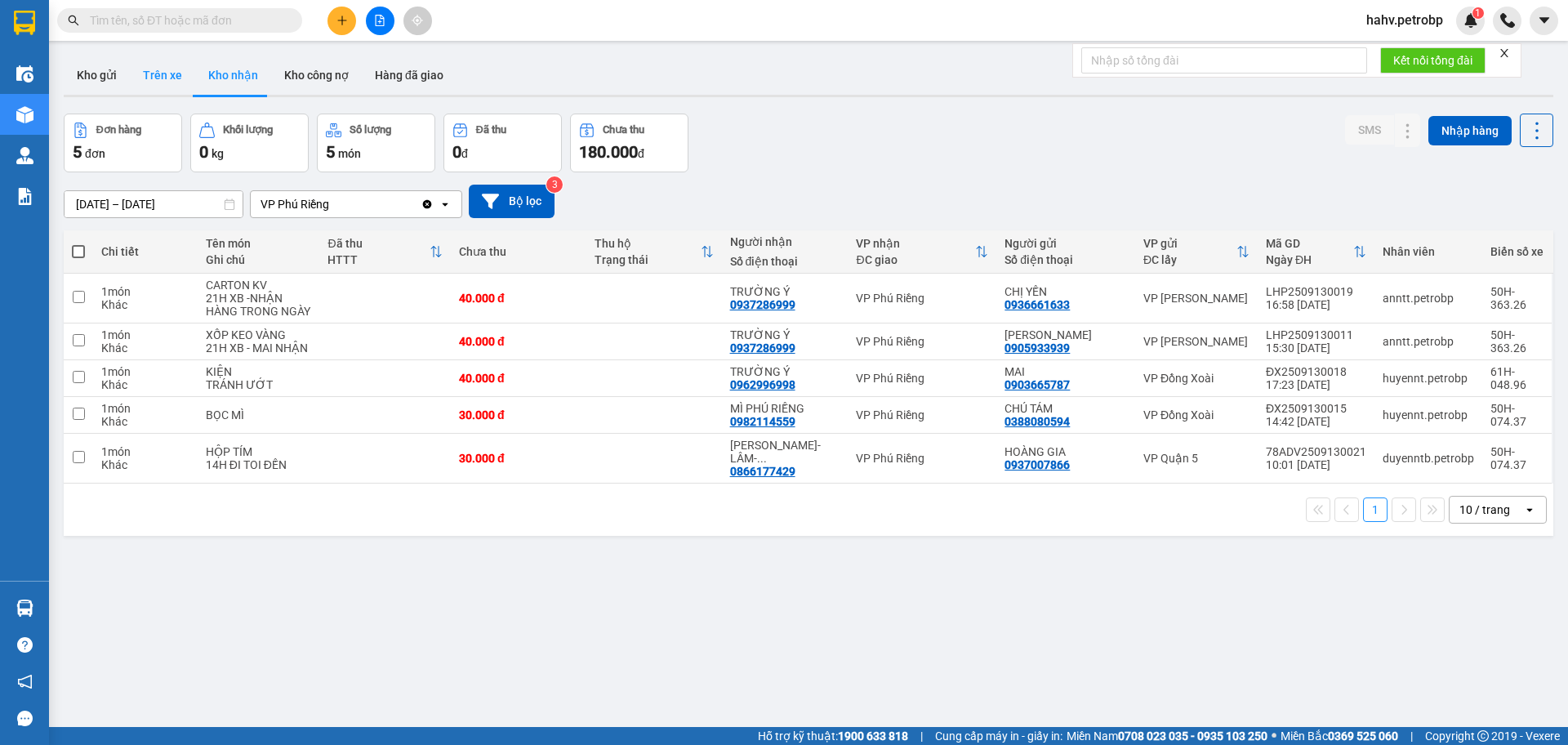
click at [166, 70] on button "Trên xe" at bounding box center [162, 75] width 66 height 39
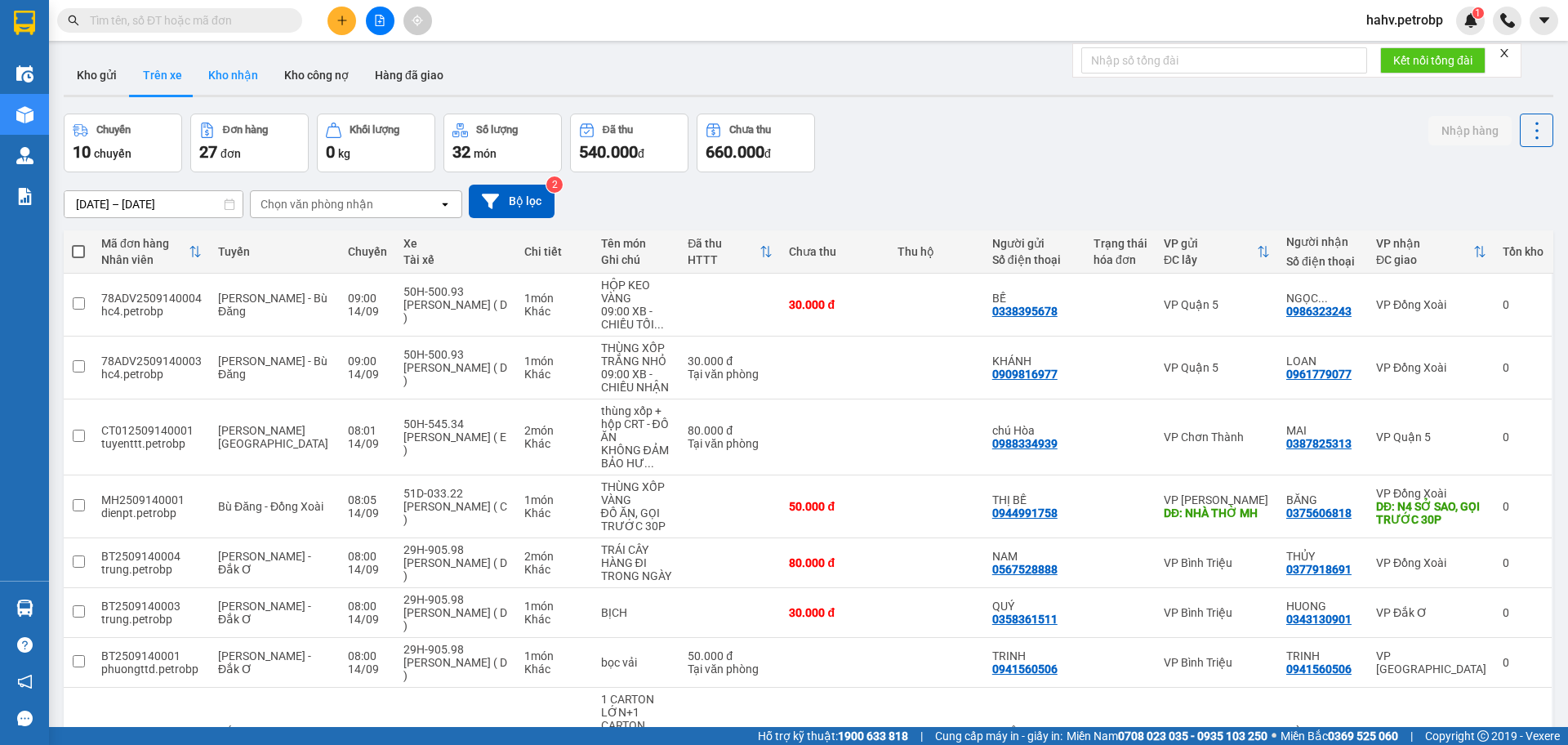
click at [231, 75] on button "Kho nhận" at bounding box center [233, 75] width 76 height 39
type input "[DATE] – [DATE]"
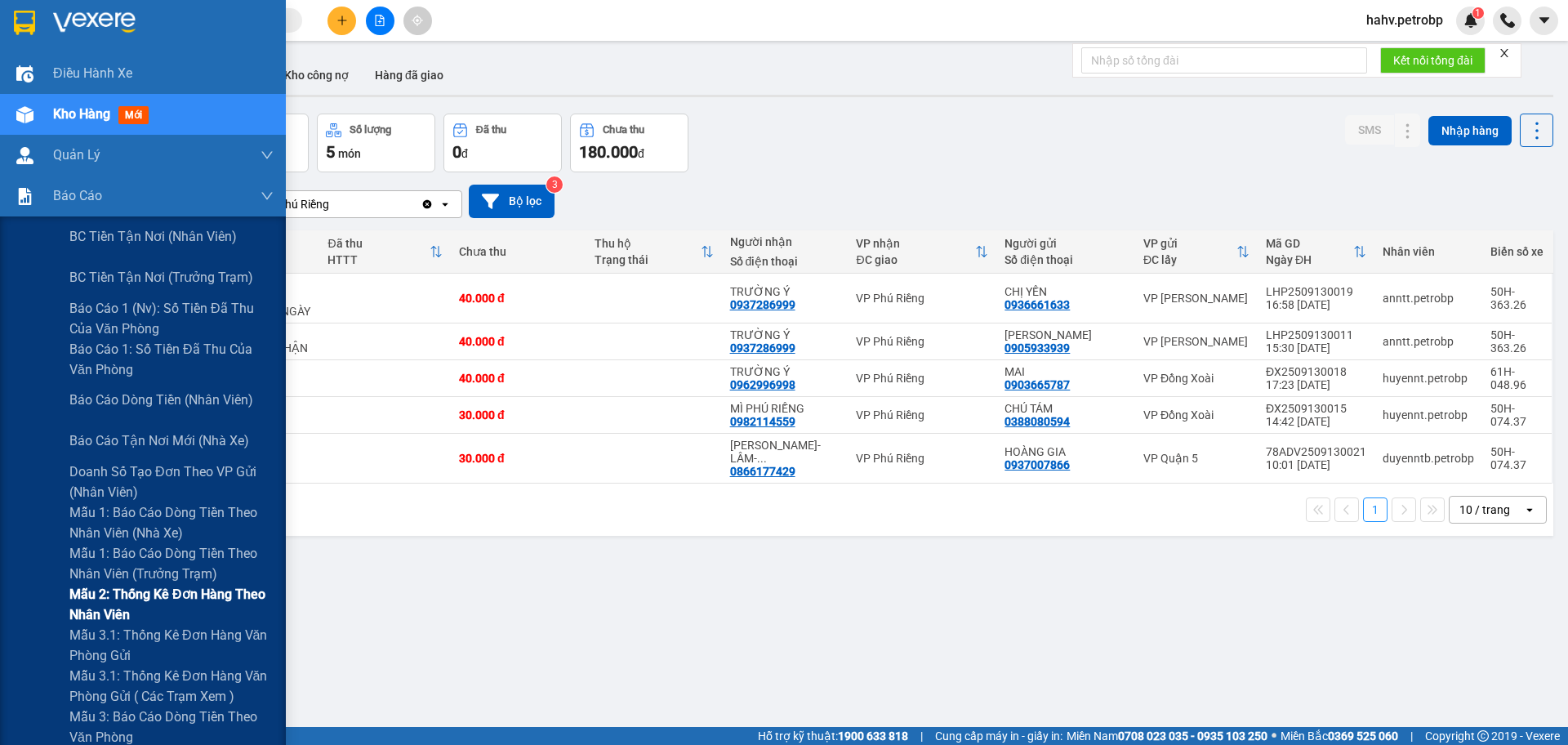
click at [18, 623] on div "Mẫu 2: Thống kê đơn hàng theo nhân viên" at bounding box center [143, 604] width 286 height 41
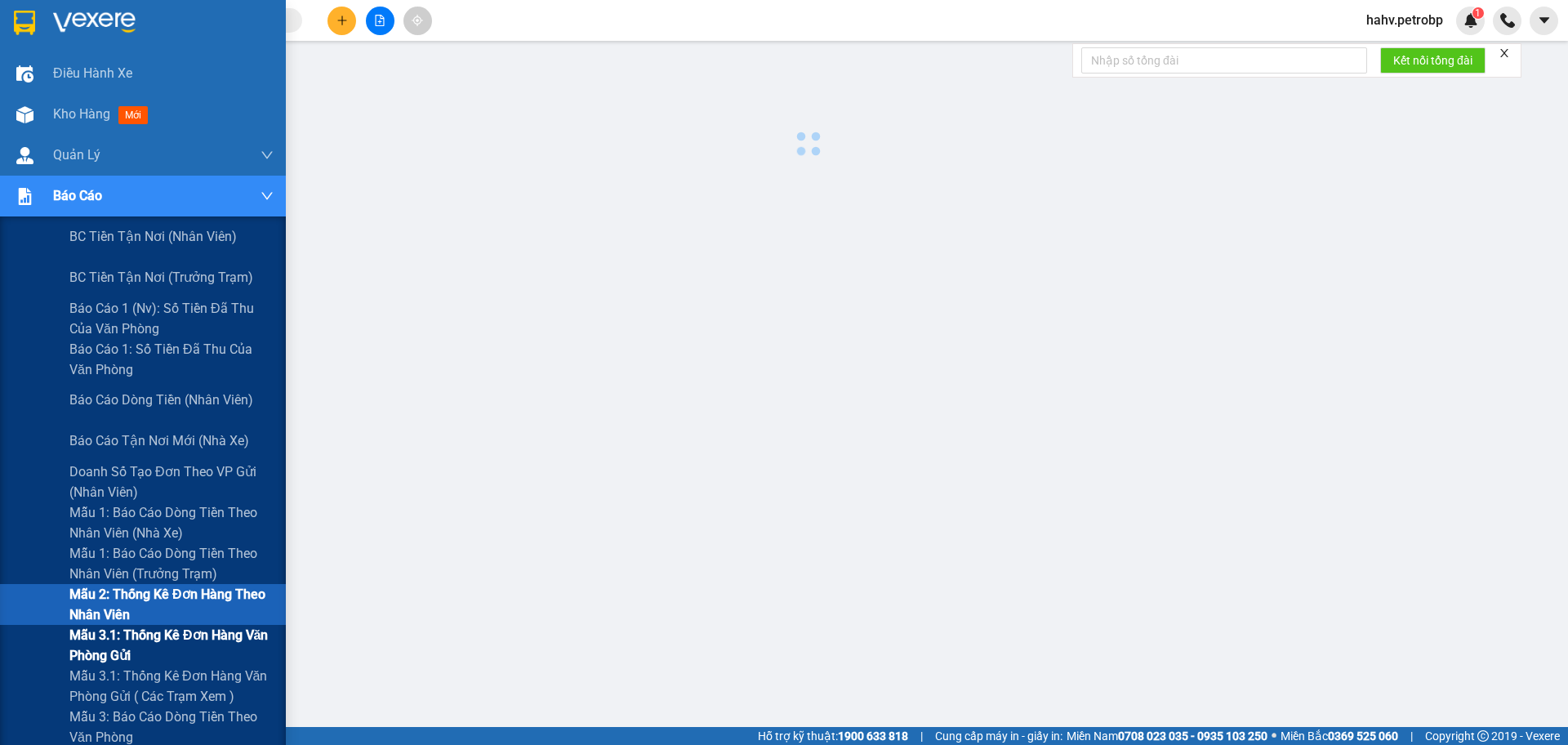
click at [23, 635] on div "Mẫu 3.1: Thống kê đơn hàng văn phòng gửi" at bounding box center [143, 645] width 286 height 41
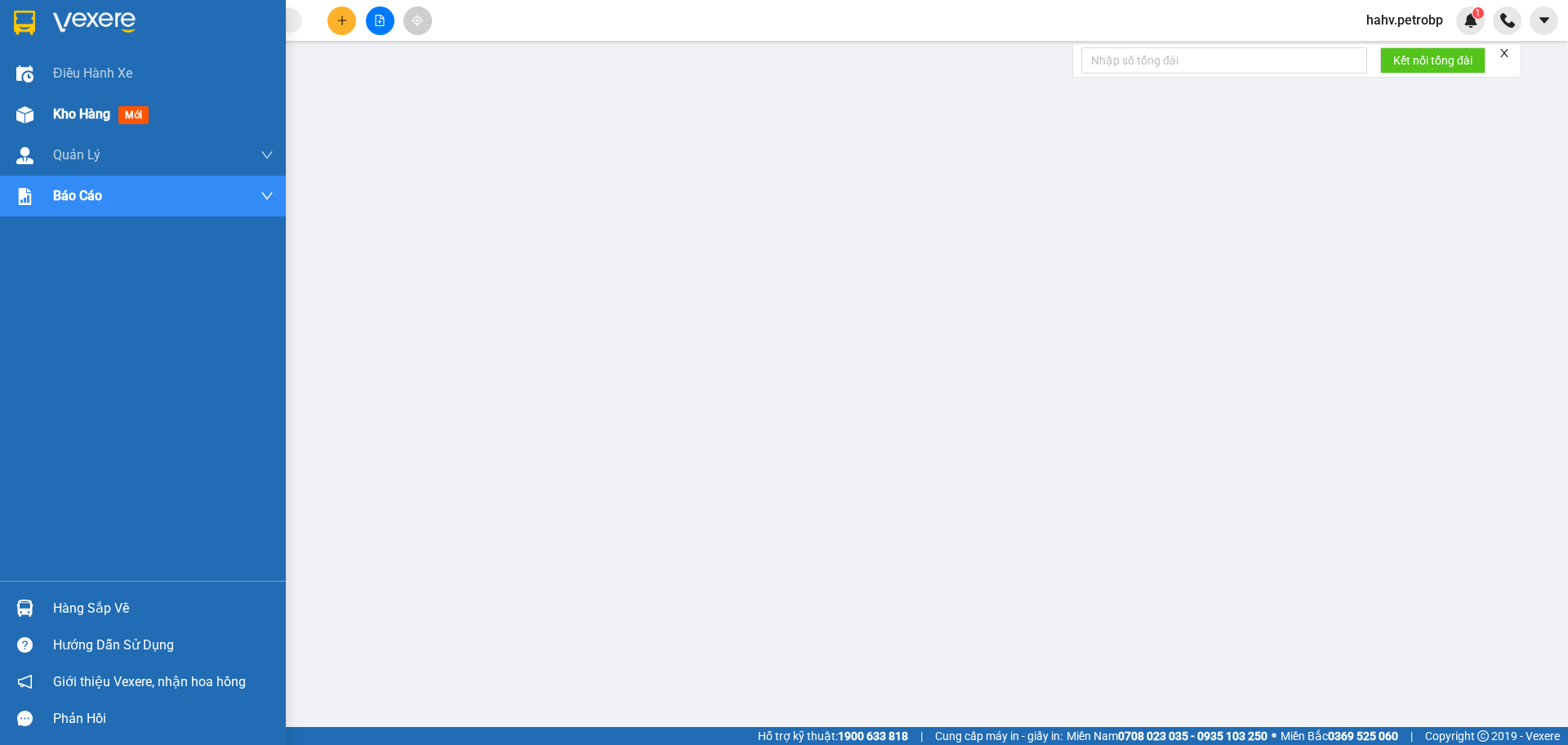
click at [34, 103] on div at bounding box center [25, 115] width 28 height 28
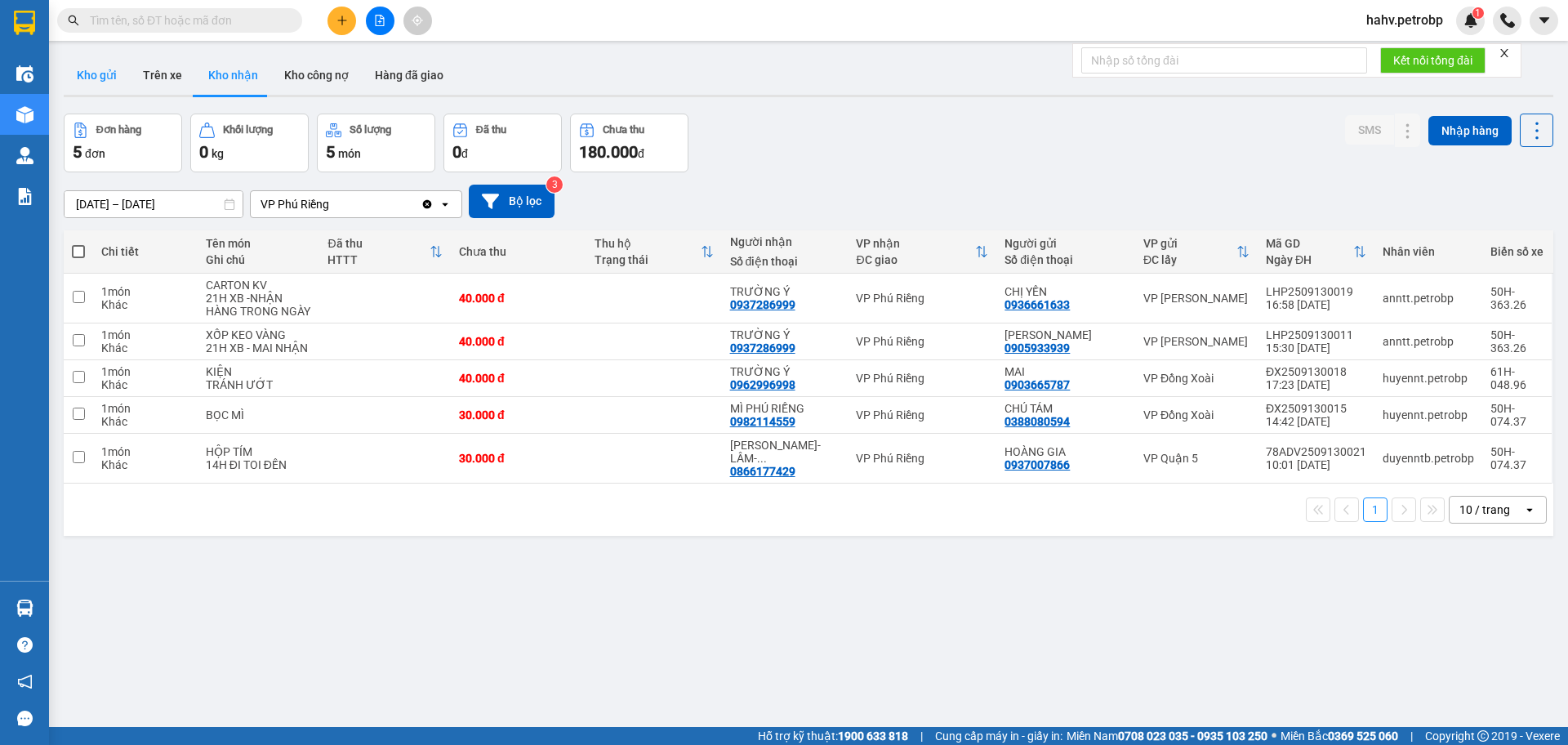
click at [107, 79] on button "Kho gửi" at bounding box center [97, 75] width 66 height 39
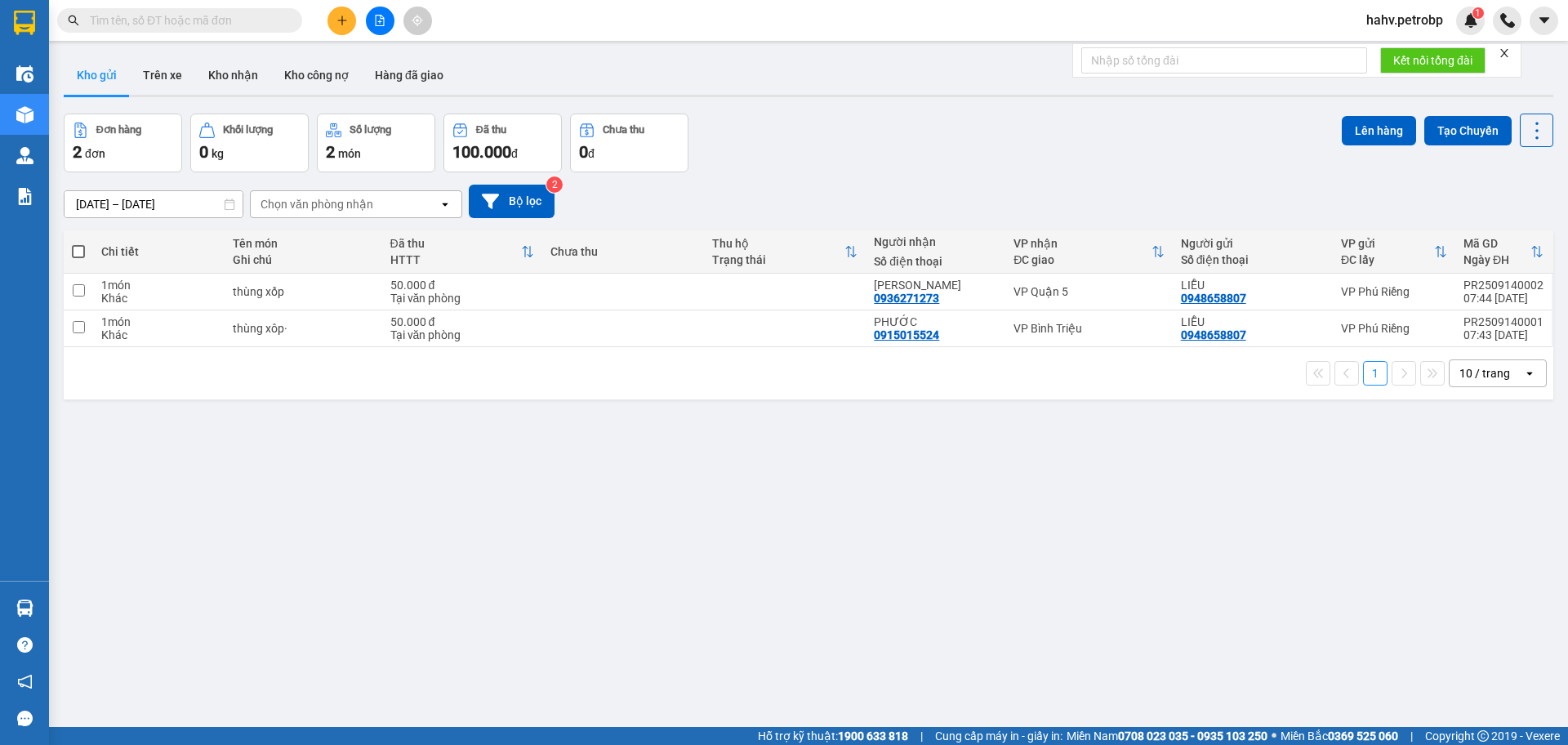
click at [71, 245] on span at bounding box center [78, 252] width 13 height 13
click at [78, 244] on input "checkbox" at bounding box center [78, 244] width 0 height 0
checkbox input "true"
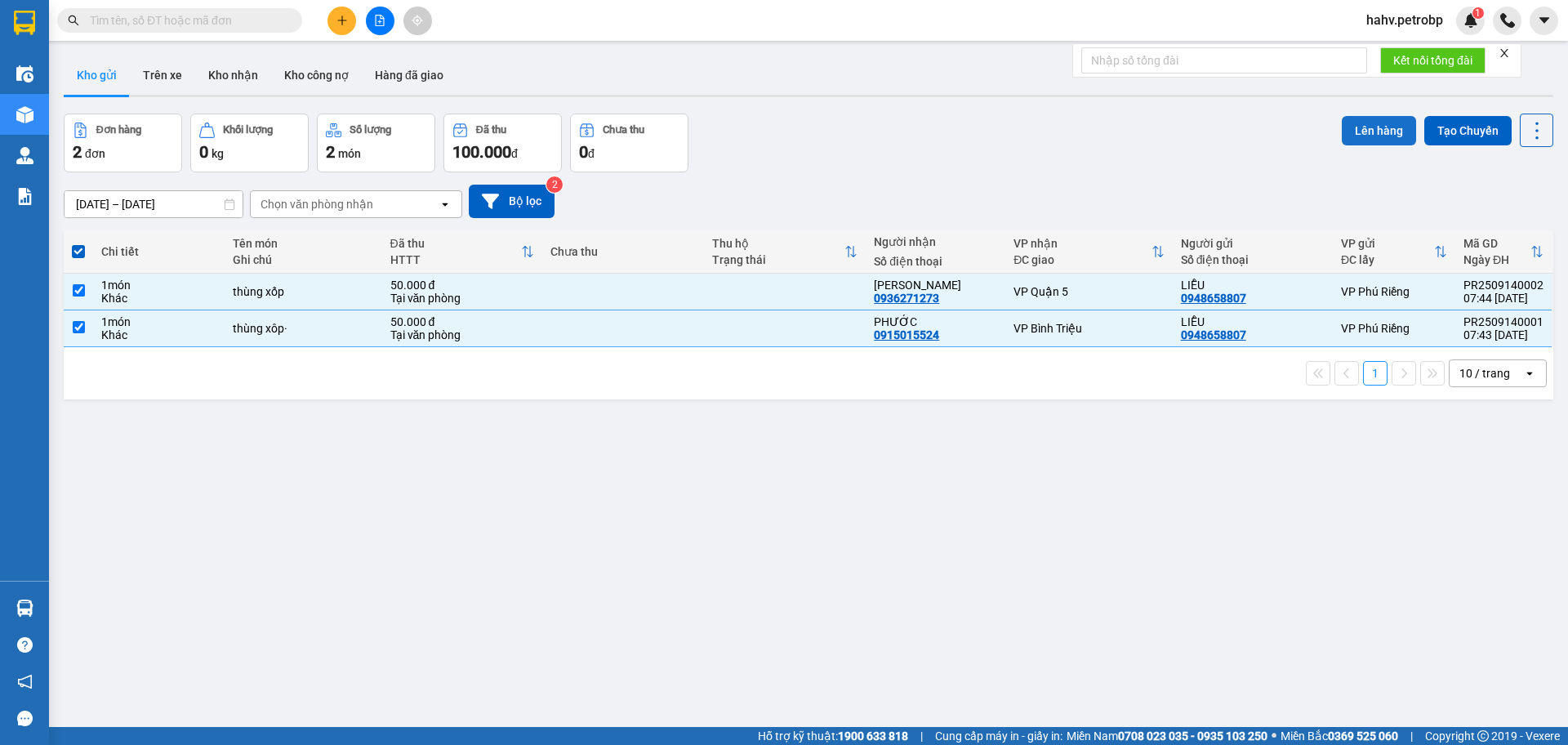
click at [1362, 126] on button "Lên hàng" at bounding box center [1379, 131] width 74 height 29
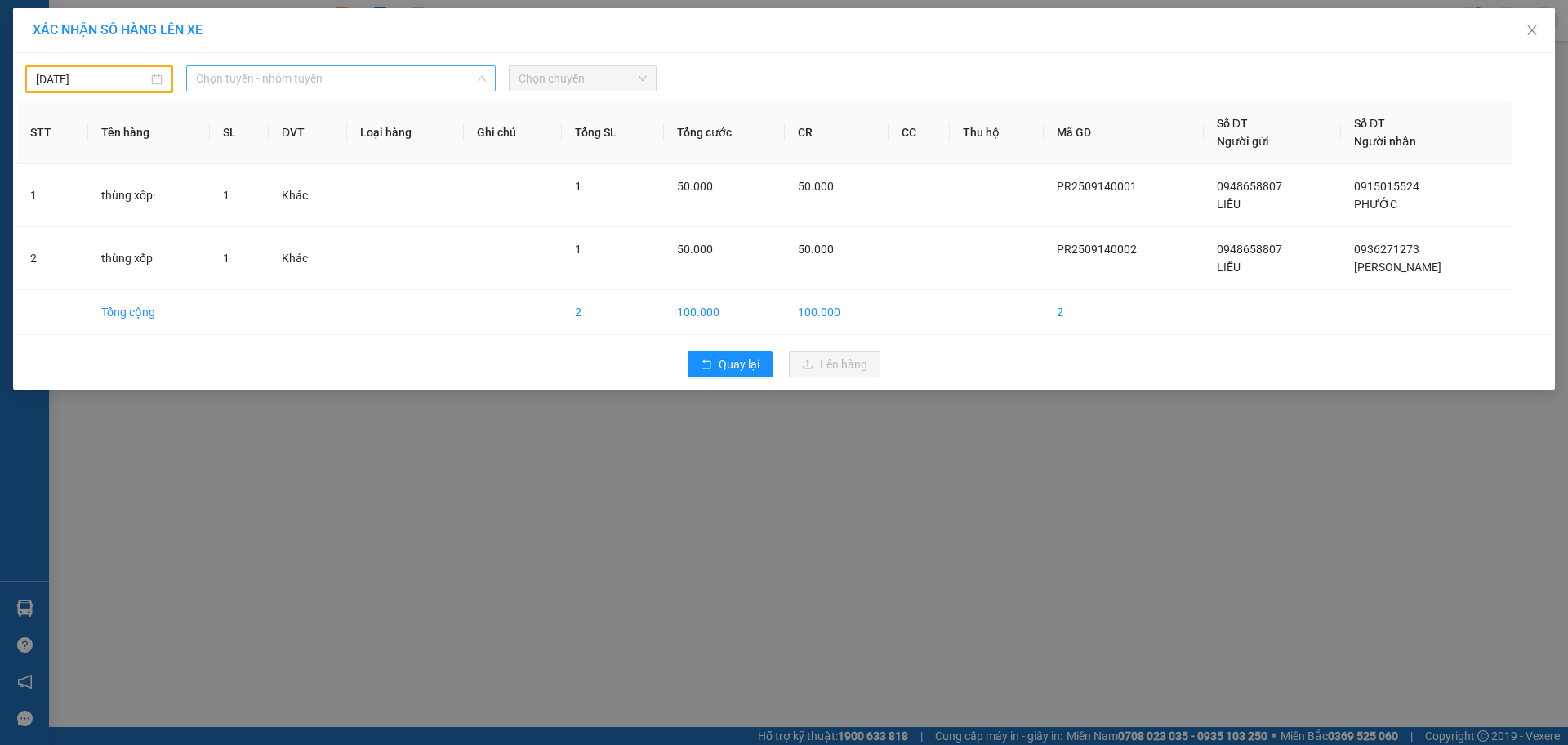
click at [339, 81] on span "Chọn tuyến - nhóm tuyến" at bounding box center [341, 78] width 290 height 24
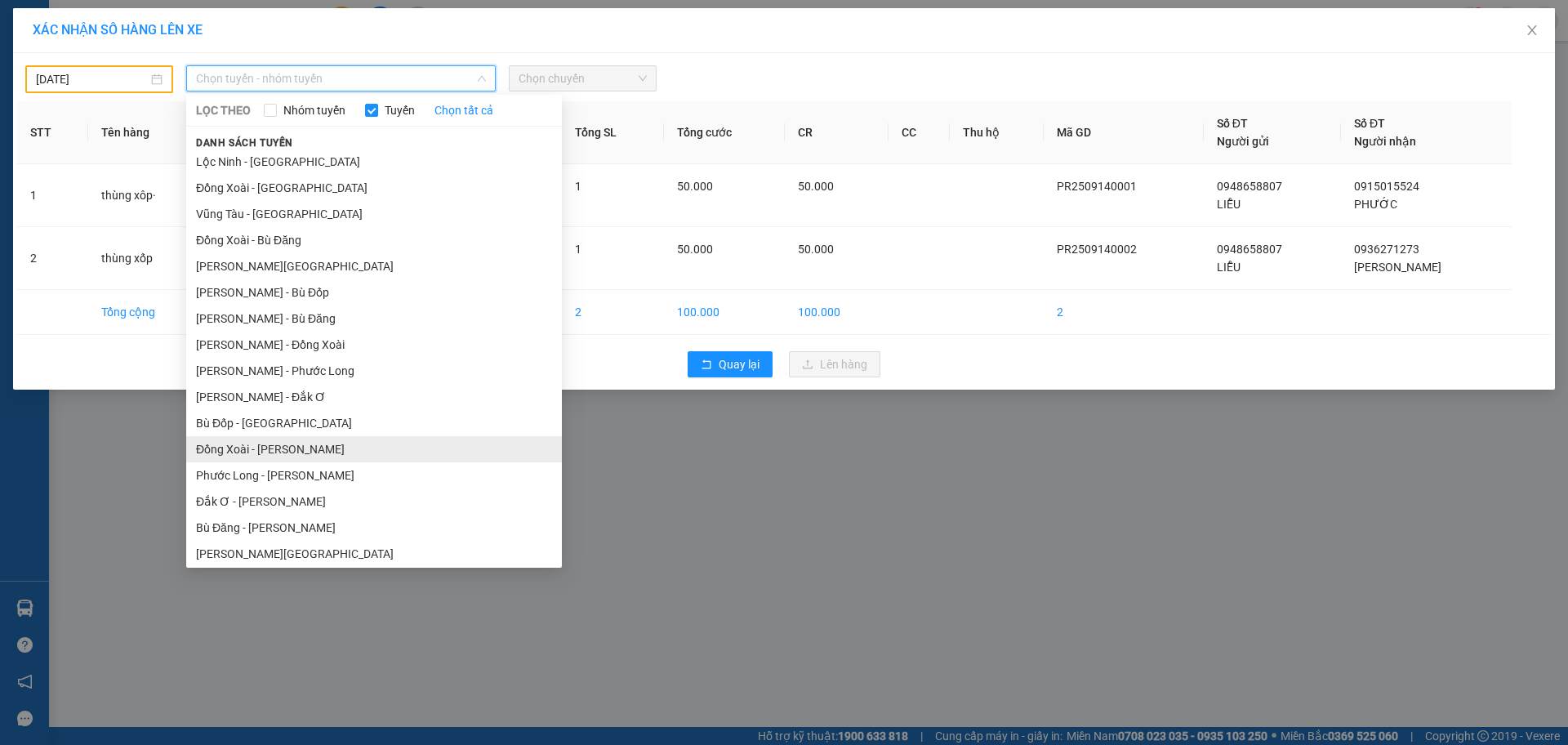
scroll to position [81, 0]
click at [391, 474] on li "Phước Long - [PERSON_NAME]" at bounding box center [374, 474] width 376 height 26
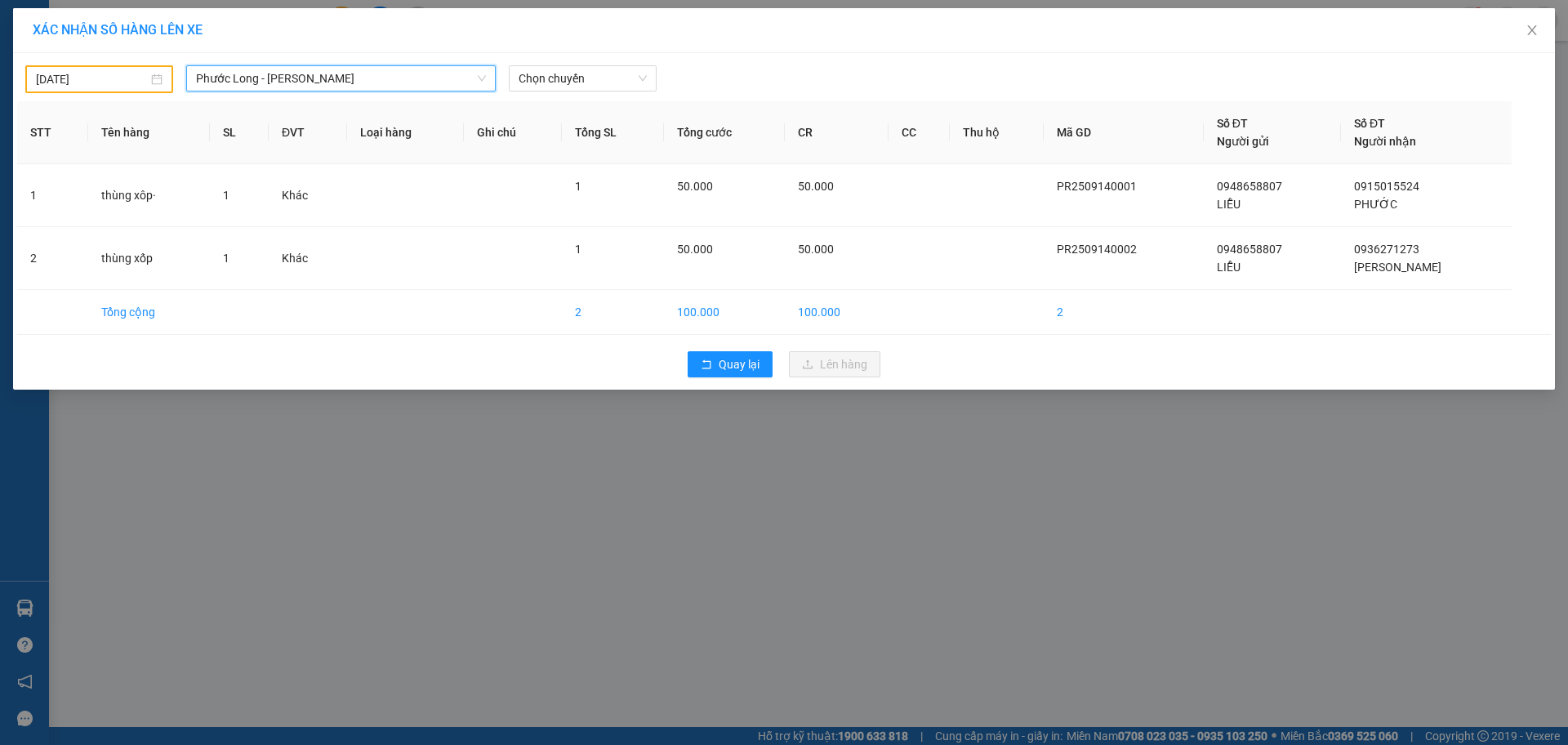
click at [95, 82] on input "[DATE]" at bounding box center [91, 80] width 112 height 18
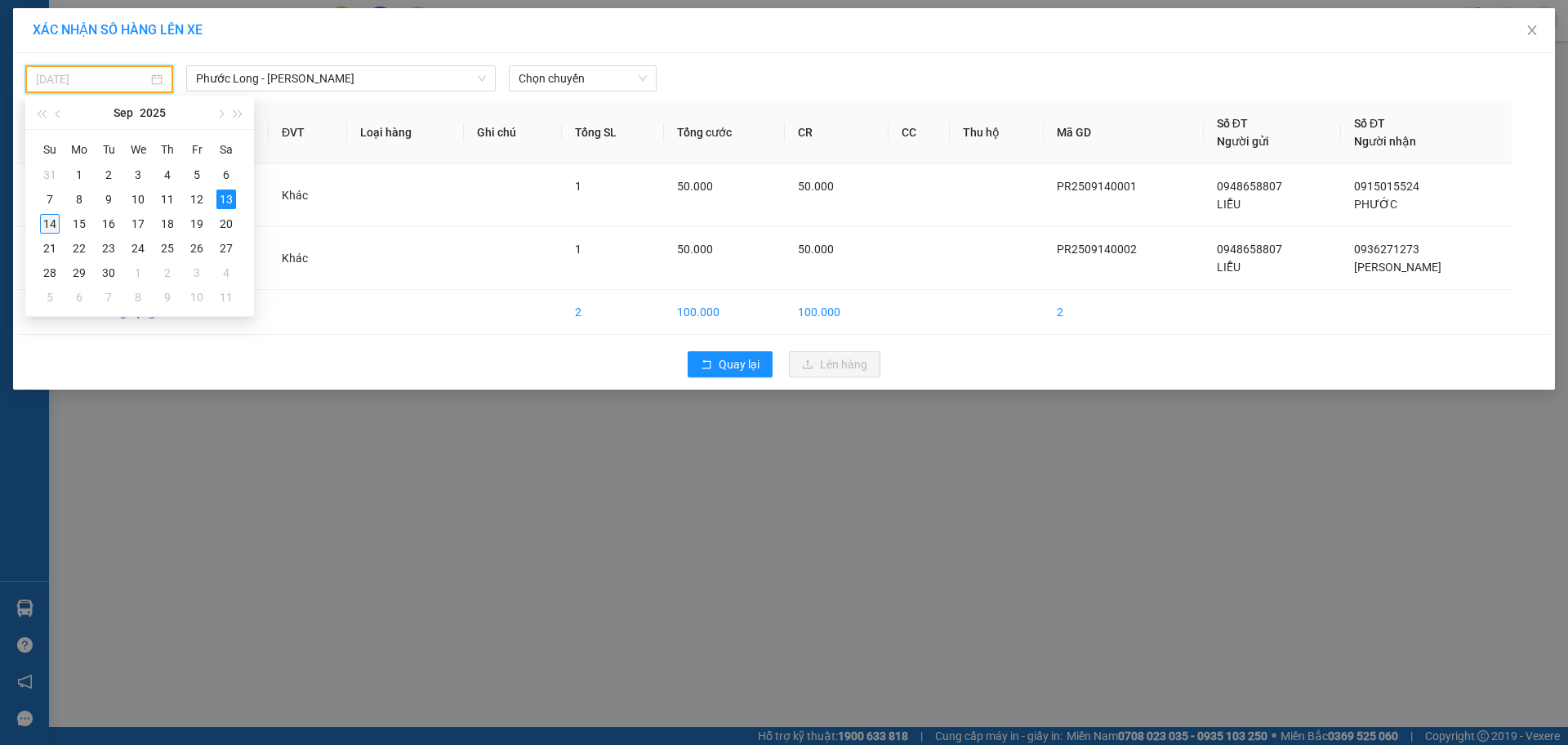
click at [49, 217] on div "14" at bounding box center [50, 224] width 20 height 20
type input "[DATE]"
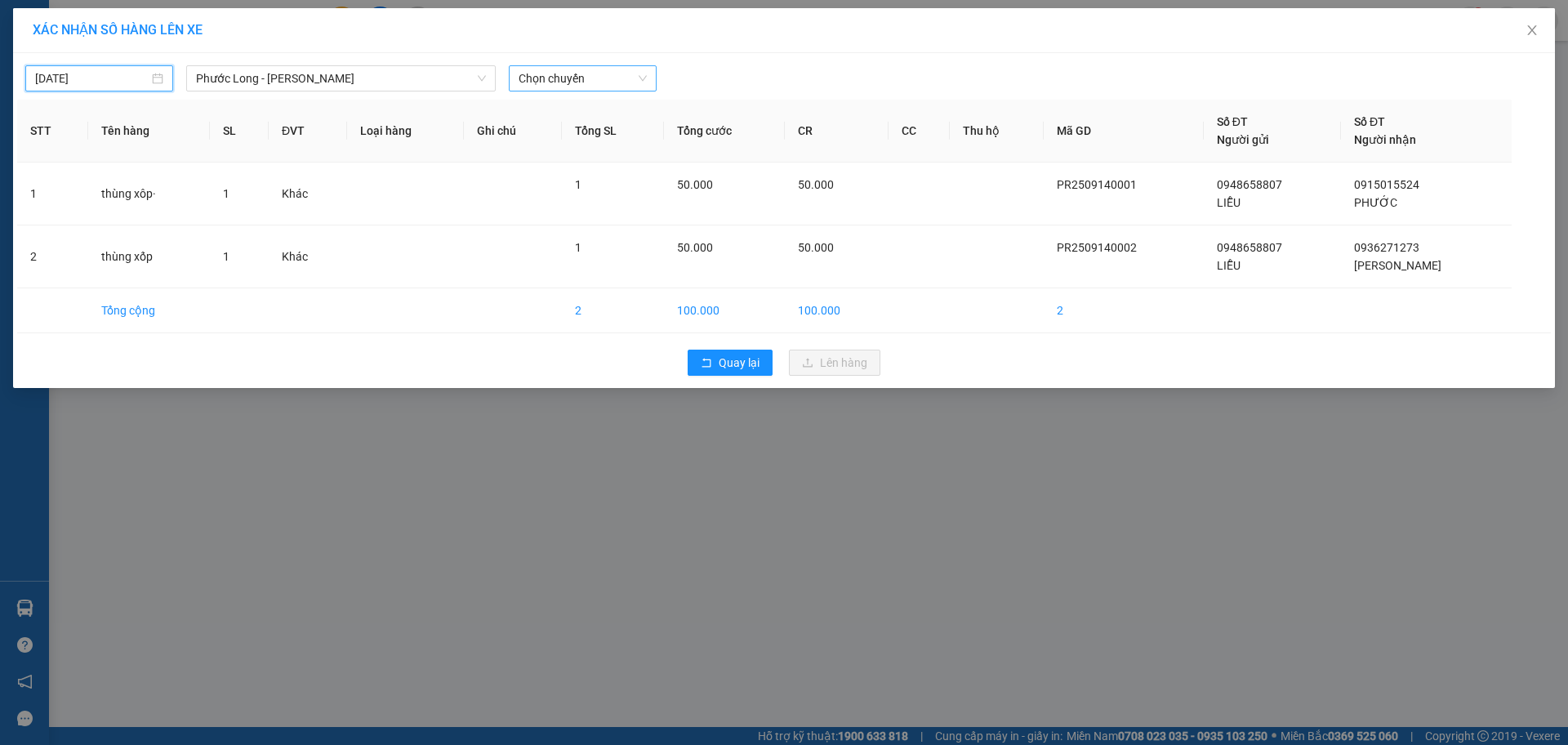
click at [538, 72] on span "Chọn chuyến" at bounding box center [582, 78] width 128 height 24
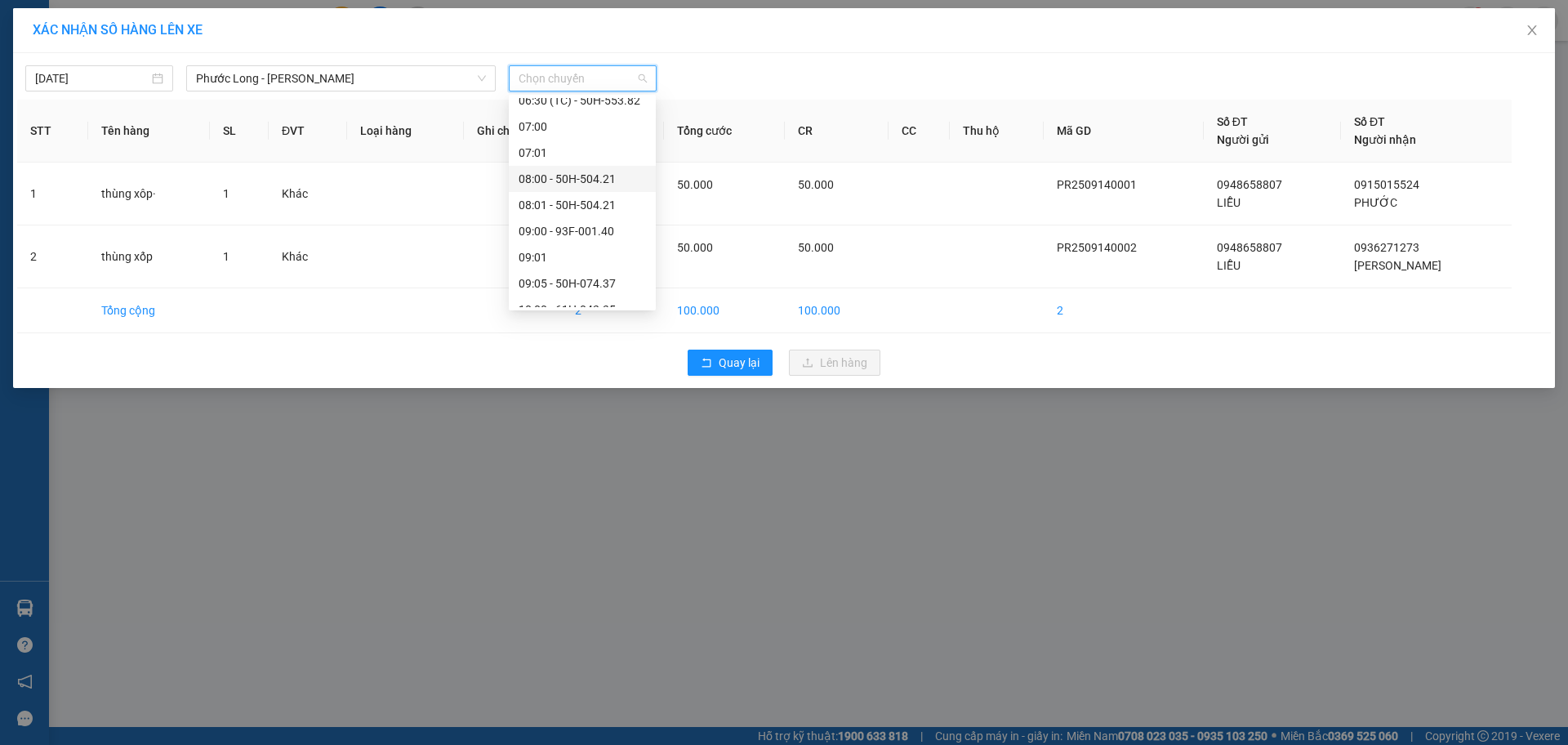
scroll to position [300, 0]
click at [599, 279] on div "09:05 - 50H-074.37" at bounding box center [582, 282] width 127 height 18
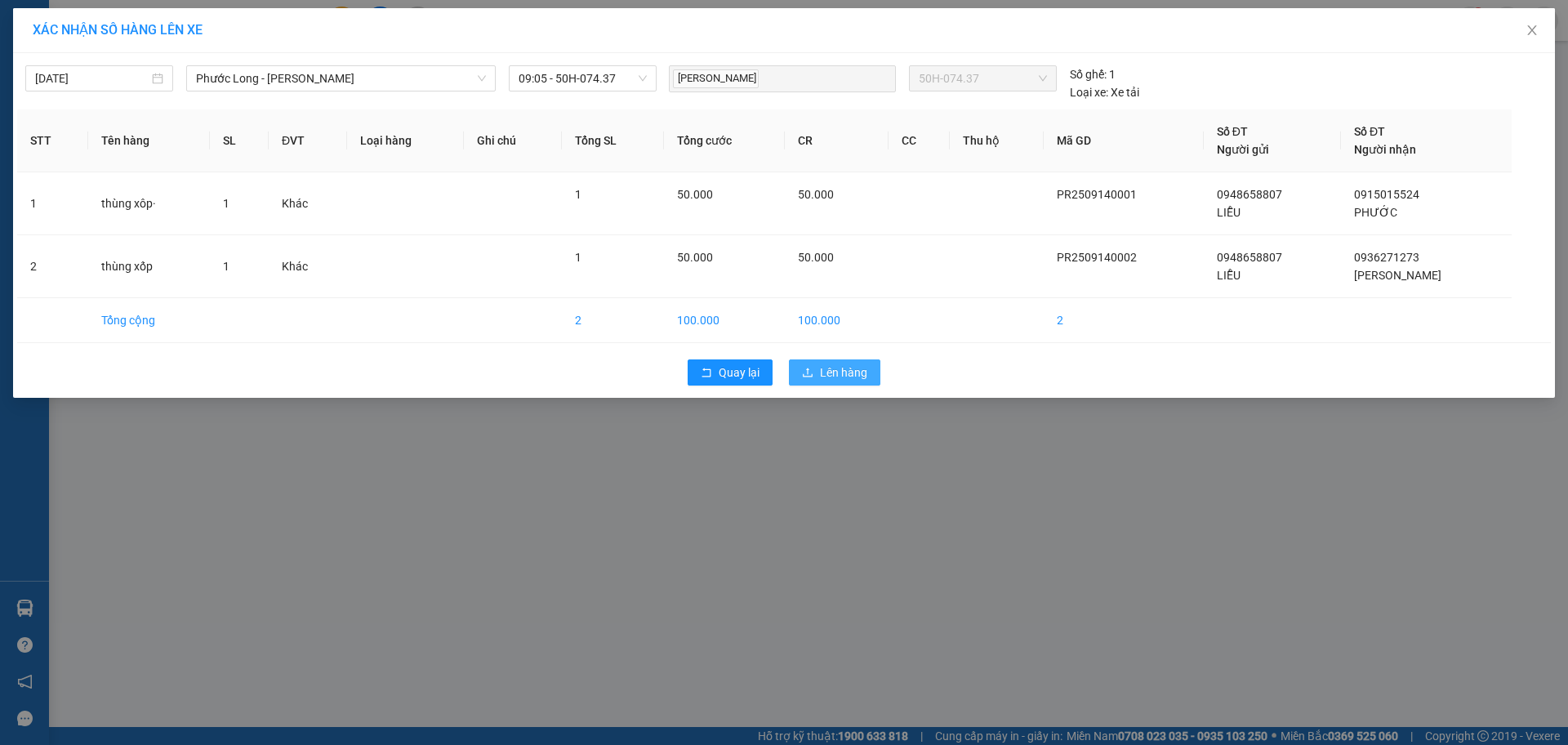
click at [809, 370] on icon "upload" at bounding box center [808, 372] width 12 height 12
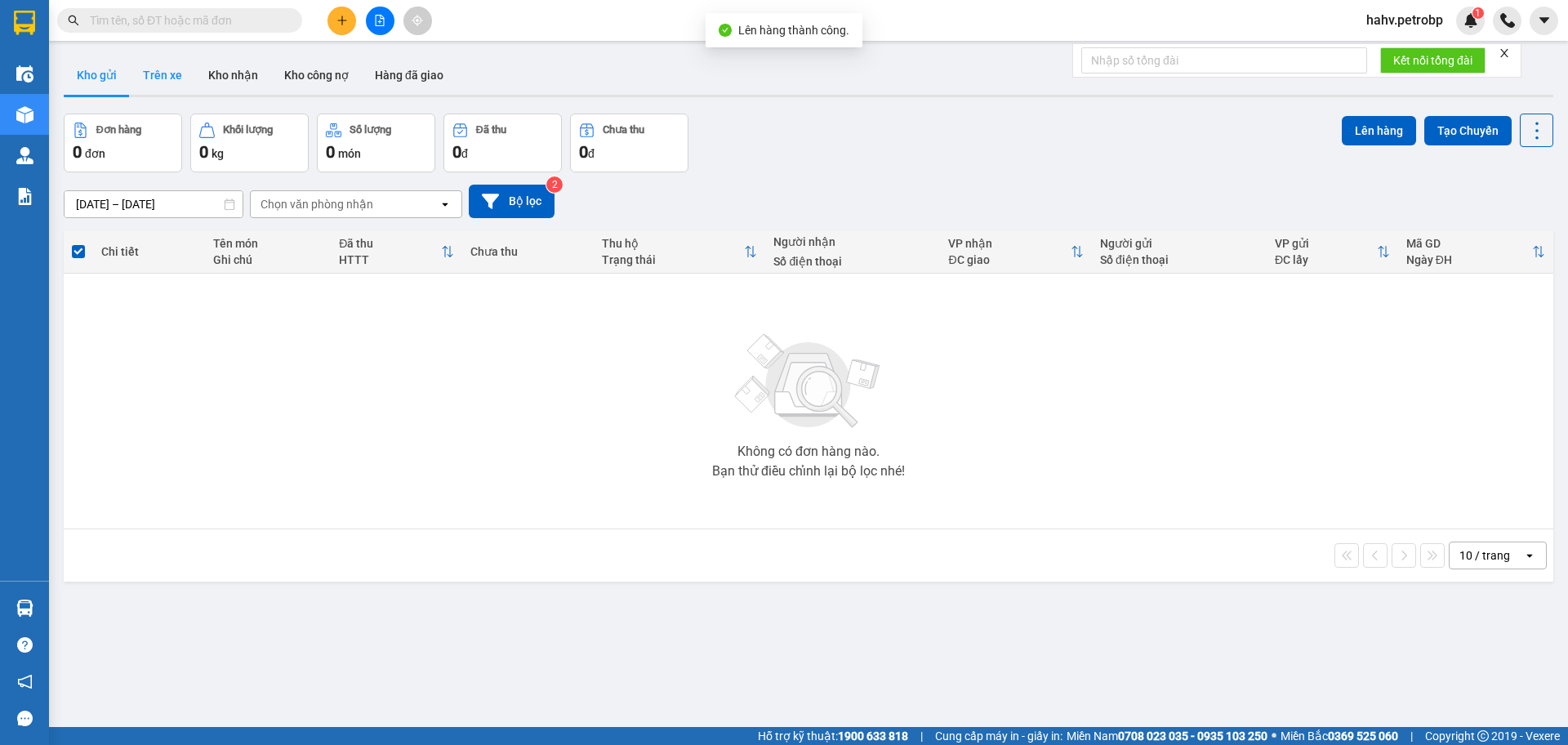
click at [160, 85] on button "Trên xe" at bounding box center [162, 75] width 66 height 39
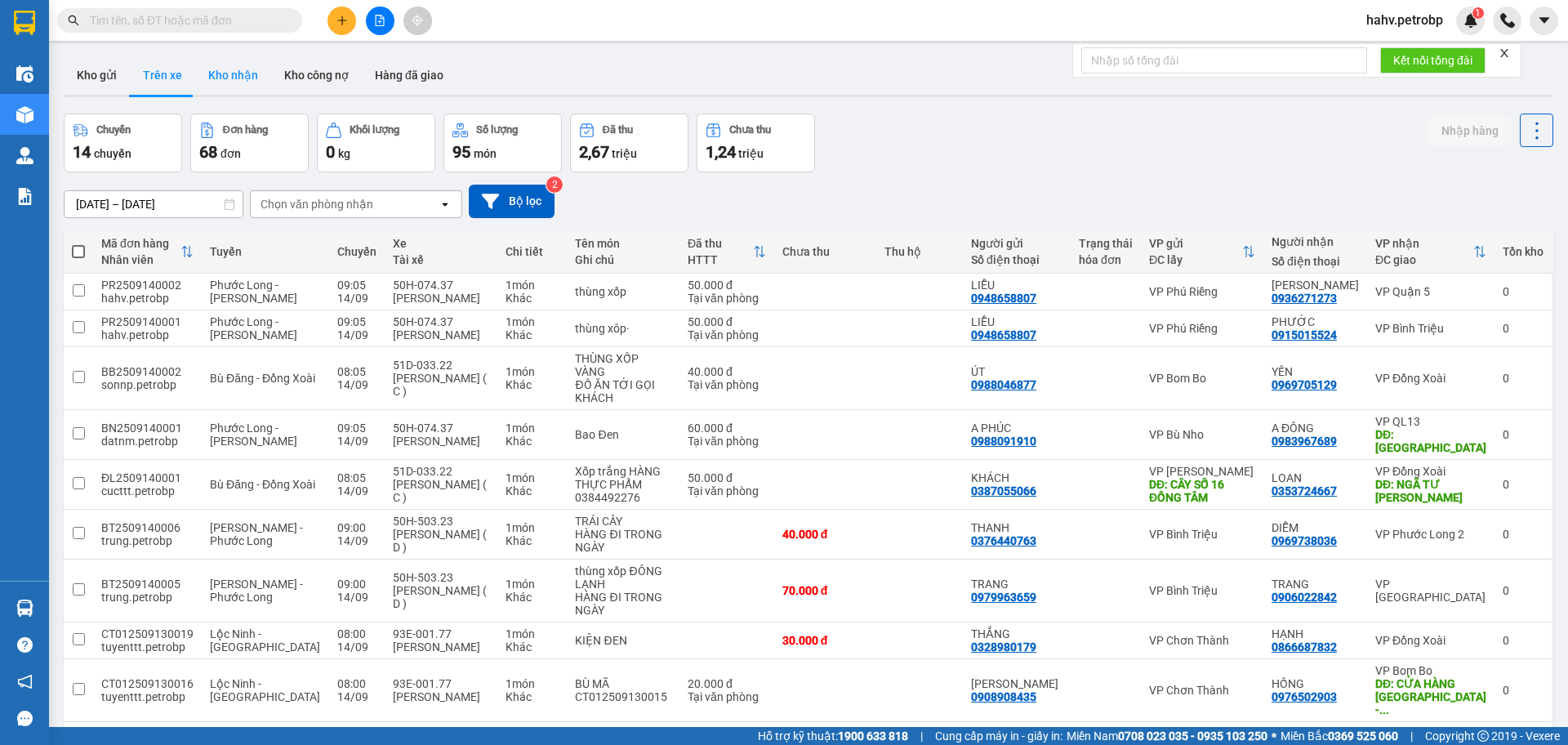
click at [236, 72] on button "Kho nhận" at bounding box center [233, 75] width 76 height 39
type input "[DATE] – [DATE]"
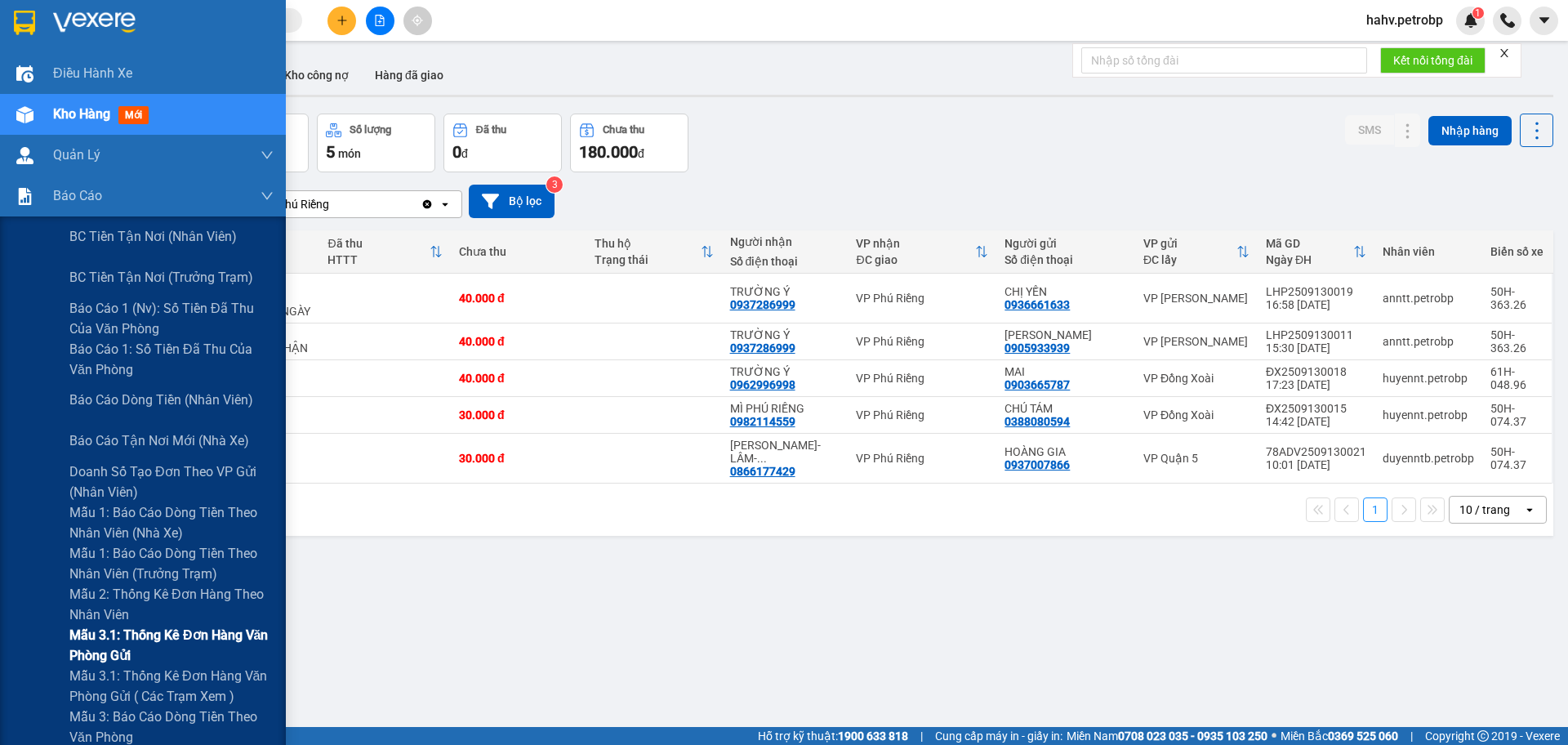
click at [32, 626] on div "Mẫu 3.1: Thống kê đơn hàng văn phòng gửi" at bounding box center [143, 645] width 286 height 41
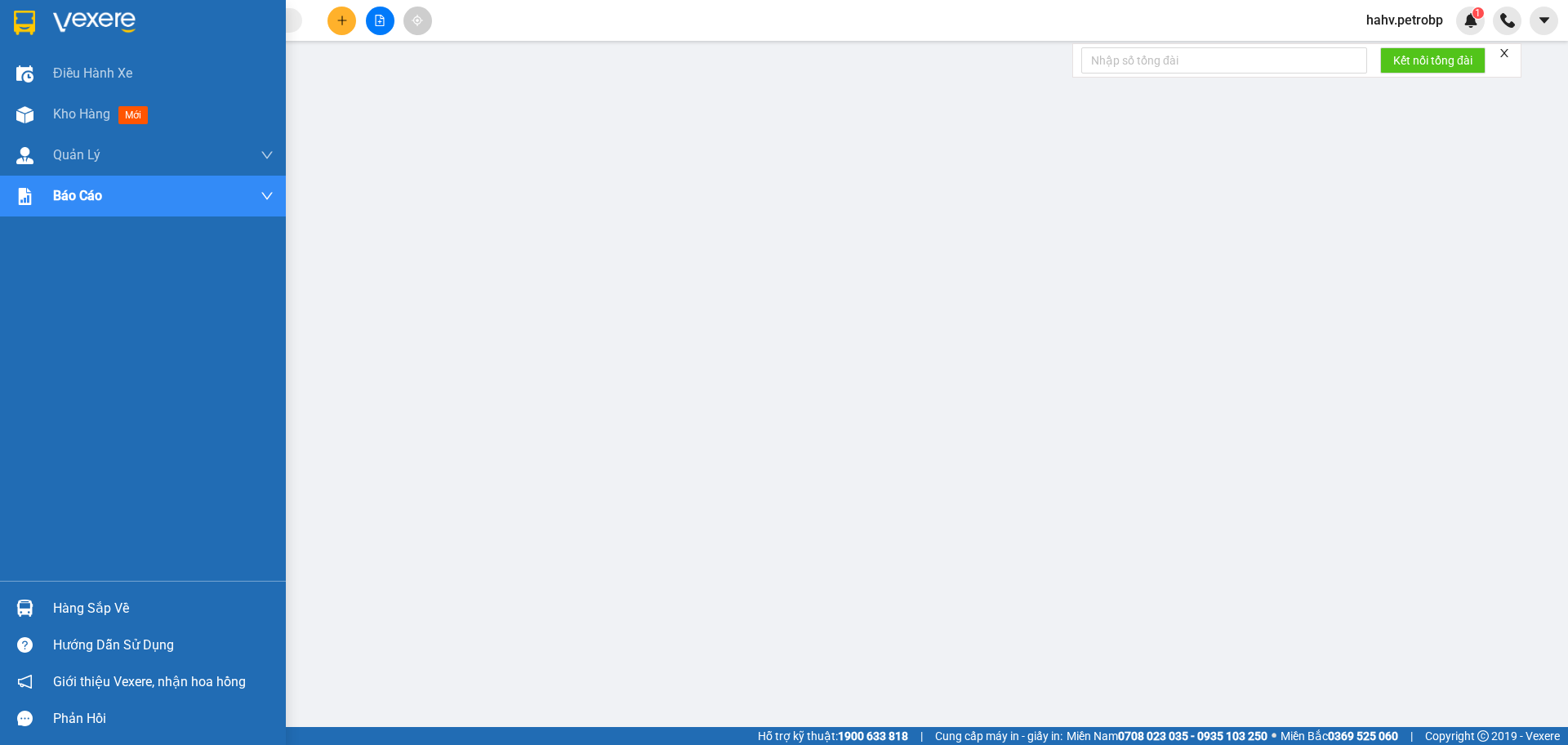
click at [70, 593] on div "Hàng sắp về" at bounding box center [143, 609] width 286 height 37
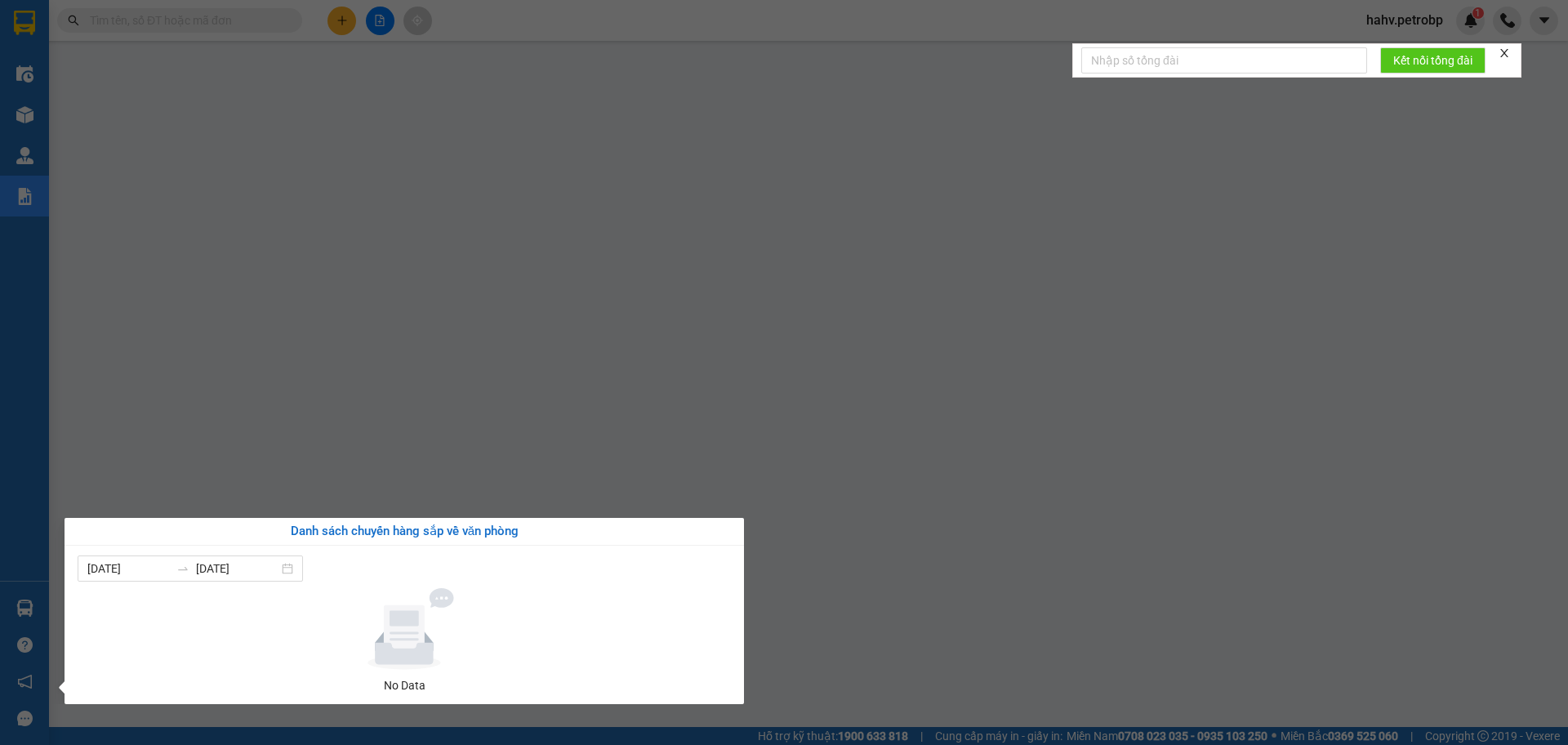
click at [0, 525] on div "Điều hành xe Kho hàng mới Quản [PERSON_NAME] lý chuyến Quản lý giao nhận mới Qu…" at bounding box center [24, 372] width 49 height 745
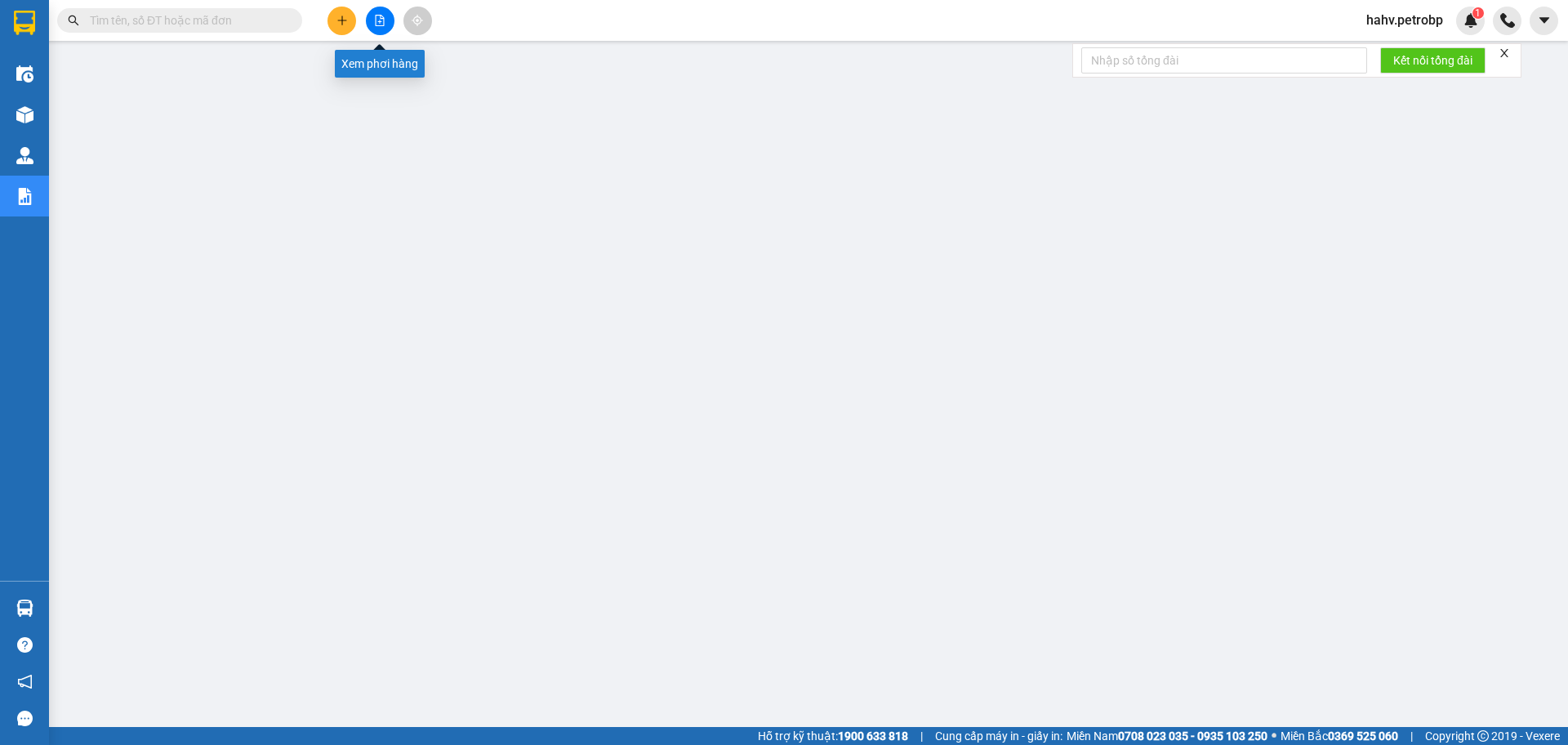
click at [386, 20] on button at bounding box center [380, 21] width 28 height 28
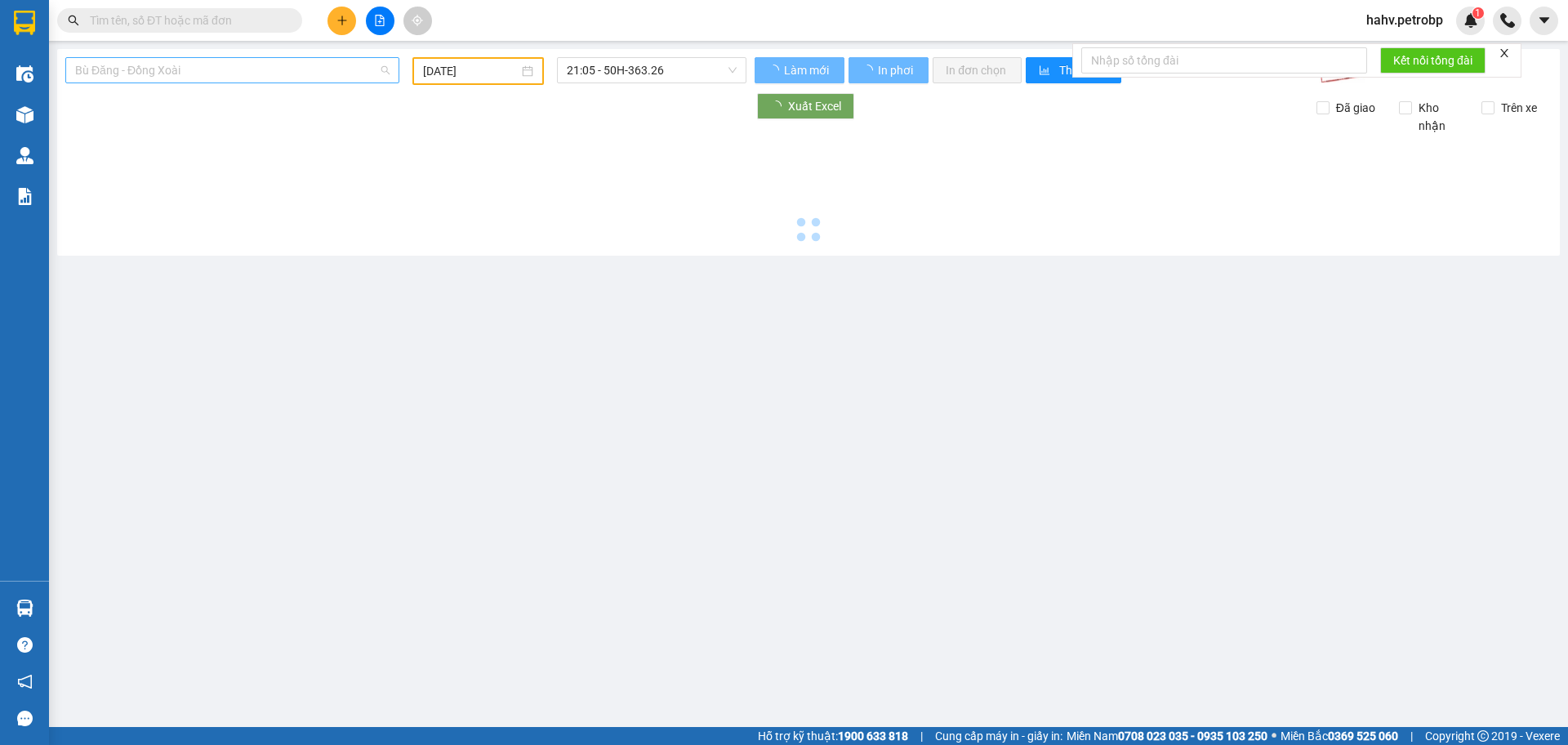
click at [235, 76] on span "Bù Đăng - Đồng Xoài" at bounding box center [232, 70] width 314 height 24
type input "[DATE]"
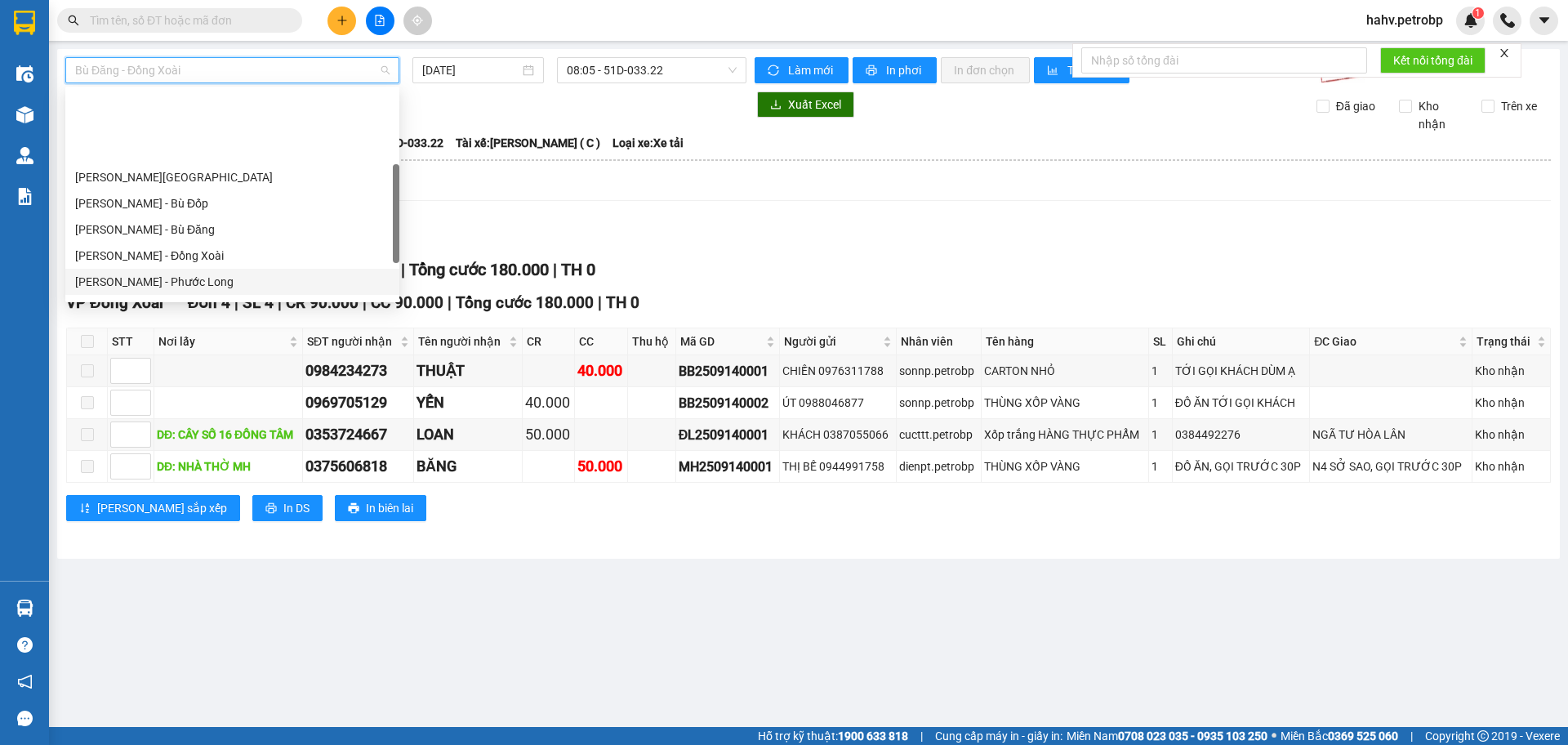
scroll to position [215, 0]
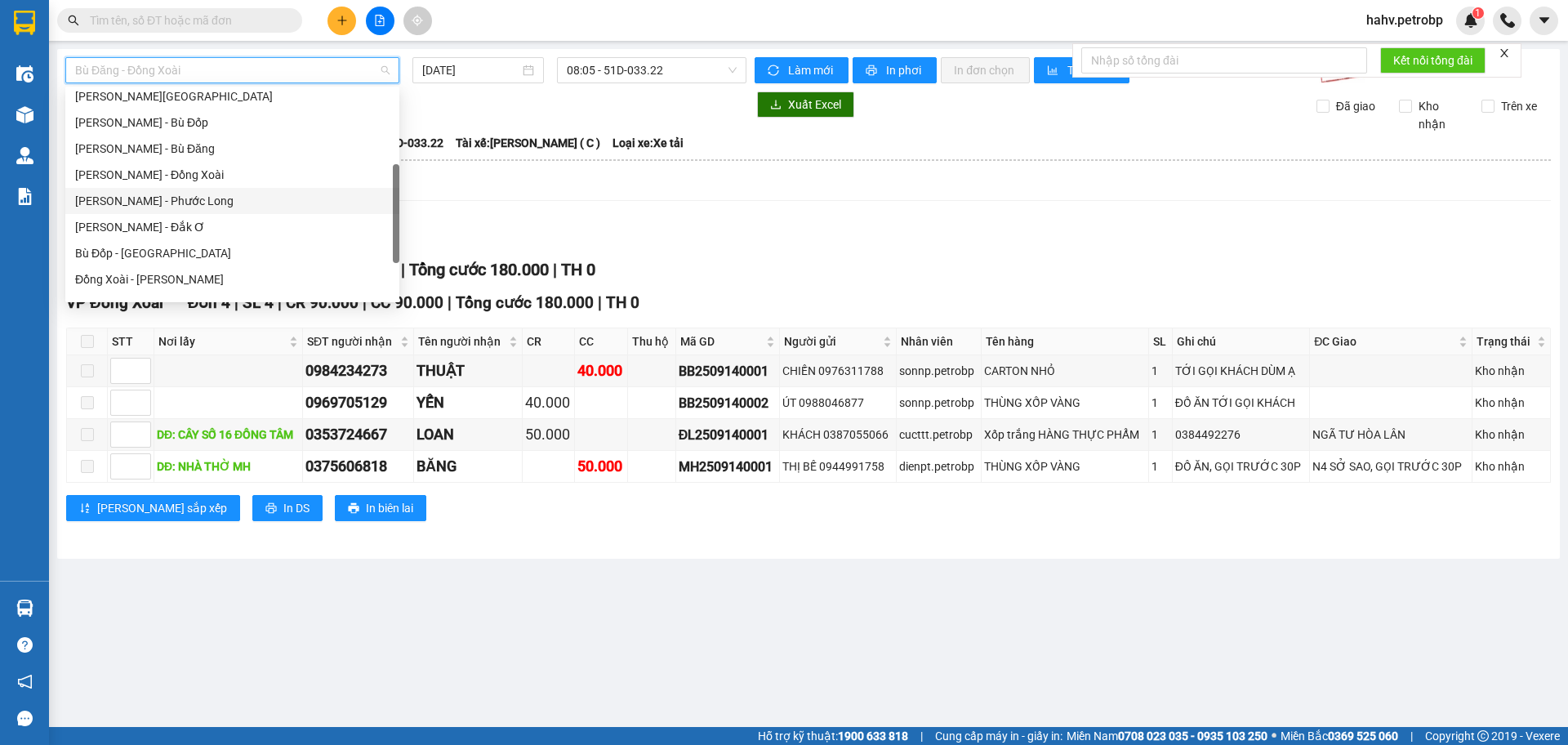
click at [233, 204] on div "[PERSON_NAME] - Phước Long" at bounding box center [232, 201] width 314 height 18
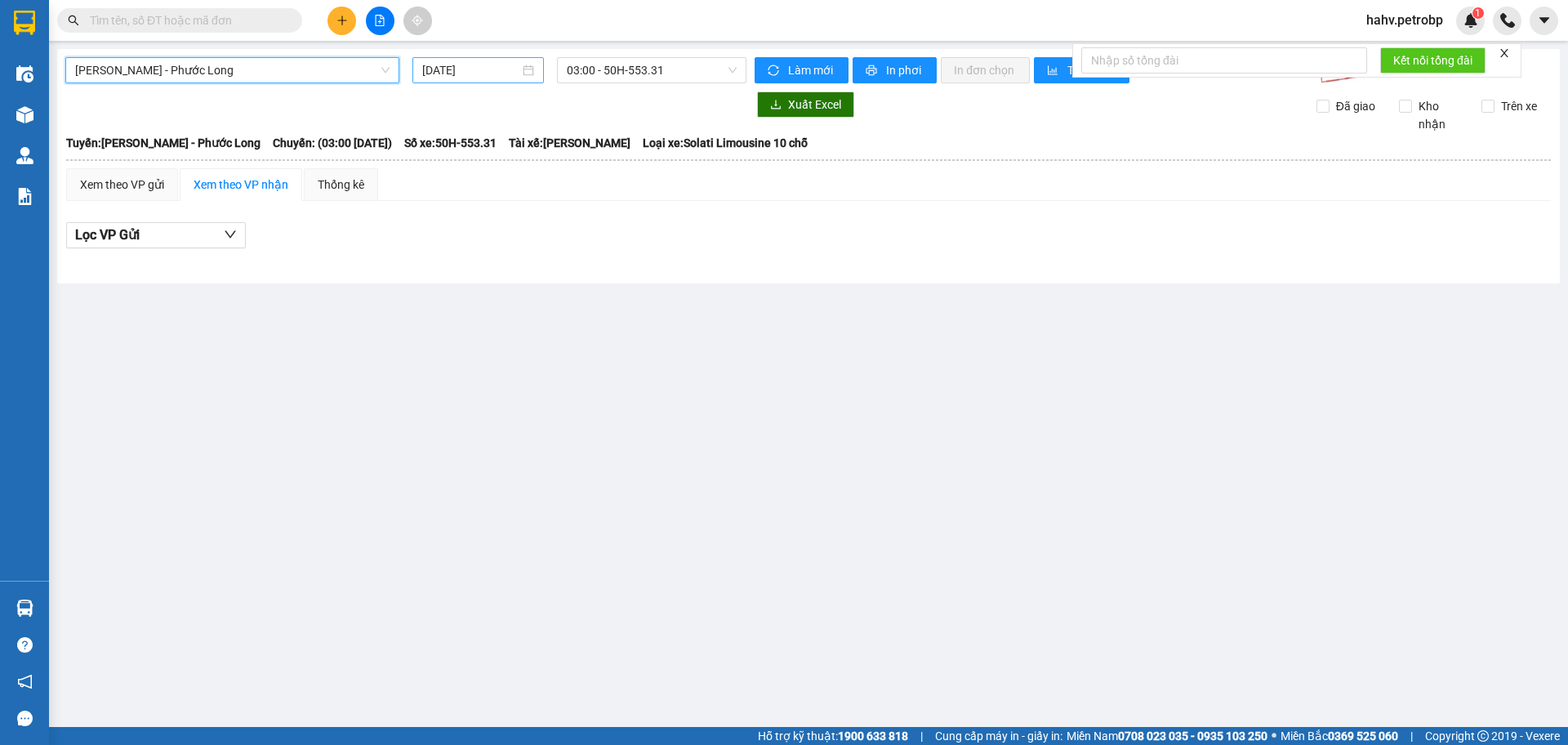
click at [465, 67] on input "[DATE]" at bounding box center [470, 71] width 97 height 18
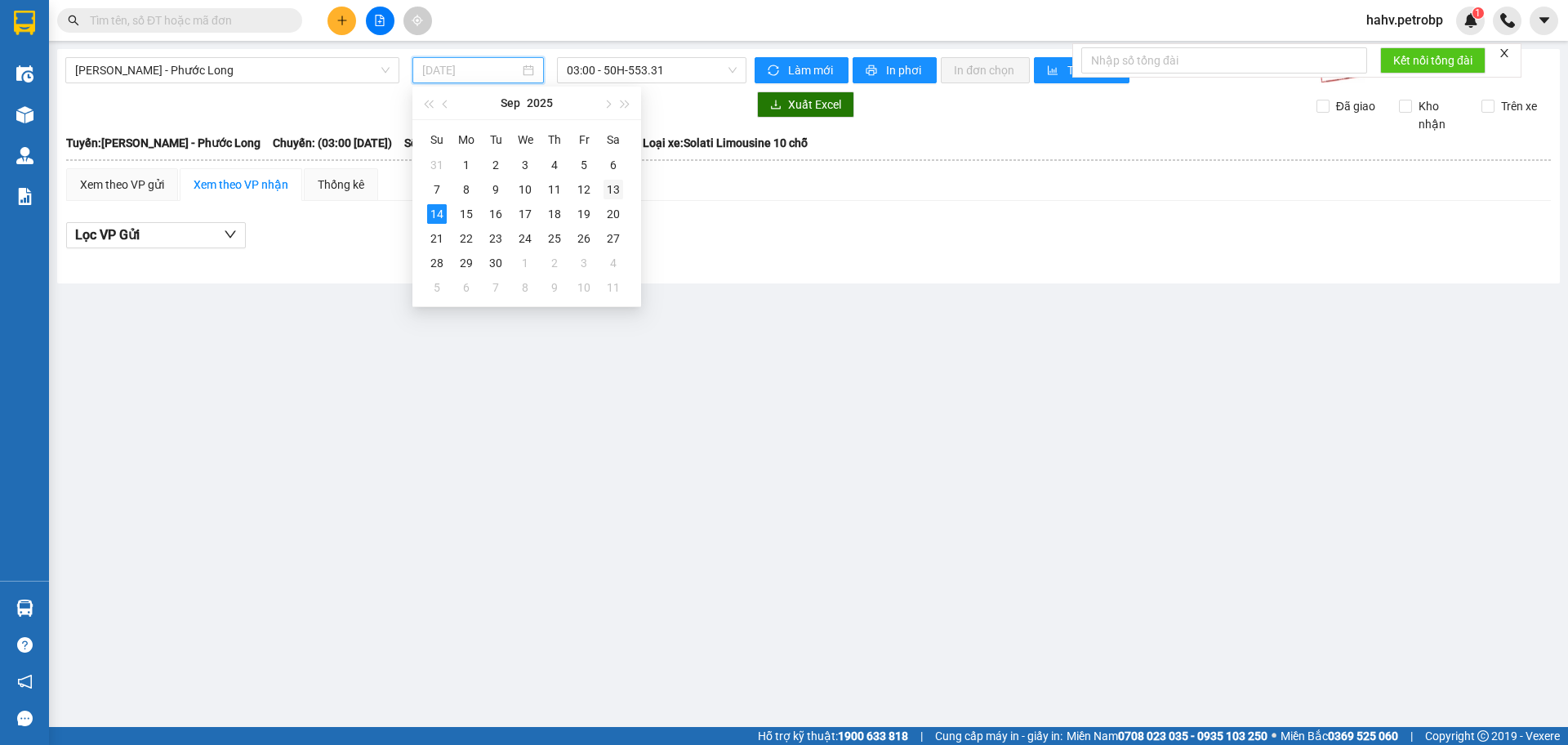
click at [613, 182] on div "13" at bounding box center [613, 190] width 20 height 20
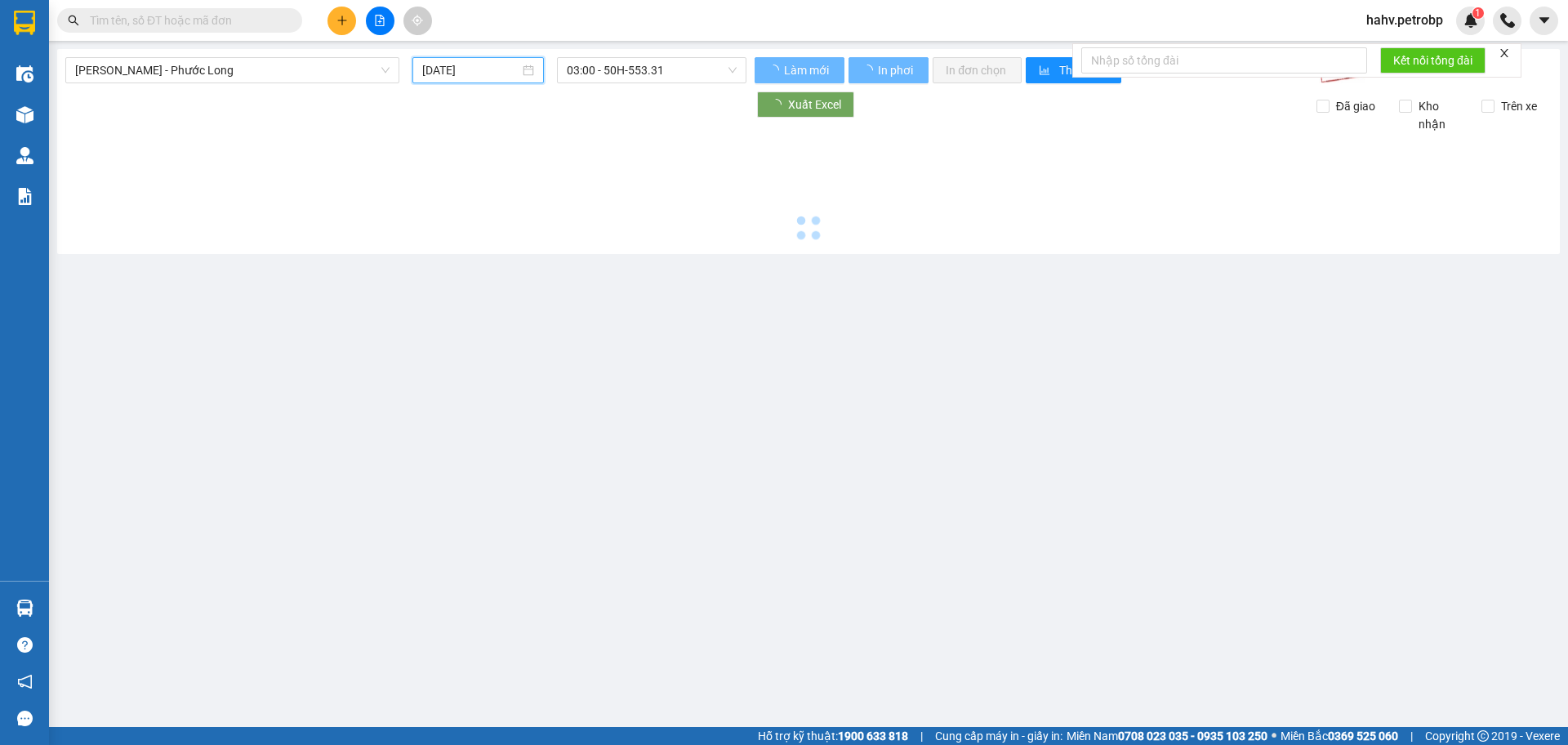
type input "[DATE]"
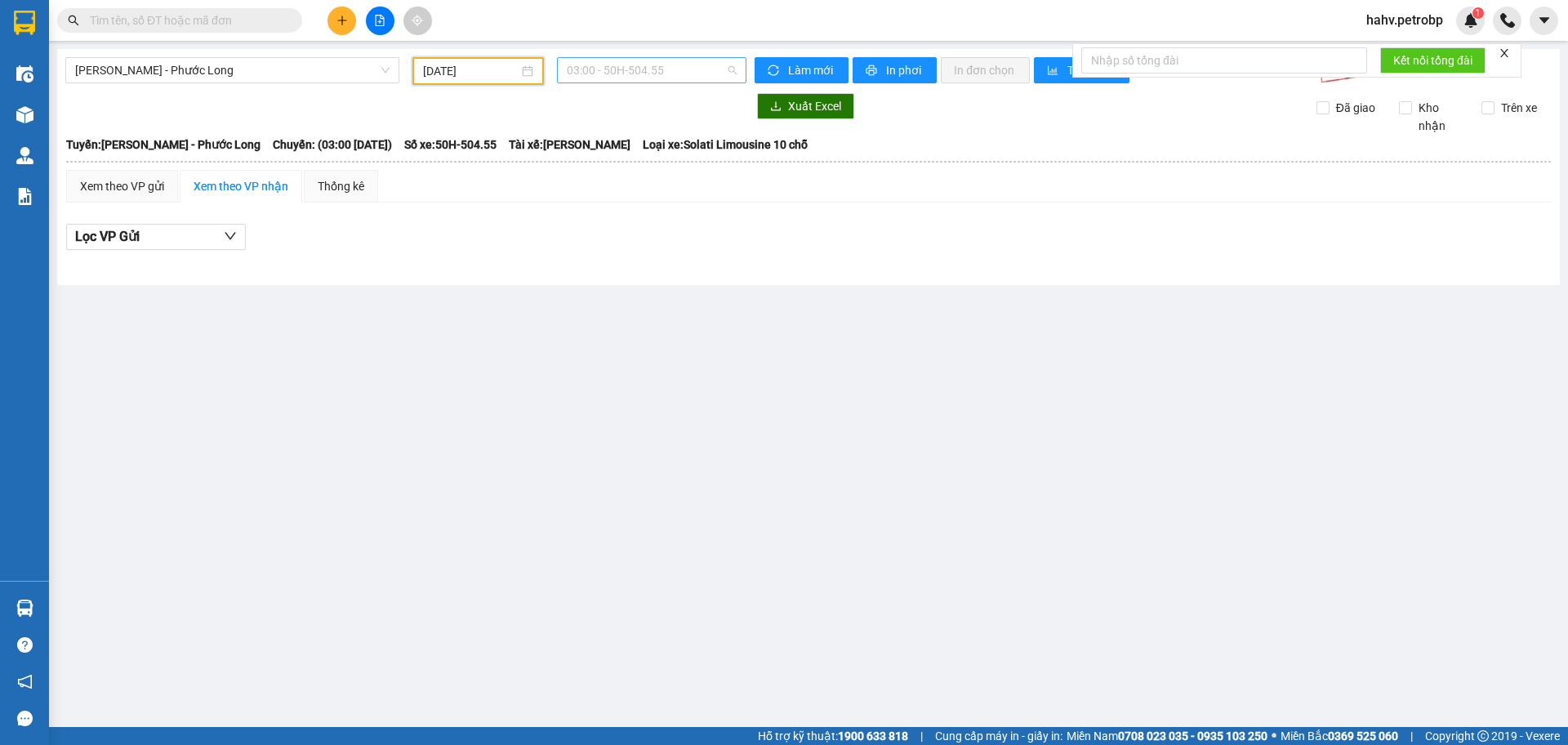
click at [689, 70] on span "03:00 - 50H-504.55" at bounding box center [651, 70] width 170 height 24
click at [642, 184] on div "09:05 - 93H-023.04" at bounding box center [630, 195] width 147 height 26
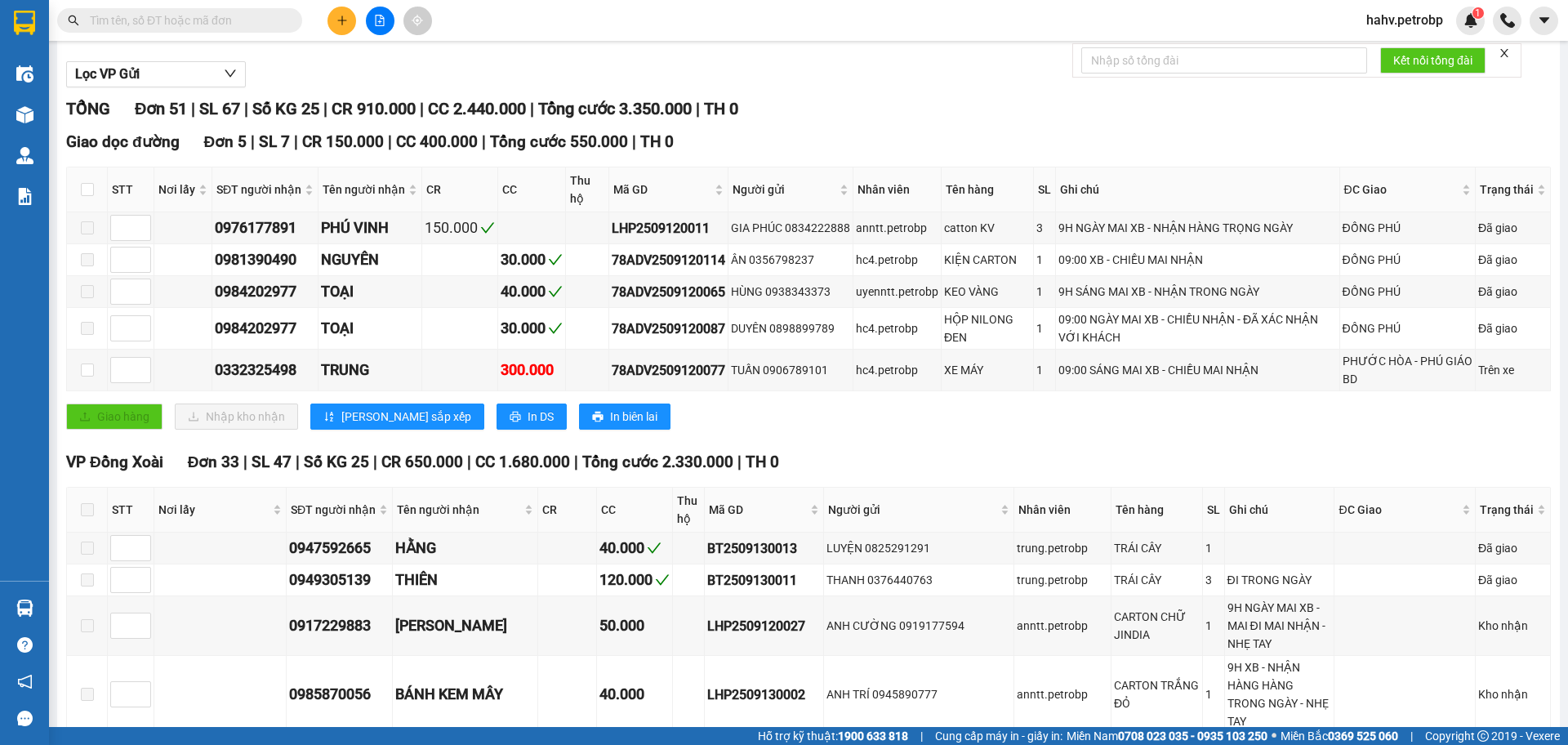
scroll to position [2, 0]
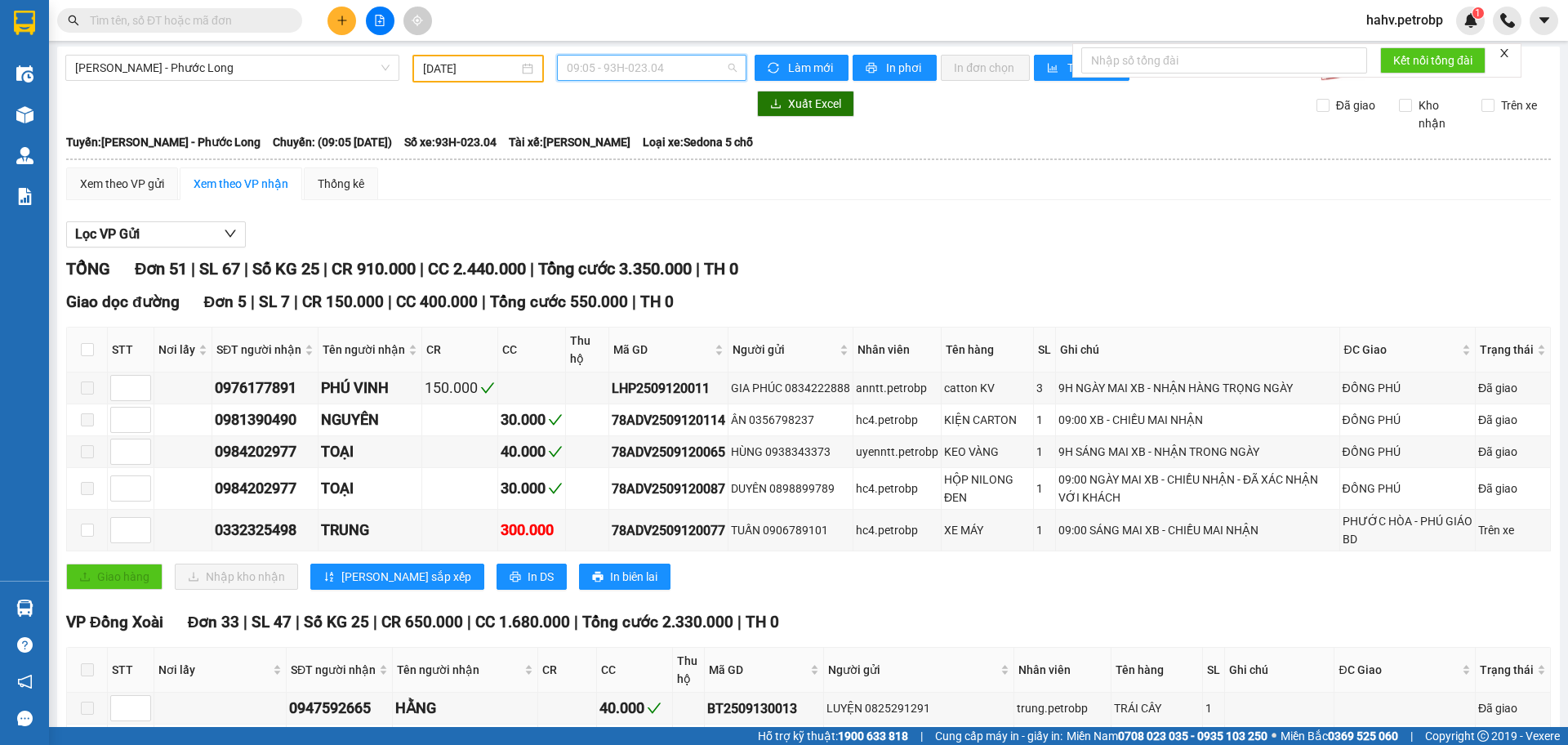
click at [620, 62] on span "09:05 - 93H-023.04" at bounding box center [651, 67] width 170 height 24
click at [637, 265] on div "14:05 - 50H-074.37" at bounding box center [626, 263] width 127 height 18
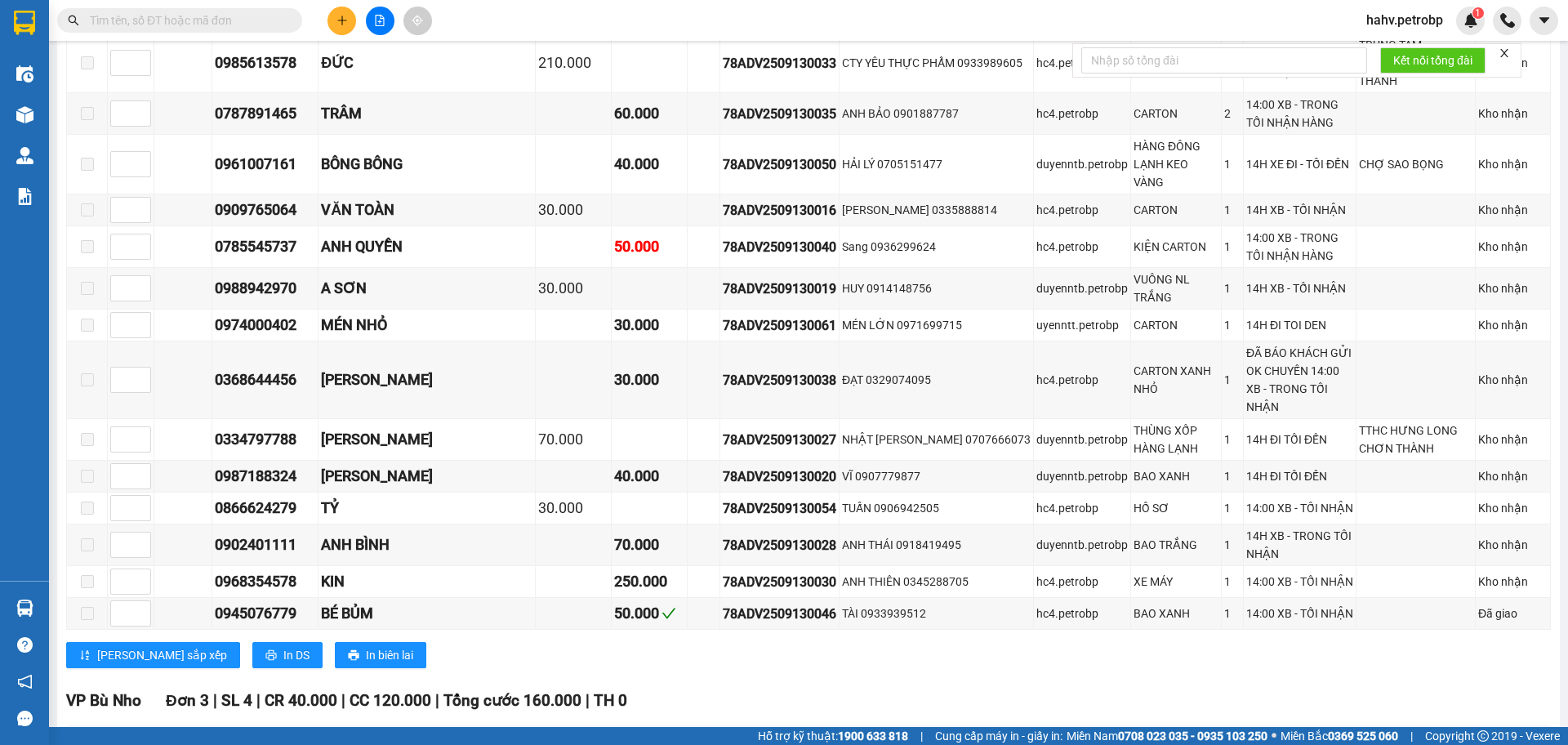
scroll to position [1728, 0]
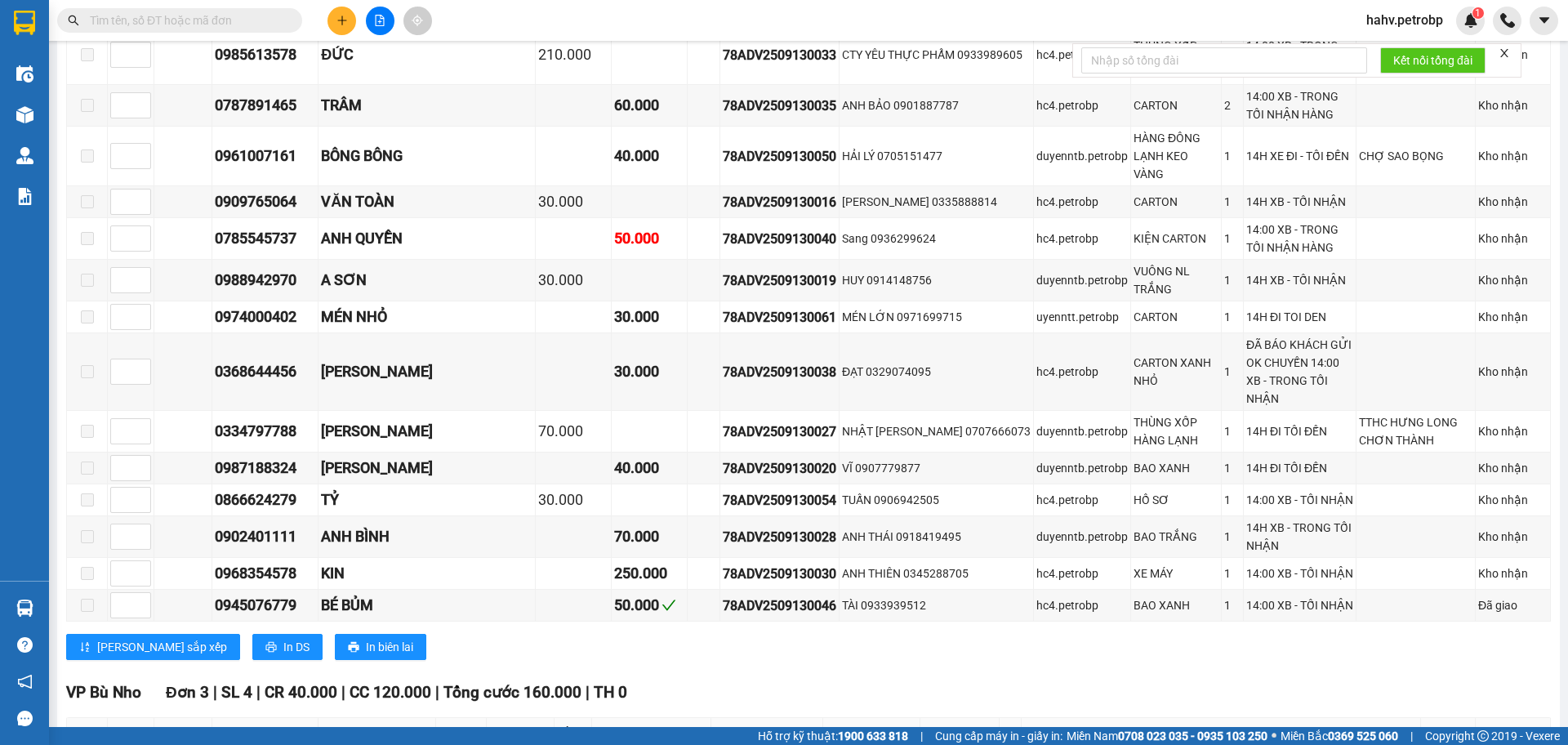
copy div "0979344114"
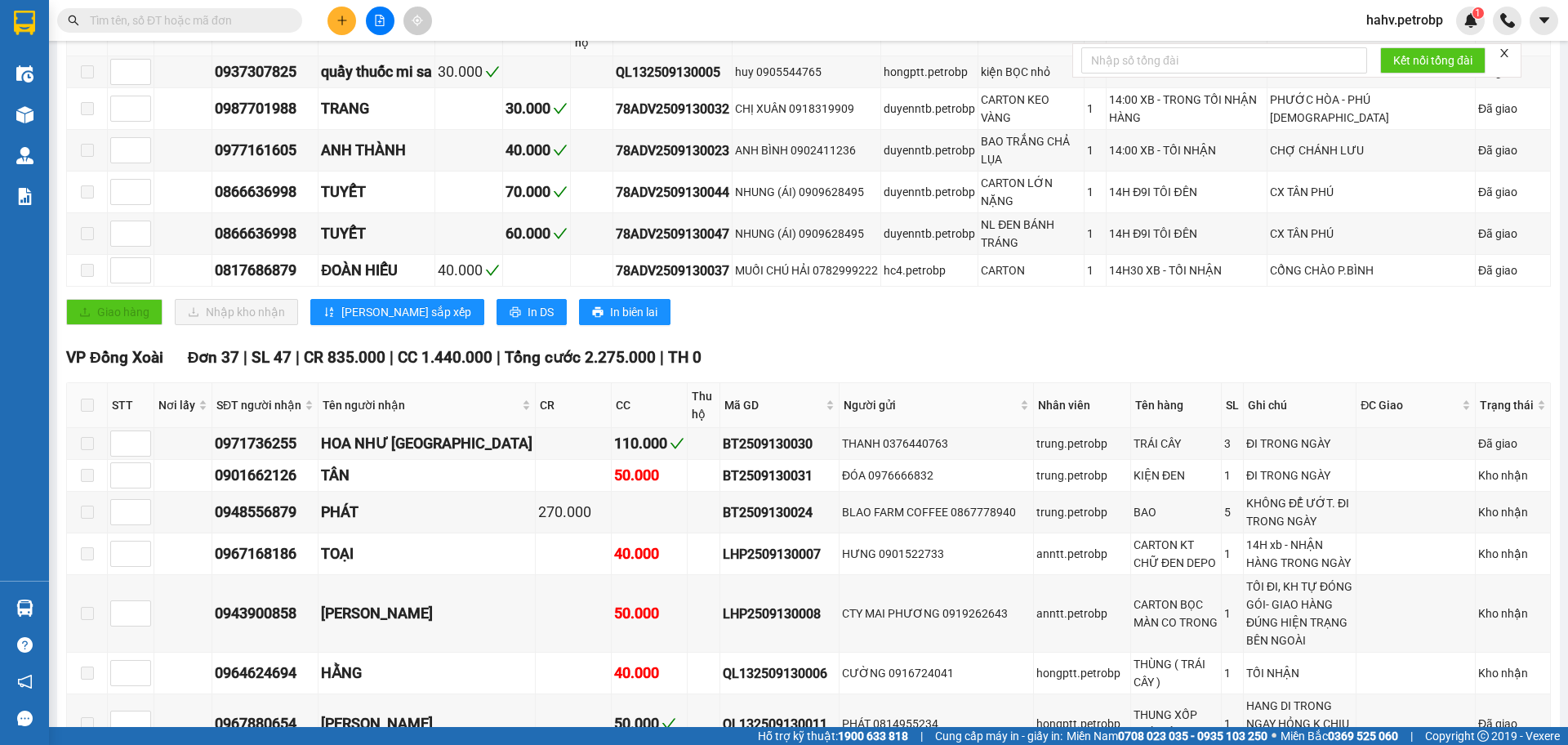
scroll to position [0, 0]
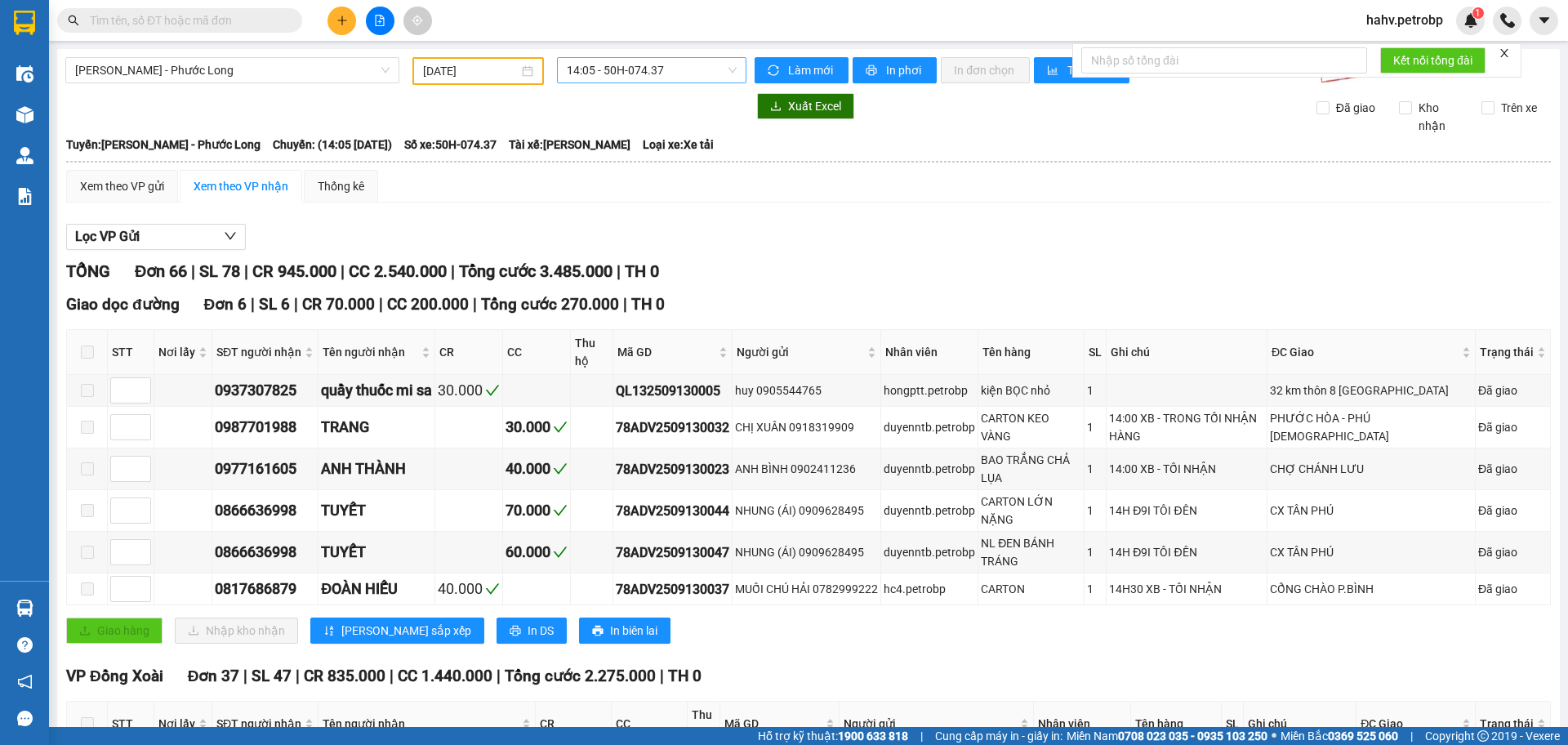
click at [676, 76] on span "14:05 - 50H-074.37" at bounding box center [651, 70] width 170 height 24
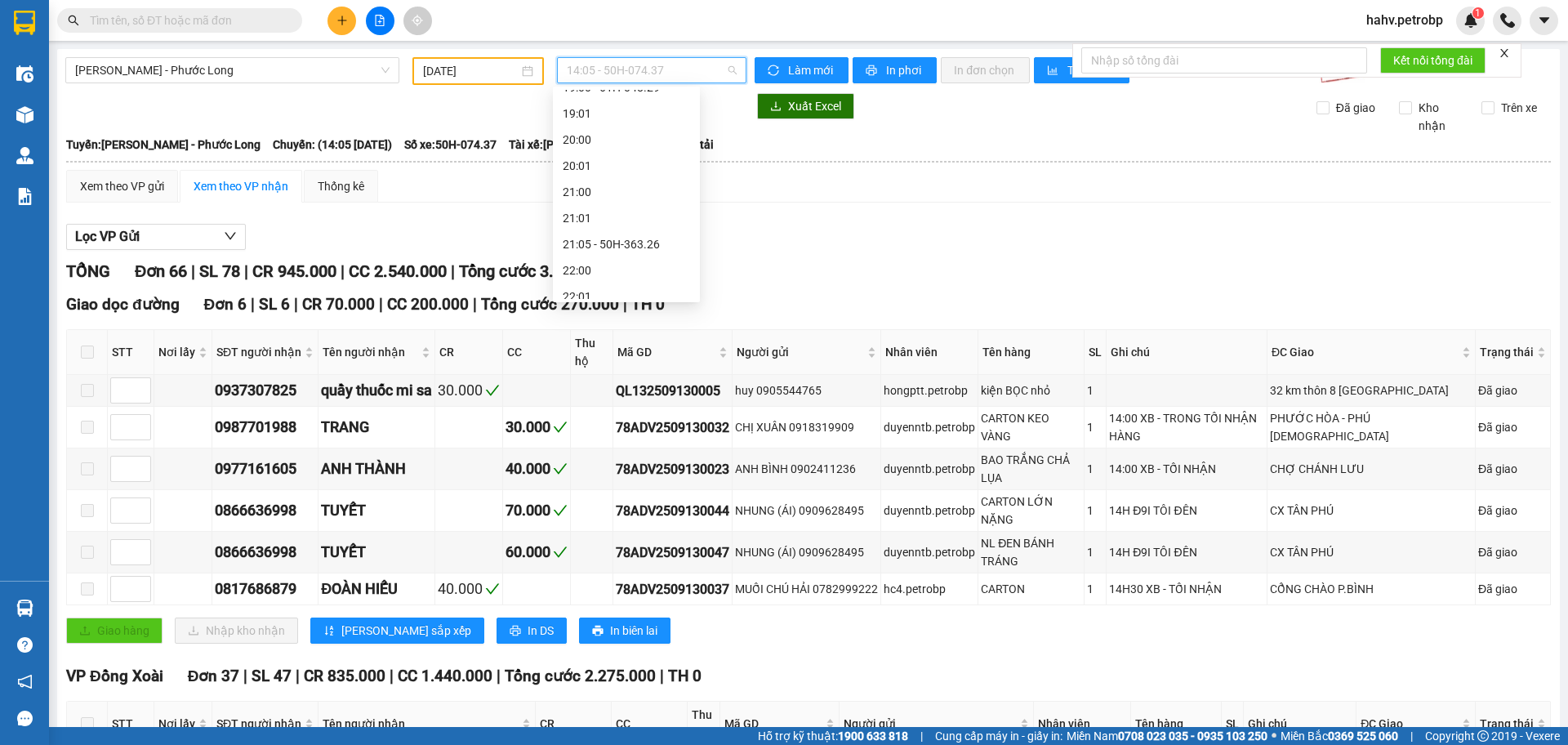
scroll to position [941, 0]
click at [637, 236] on div "21:05 - 50H-363.26" at bounding box center [626, 234] width 127 height 18
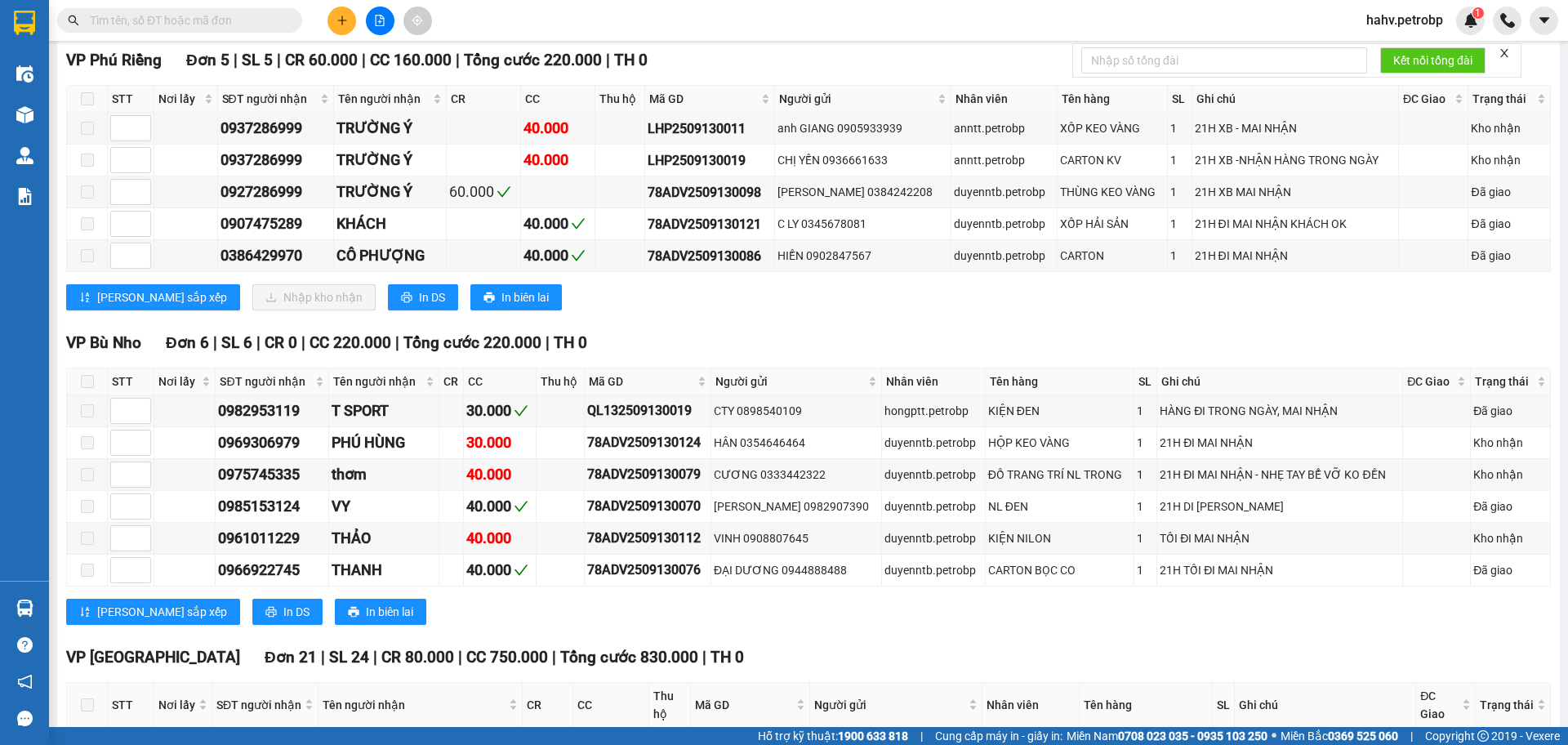
scroll to position [1522, 0]
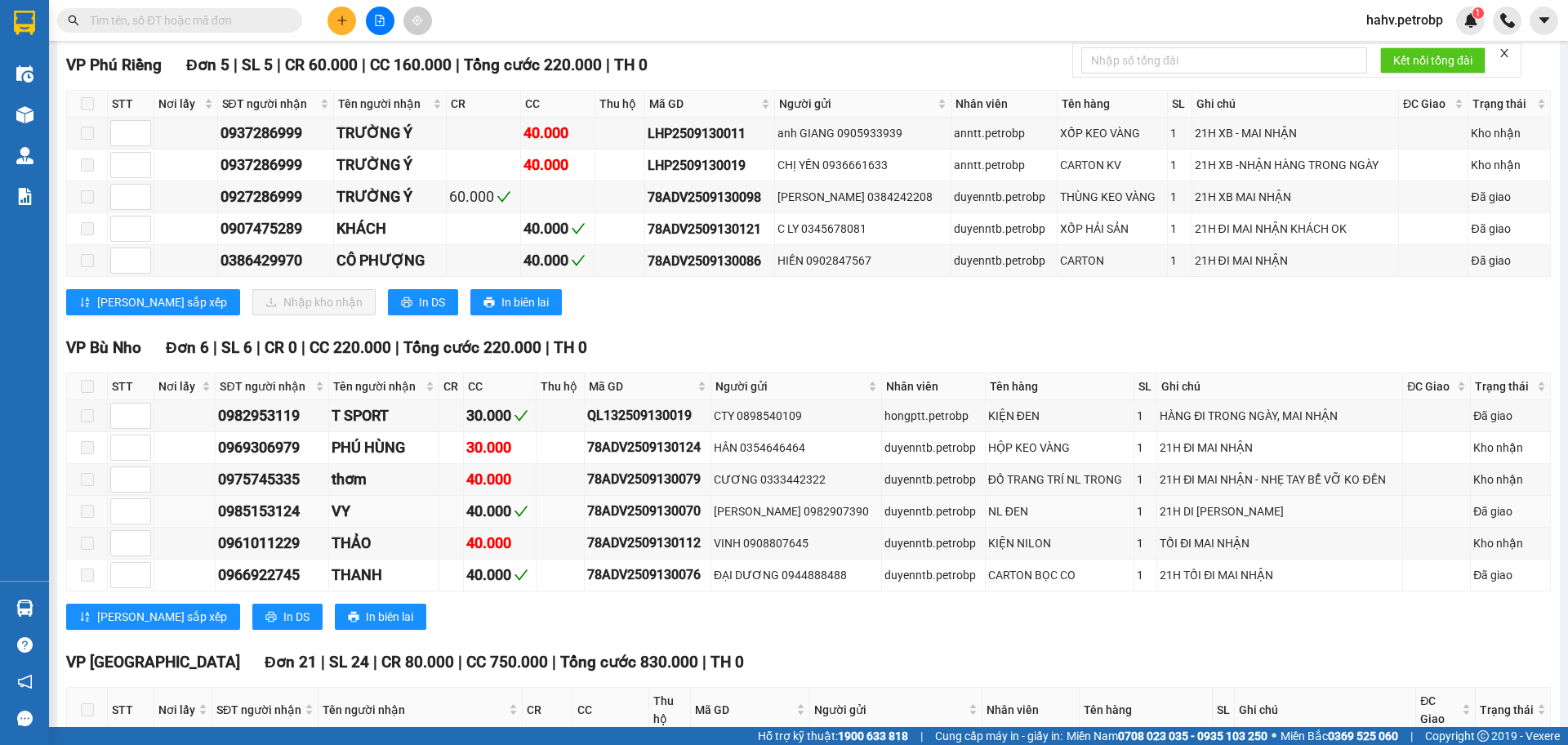
click at [285, 500] on div "0985153124" at bounding box center [271, 511] width 107 height 23
copy div "0985153124"
paste input "0985153124"
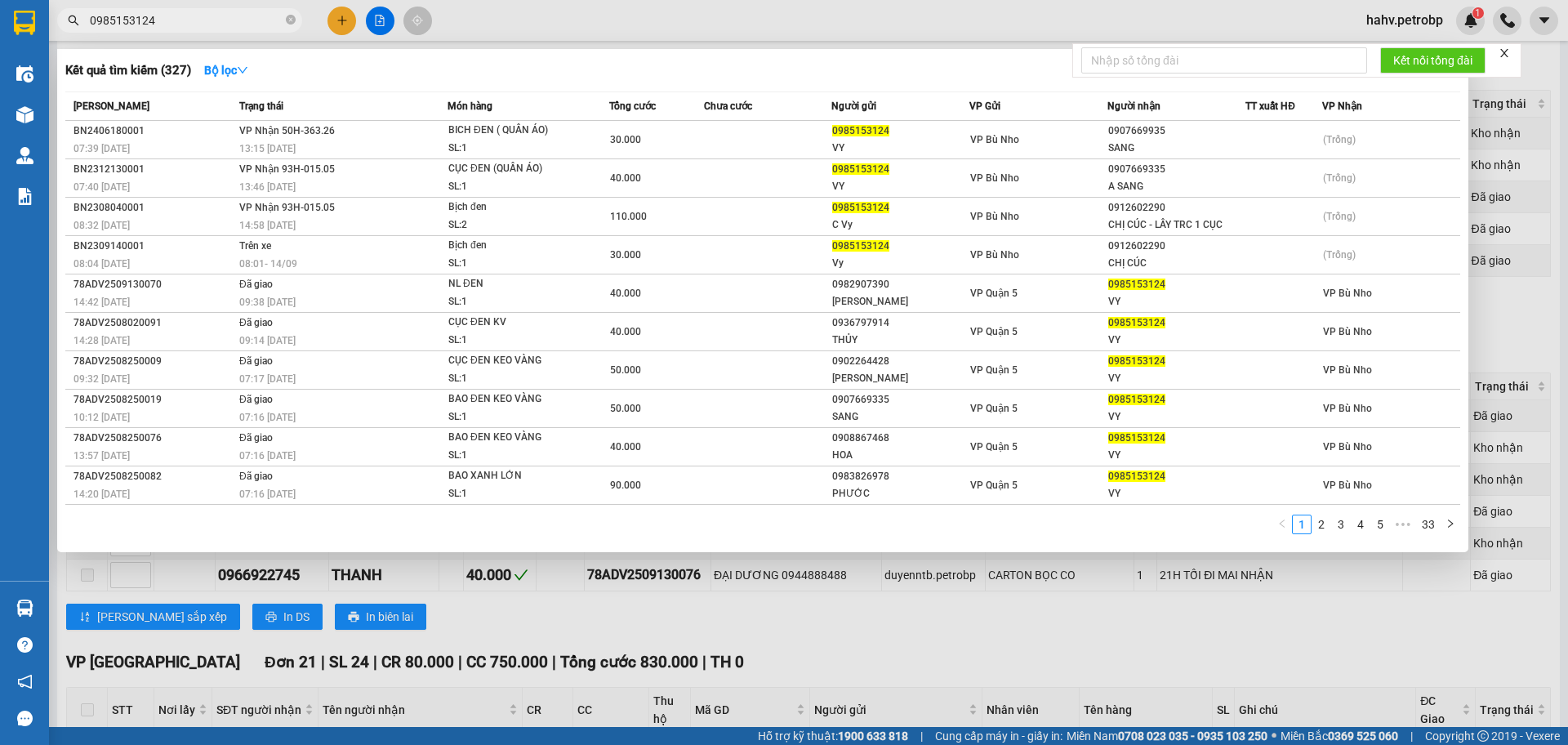
type input "0985153124"
drag, startPoint x: 1020, startPoint y: 558, endPoint x: 988, endPoint y: 582, distance: 40.0
click at [1018, 560] on div at bounding box center [784, 372] width 1568 height 745
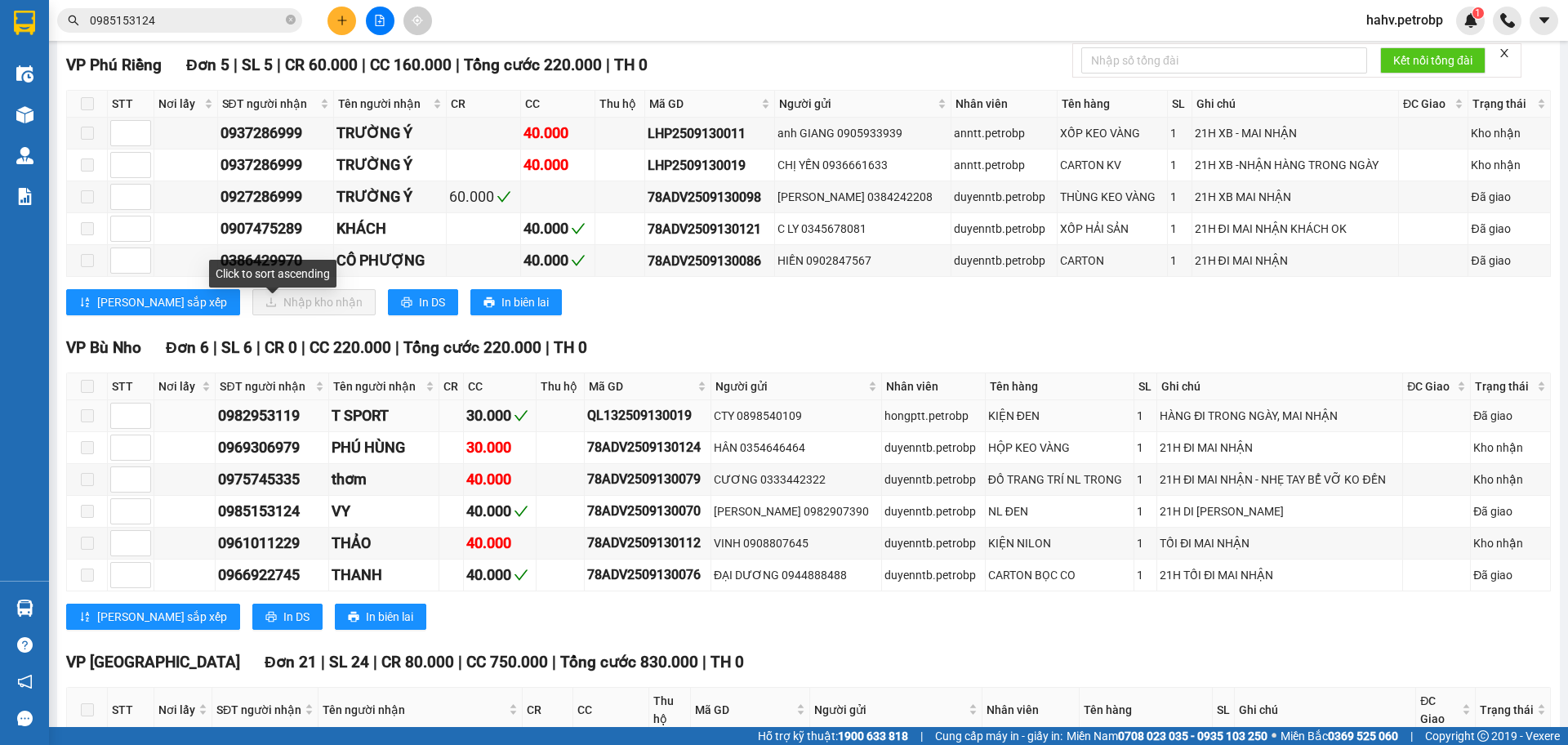
click at [260, 404] on div "0982953119" at bounding box center [271, 416] width 107 height 23
copy div "0982953119"
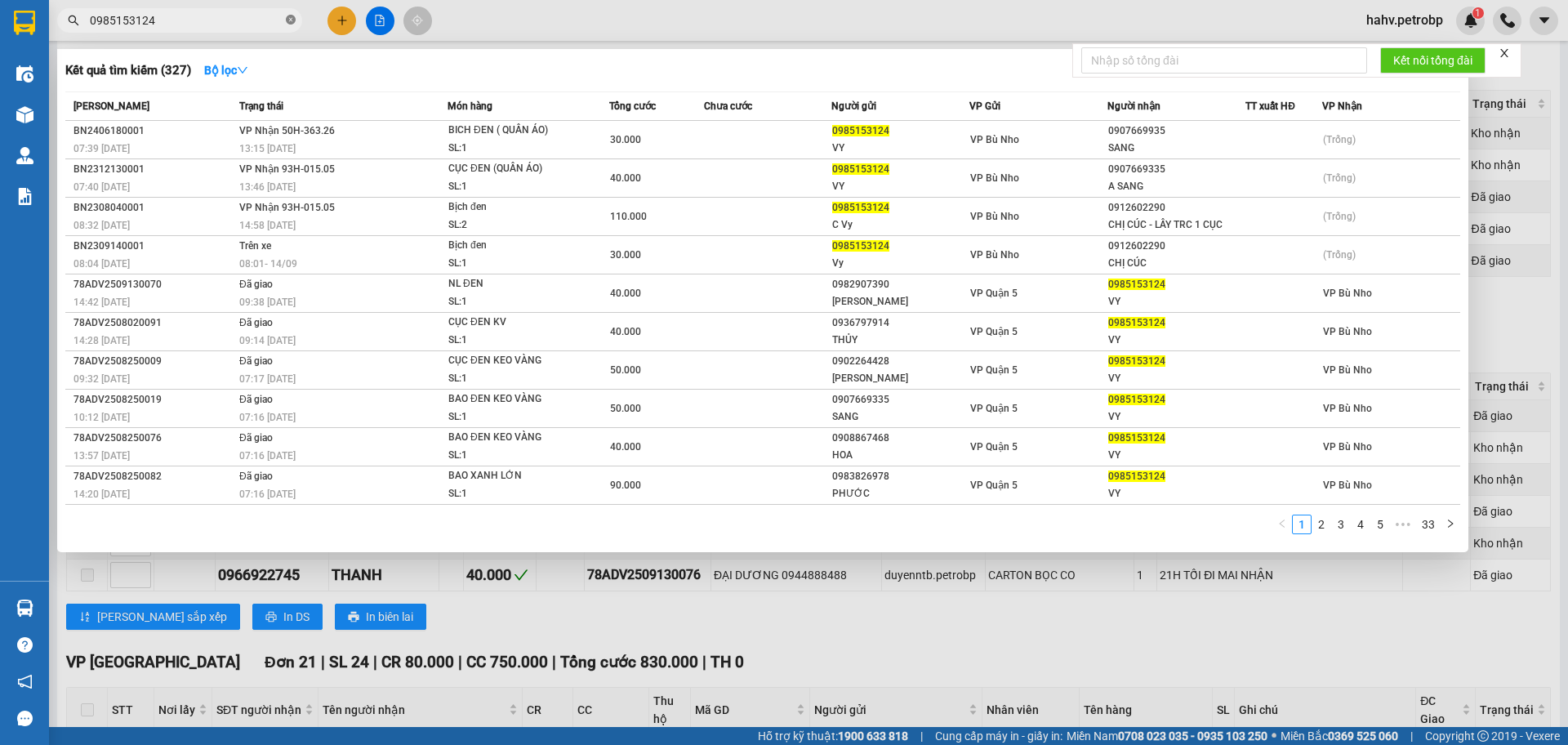
click at [288, 18] on icon "close-circle" at bounding box center [291, 20] width 10 height 10
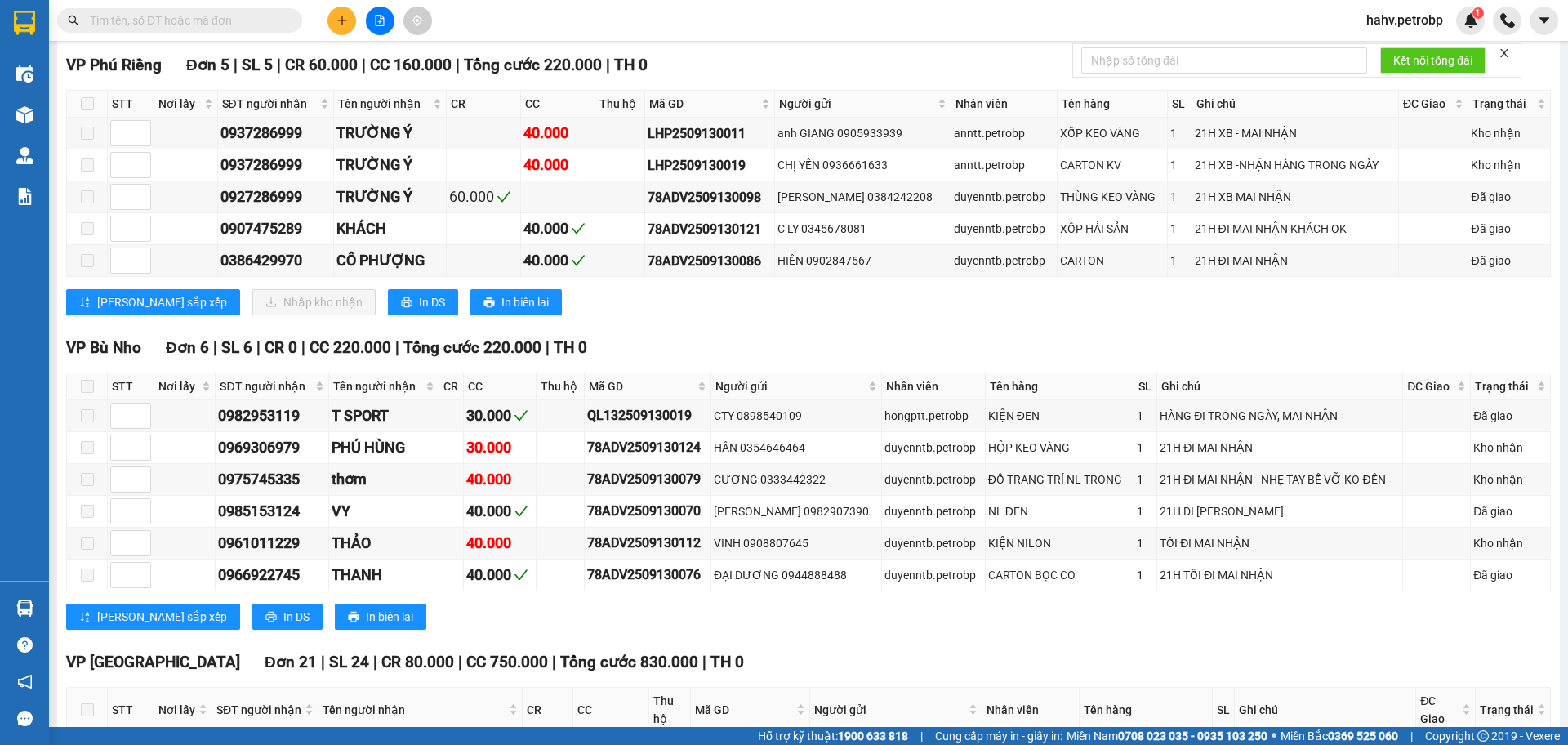
paste input "0982953119"
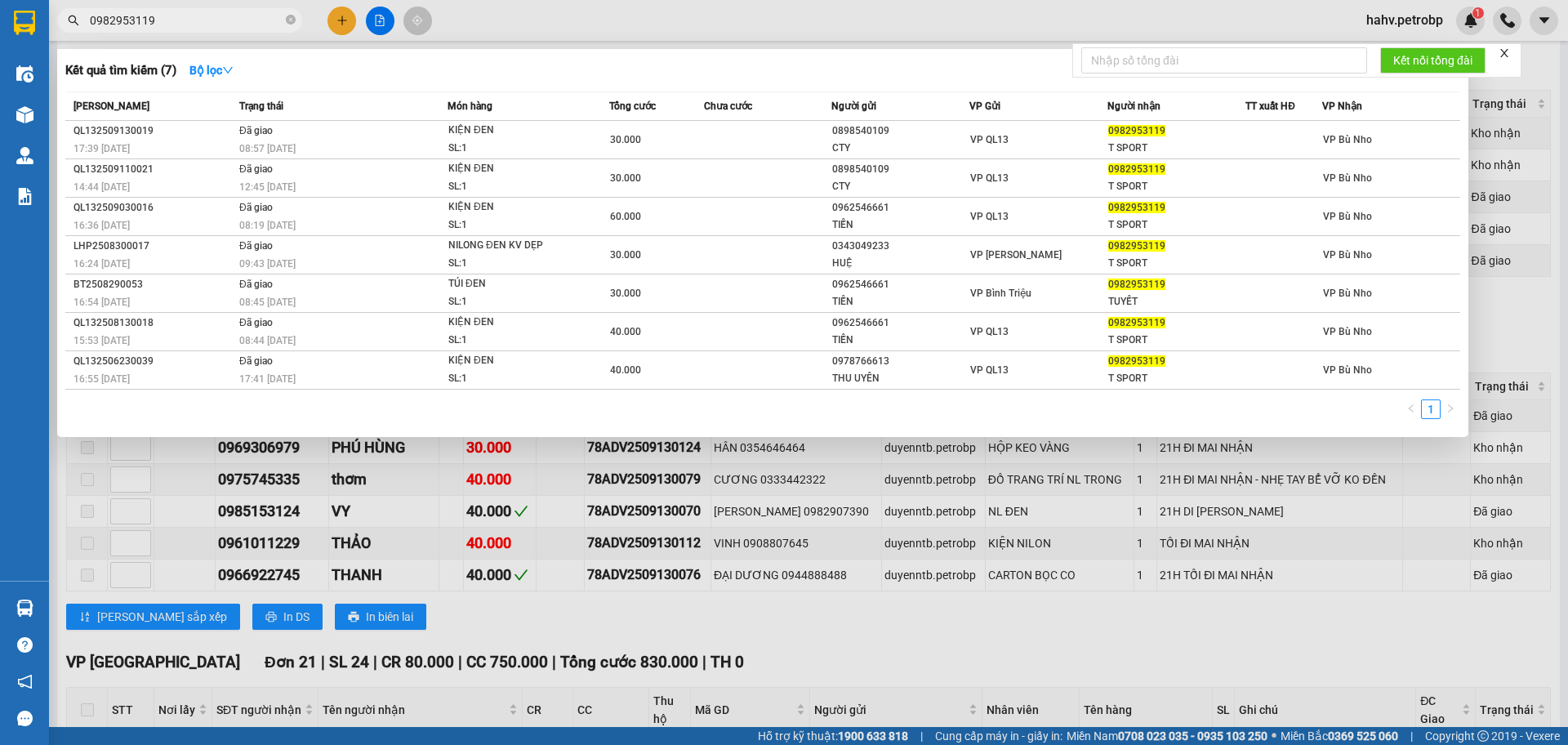
type input "0982953119"
click at [700, 546] on div at bounding box center [784, 372] width 1568 height 745
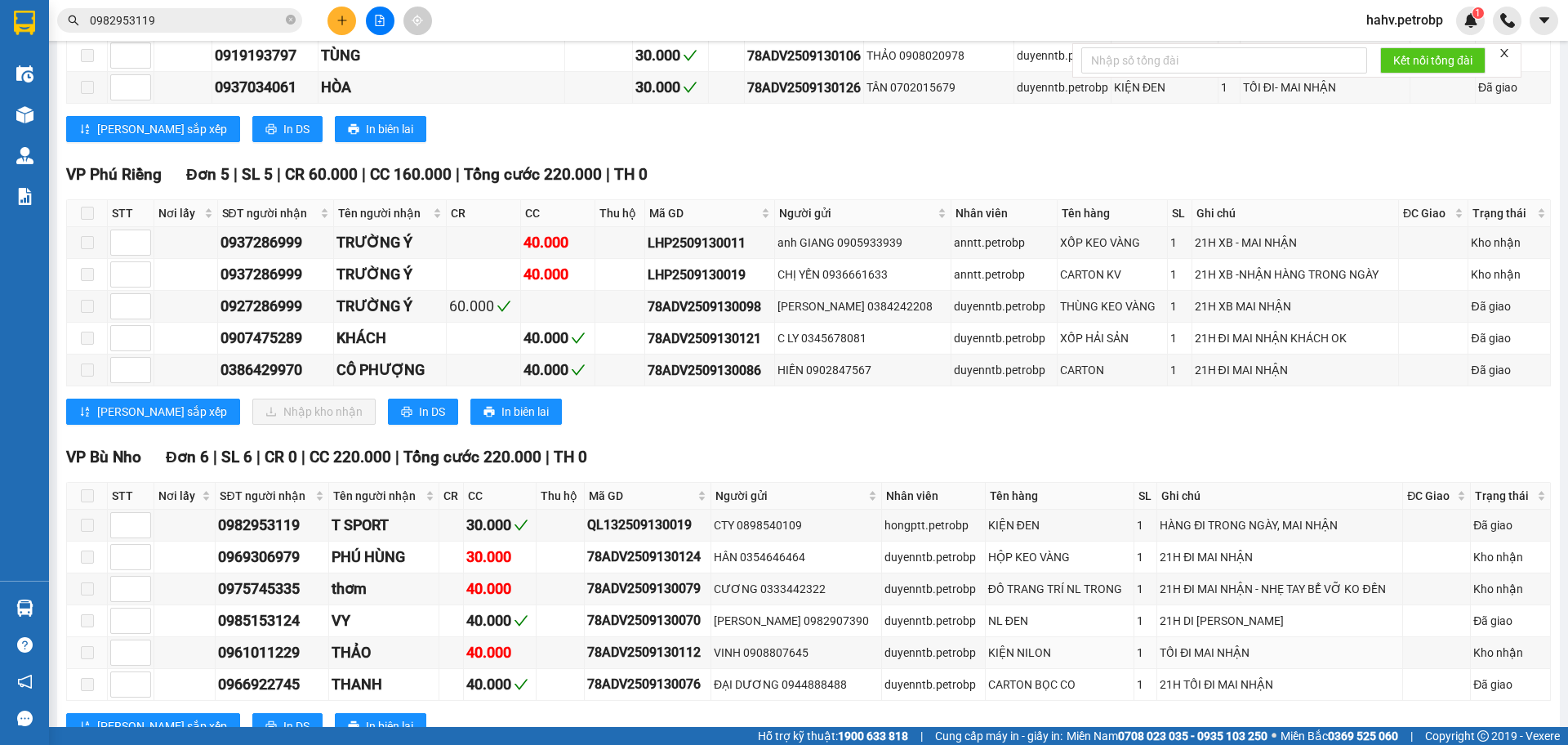
scroll to position [1386, 0]
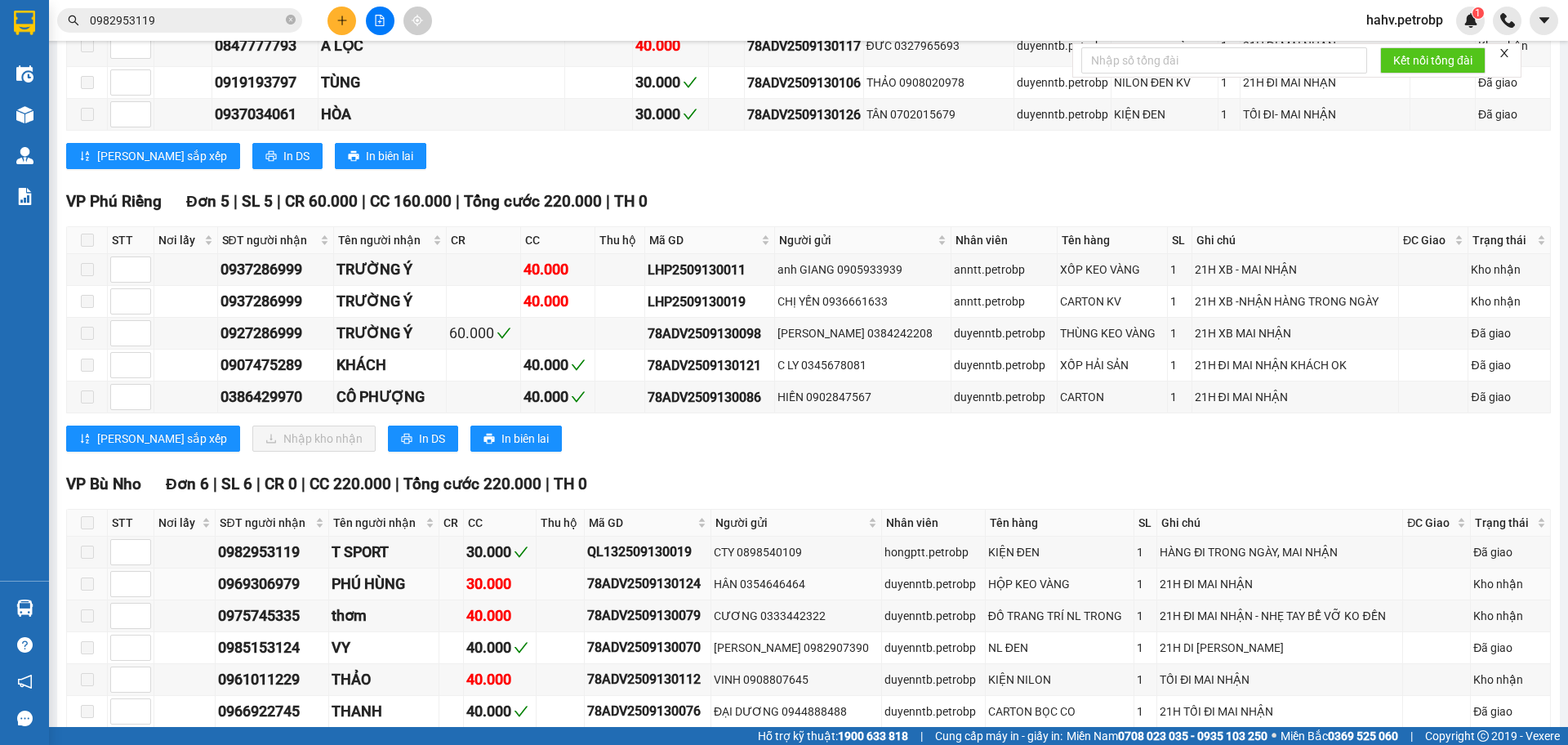
click at [282, 573] on div "0969306979" at bounding box center [271, 585] width 107 height 23
copy div "0969306979"
click at [289, 20] on icon "close-circle" at bounding box center [291, 20] width 10 height 10
paste input "0969306979"
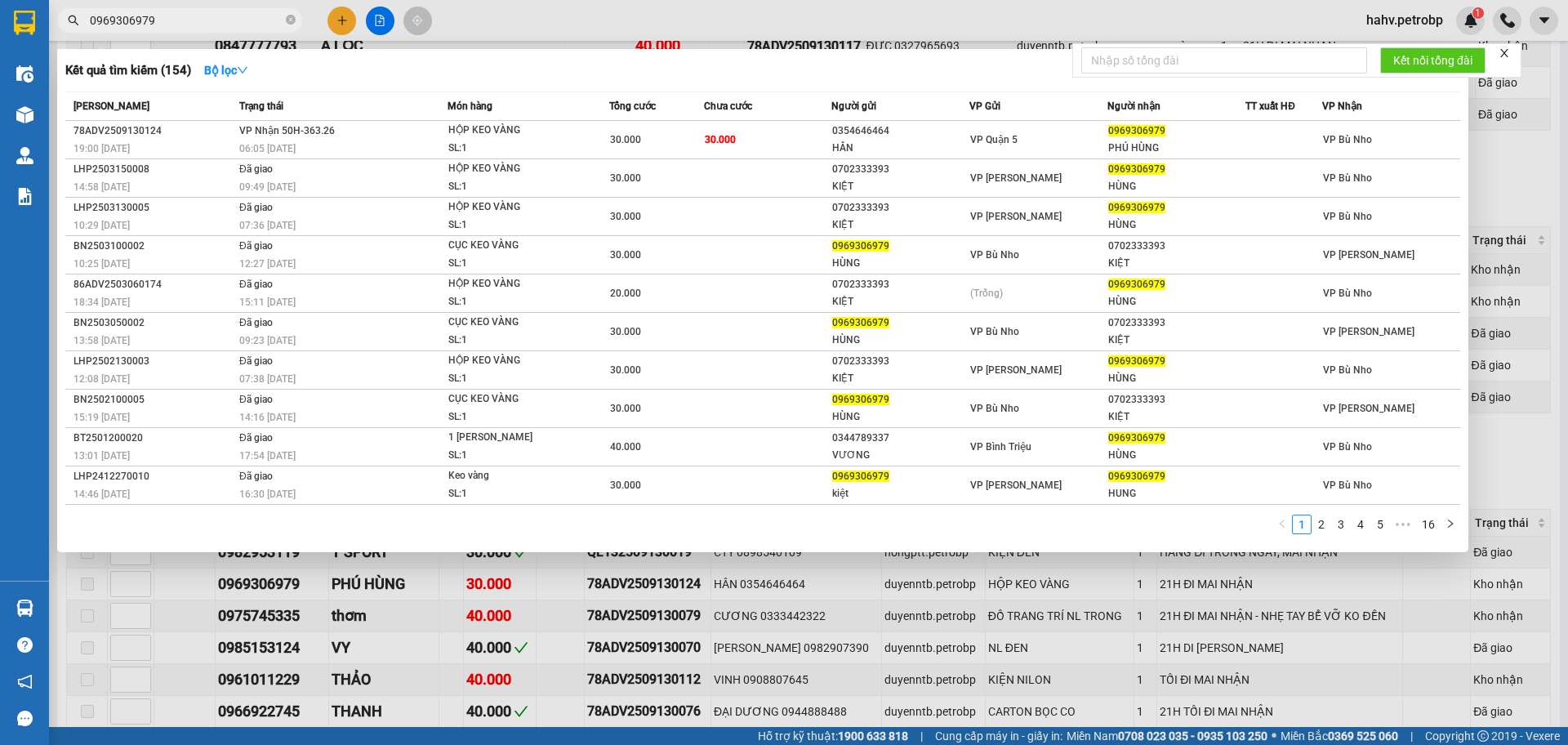
type input "0969306979"
click at [821, 621] on div at bounding box center [784, 372] width 1568 height 745
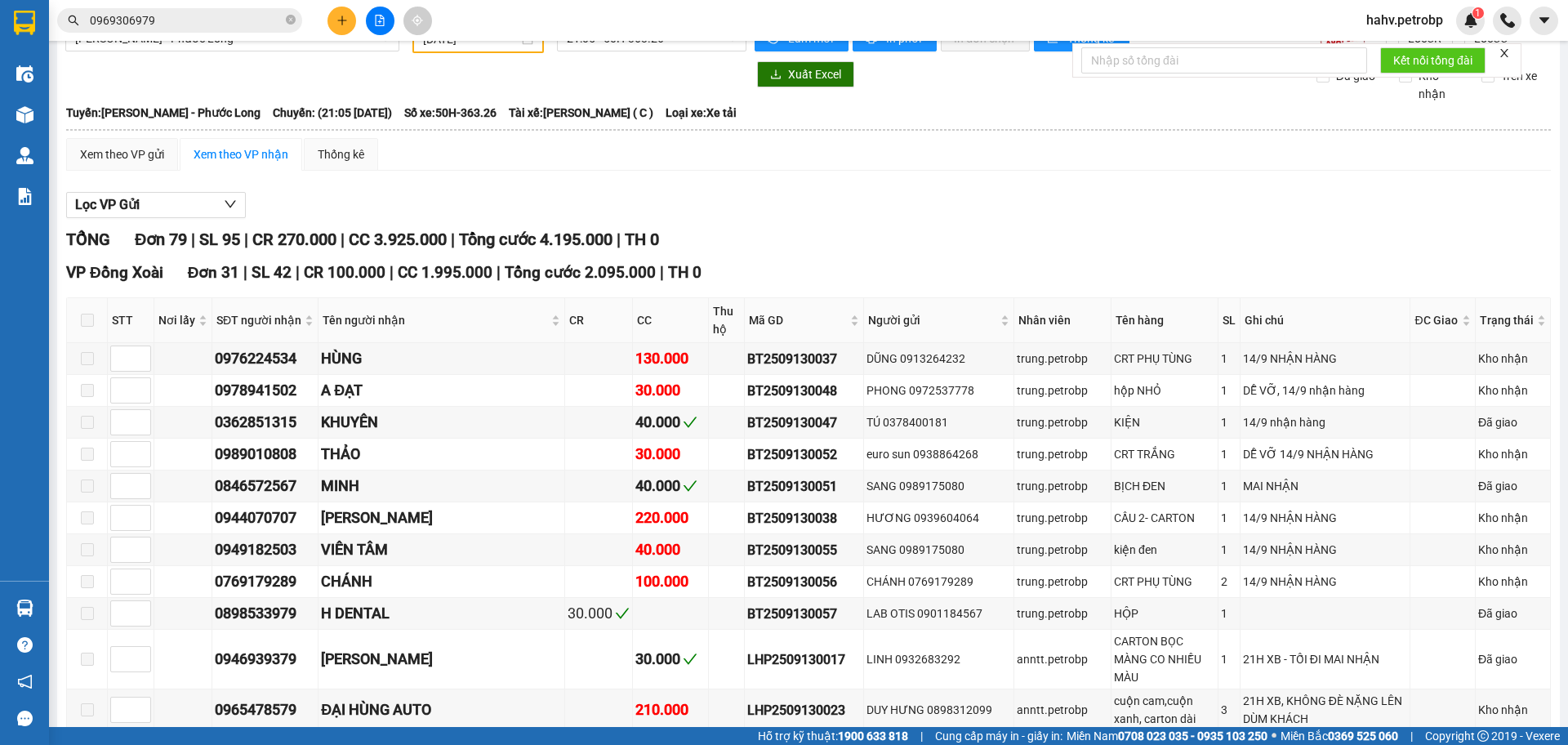
scroll to position [0, 0]
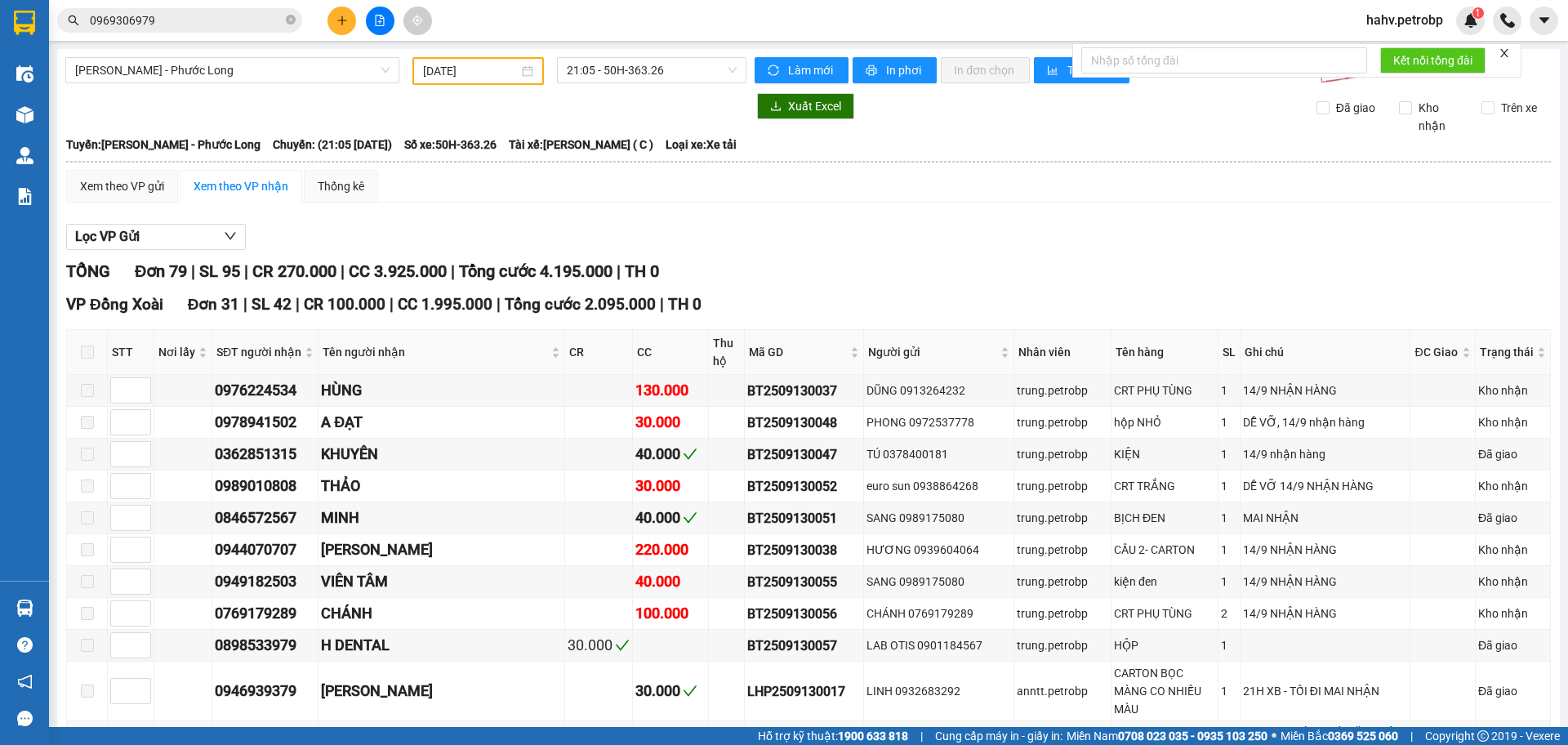
click at [450, 66] on input "[DATE]" at bounding box center [470, 72] width 96 height 18
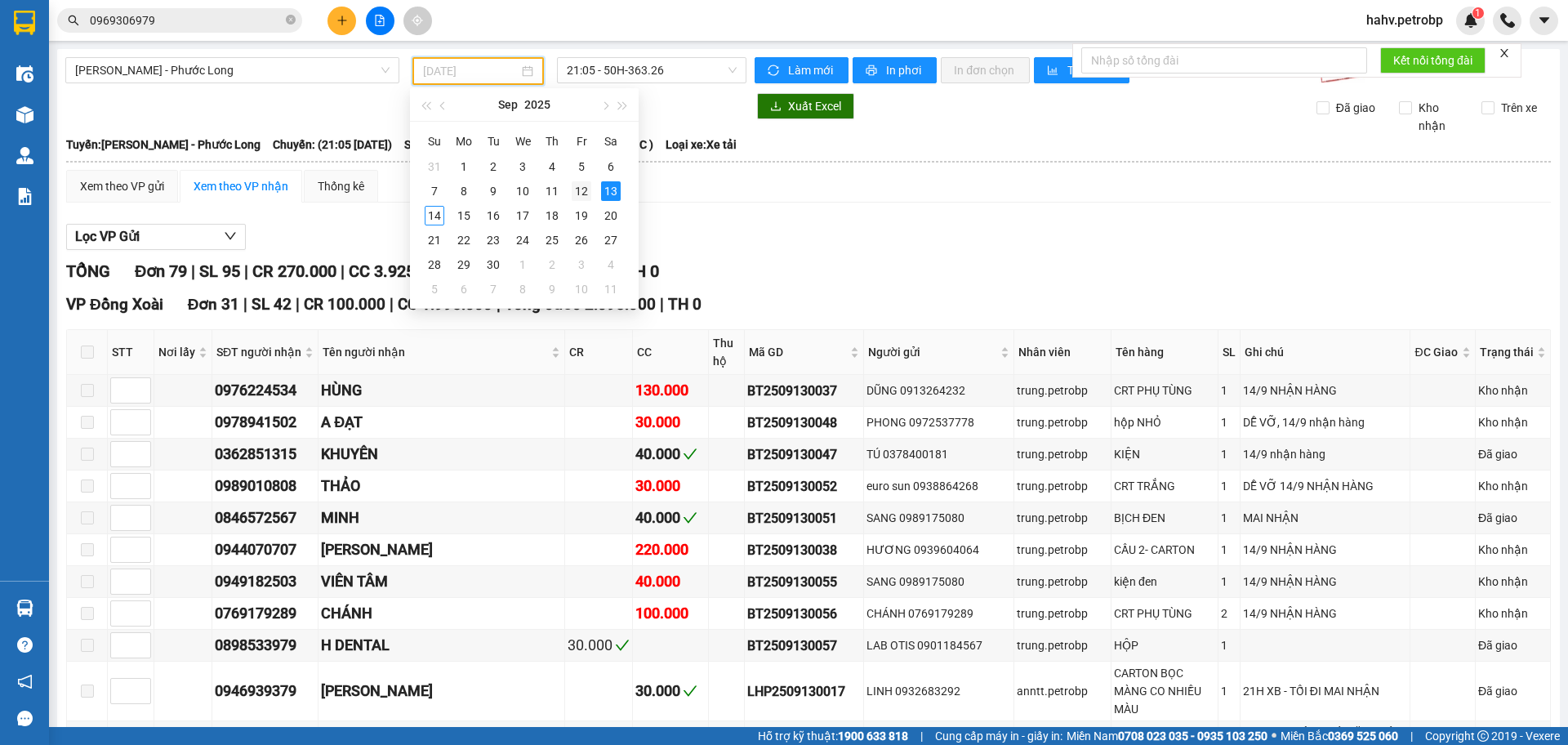
click at [590, 189] on div "12" at bounding box center [582, 191] width 20 height 20
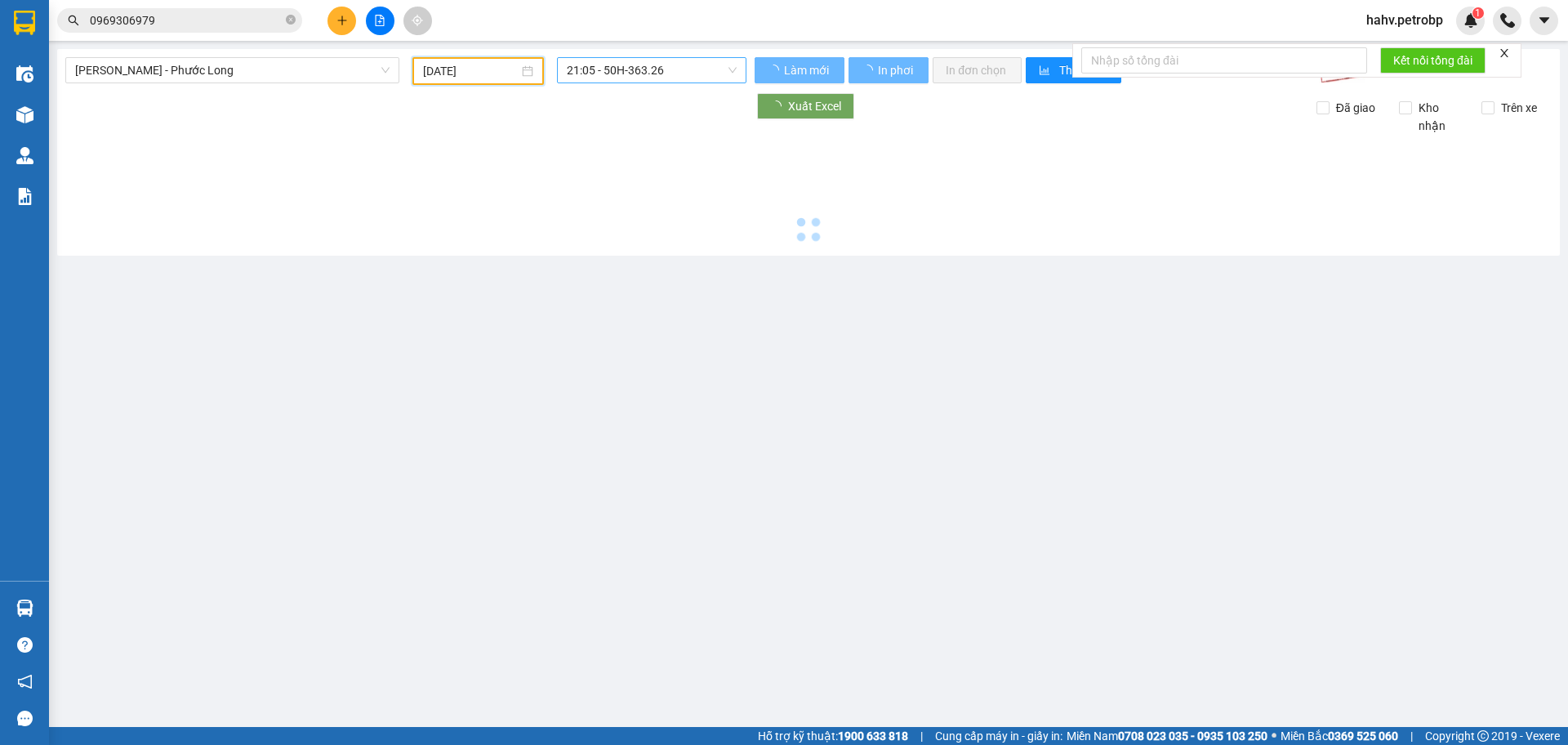
click at [650, 75] on span "21:05 - 50H-363.26" at bounding box center [651, 70] width 170 height 24
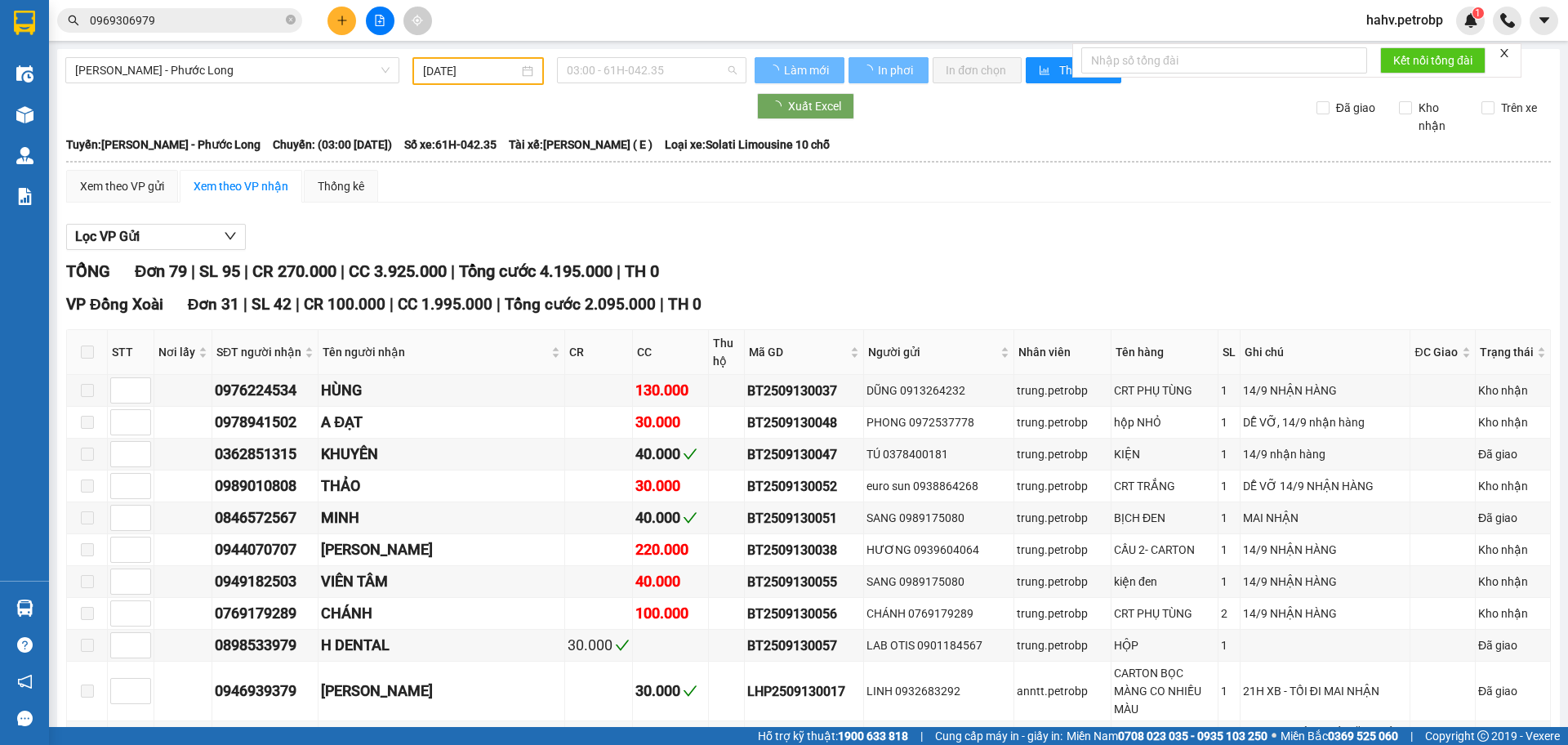
type input "[DATE]"
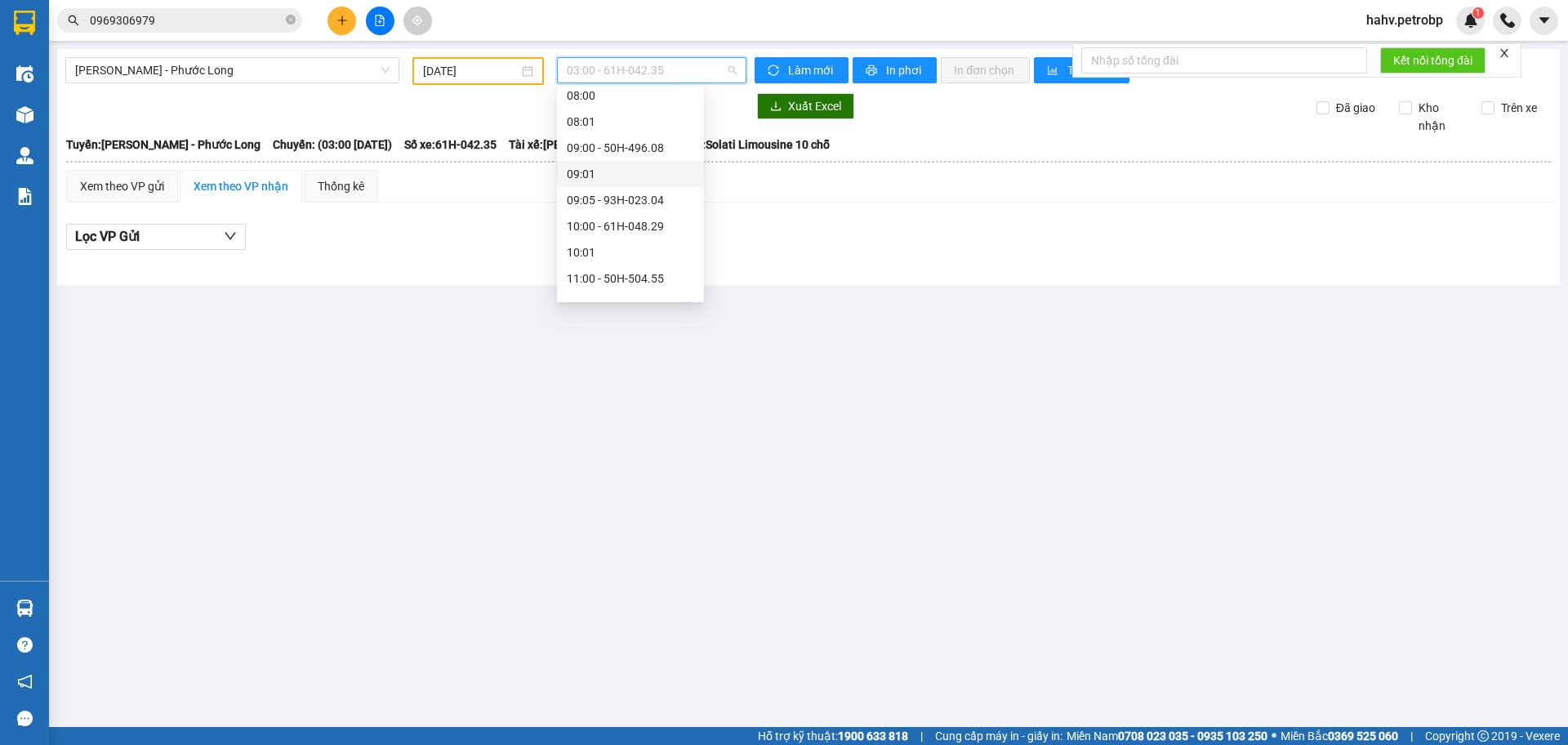
scroll to position [298, 0]
click at [624, 194] on div "09:05 - 93H-023.04" at bounding box center [630, 197] width 127 height 18
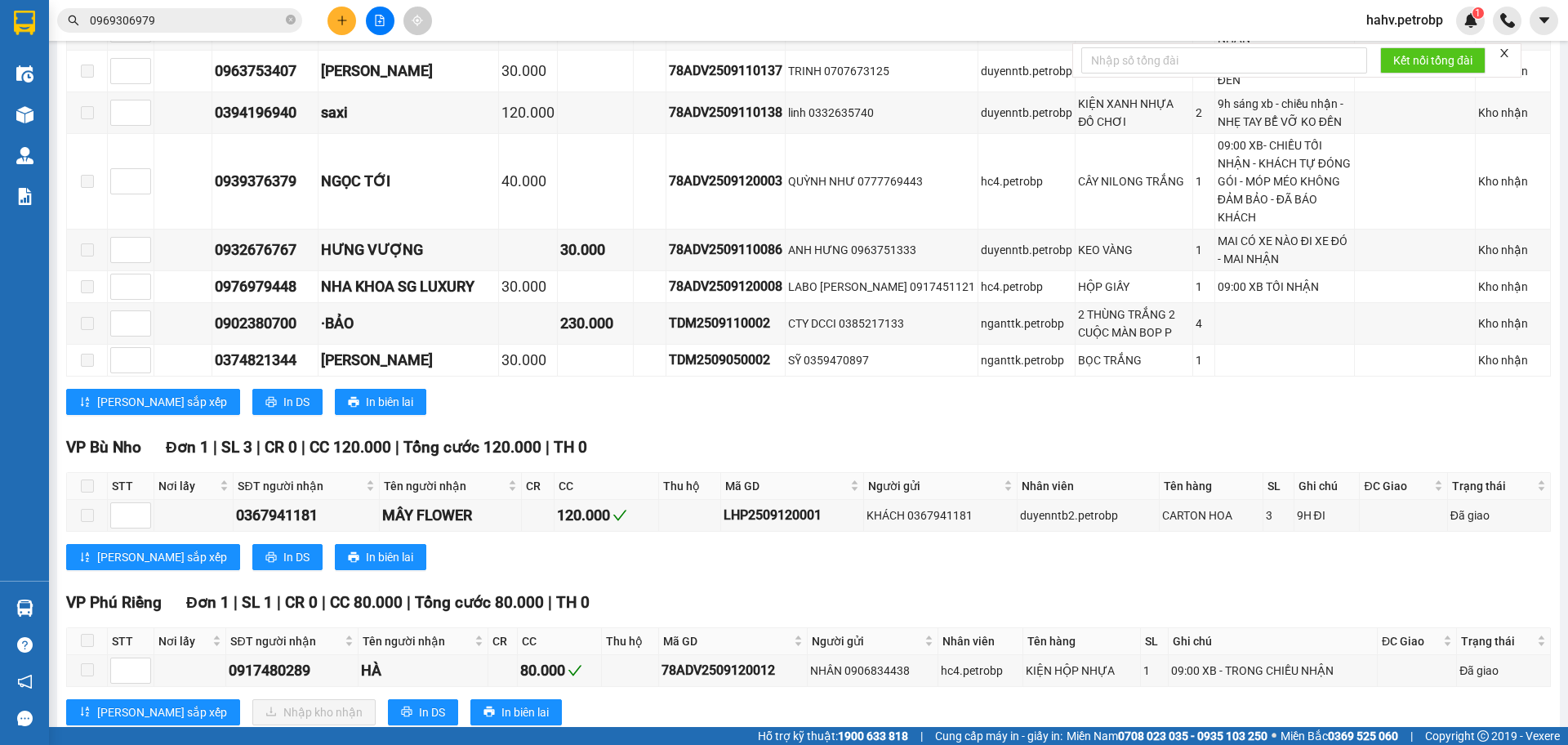
scroll to position [1988, 0]
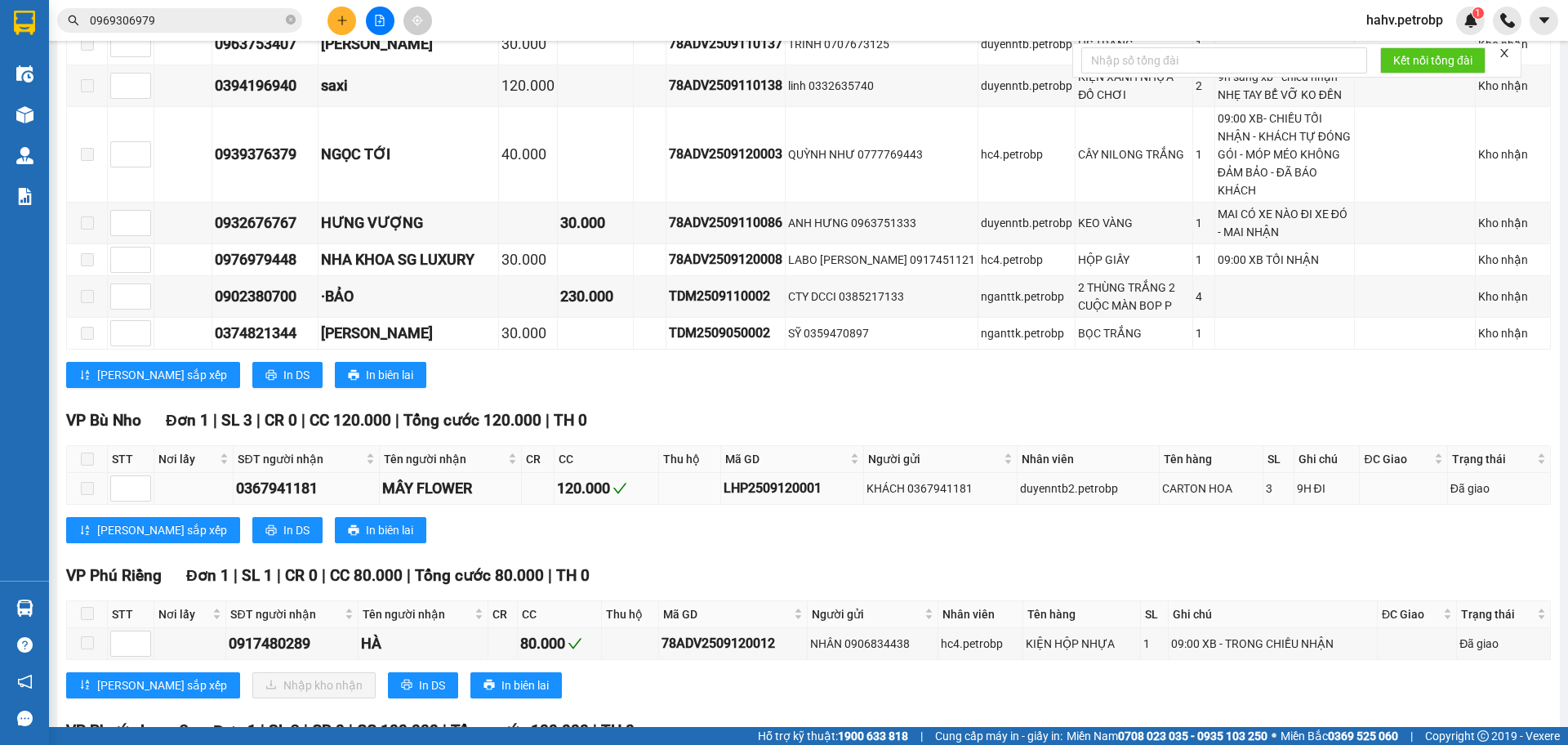
click at [300, 477] on div "0367941181" at bounding box center [306, 489] width 140 height 23
drag, startPoint x: 300, startPoint y: 384, endPoint x: 904, endPoint y: 390, distance: 604.0
click at [853, 451] on div "Mã GD" at bounding box center [792, 460] width 133 height 18
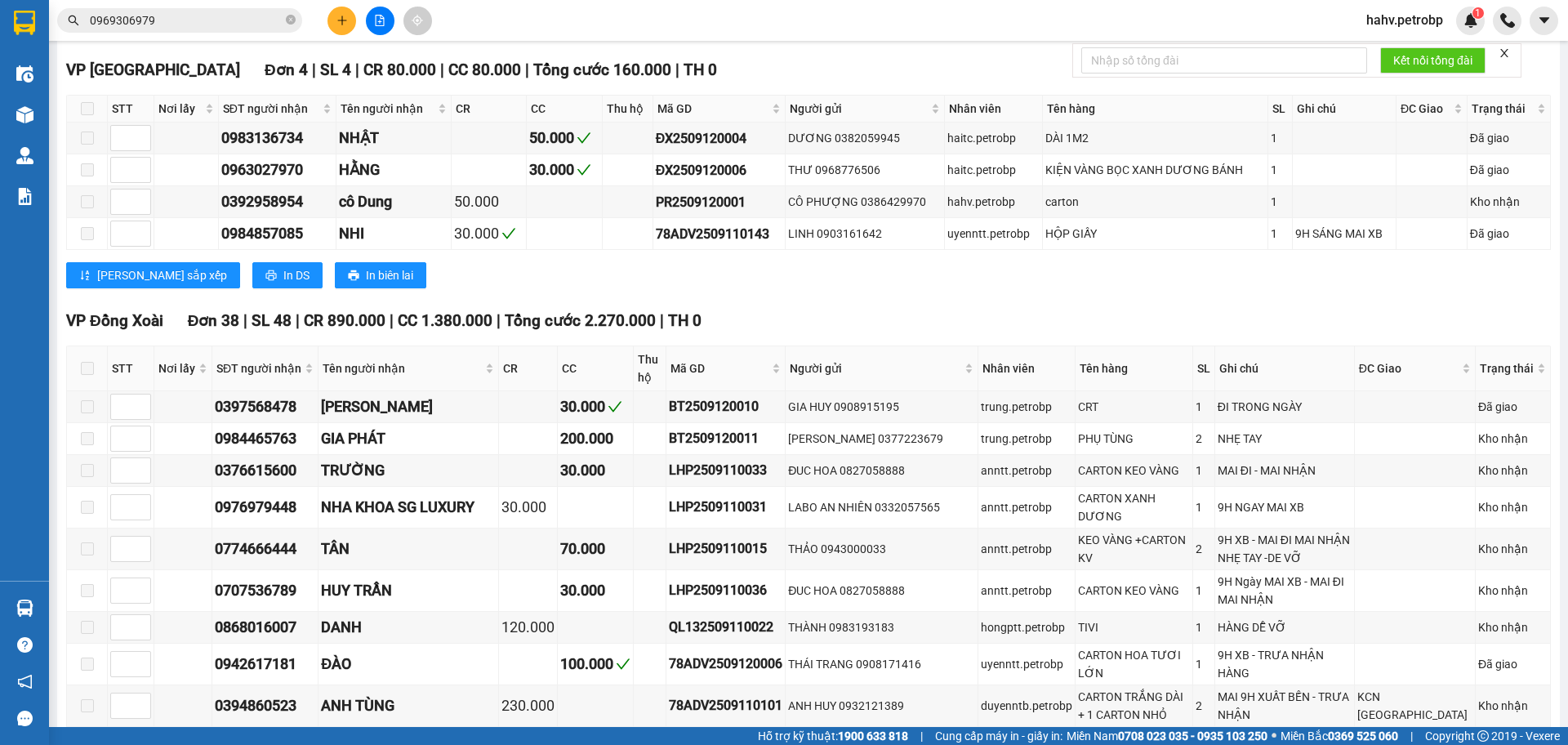
scroll to position [0, 0]
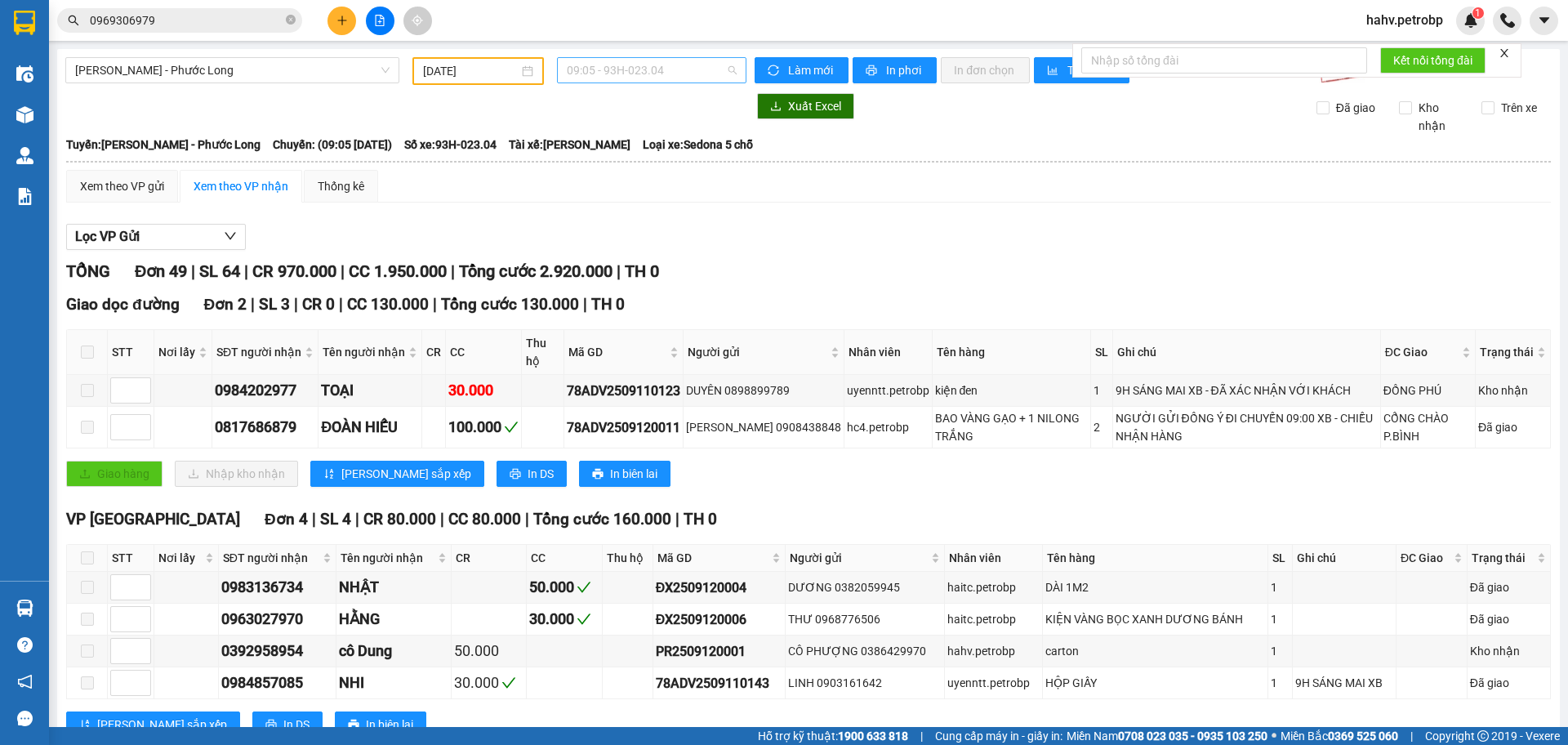
click at [610, 72] on span "09:05 - 93H-023.04" at bounding box center [651, 70] width 170 height 24
click at [643, 263] on div "14:05 - 50H-074.37" at bounding box center [626, 267] width 127 height 18
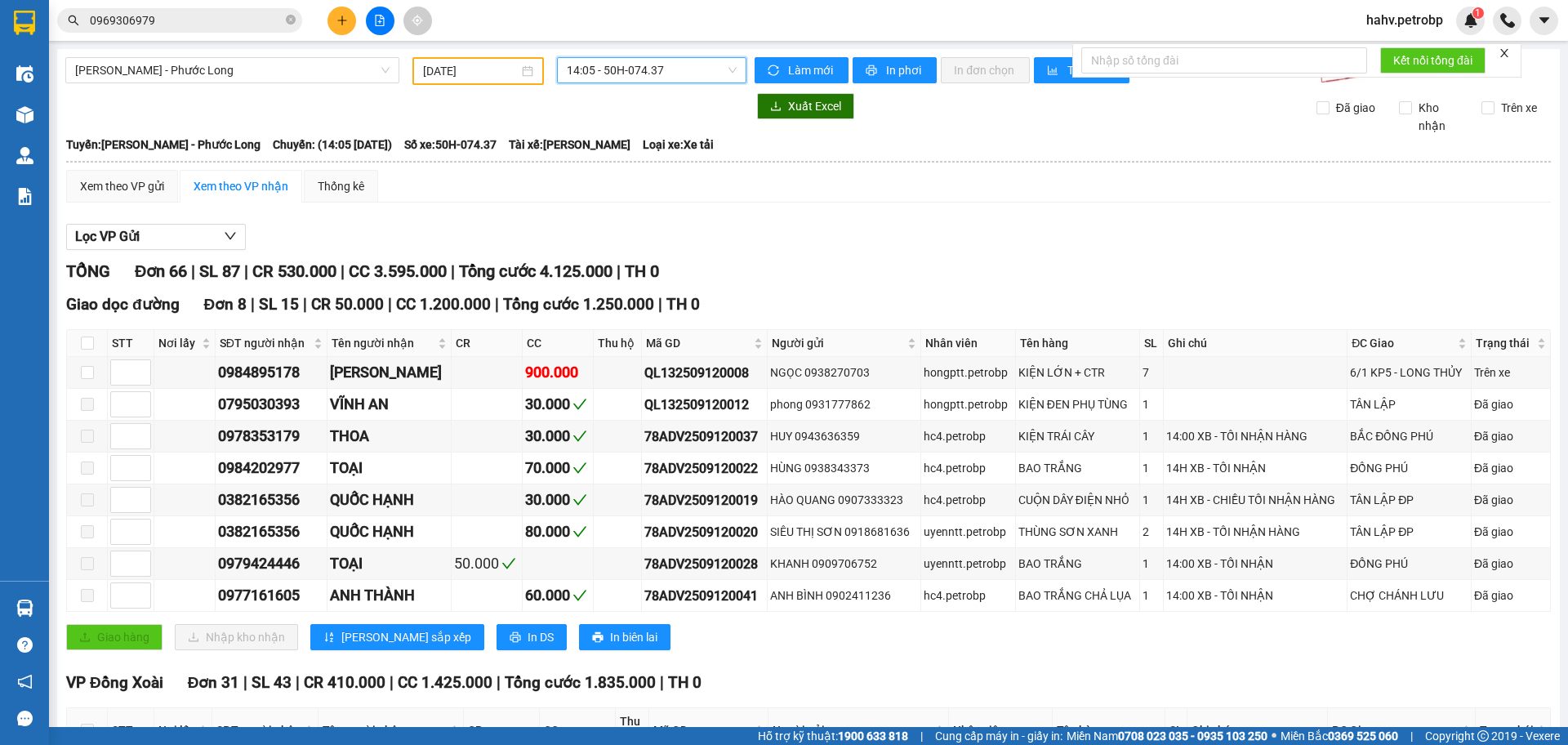
click at [622, 73] on span "14:05 - 50H-074.37" at bounding box center [651, 70] width 170 height 24
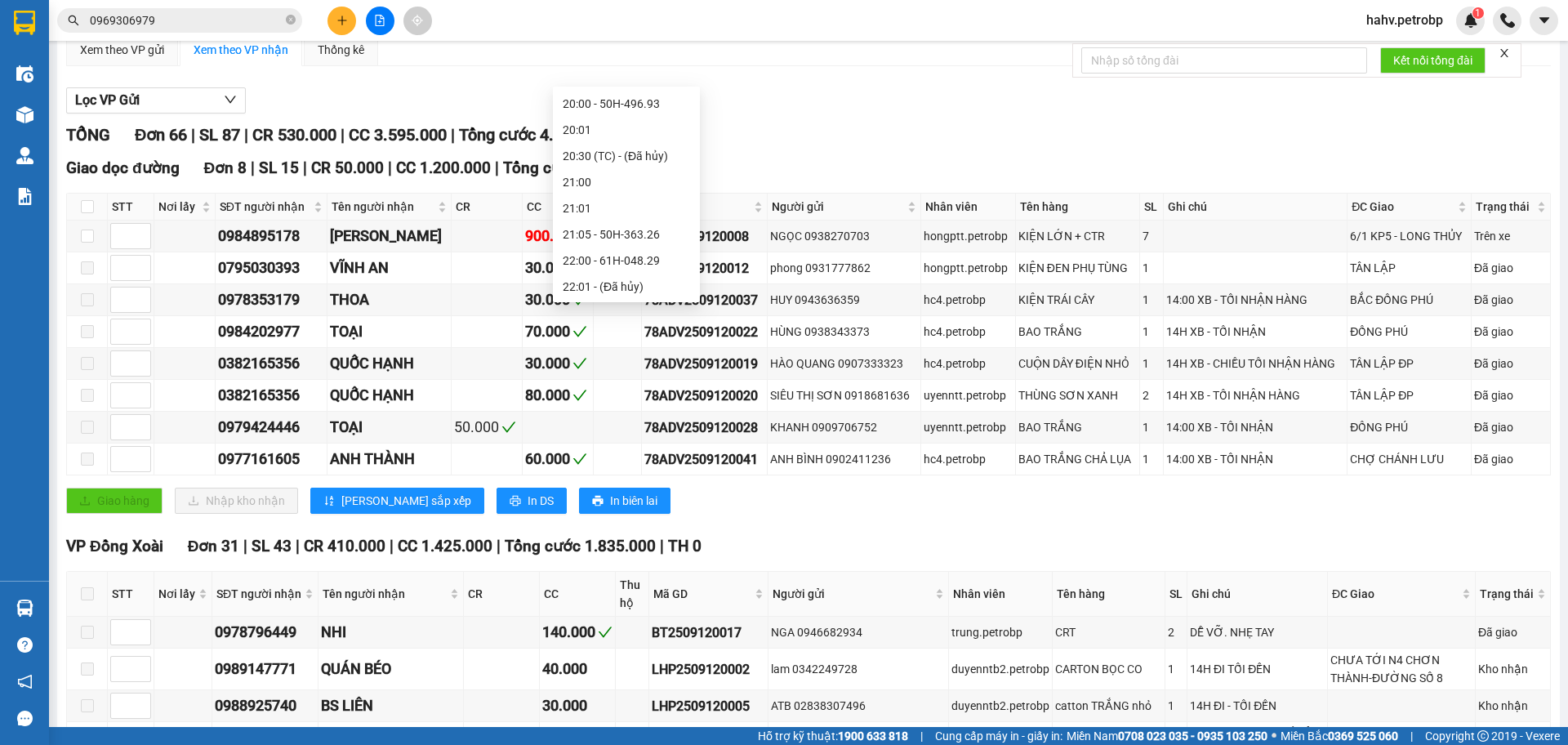
scroll to position [1020, 0]
click at [626, 230] on div "21:05 - 50H-363.26" at bounding box center [626, 234] width 127 height 18
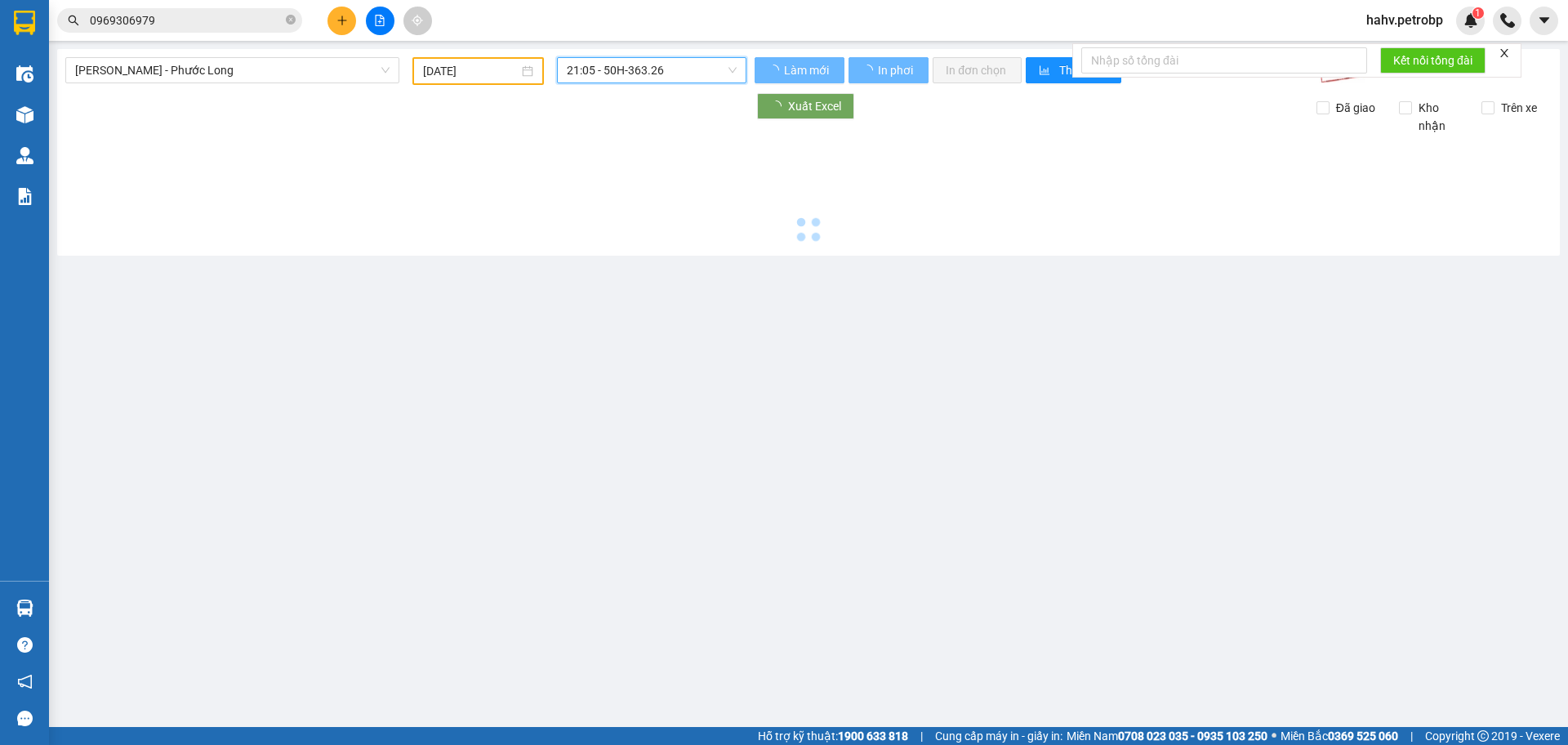
scroll to position [0, 0]
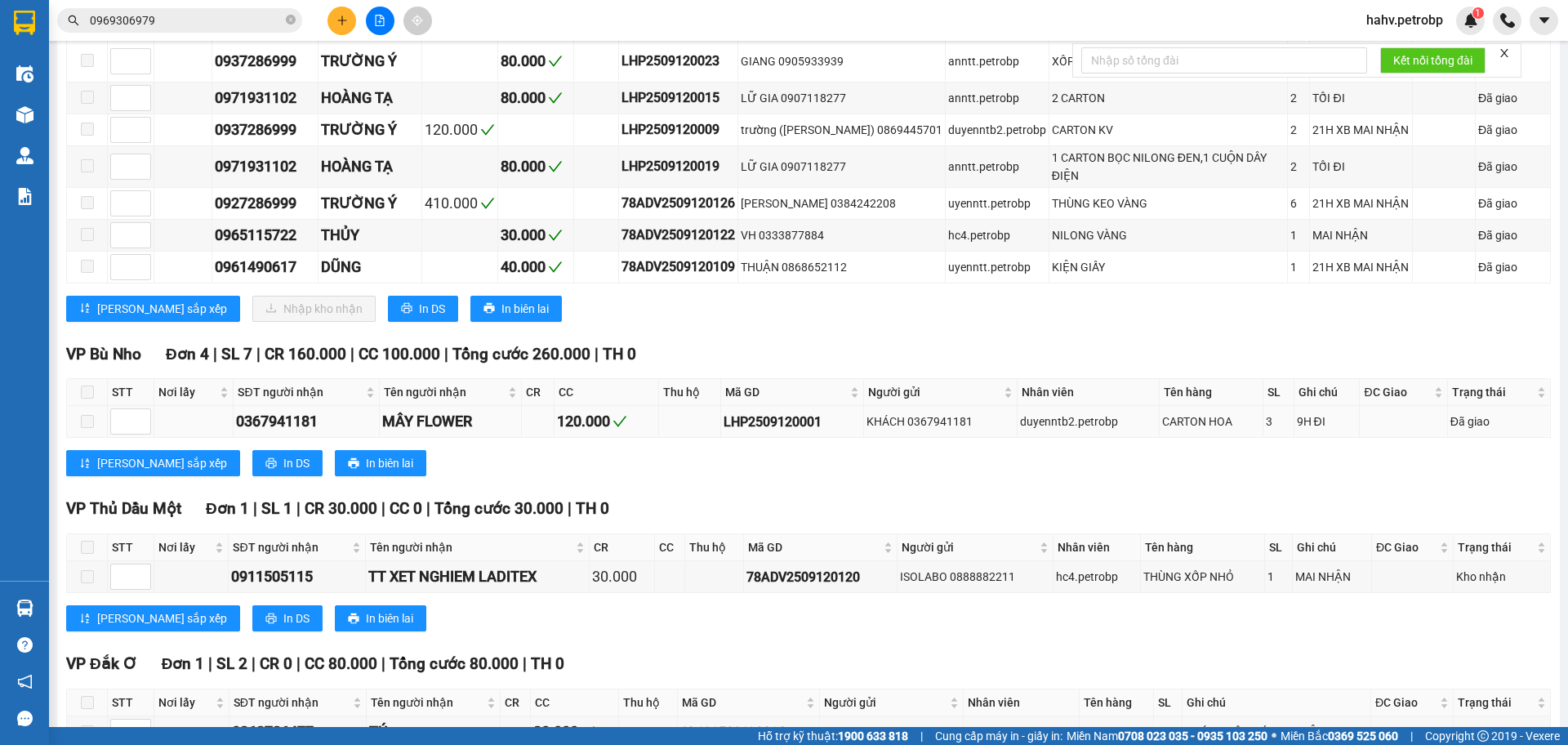
scroll to position [3008, 0]
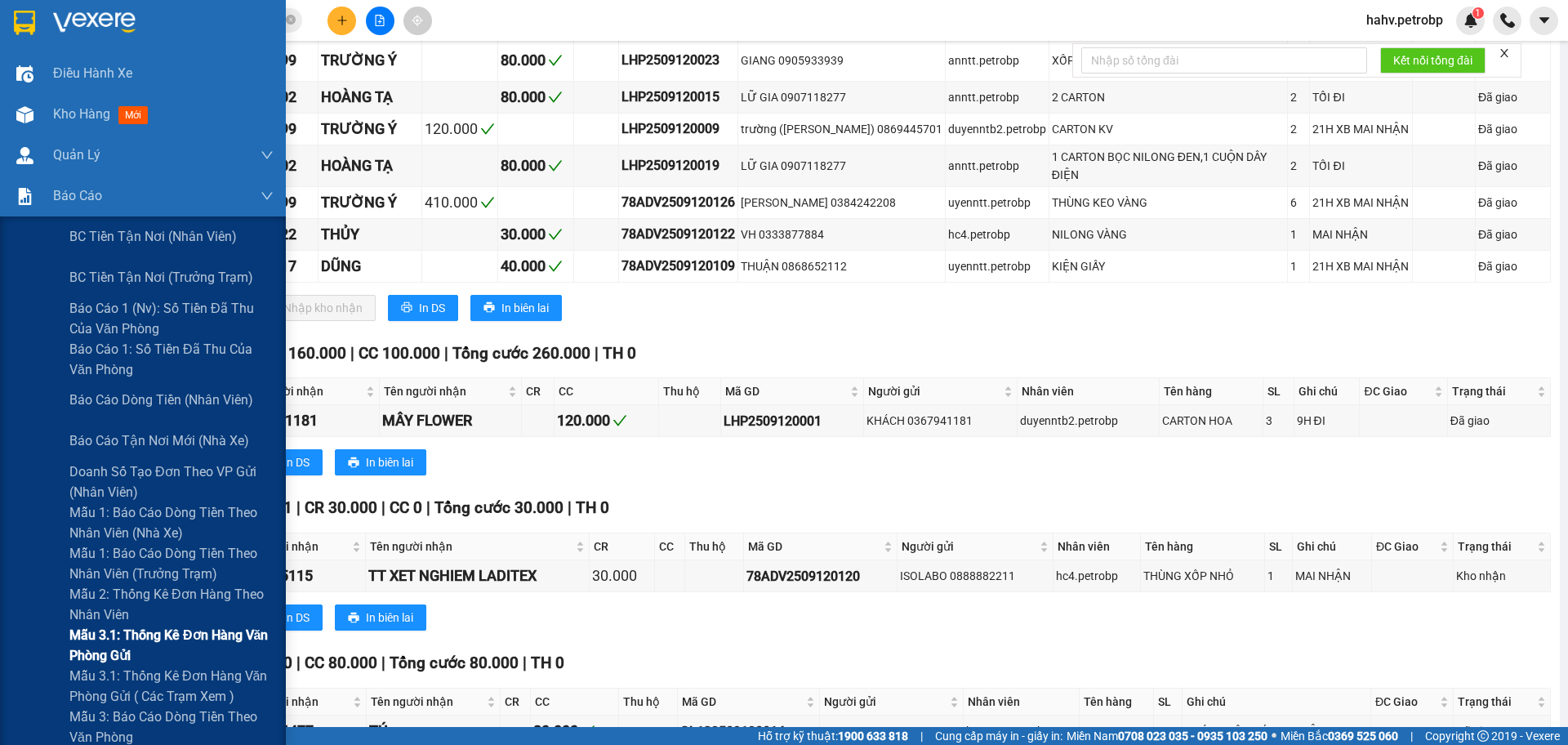
click at [50, 631] on div "Mẫu 3.1: Thống kê đơn hàng văn phòng gửi" at bounding box center [143, 645] width 286 height 41
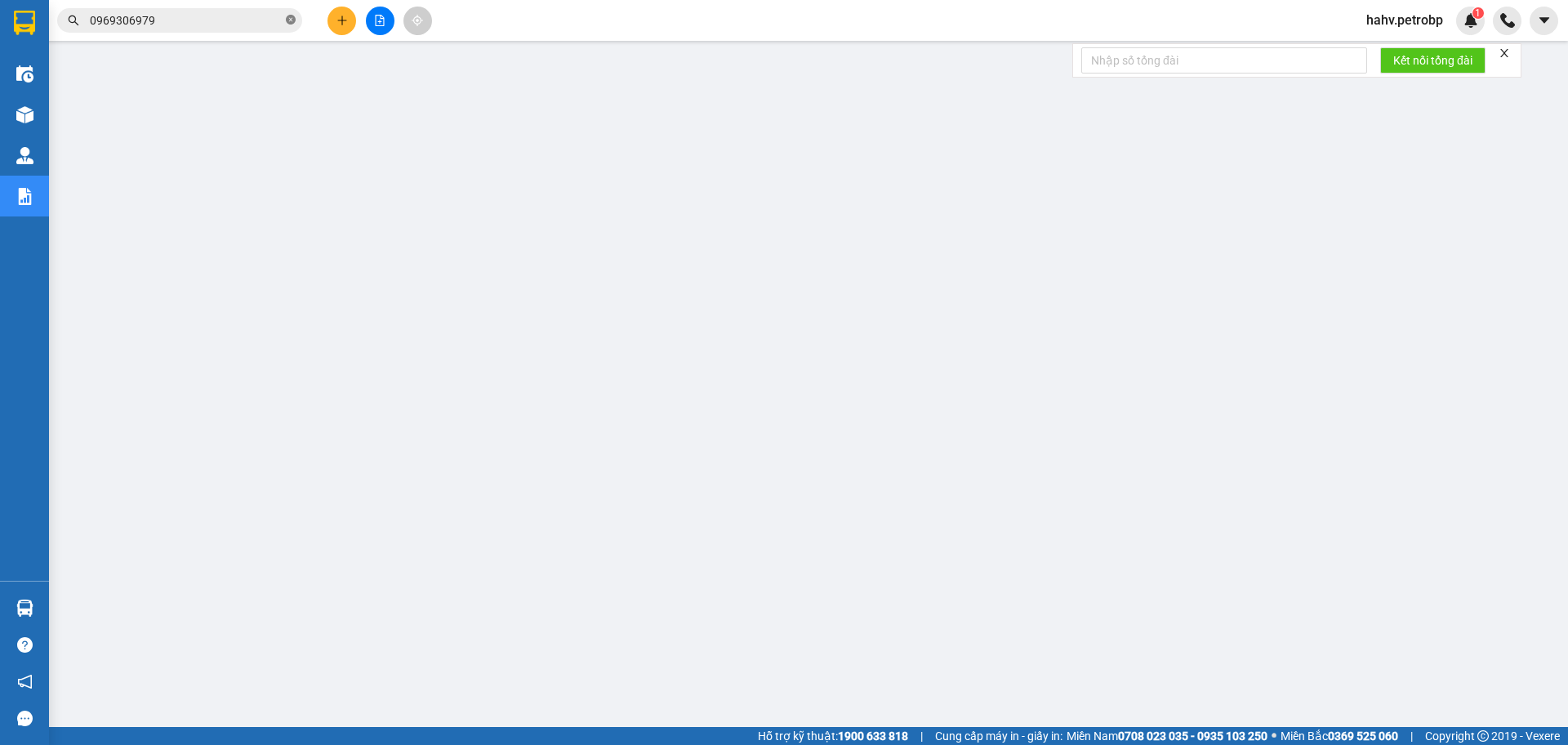
click at [290, 19] on icon "close-circle" at bounding box center [291, 20] width 10 height 10
paste input "0987025223"
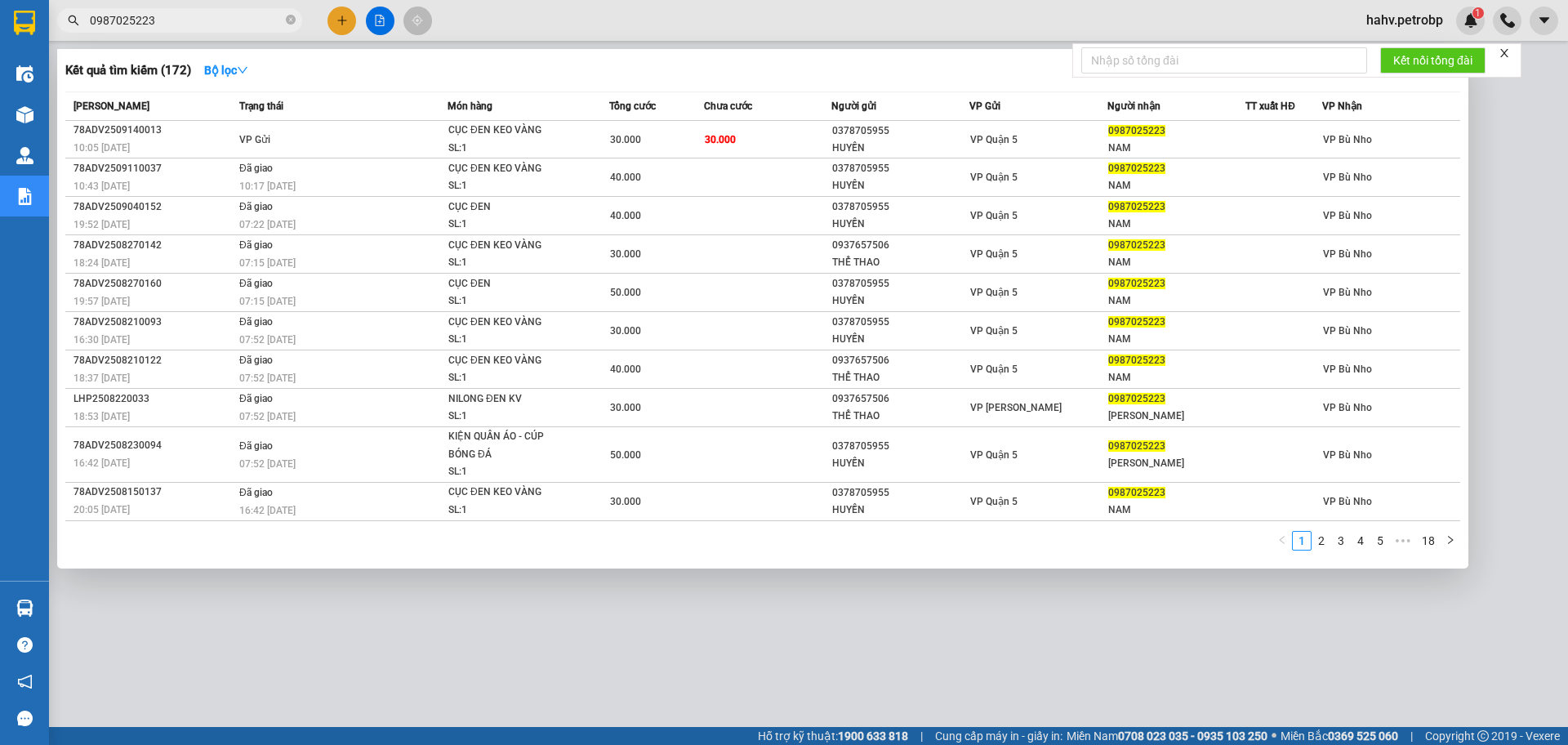
type input "0987025223"
click at [421, 586] on div at bounding box center [784, 372] width 1568 height 745
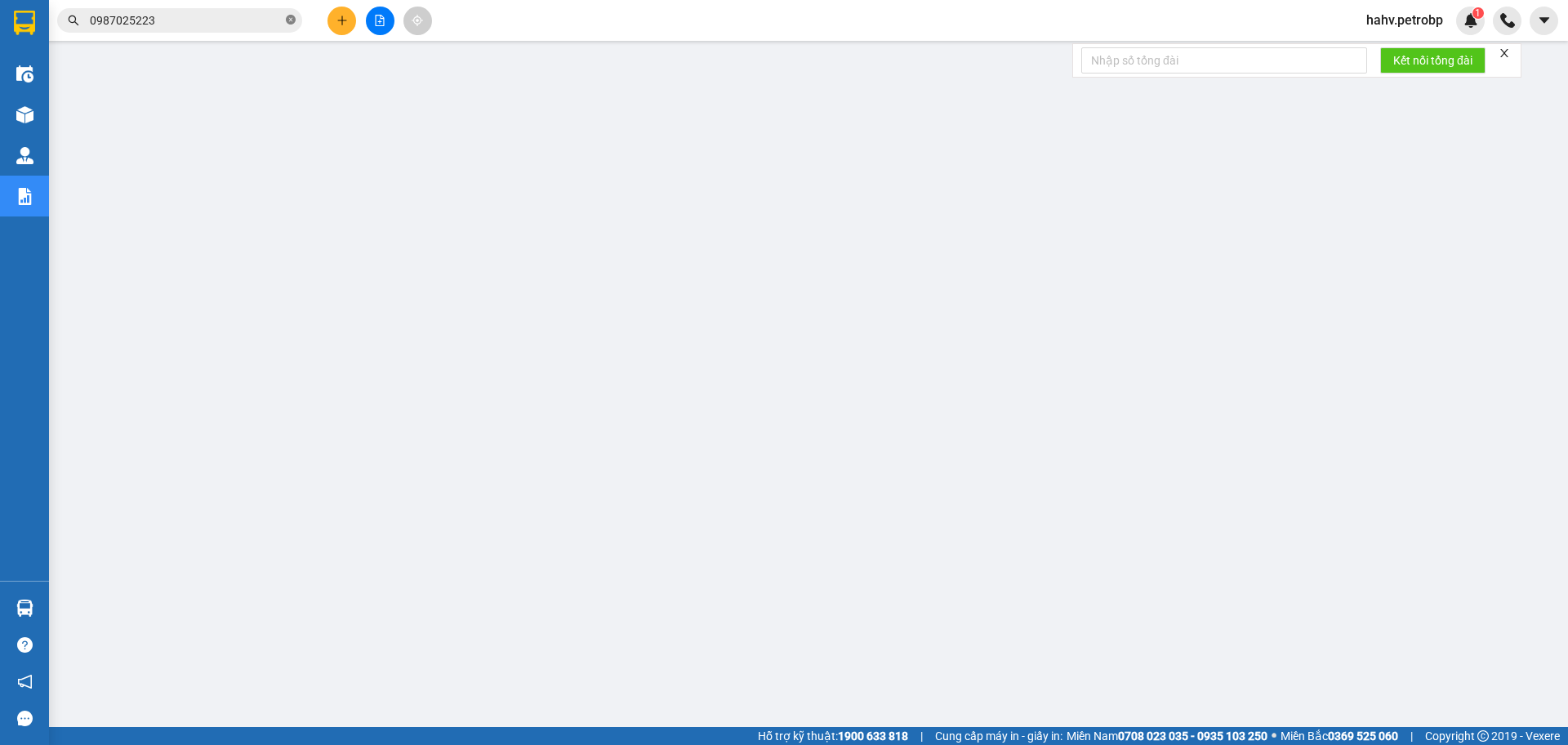
click at [292, 22] on icon "close-circle" at bounding box center [291, 20] width 10 height 10
paste input "0948419979"
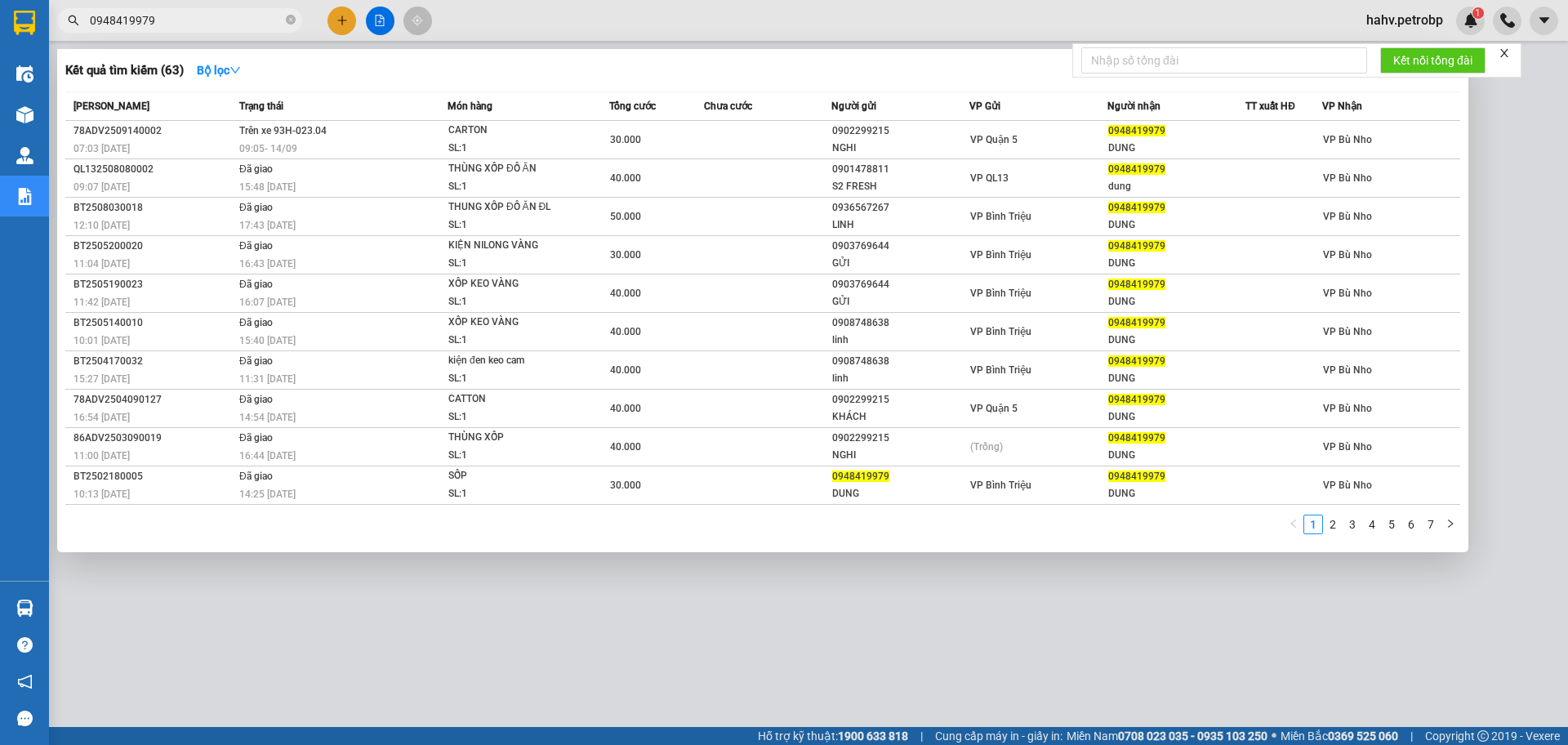
type input "0948419979"
click at [742, 548] on div "Kết quả tìm kiếm ( 63 ) Bộ lọc Mã ĐH Trạng thái Món hàng Tổng cước Chưa cước Ng…" at bounding box center [763, 300] width 1411 height 503
click at [845, 599] on div at bounding box center [784, 372] width 1568 height 745
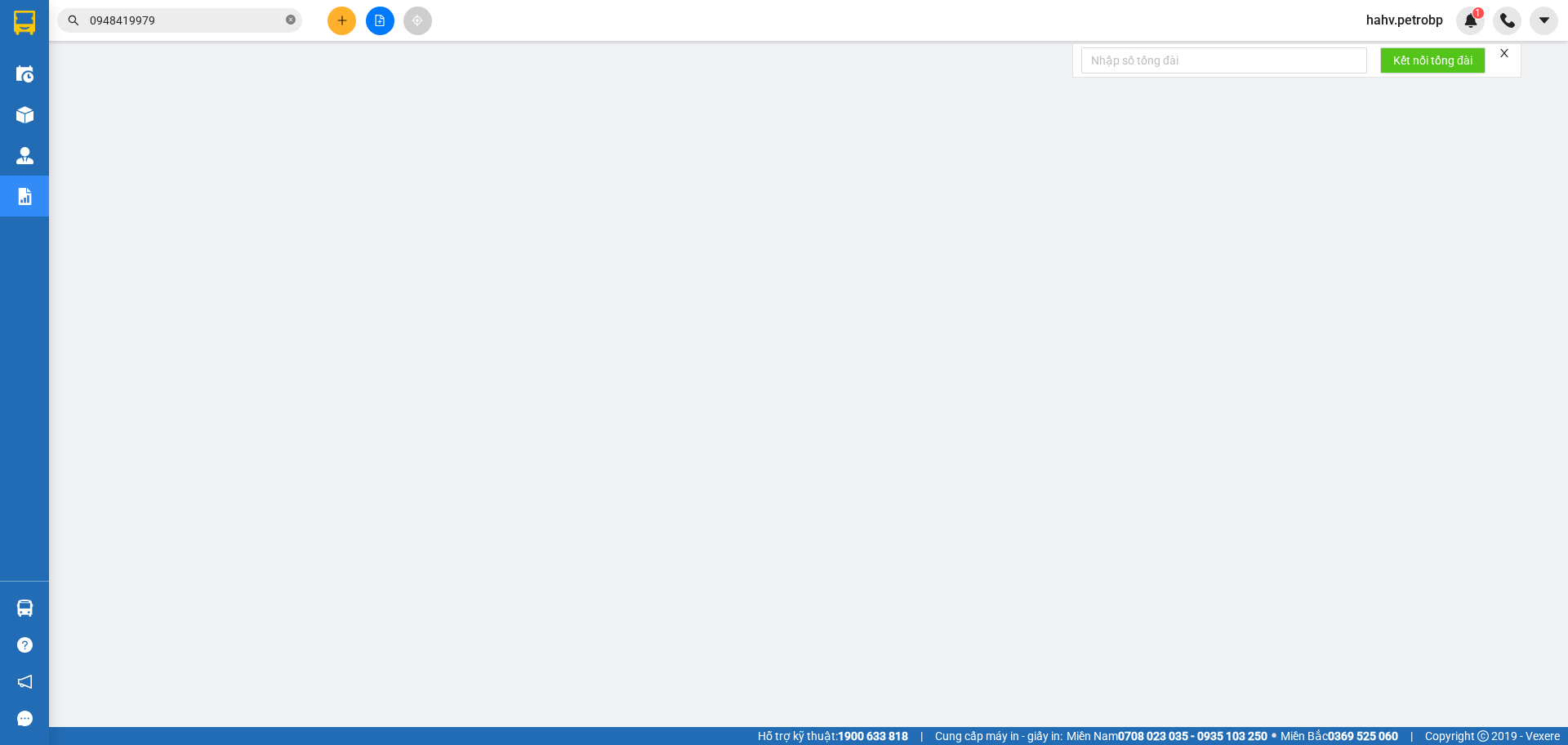
click at [292, 18] on icon "close-circle" at bounding box center [291, 20] width 10 height 10
paste input "0907907908"
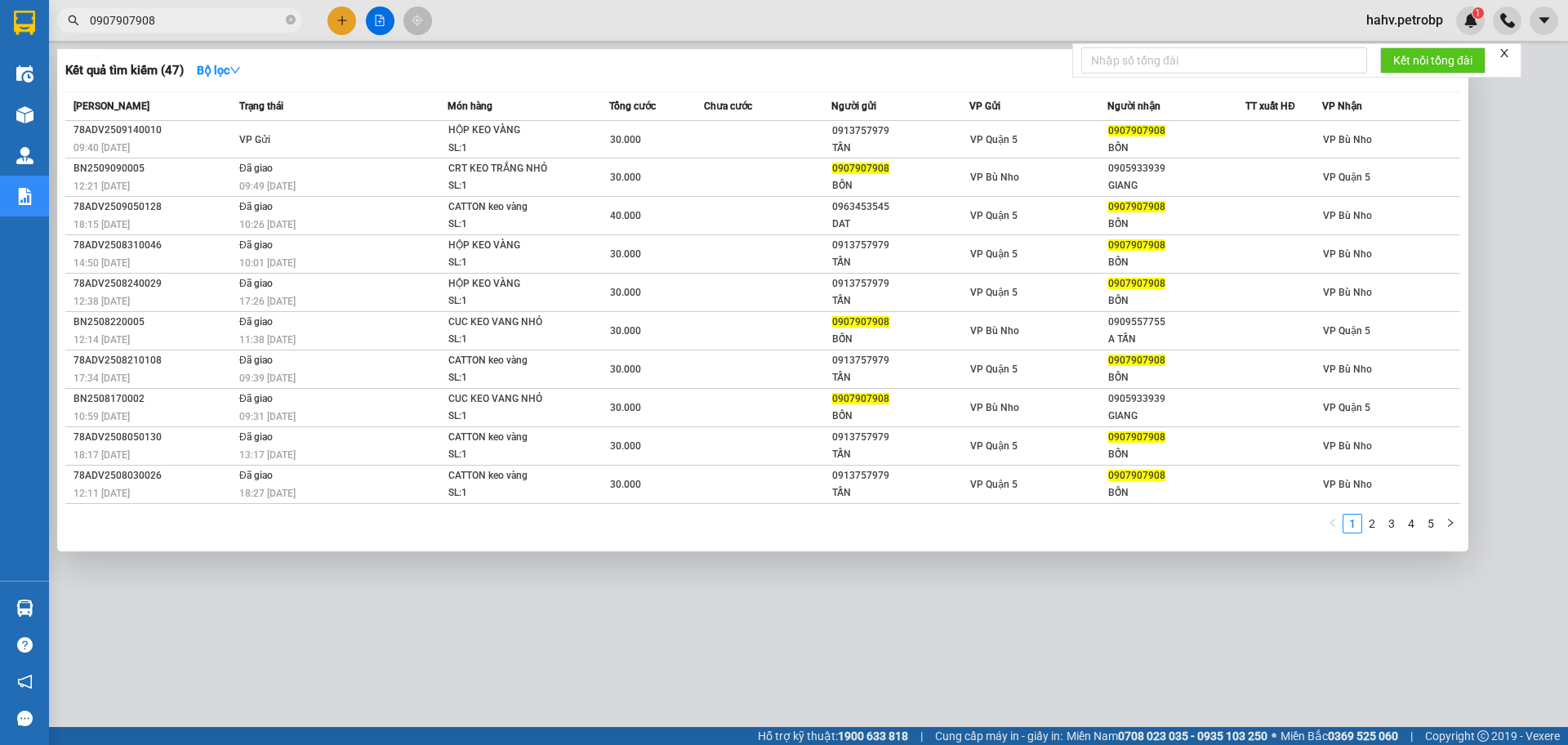
type input "0907907908"
click at [612, 585] on div at bounding box center [784, 372] width 1568 height 745
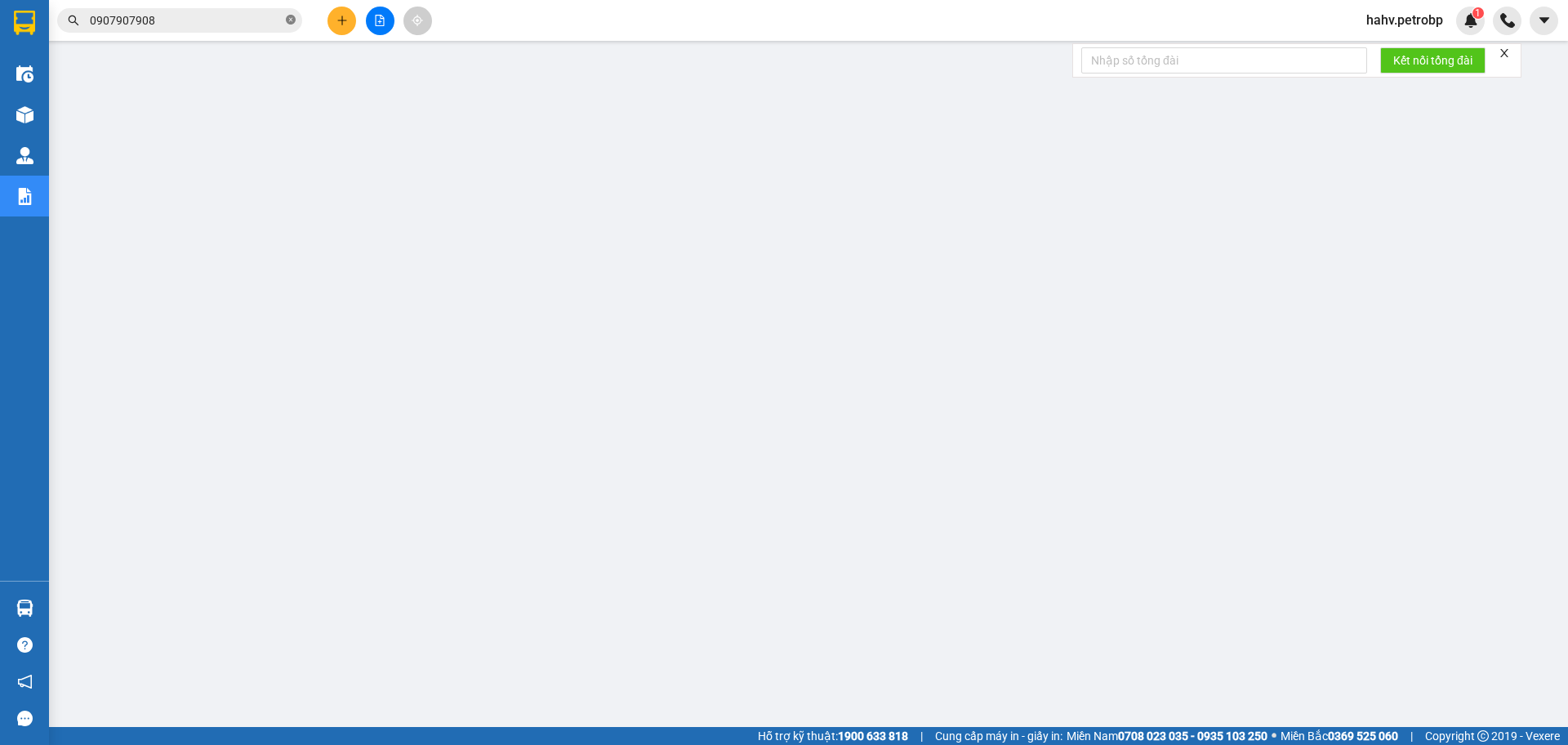
click at [292, 15] on span at bounding box center [291, 21] width 10 height 16
paste input "0982953119"
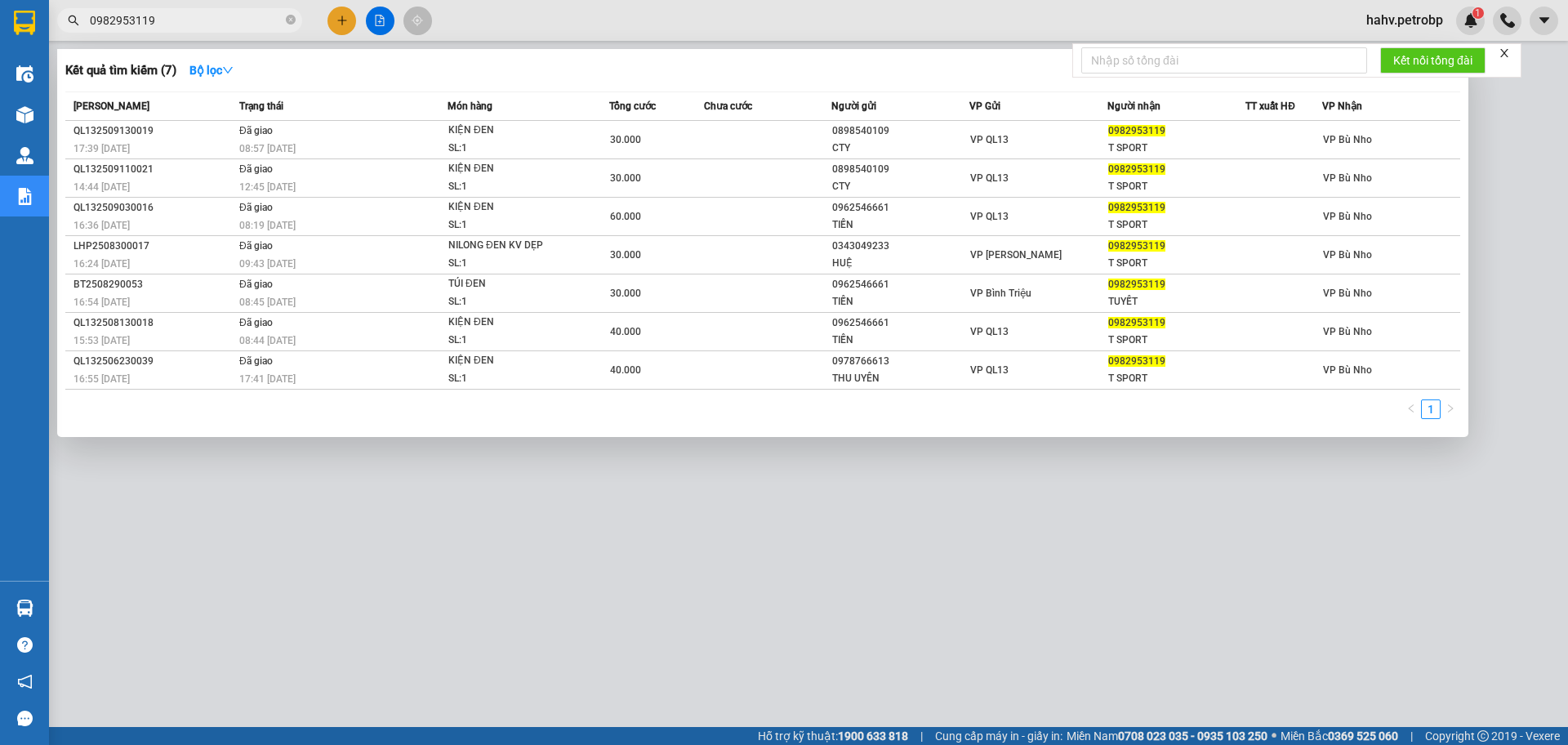
type input "0982953119"
click at [593, 577] on div at bounding box center [784, 372] width 1568 height 745
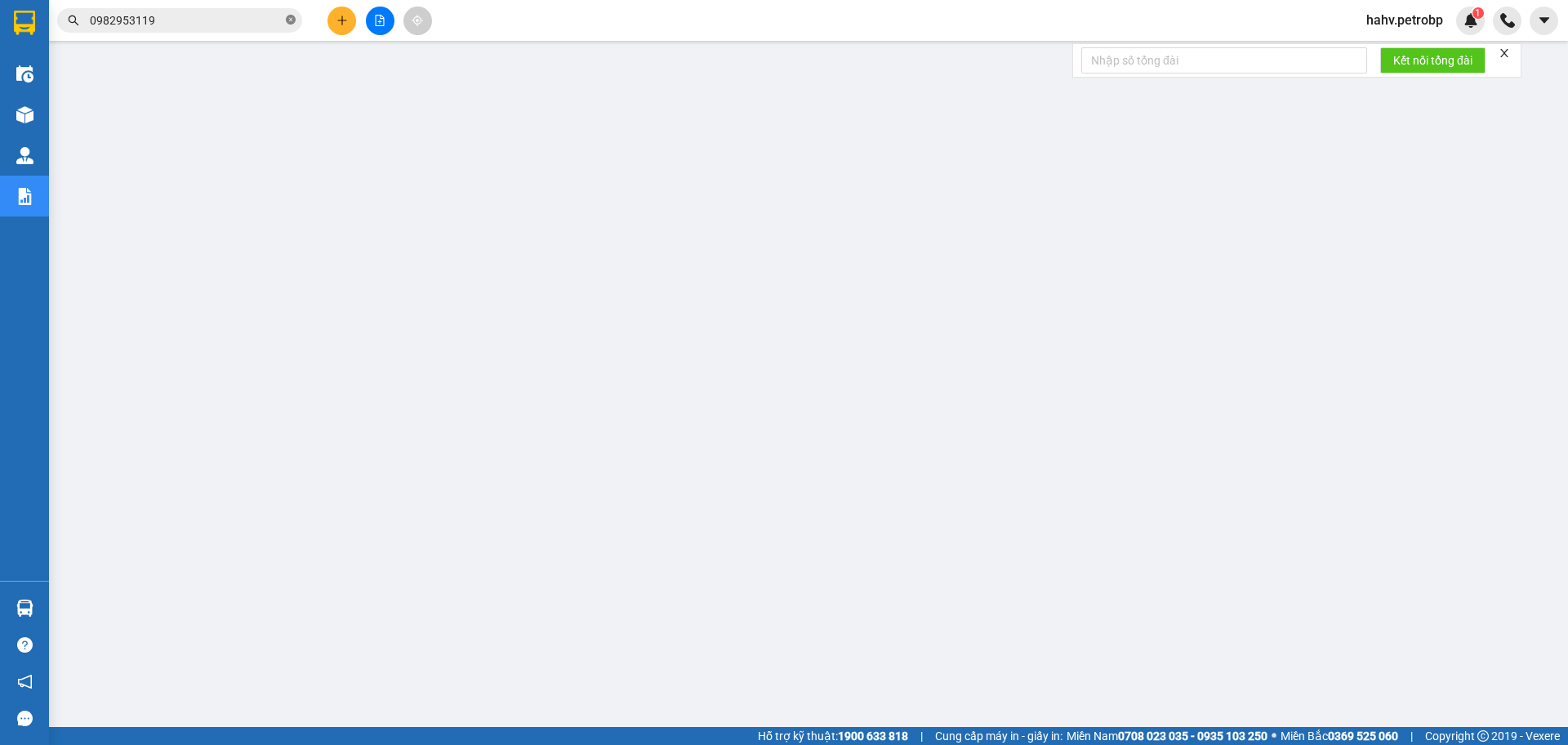
click at [292, 17] on icon "close-circle" at bounding box center [291, 20] width 10 height 10
paste input "0982953119"
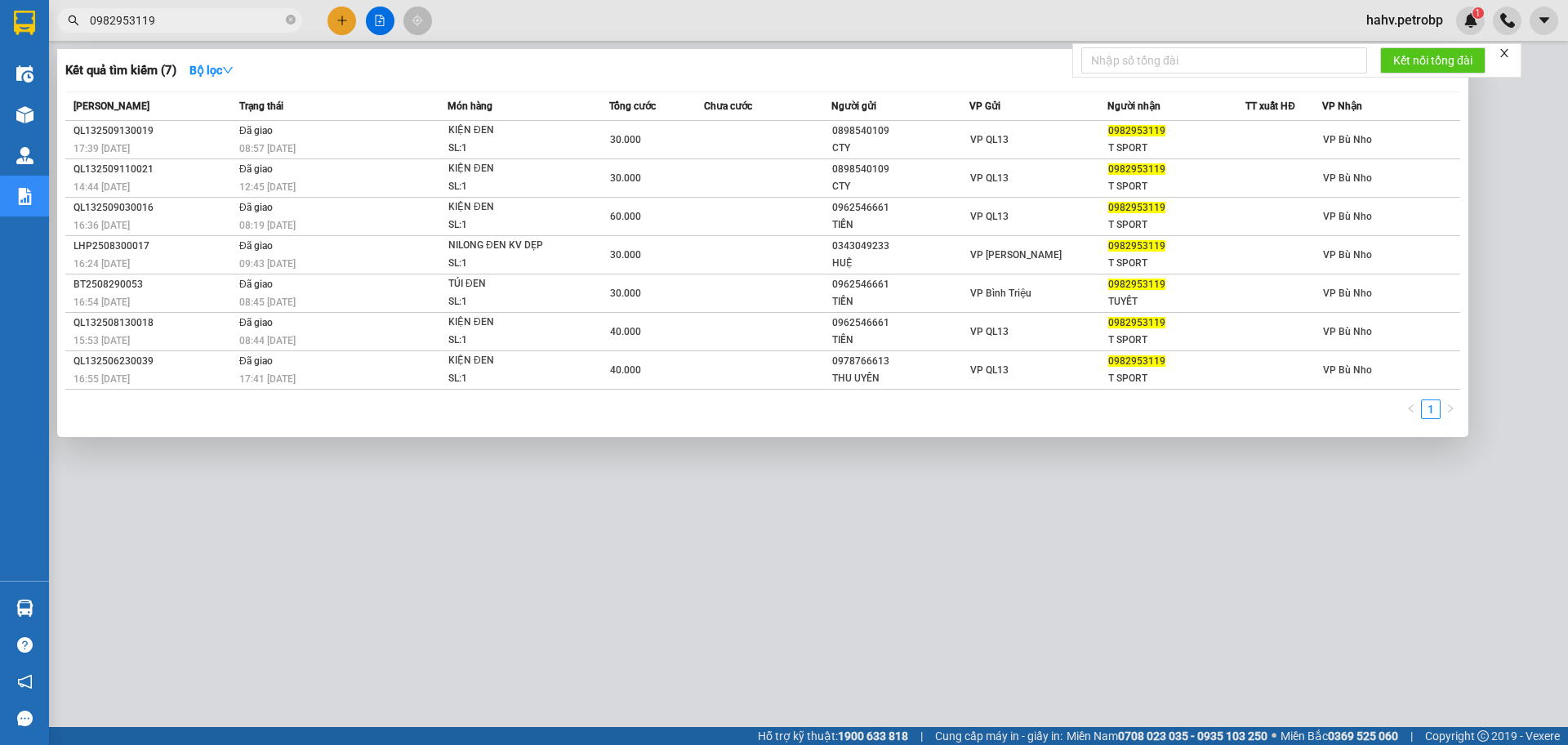
type input "0982953119"
click at [907, 562] on div at bounding box center [784, 372] width 1568 height 745
click at [288, 20] on icon "close-circle" at bounding box center [291, 20] width 10 height 10
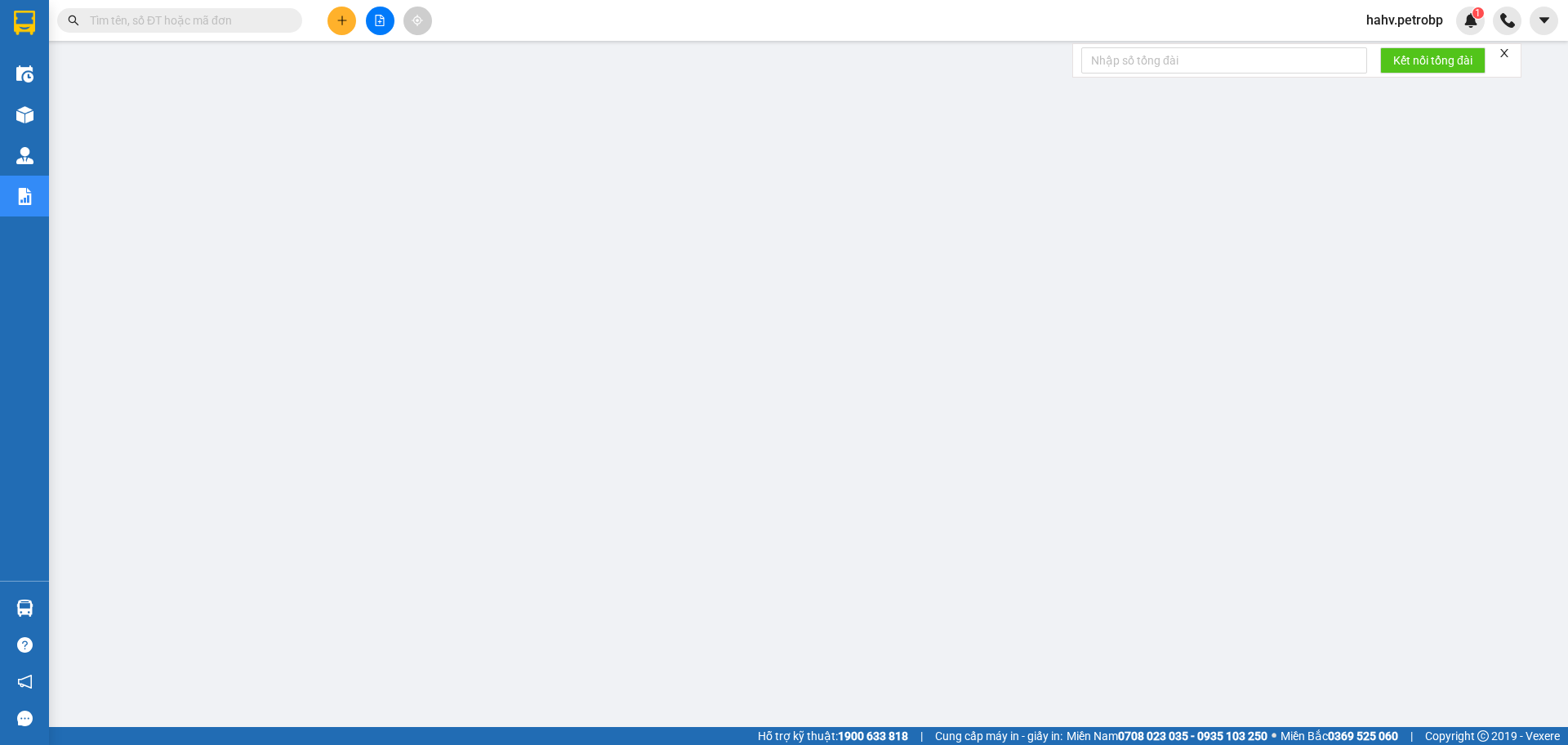
drag, startPoint x: 260, startPoint y: 10, endPoint x: 229, endPoint y: 11, distance: 31.0
drag, startPoint x: 229, startPoint y: 11, endPoint x: 172, endPoint y: 22, distance: 58.1
paste input "0966922745"
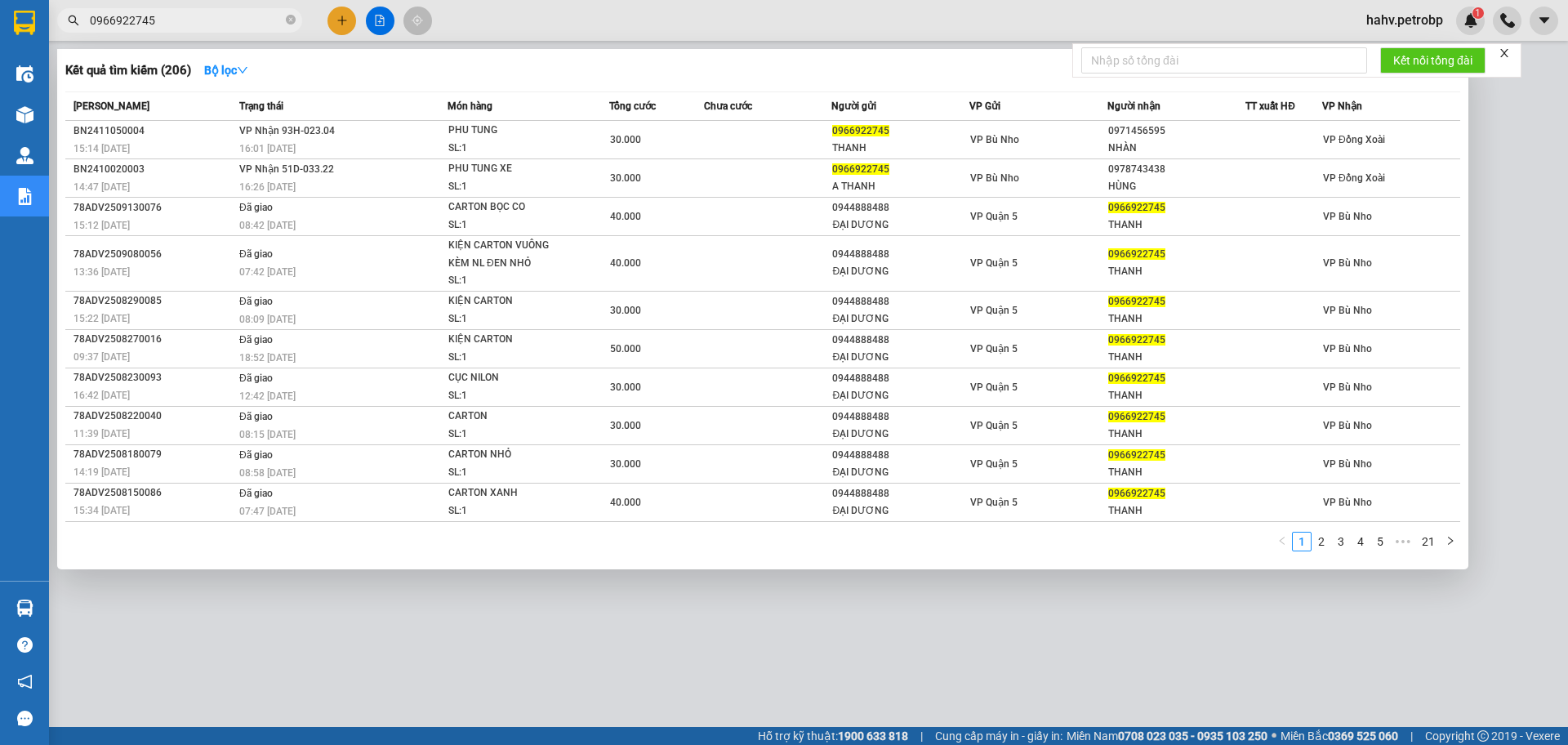
type input "0966922745"
click at [1325, 547] on link "2" at bounding box center [1321, 542] width 18 height 18
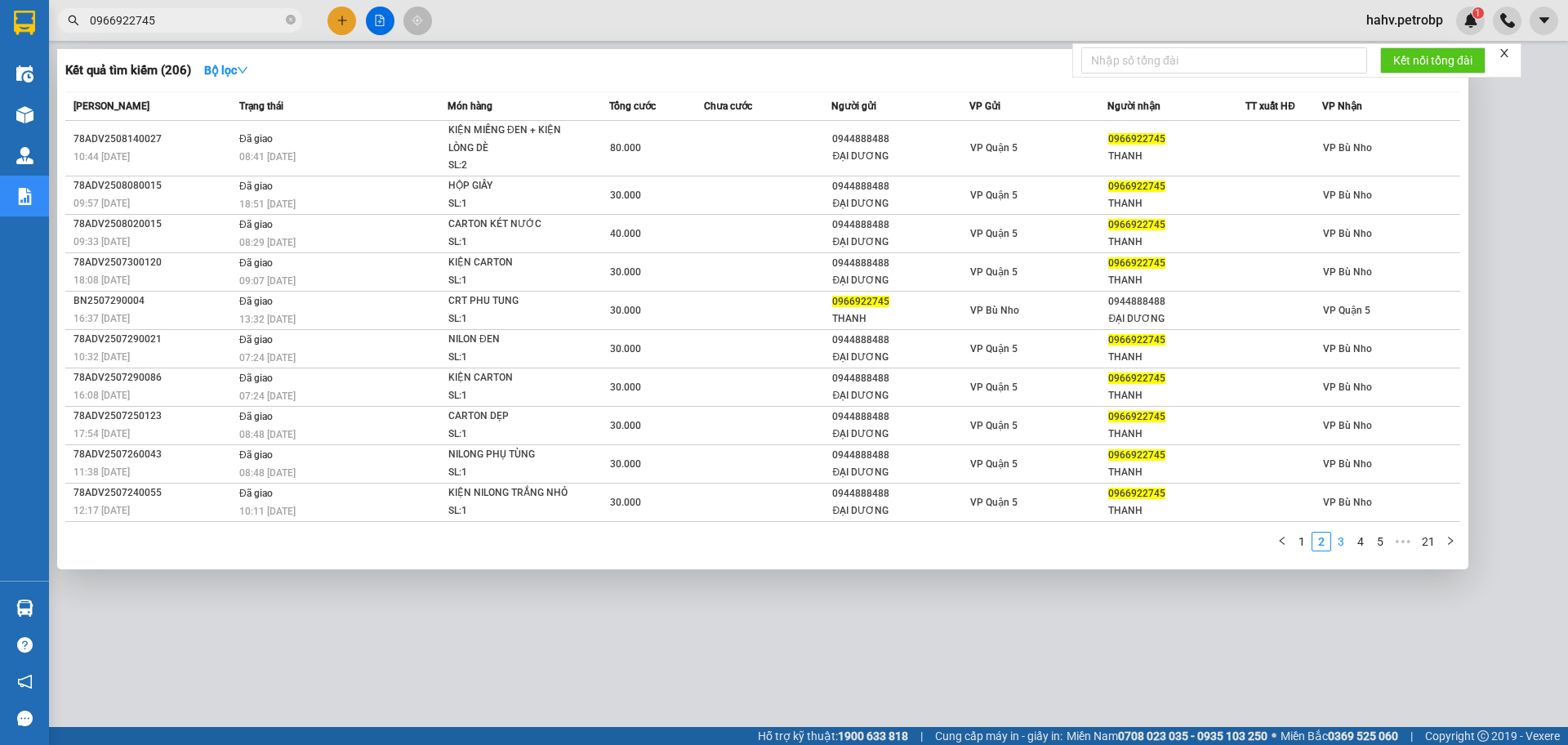
click at [1344, 545] on link "3" at bounding box center [1341, 542] width 18 height 18
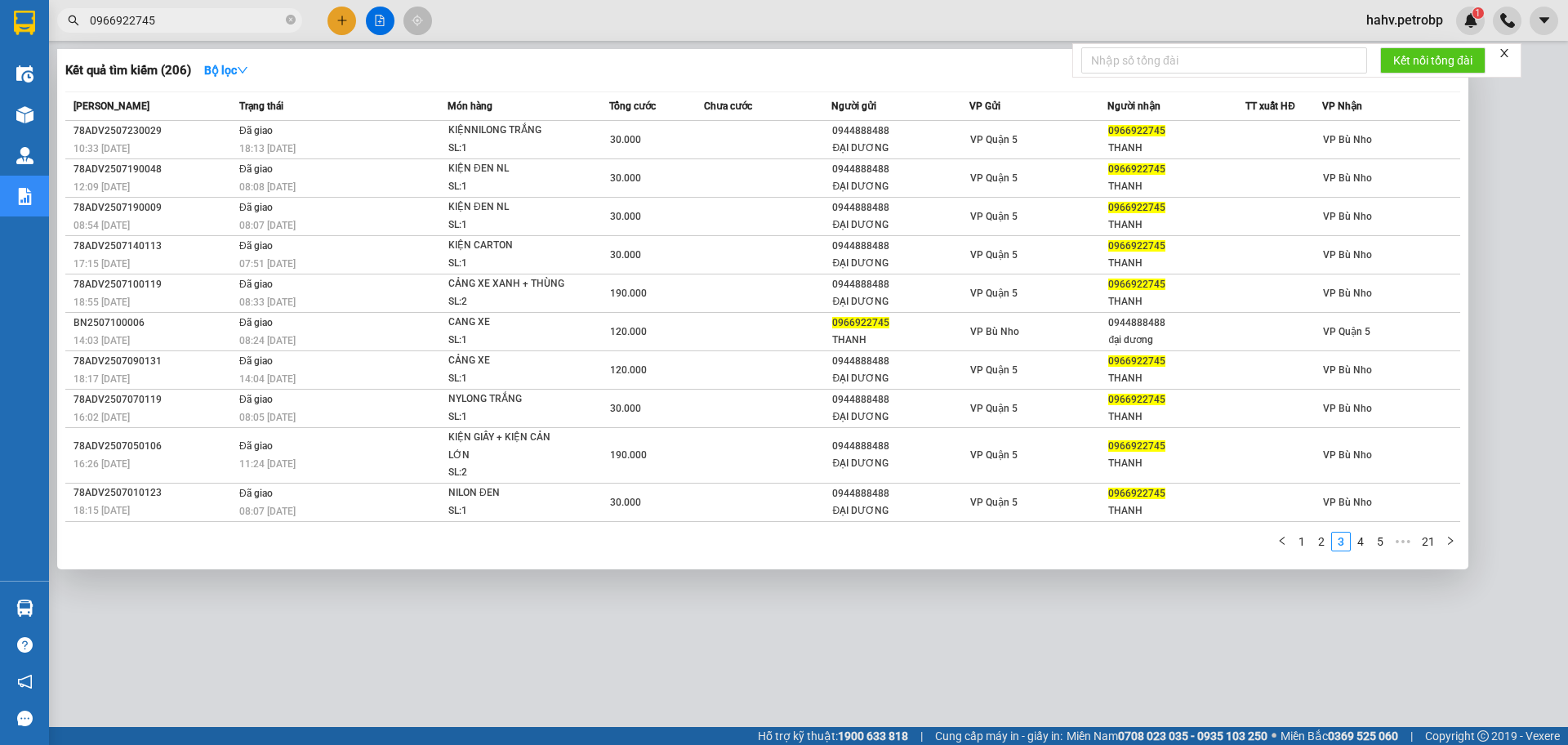
click at [1118, 600] on div at bounding box center [784, 372] width 1568 height 745
click at [291, 22] on icon "close-circle" at bounding box center [291, 20] width 10 height 10
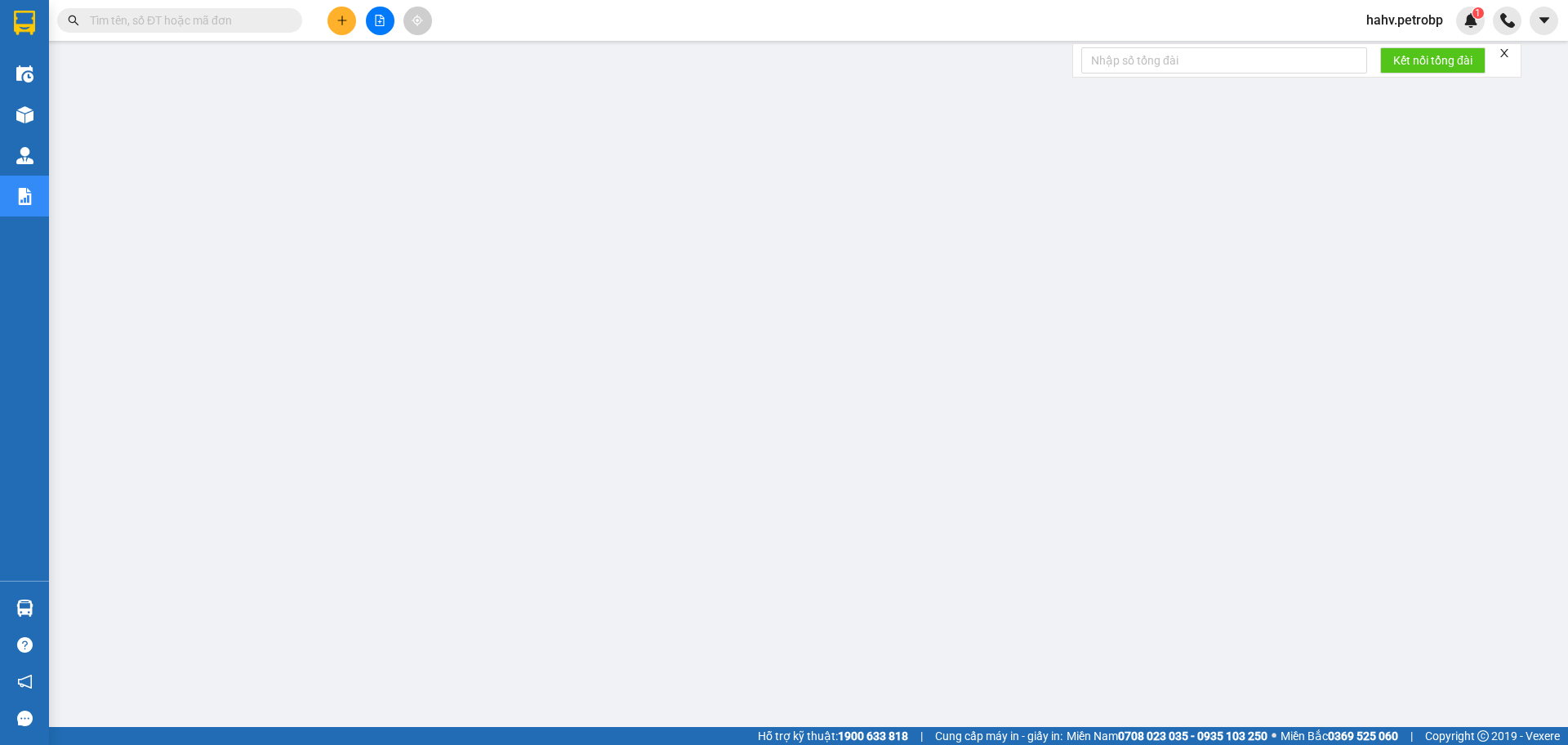
paste input "0985153124"
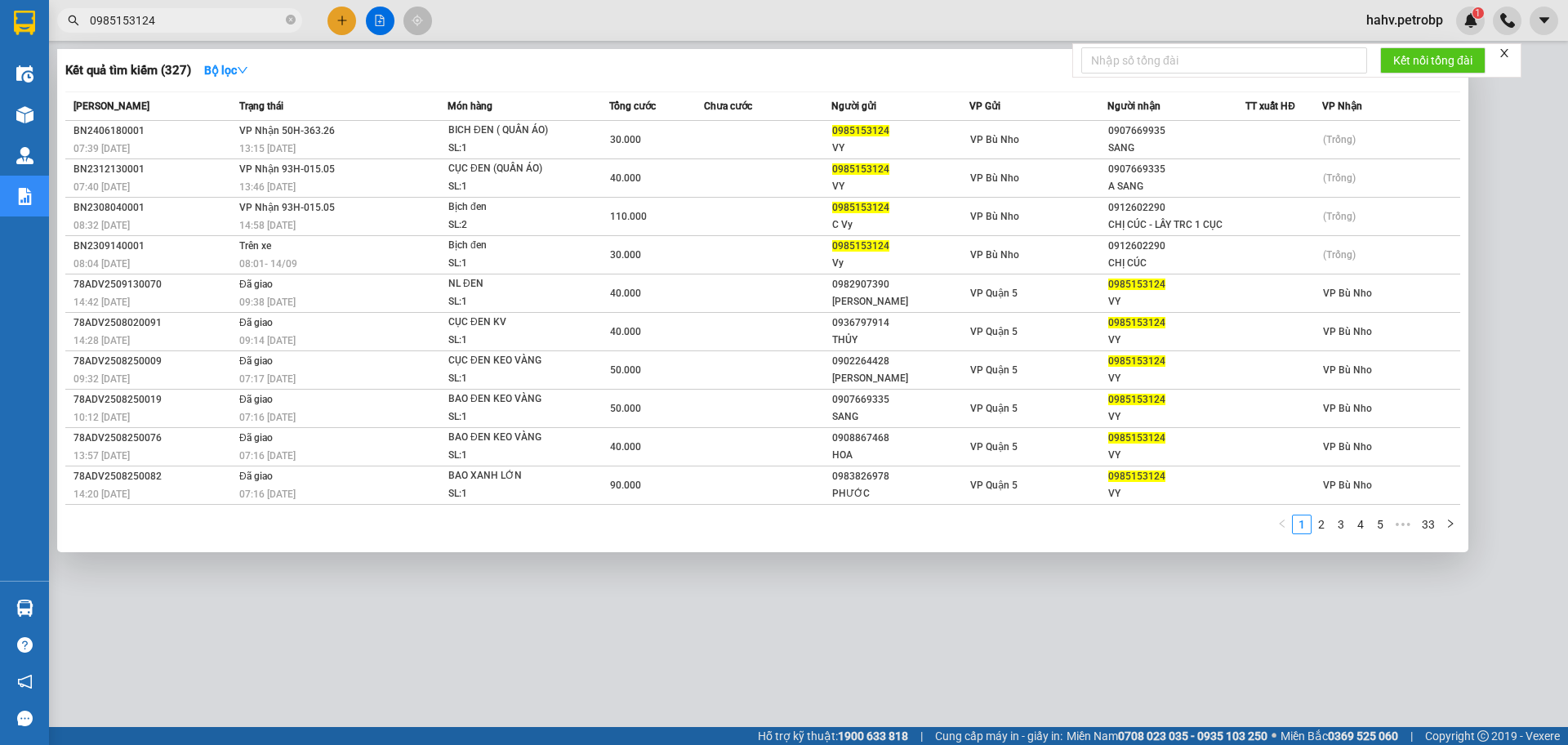
type input "0985153124"
click at [906, 654] on div at bounding box center [784, 372] width 1568 height 745
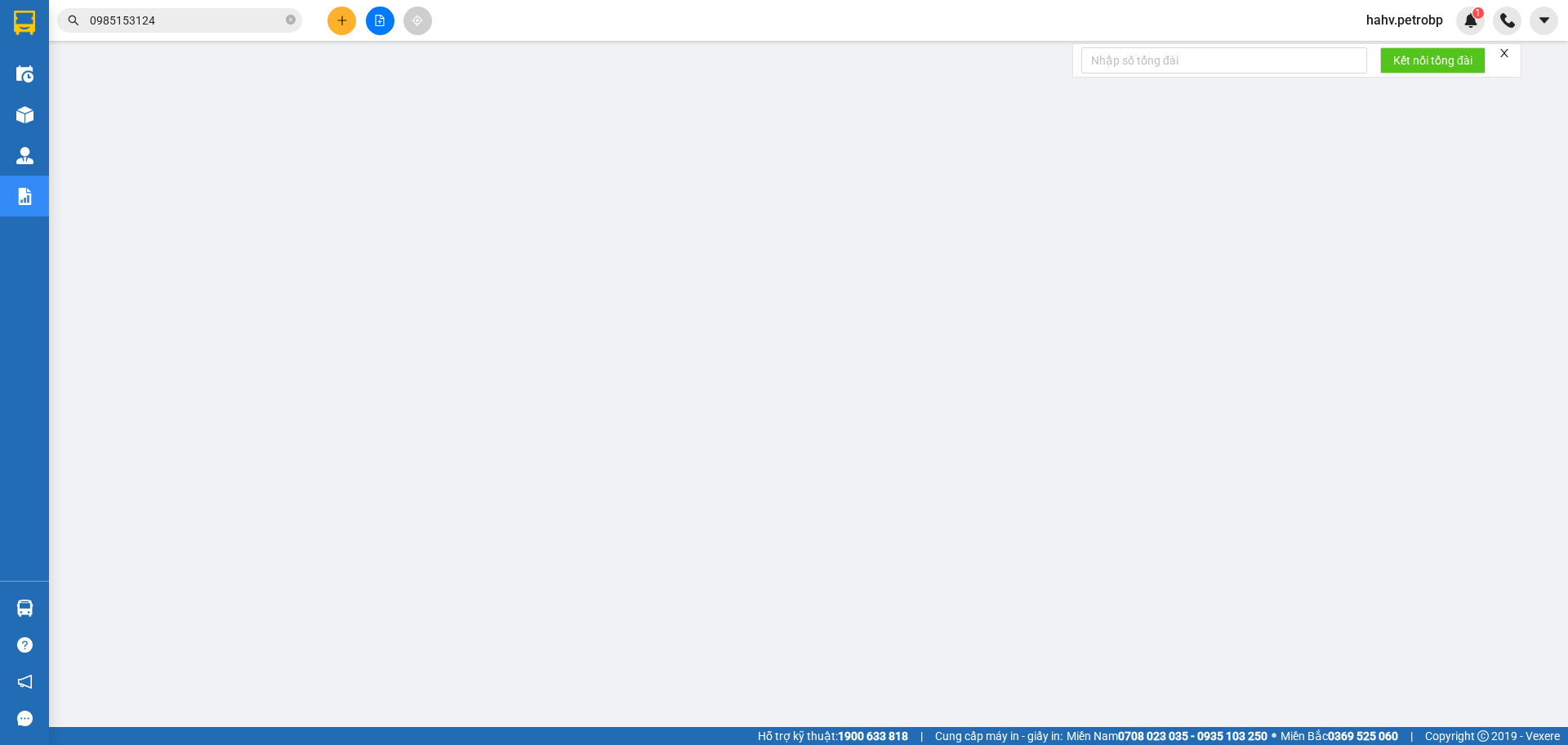
click at [293, 24] on icon "close-circle" at bounding box center [291, 20] width 10 height 10
paste input "0987025223"
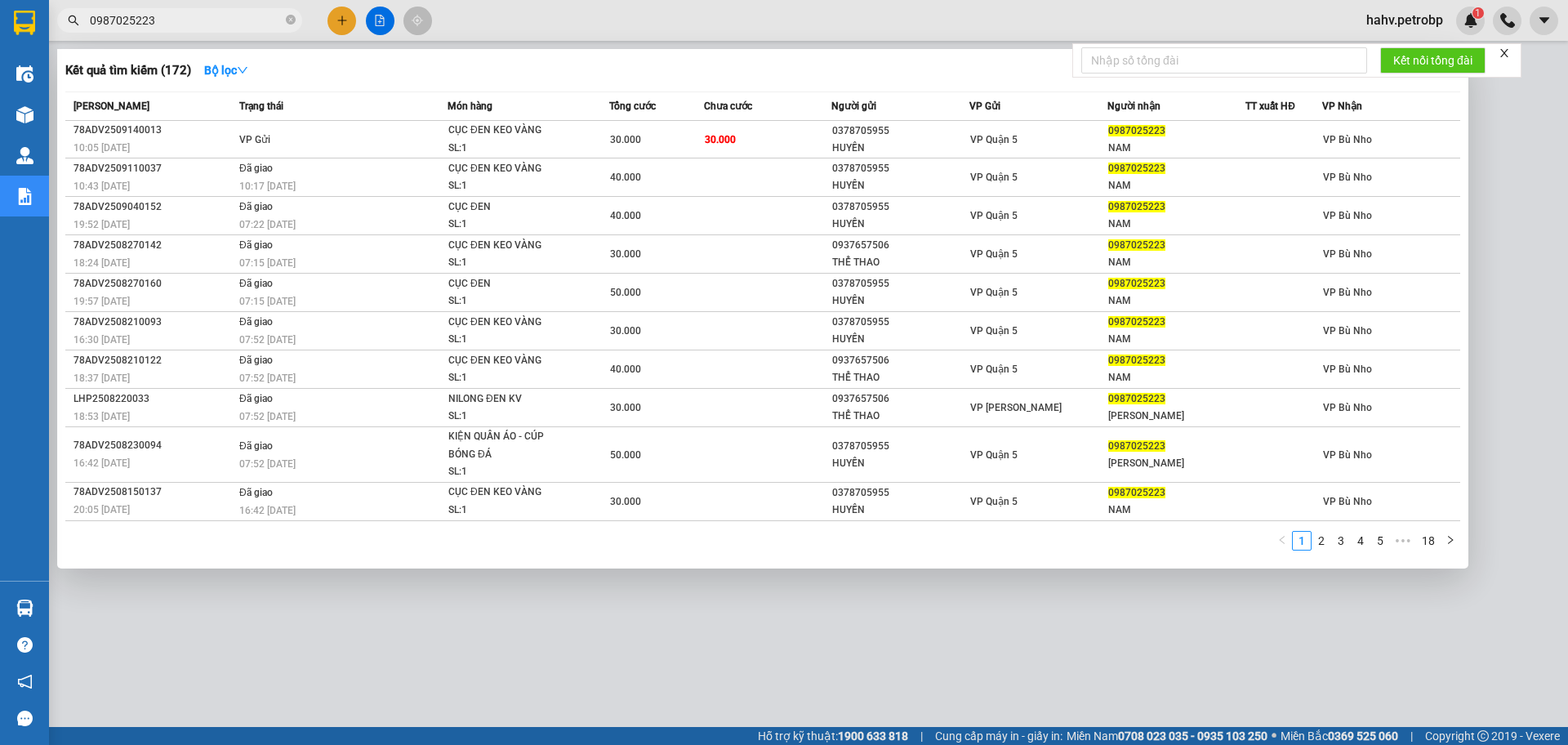
type input "0987025223"
click at [617, 614] on div at bounding box center [784, 372] width 1568 height 745
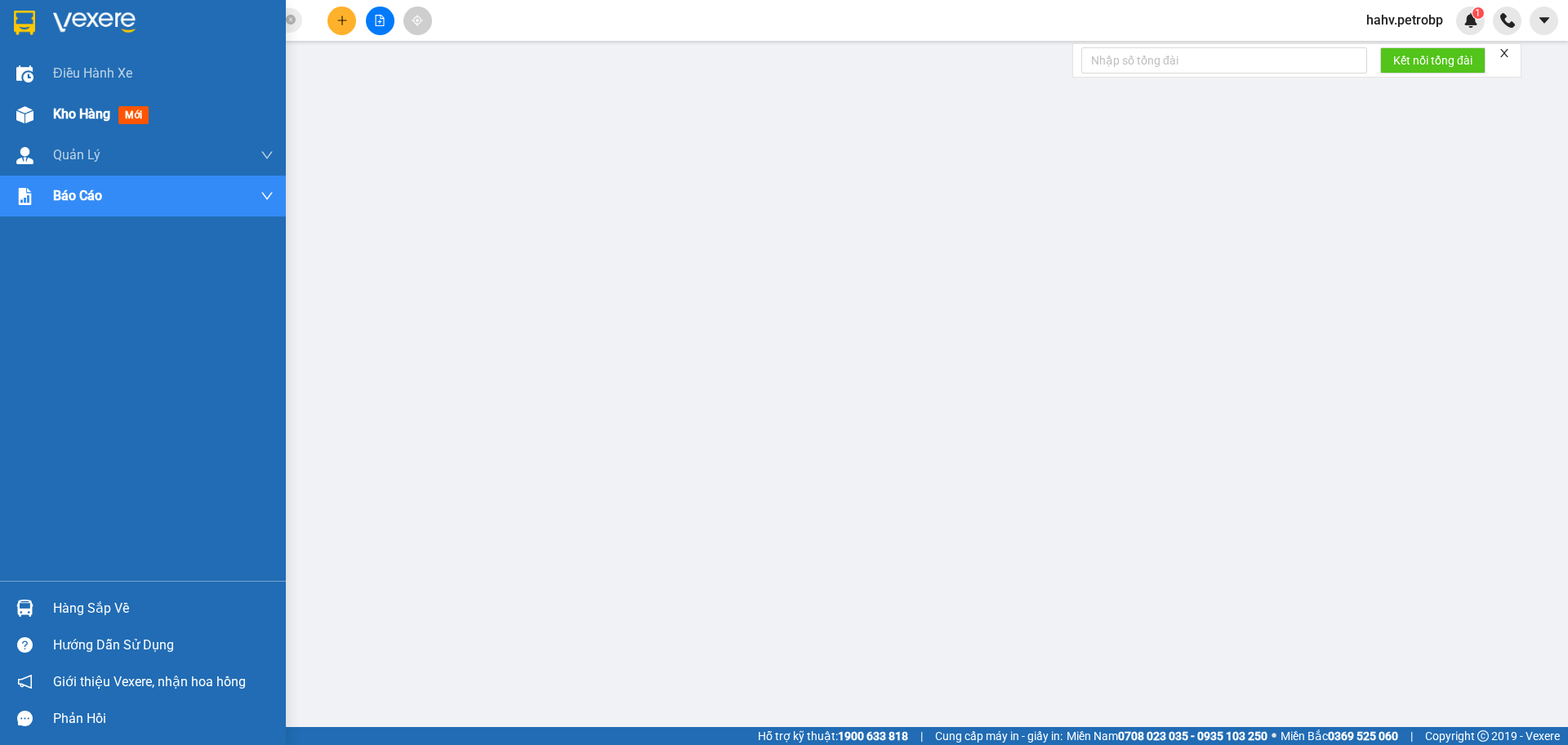
click at [76, 120] on span "Kho hàng" at bounding box center [81, 114] width 57 height 16
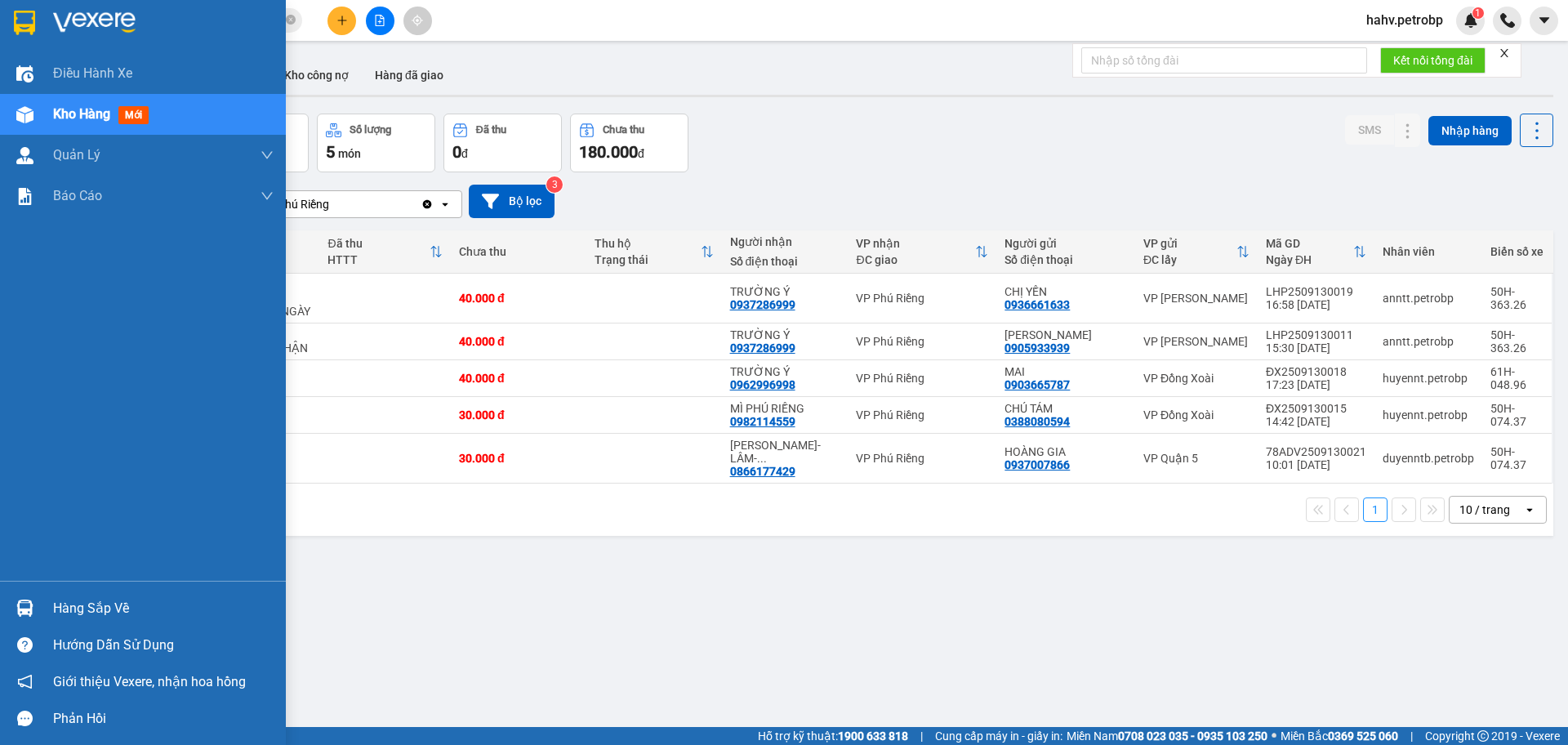
click at [20, 600] on img at bounding box center [25, 608] width 17 height 17
click at [16, 472] on div "Điều hành xe Kho hàng mới Quản [PERSON_NAME] lý chuyến Quản lý giao nhận mới Qu…" at bounding box center [143, 372] width 286 height 745
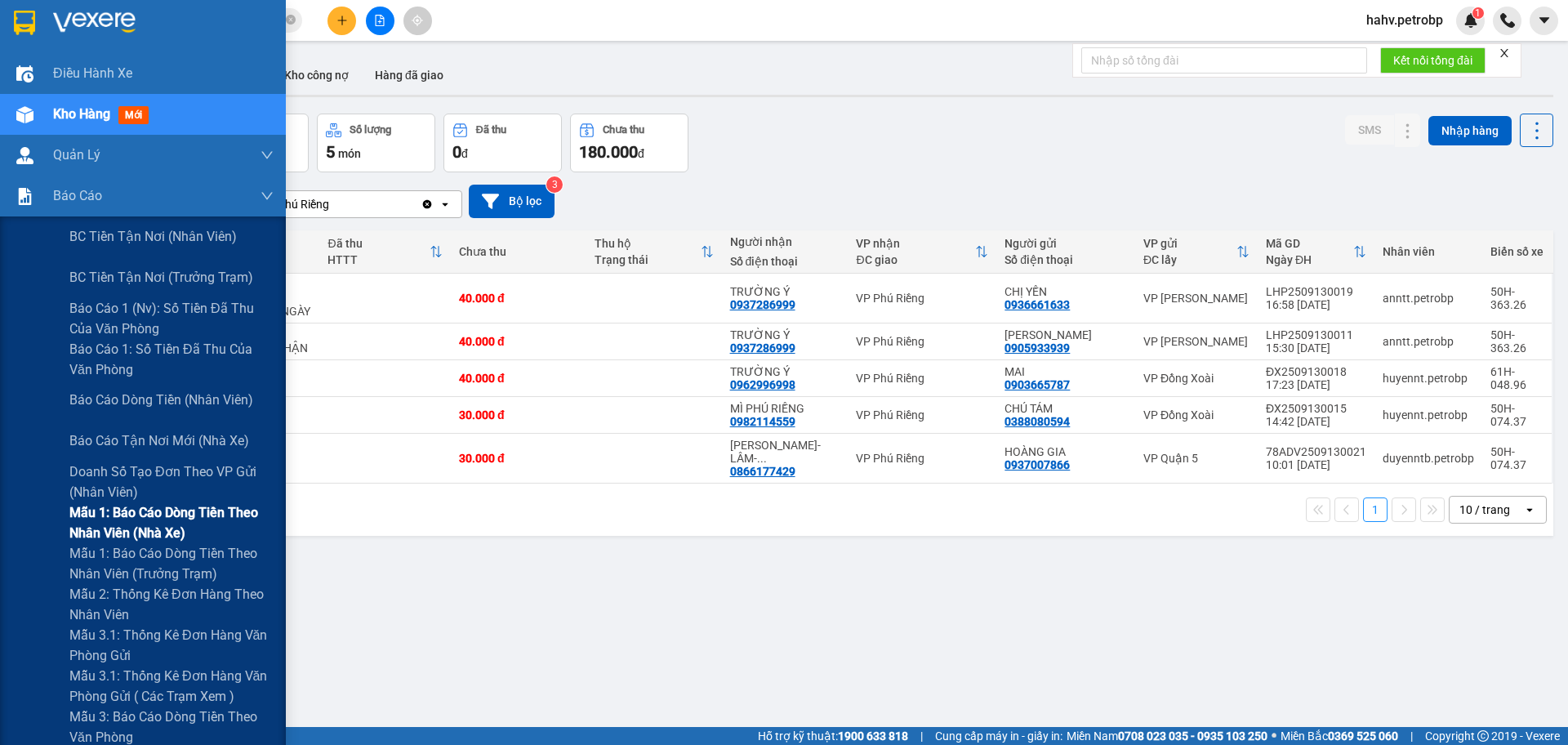
drag, startPoint x: 28, startPoint y: 629, endPoint x: 199, endPoint y: 520, distance: 202.8
click at [27, 629] on div "Mẫu 3.1: Thống kê đơn hàng văn phòng gửi" at bounding box center [143, 645] width 286 height 41
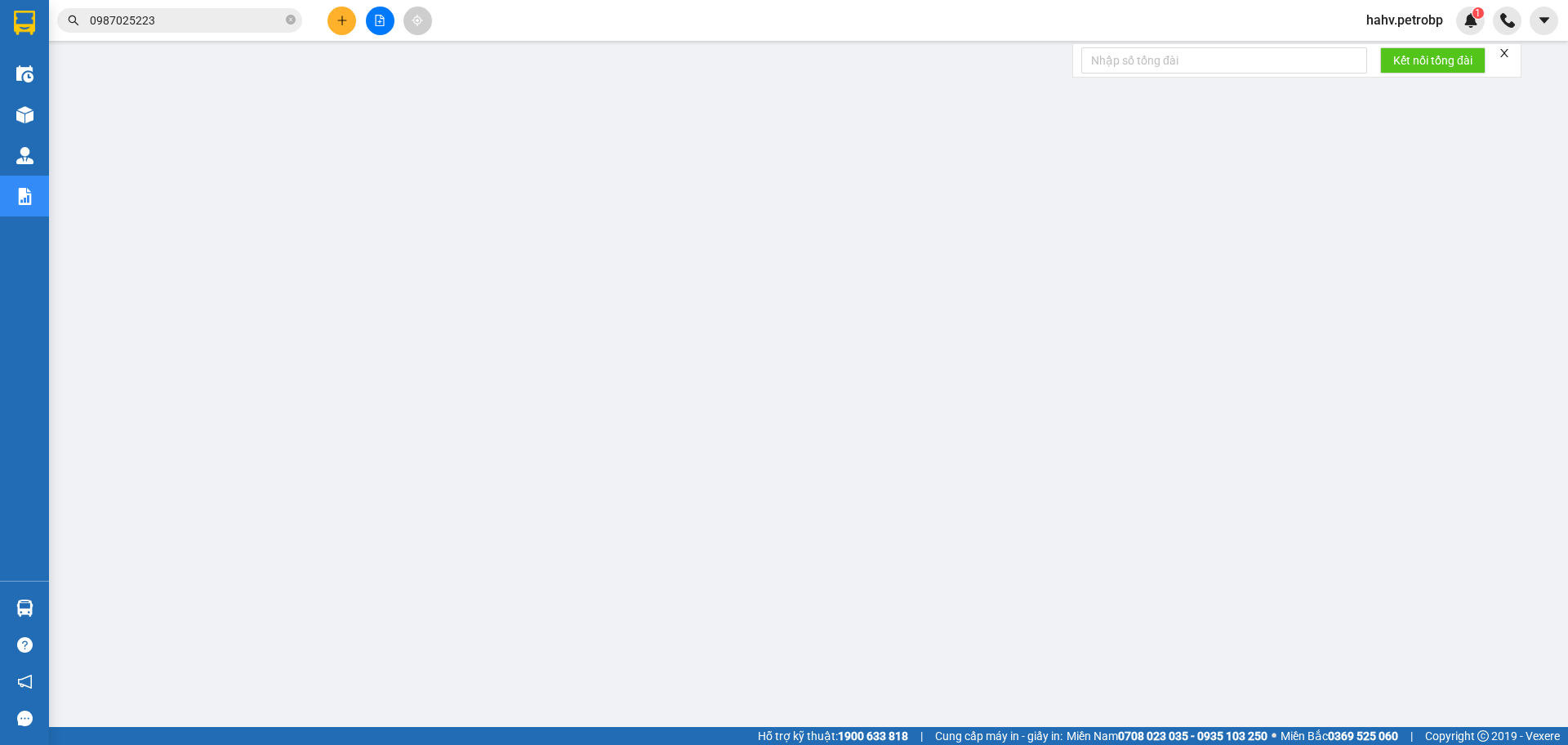
scroll to position [66, 0]
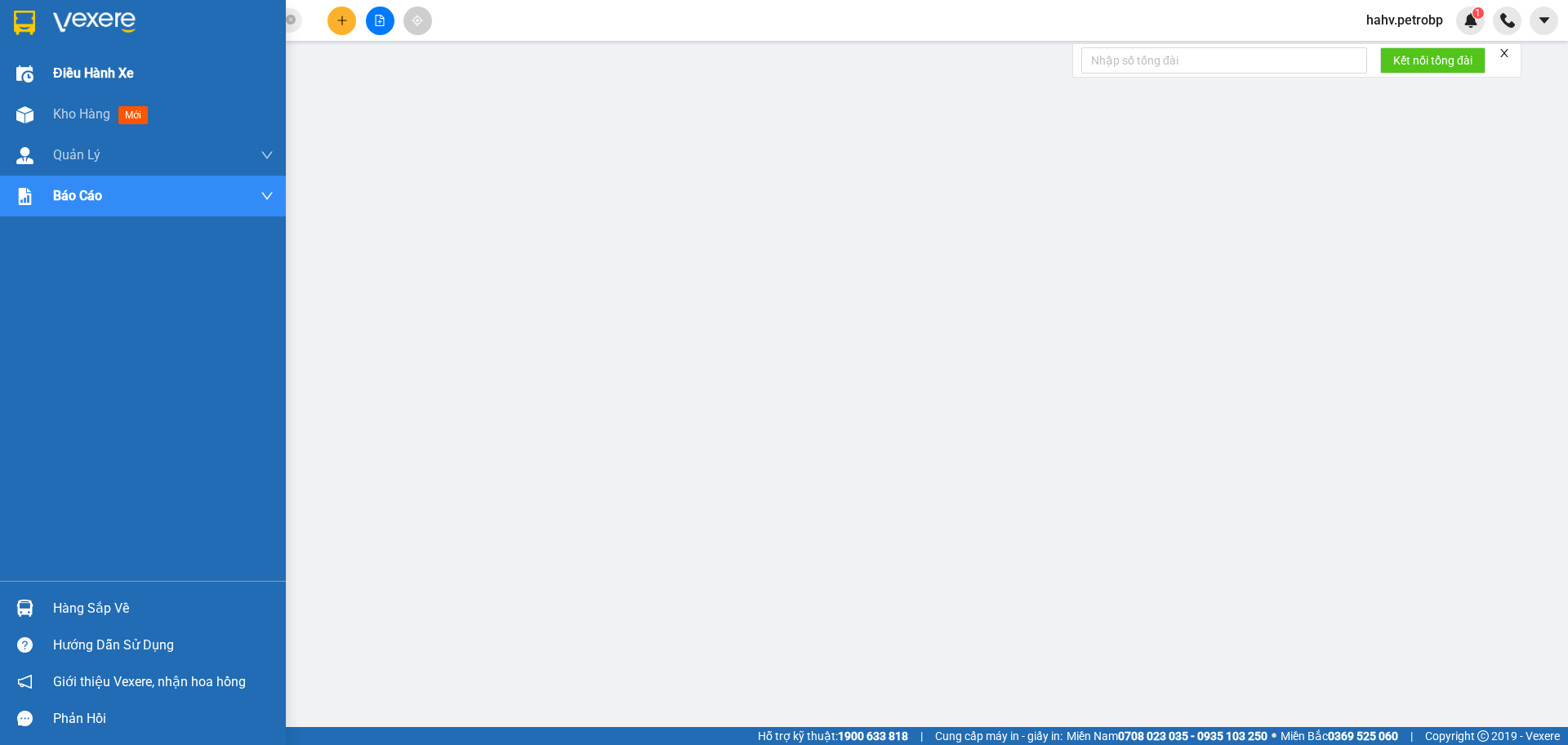
click at [6, 90] on div "Điều hành xe" at bounding box center [143, 73] width 286 height 41
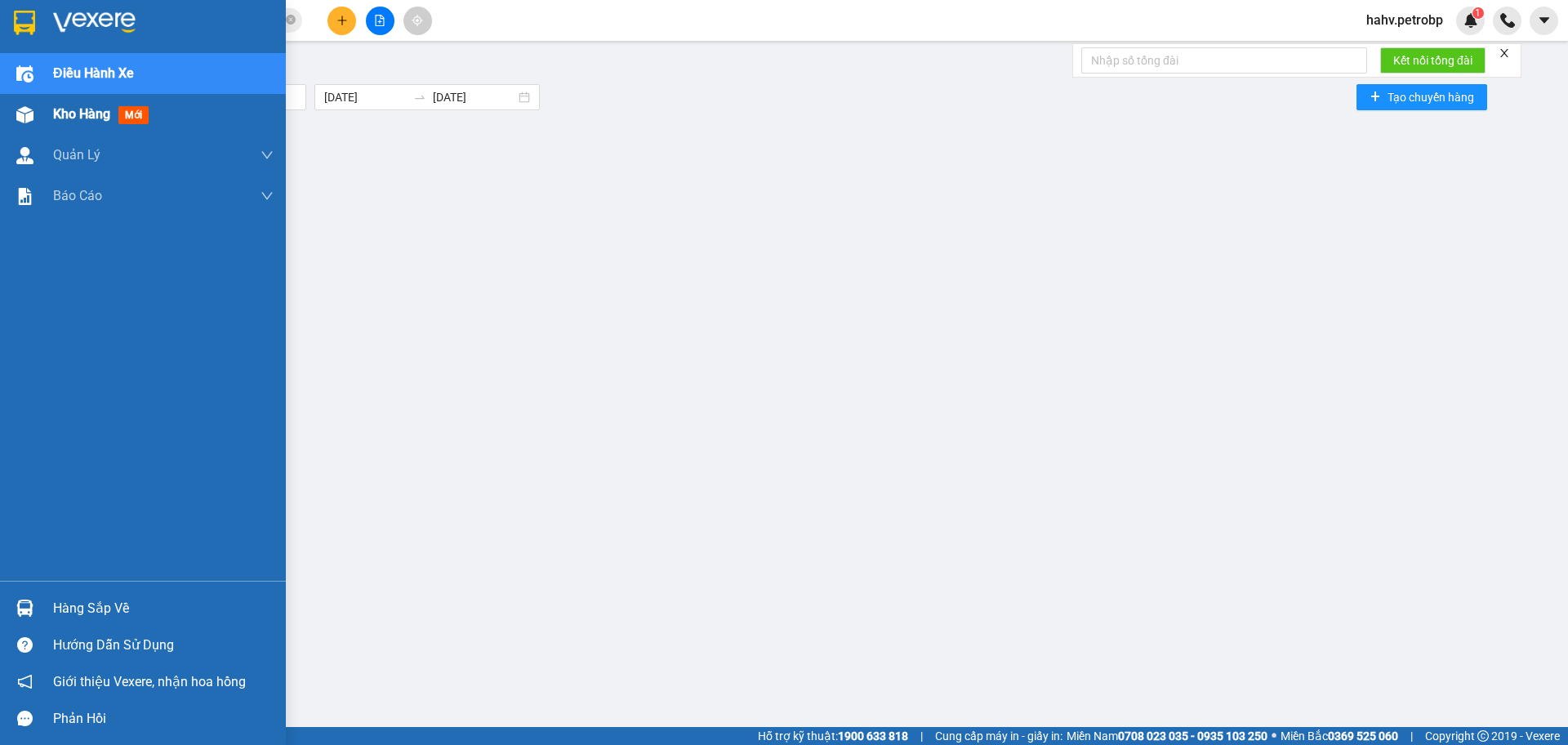
click at [13, 104] on div at bounding box center [25, 115] width 28 height 28
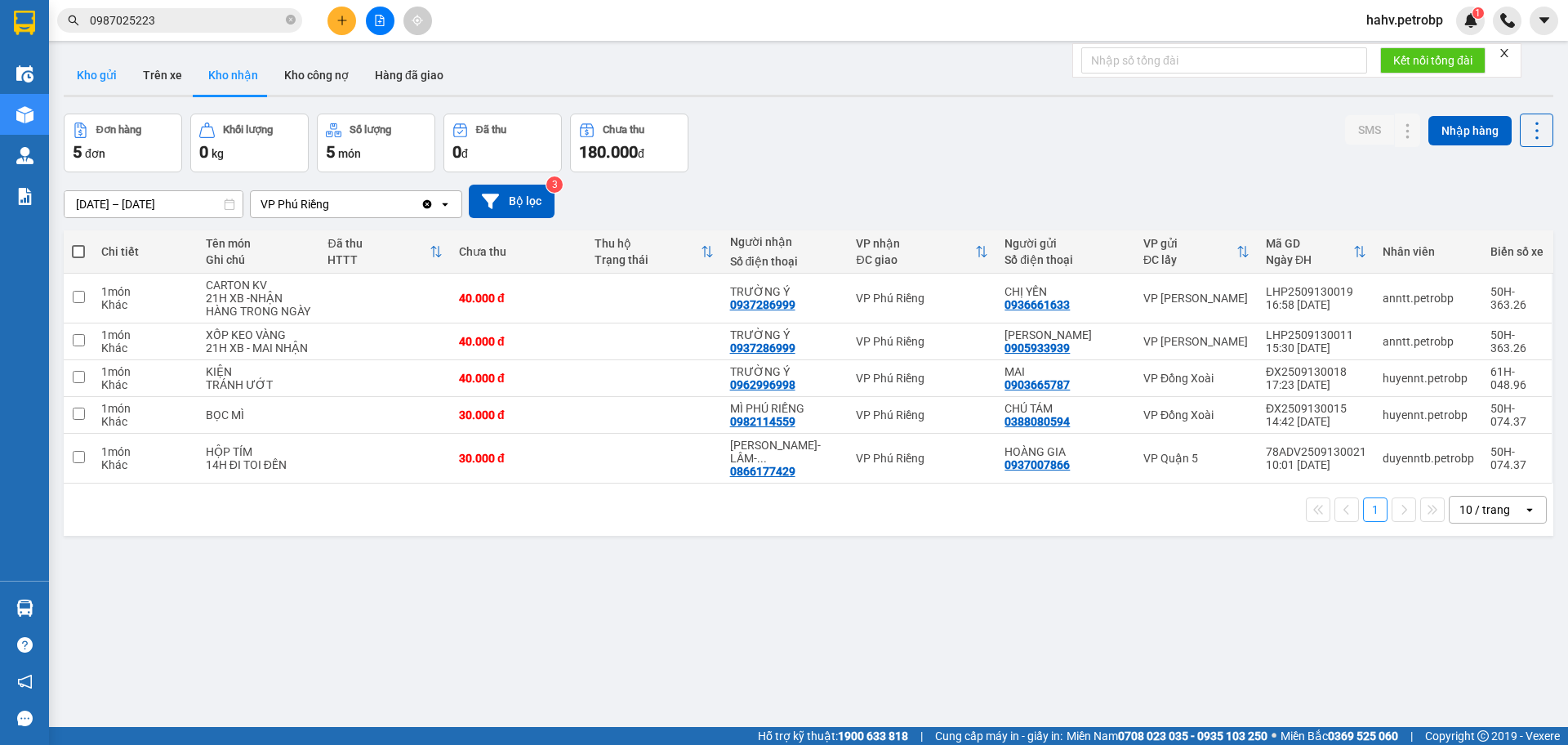
click at [97, 81] on button "Kho gửi" at bounding box center [97, 75] width 66 height 39
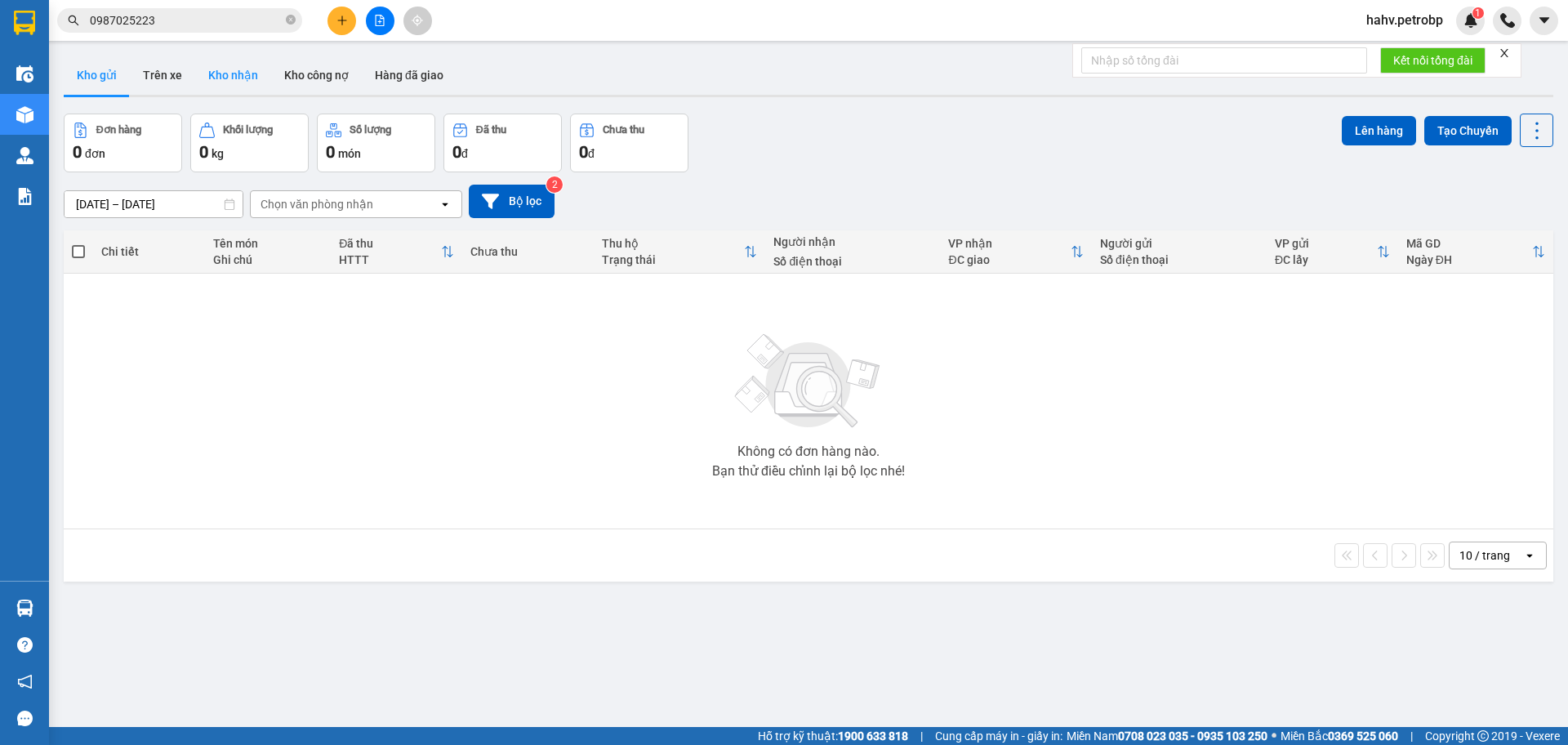
click at [229, 69] on button "Kho nhận" at bounding box center [233, 75] width 76 height 39
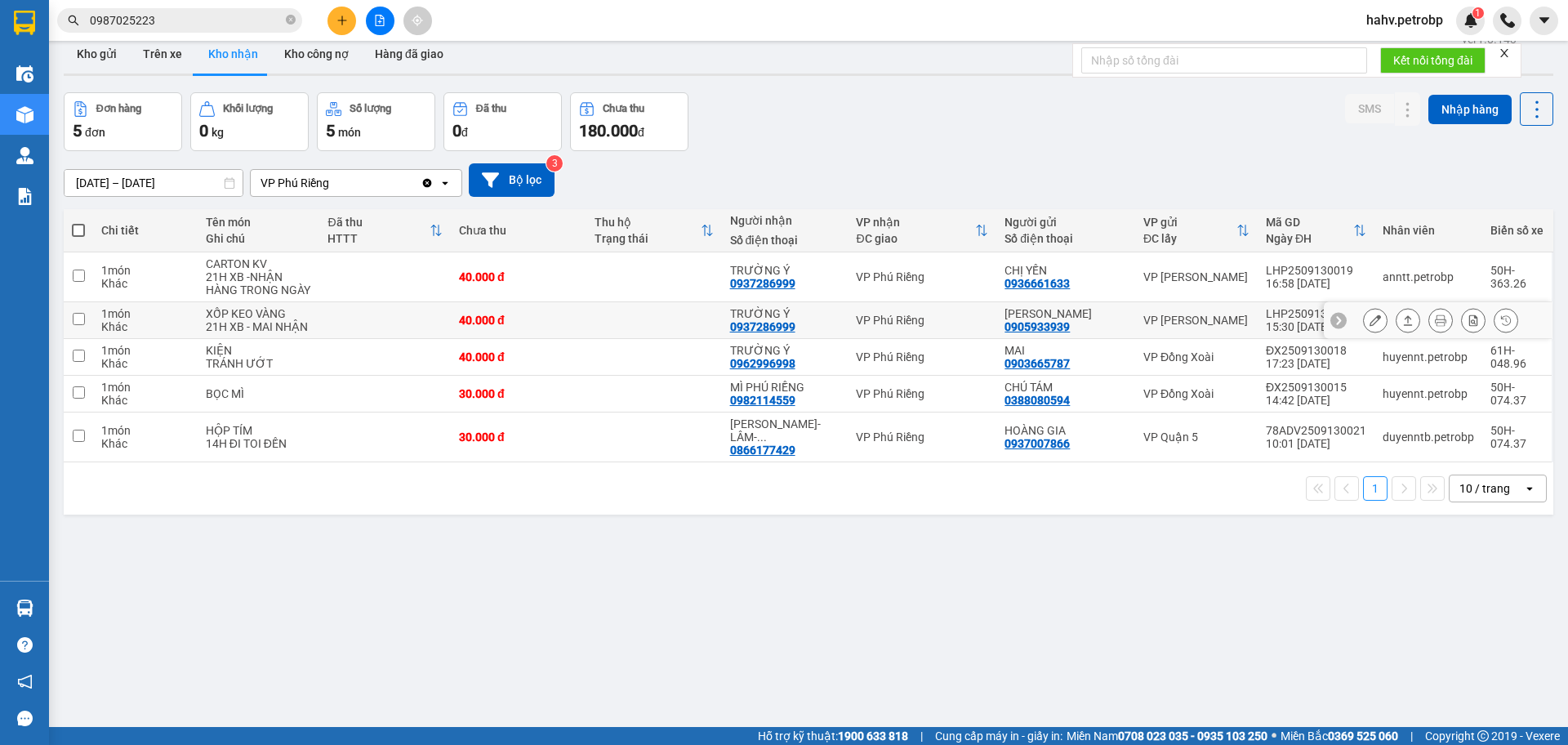
scroll to position [27, 0]
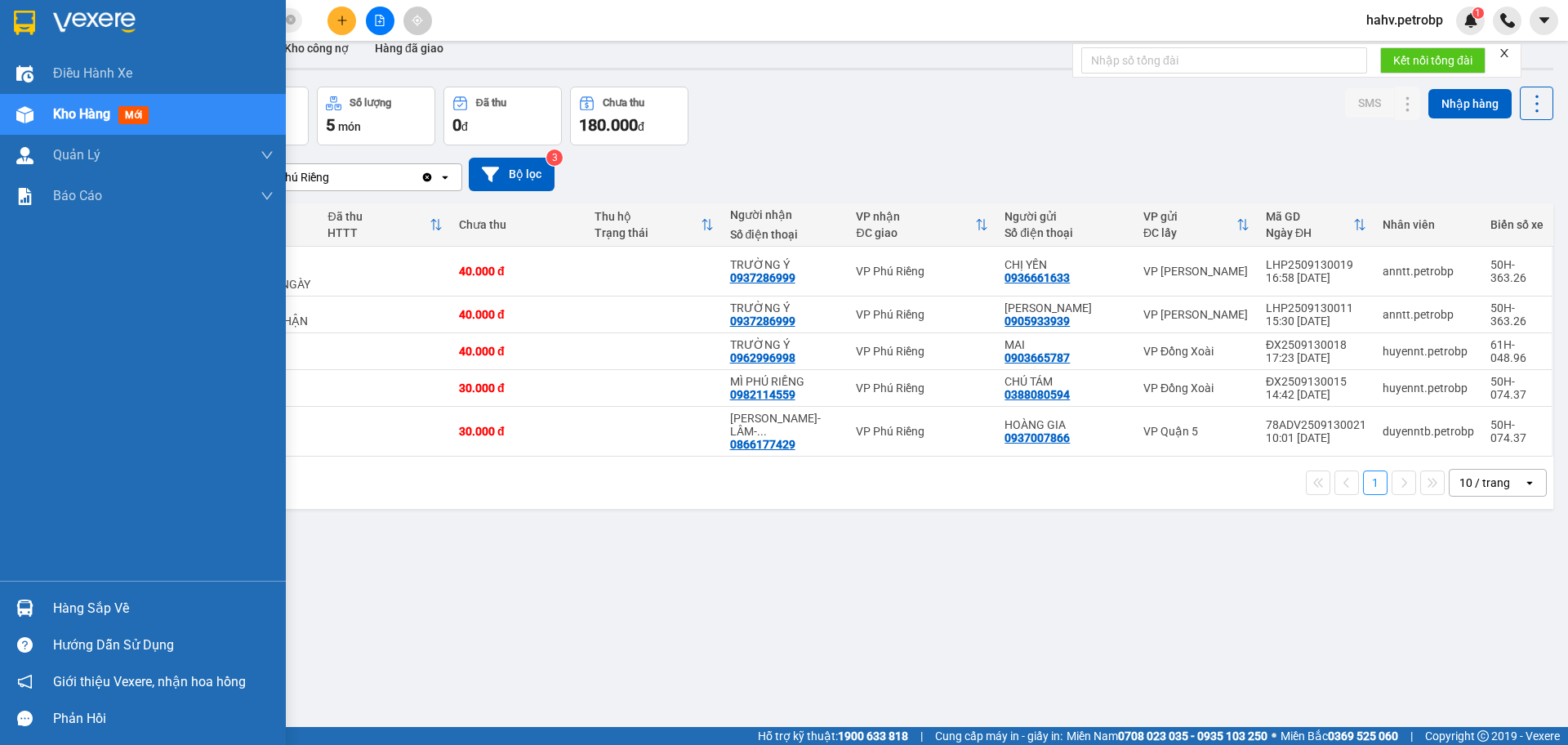
click at [29, 595] on div at bounding box center [25, 609] width 28 height 28
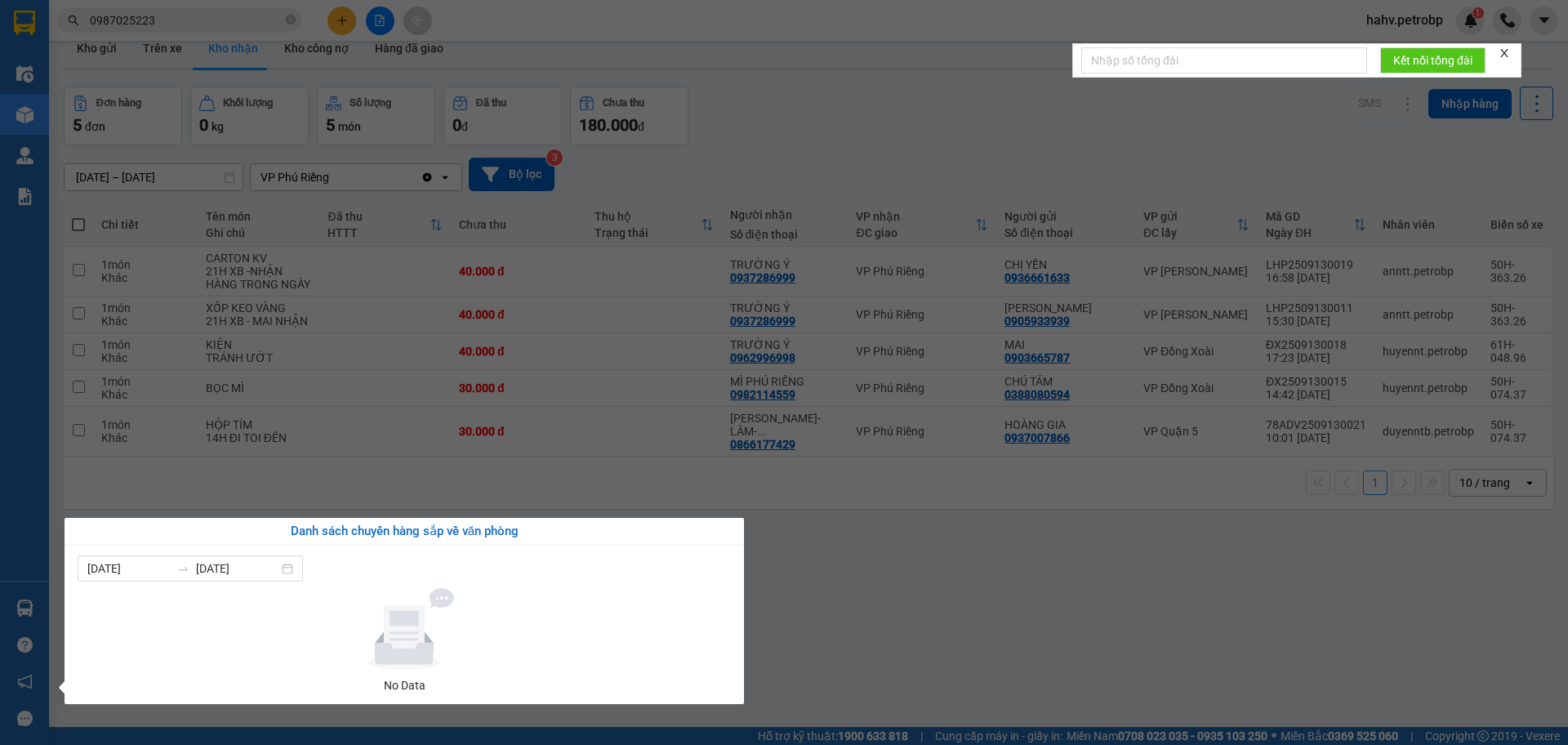
click at [1049, 610] on section "Kết quả tìm kiếm ( 172 ) Bộ lọc Mã ĐH Trạng thái Món hàng Tổng cước Chưa cước N…" at bounding box center [784, 372] width 1568 height 745
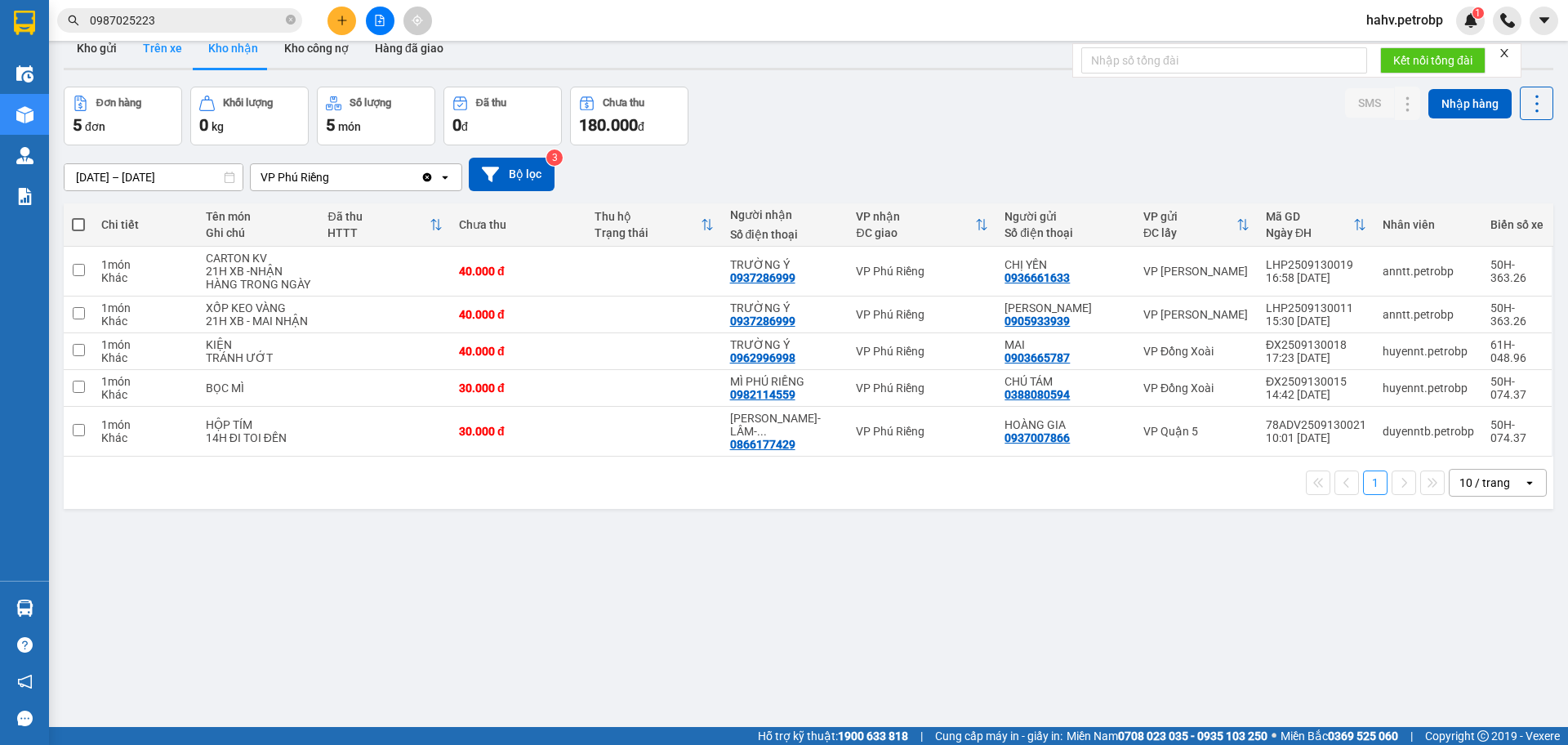
click at [162, 60] on button "Trên xe" at bounding box center [162, 47] width 66 height 39
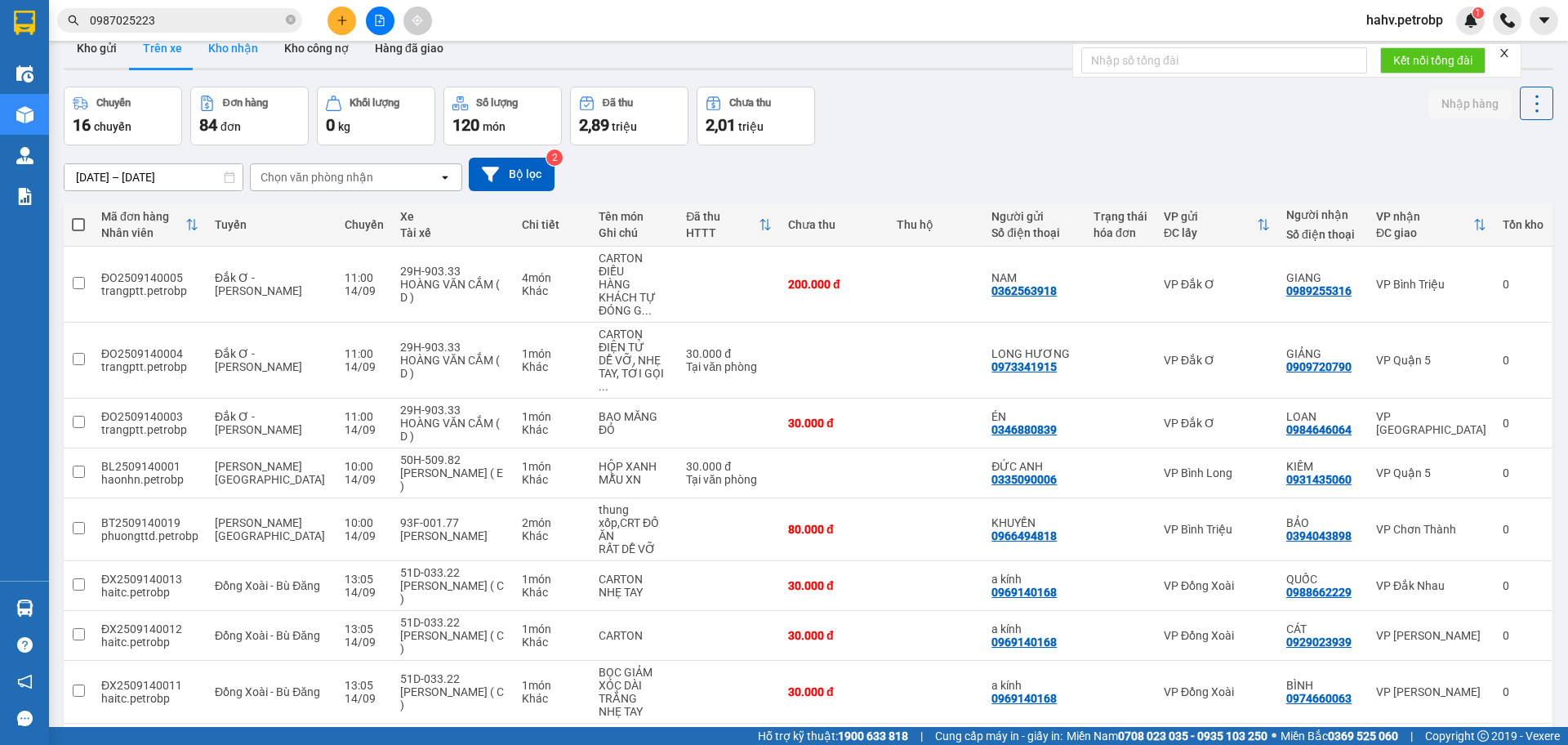
click at [213, 49] on button "Kho nhận" at bounding box center [233, 47] width 76 height 39
type input "[DATE] – [DATE]"
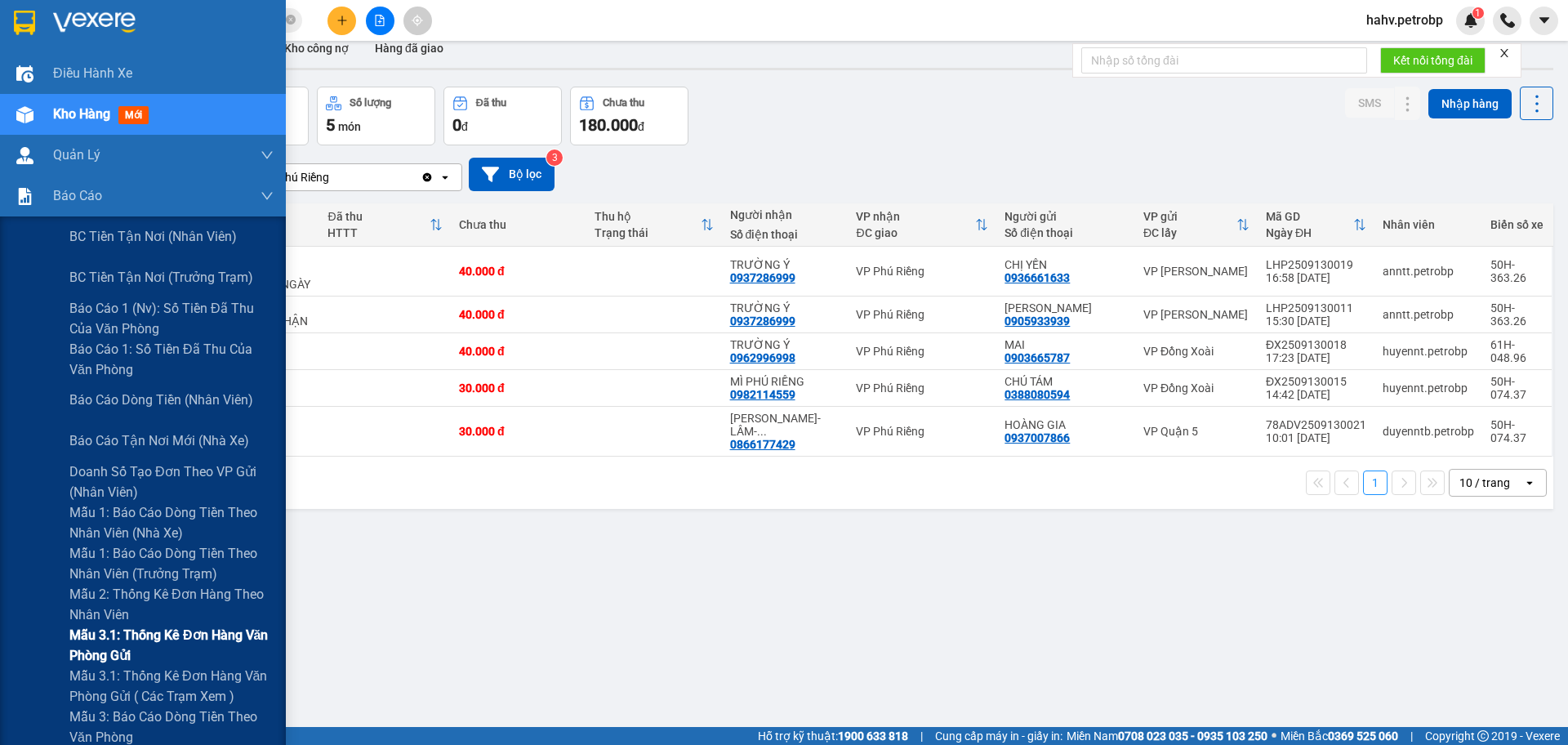
click at [32, 644] on div "Mẫu 3.1: Thống kê đơn hàng văn phòng gửi" at bounding box center [143, 645] width 286 height 41
